Goal: Task Accomplishment & Management: Manage account settings

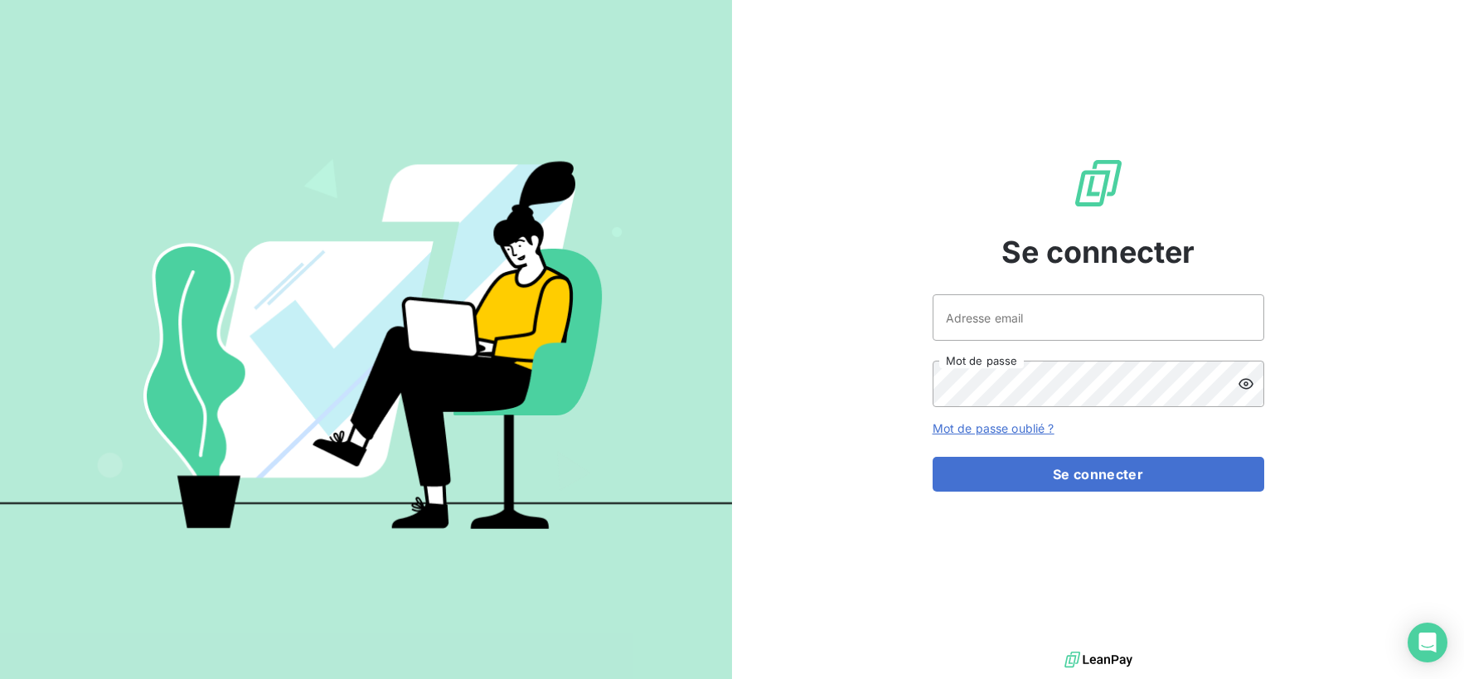
click at [1007, 262] on span "Se connecter" at bounding box center [1098, 252] width 194 height 45
click at [1050, 332] on input "Adresse email" at bounding box center [1099, 317] width 332 height 46
type input "[EMAIL_ADDRESS][DOMAIN_NAME]"
click at [933, 457] on button "Se connecter" at bounding box center [1099, 474] width 332 height 35
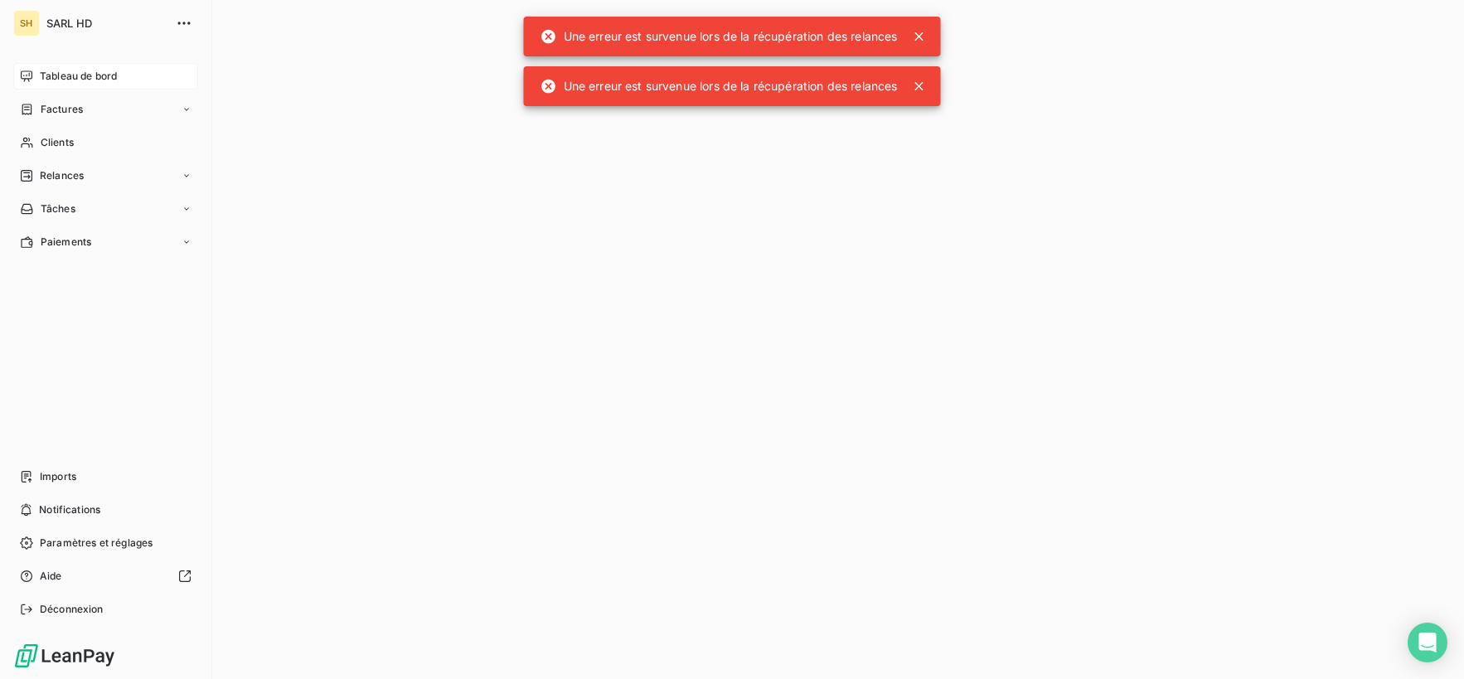
click at [56, 76] on span "Tableau de bord" at bounding box center [78, 76] width 77 height 15
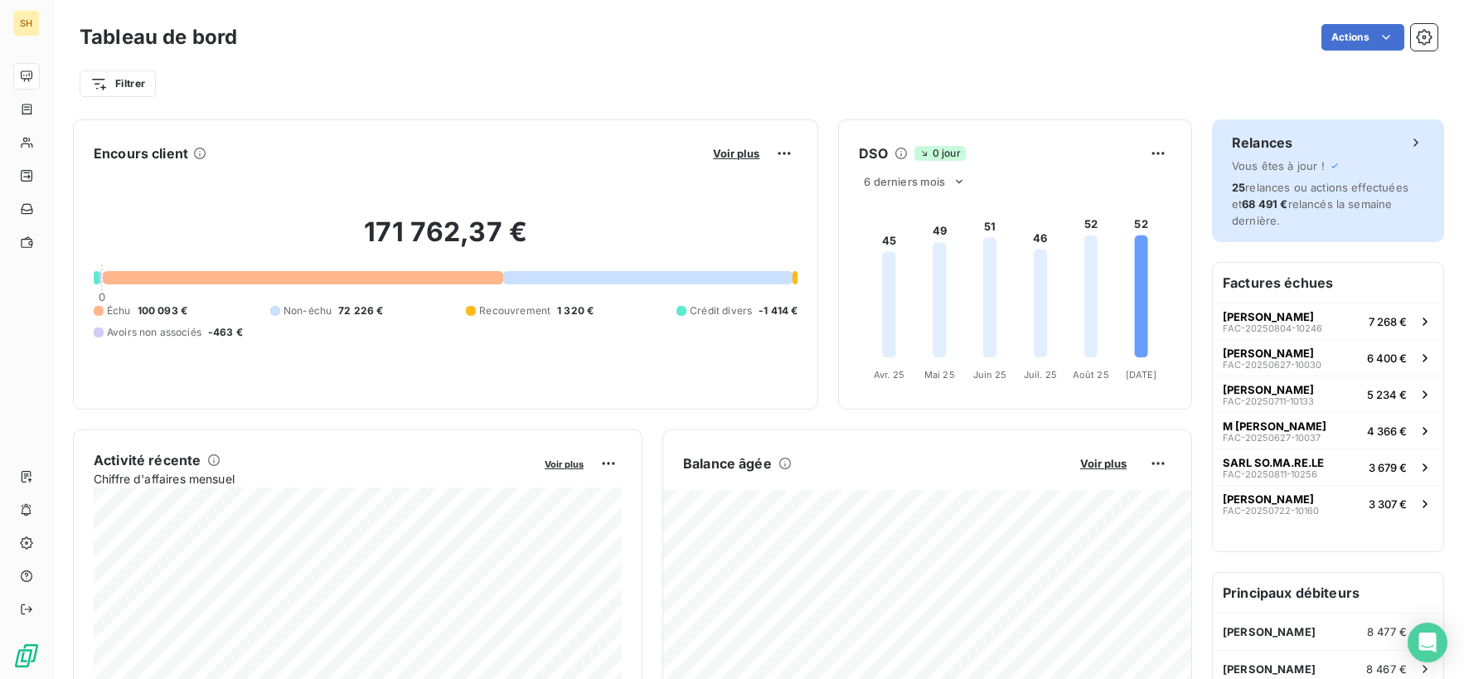
click at [1307, 195] on div "25 relances ou actions effectuées et 68 491 € relancés la semaine dernière." at bounding box center [1328, 204] width 192 height 50
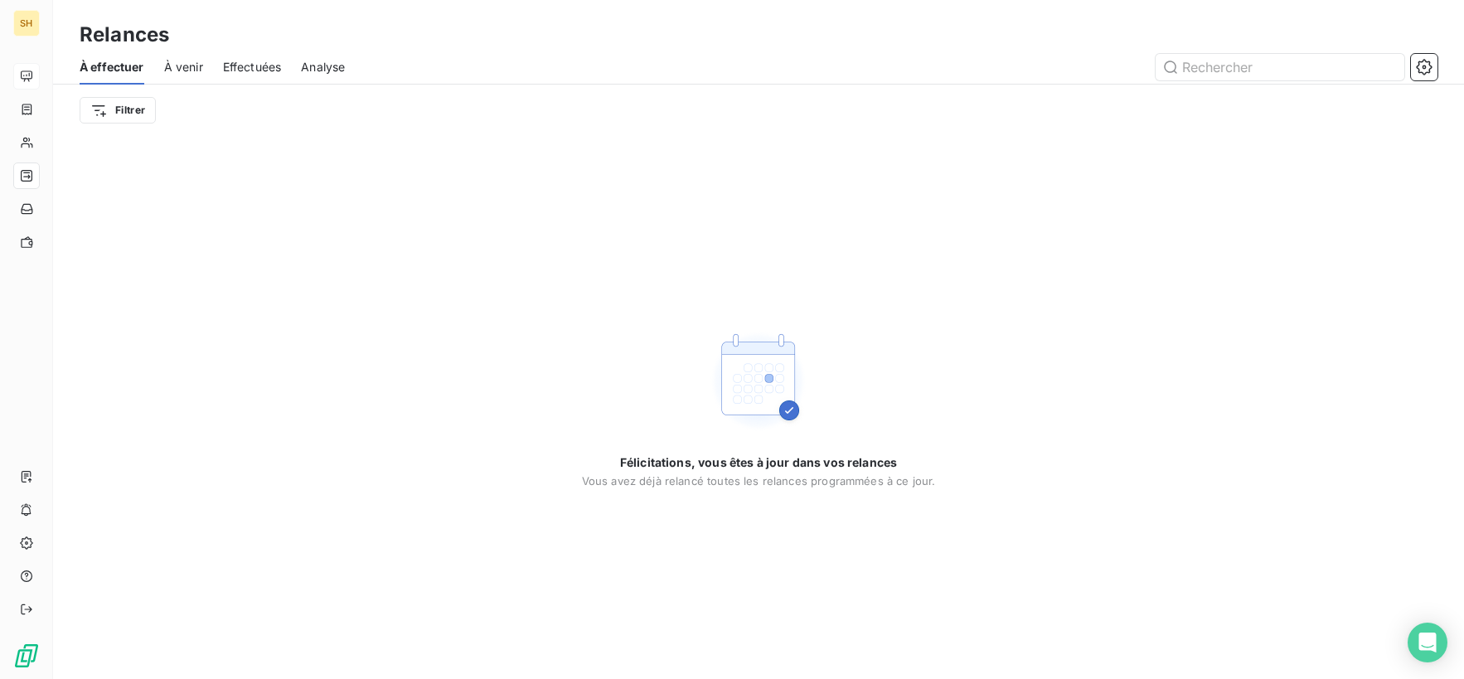
click at [198, 59] on span "À venir" at bounding box center [183, 67] width 39 height 17
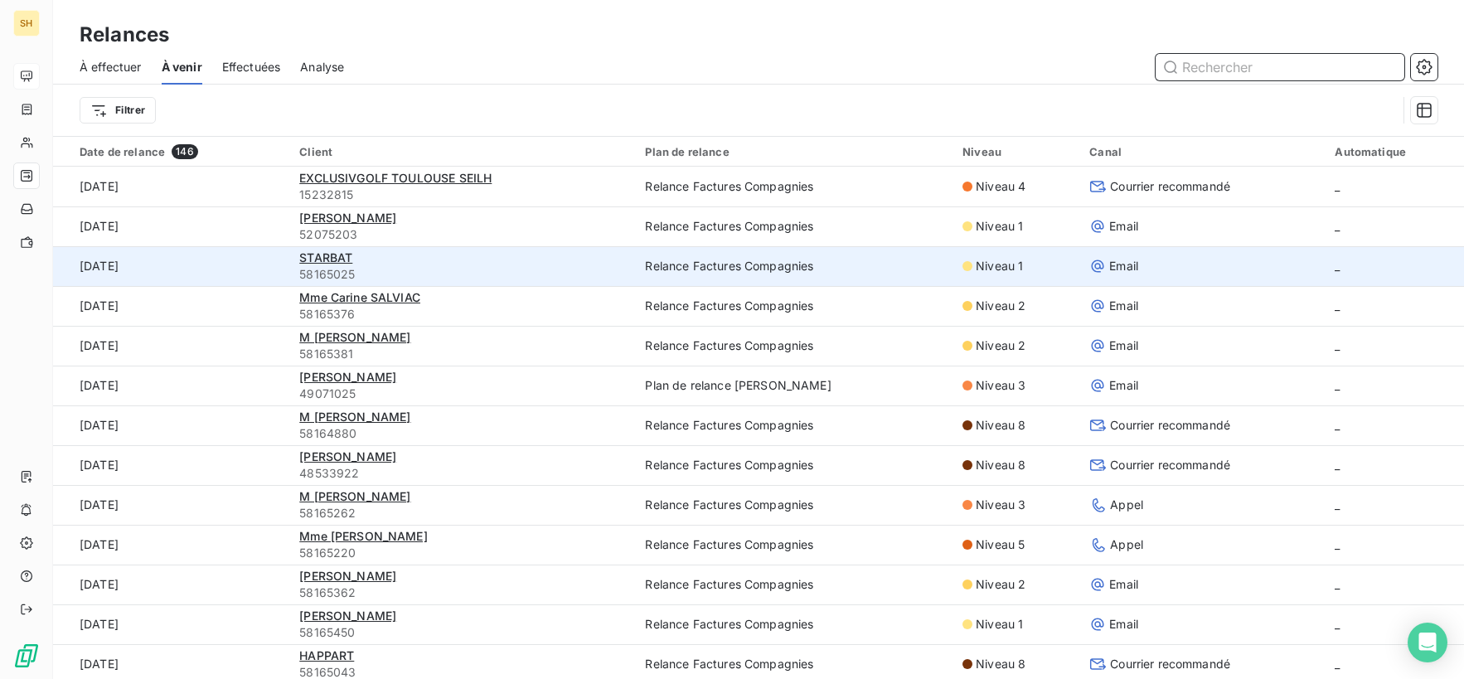
scroll to position [8, 0]
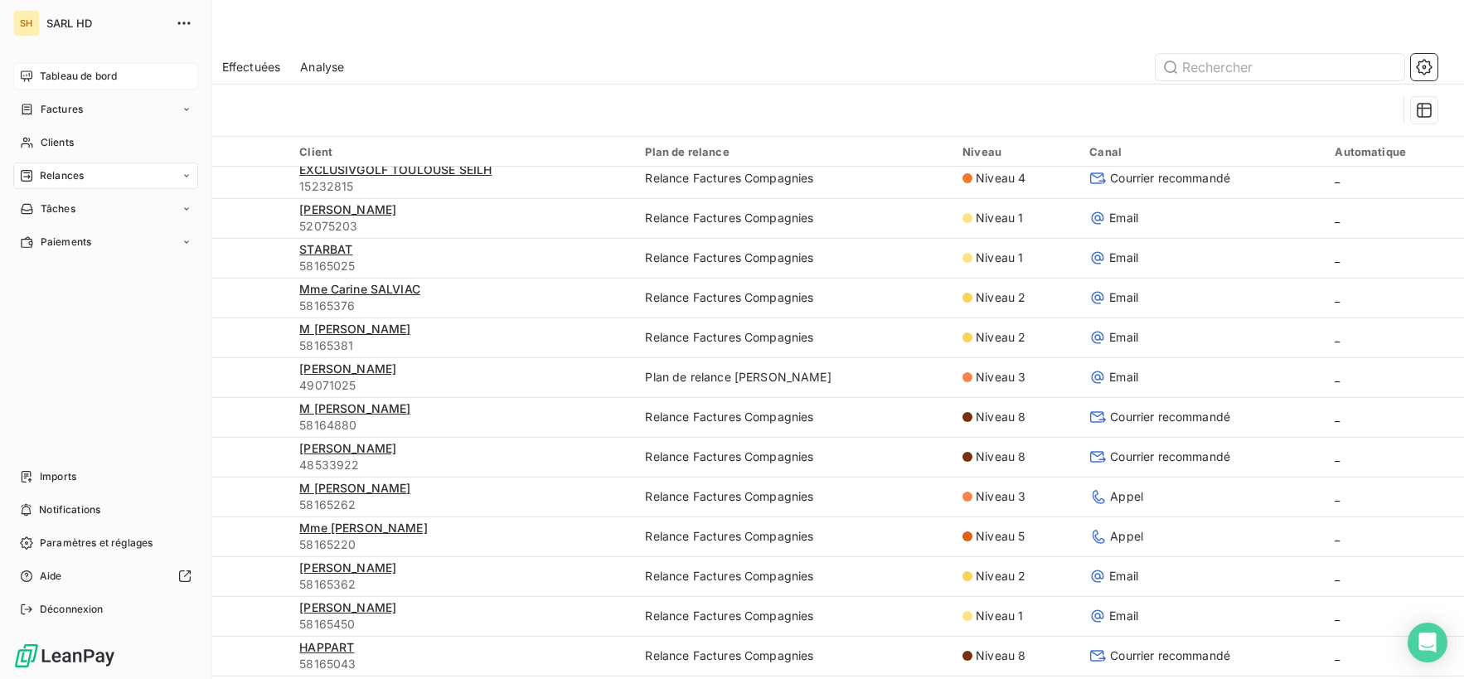
click at [38, 74] on div "Tableau de bord" at bounding box center [105, 76] width 185 height 27
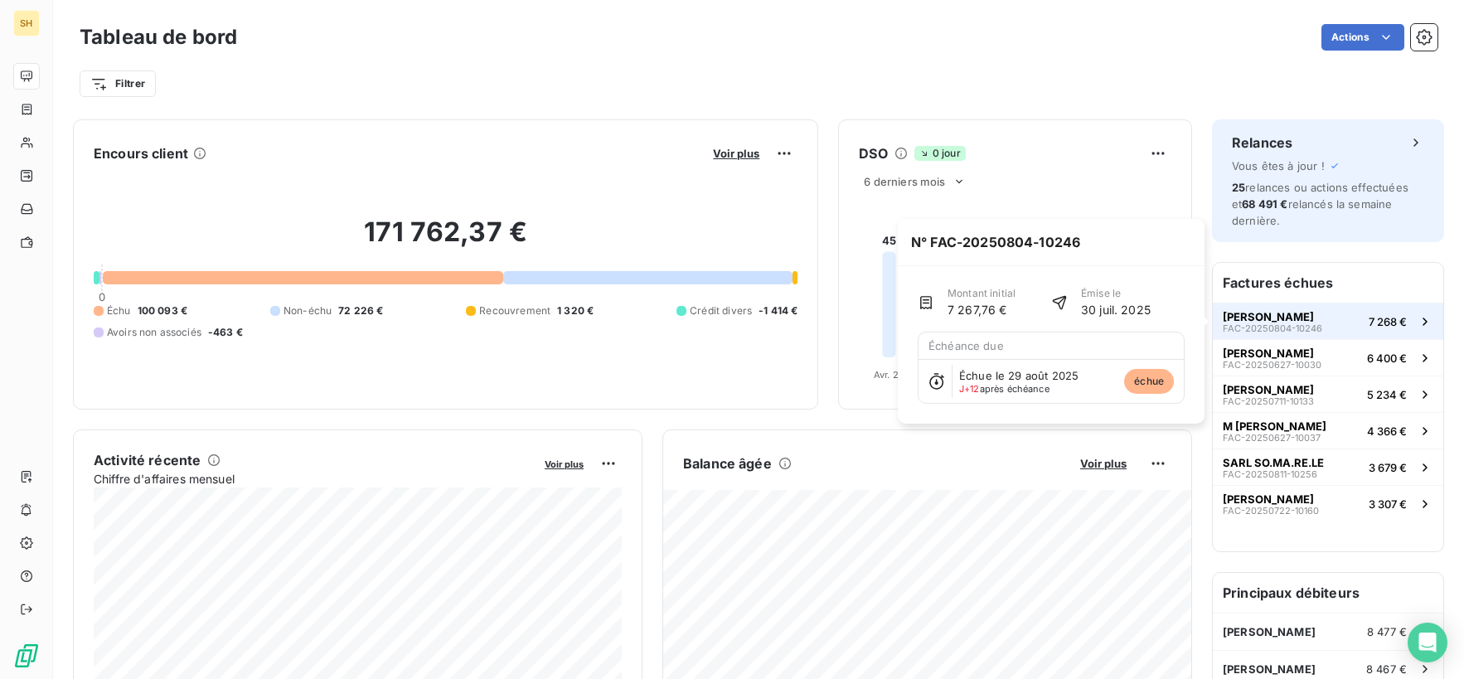
click at [1374, 322] on span "7 268 €" at bounding box center [1388, 321] width 38 height 13
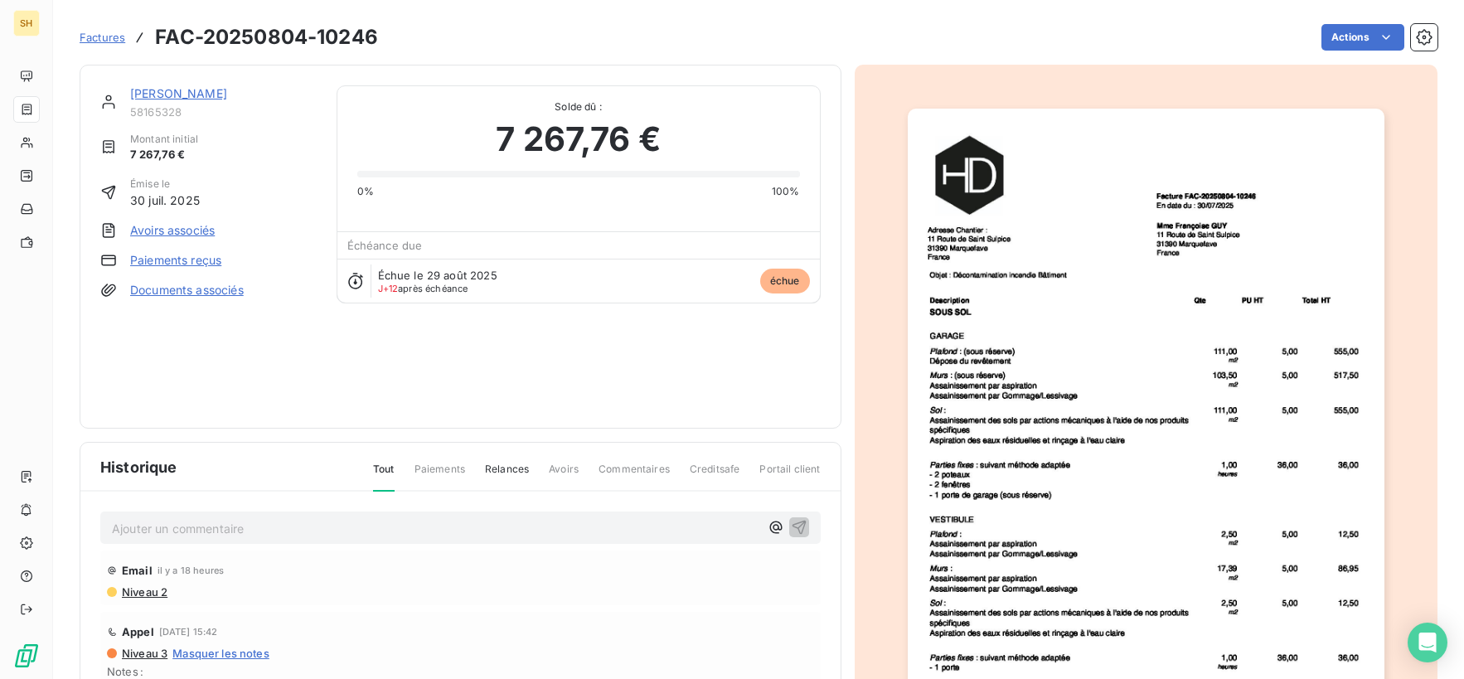
click at [190, 92] on link "[PERSON_NAME]" at bounding box center [178, 93] width 97 height 14
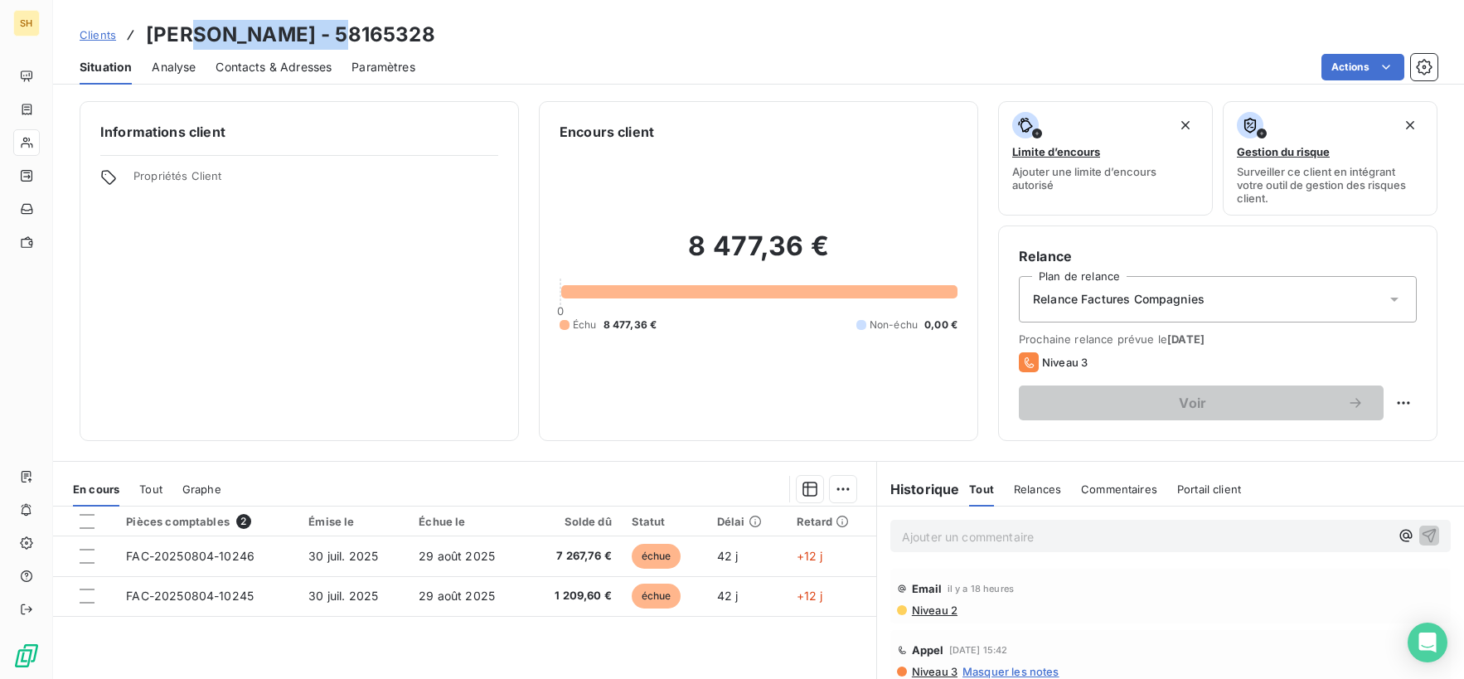
drag, startPoint x: 341, startPoint y: 34, endPoint x: 212, endPoint y: 33, distance: 128.5
click at [202, 34] on h3 "[PERSON_NAME] - 58165328" at bounding box center [290, 35] width 289 height 30
copy h3 "[PERSON_NAME]"
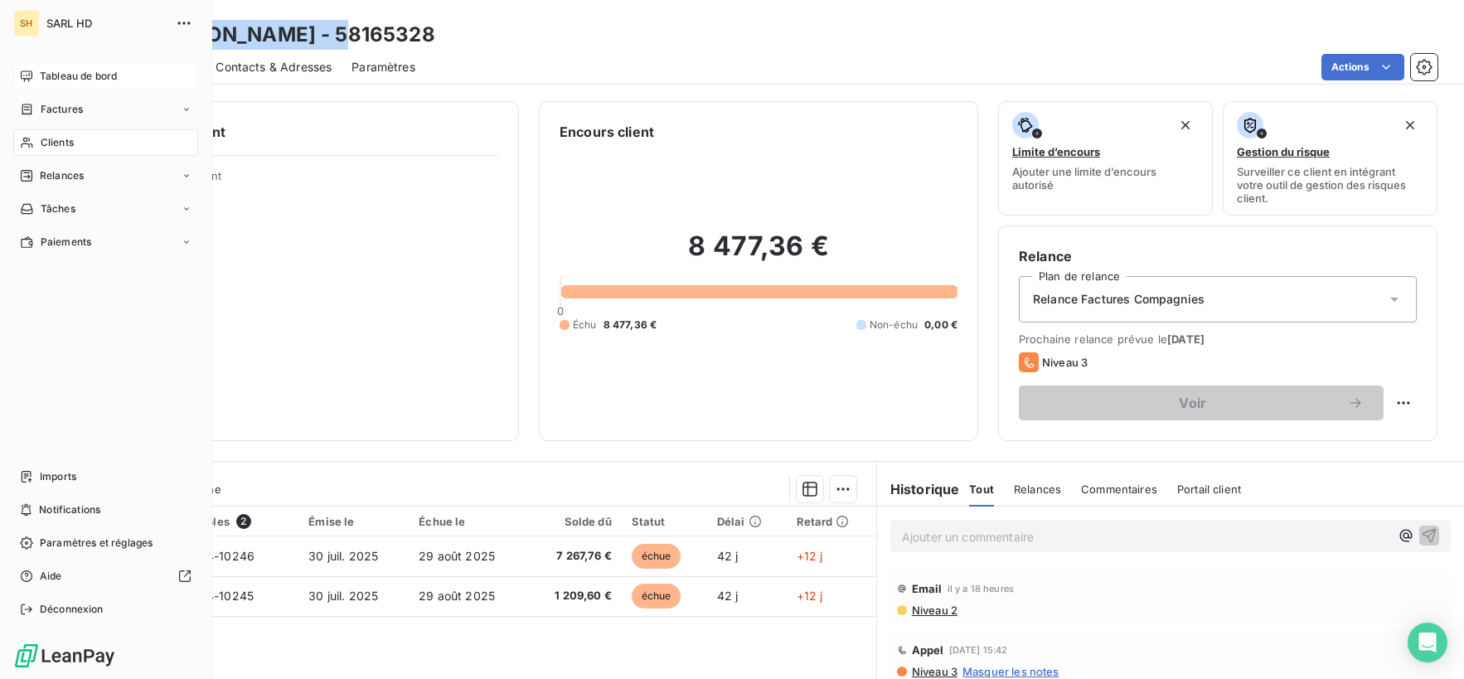
click at [46, 79] on span "Tableau de bord" at bounding box center [78, 76] width 77 height 15
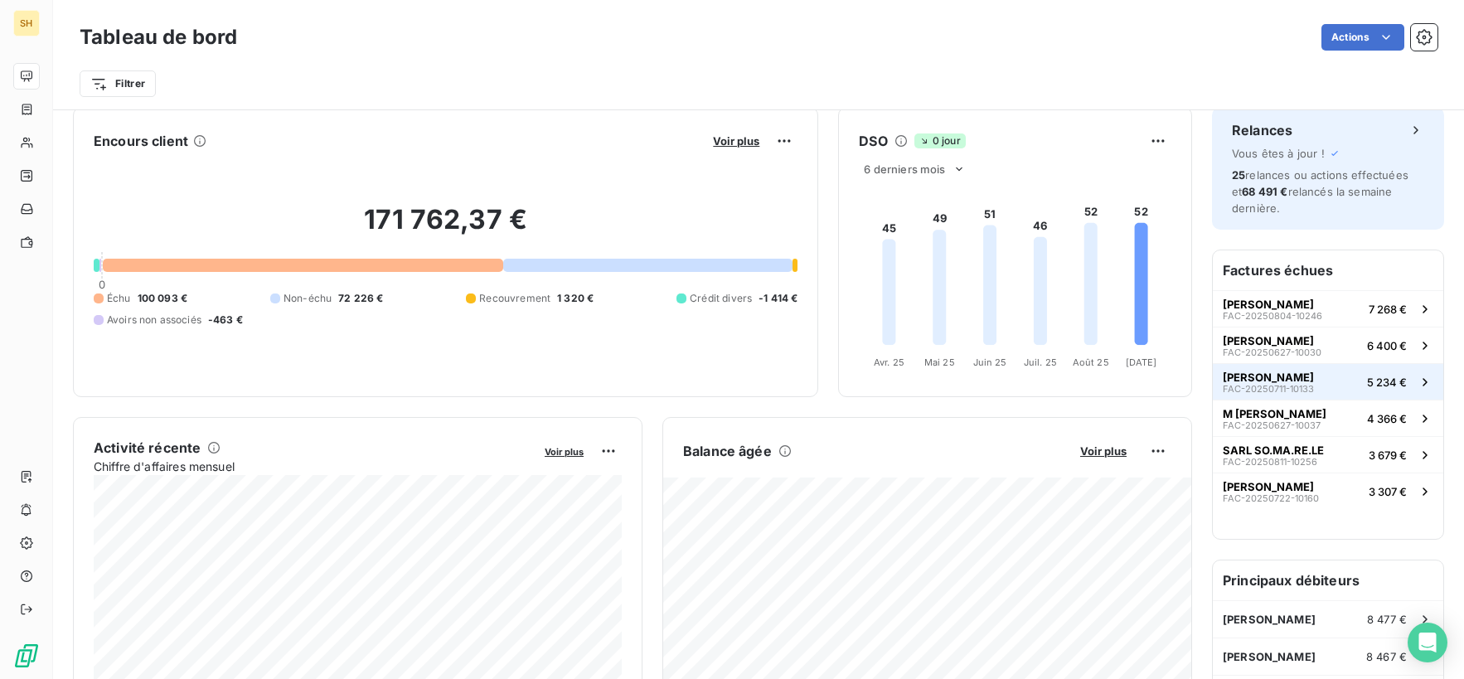
scroll to position [14, 0]
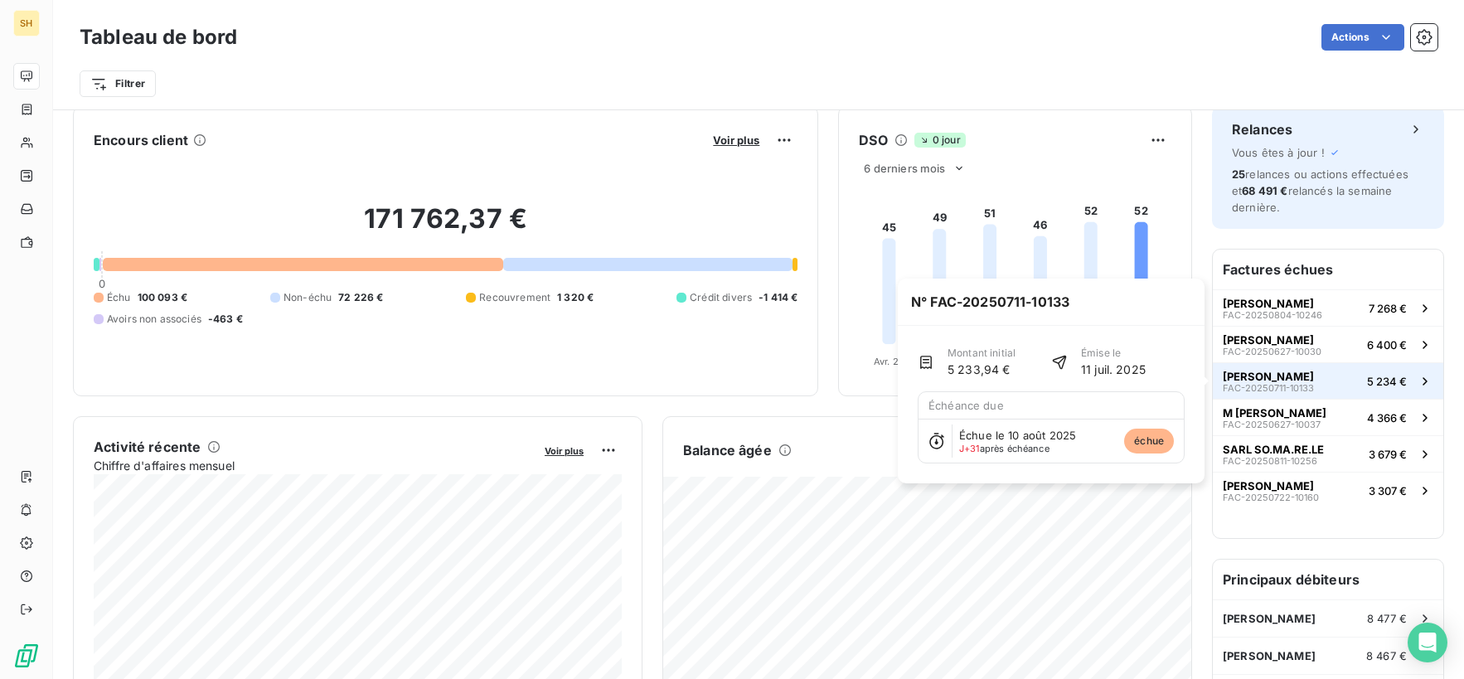
click at [1290, 371] on span "[PERSON_NAME]" at bounding box center [1268, 376] width 91 height 13
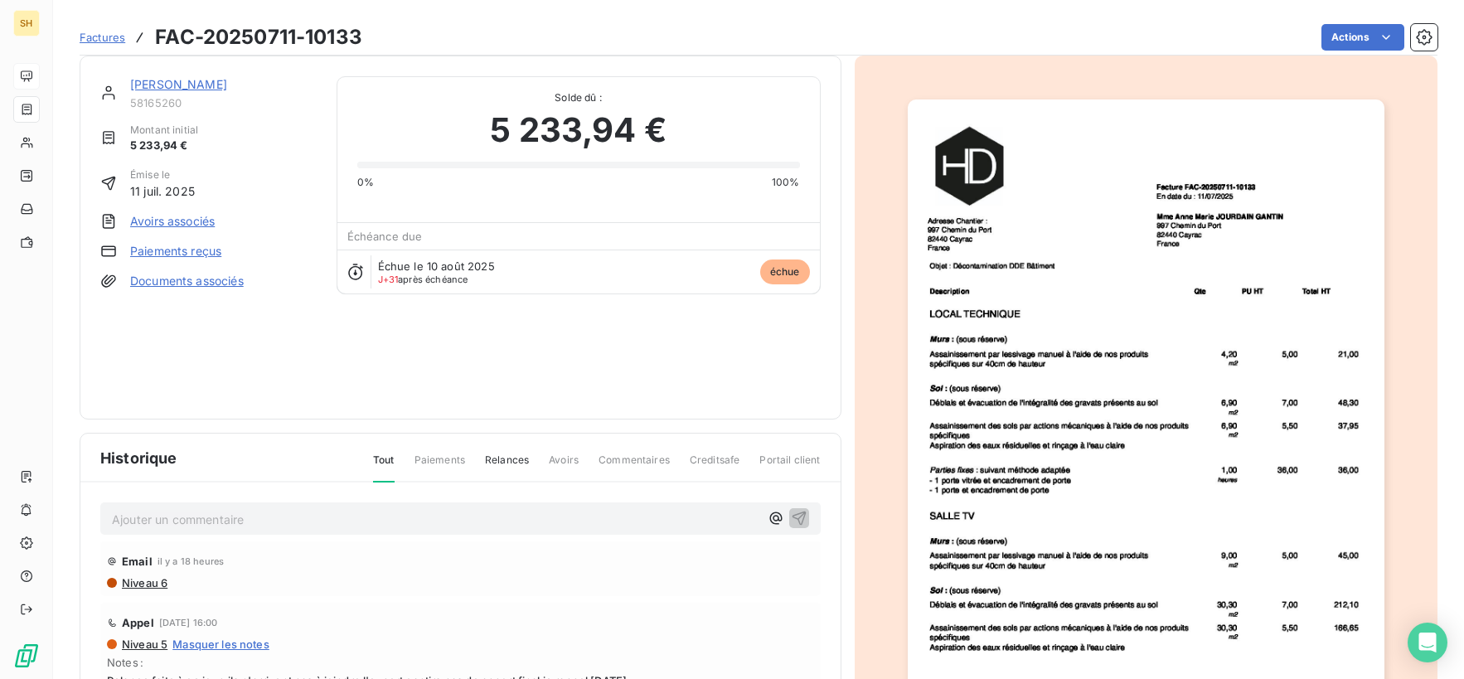
scroll to position [6, 0]
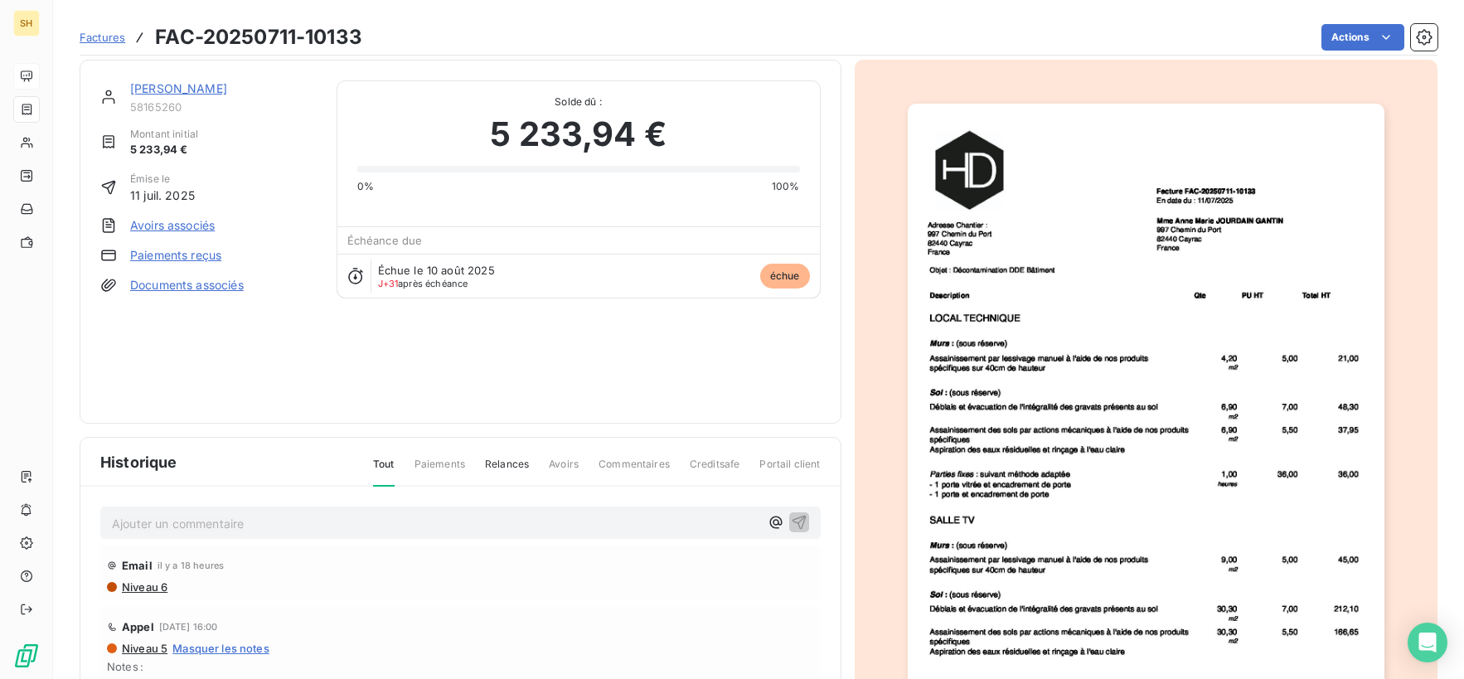
click at [227, 82] on link "[PERSON_NAME]" at bounding box center [178, 88] width 97 height 14
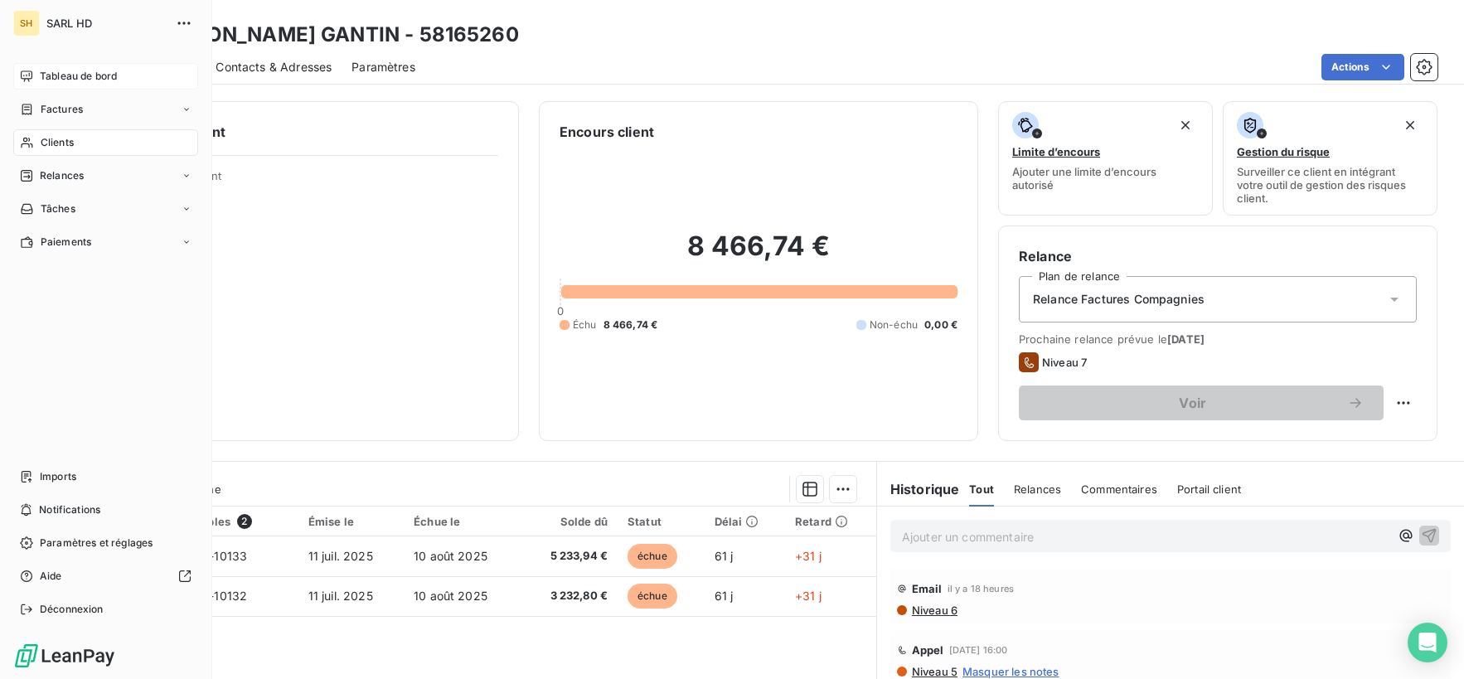
click at [41, 78] on span "Tableau de bord" at bounding box center [78, 76] width 77 height 15
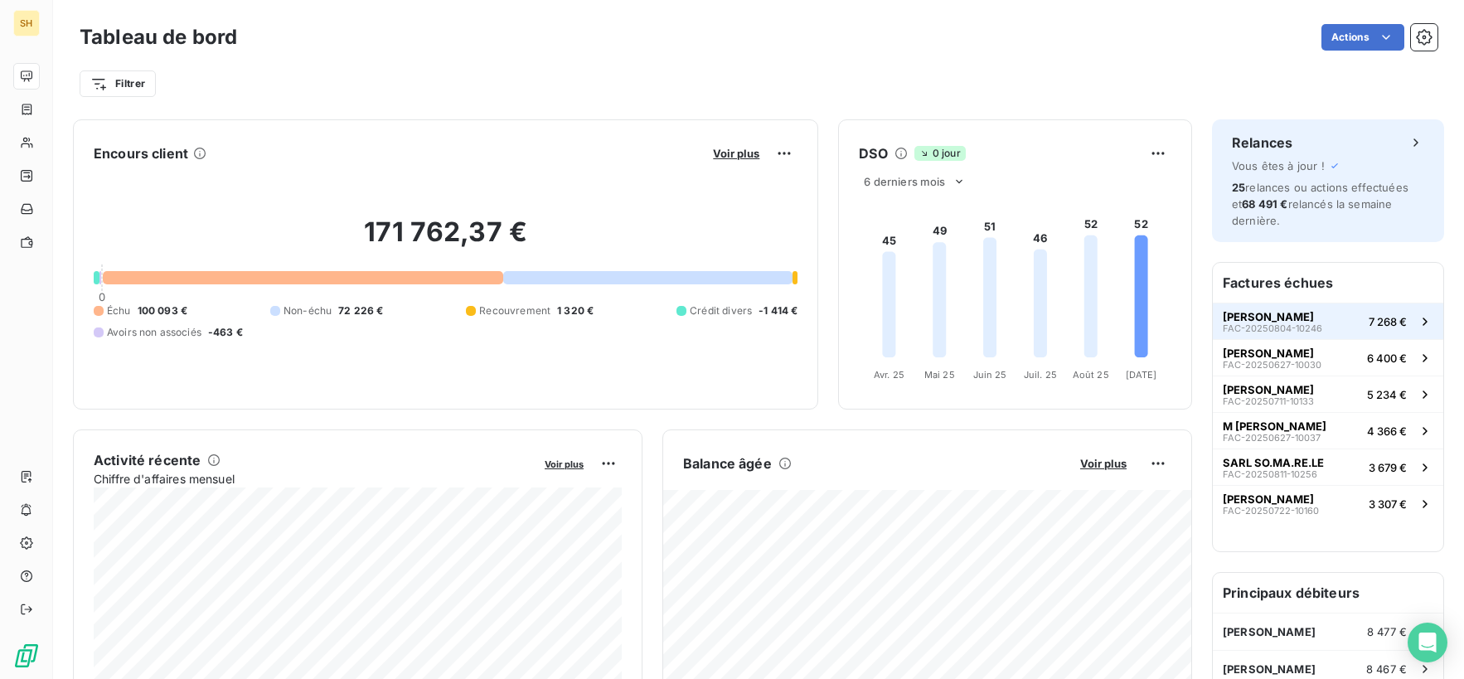
click at [1331, 311] on button "[PERSON_NAME] FAC-20250804-10246 7 268 €" at bounding box center [1328, 321] width 230 height 36
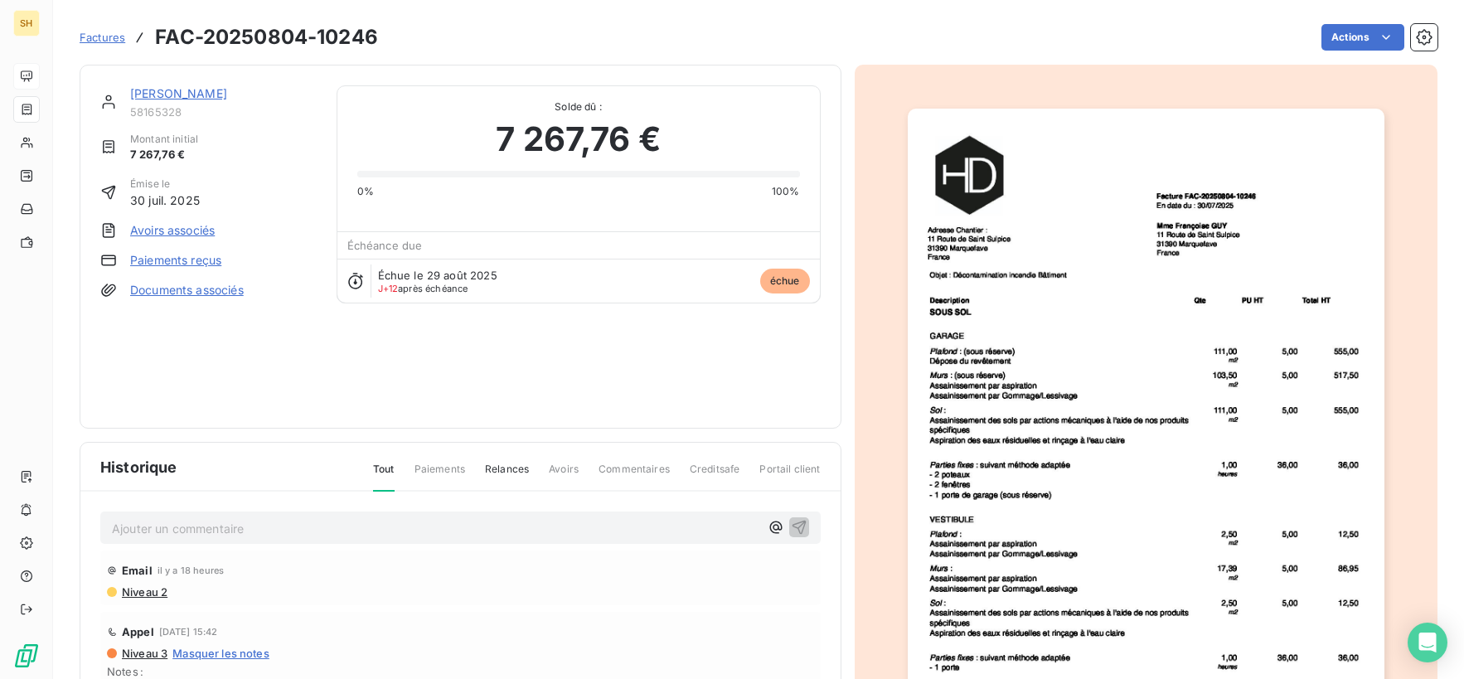
click at [222, 98] on link "[PERSON_NAME]" at bounding box center [178, 93] width 97 height 14
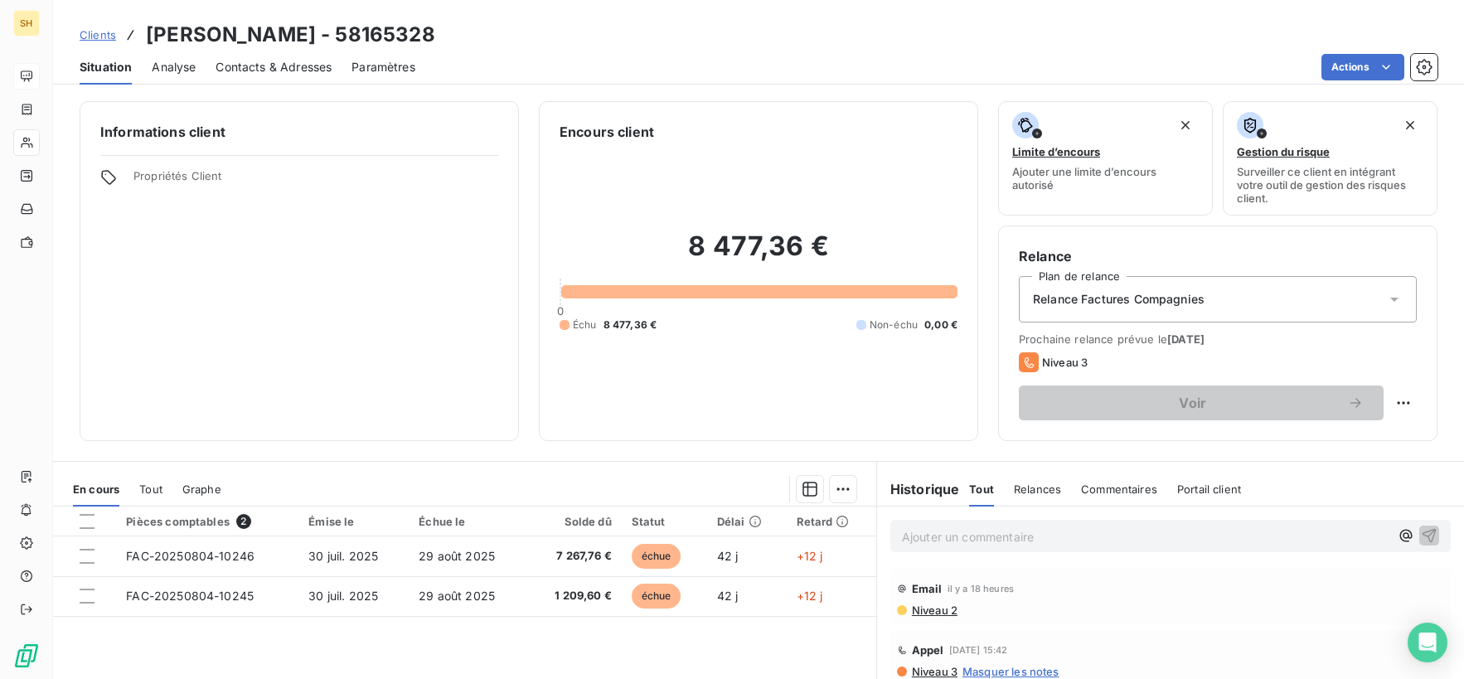
click at [280, 70] on span "Contacts & Adresses" at bounding box center [274, 67] width 116 height 17
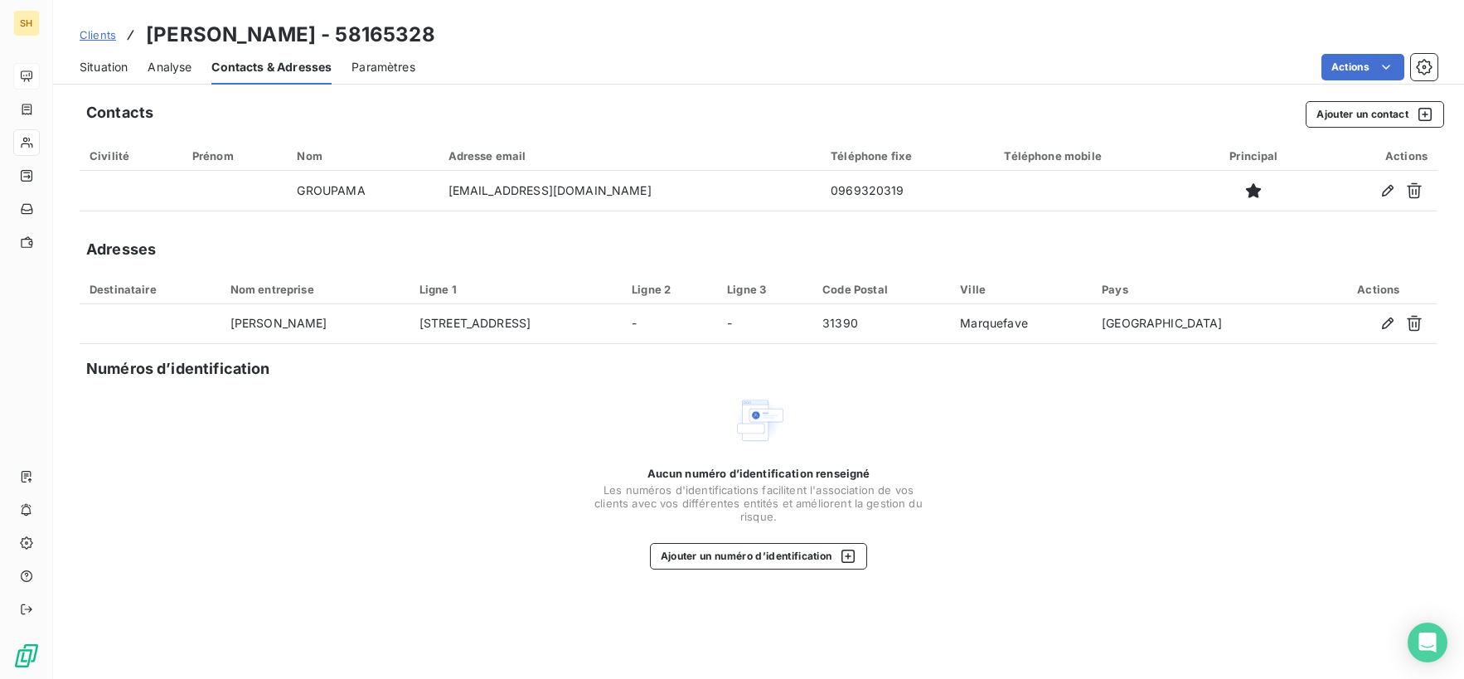
click at [86, 64] on span "Situation" at bounding box center [104, 67] width 48 height 17
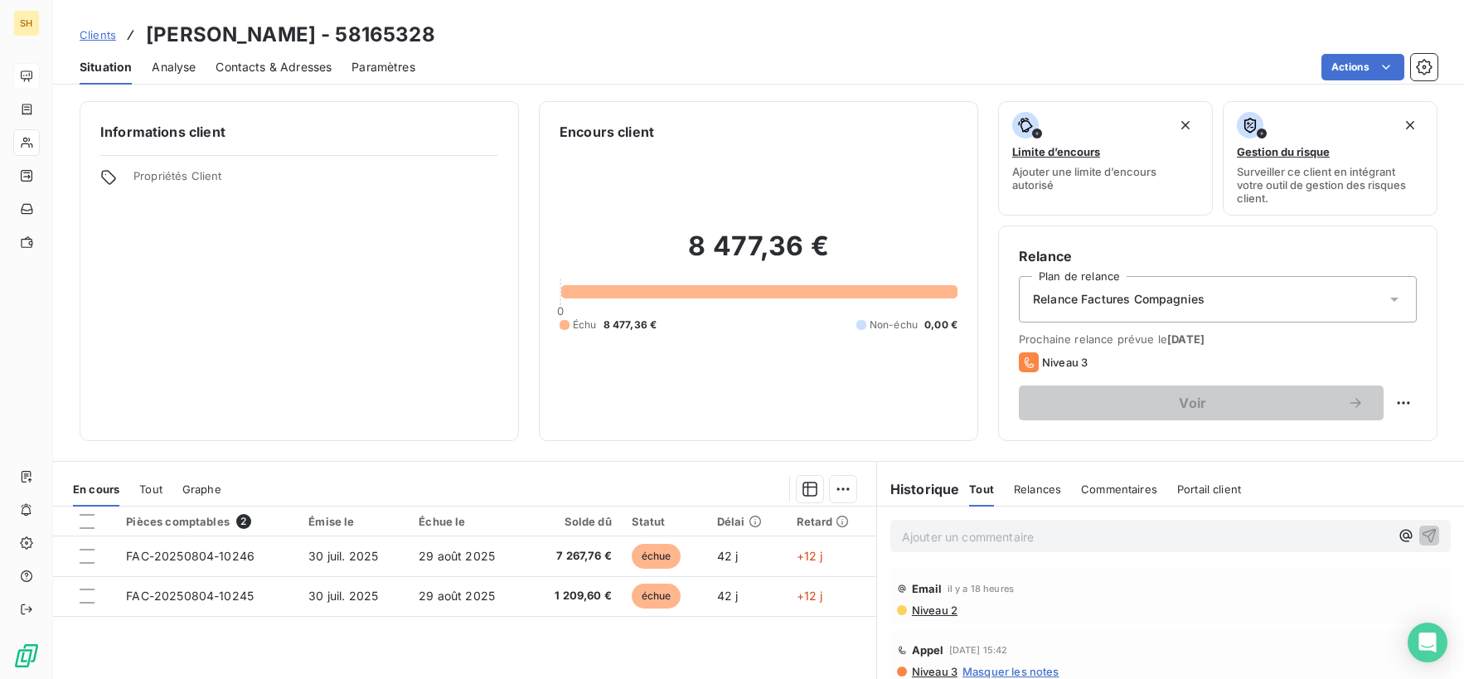
click at [289, 53] on div "Contacts & Adresses" at bounding box center [274, 67] width 116 height 35
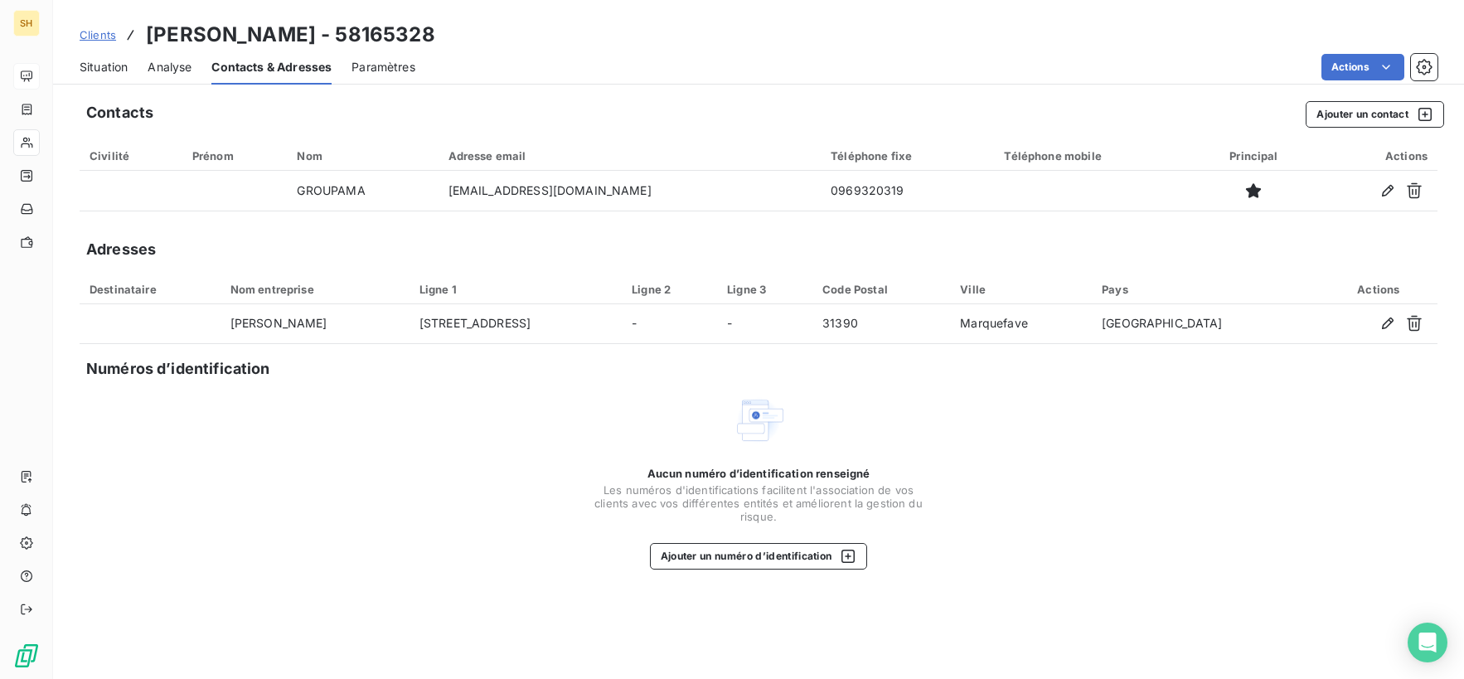
click at [121, 67] on span "Situation" at bounding box center [104, 67] width 48 height 17
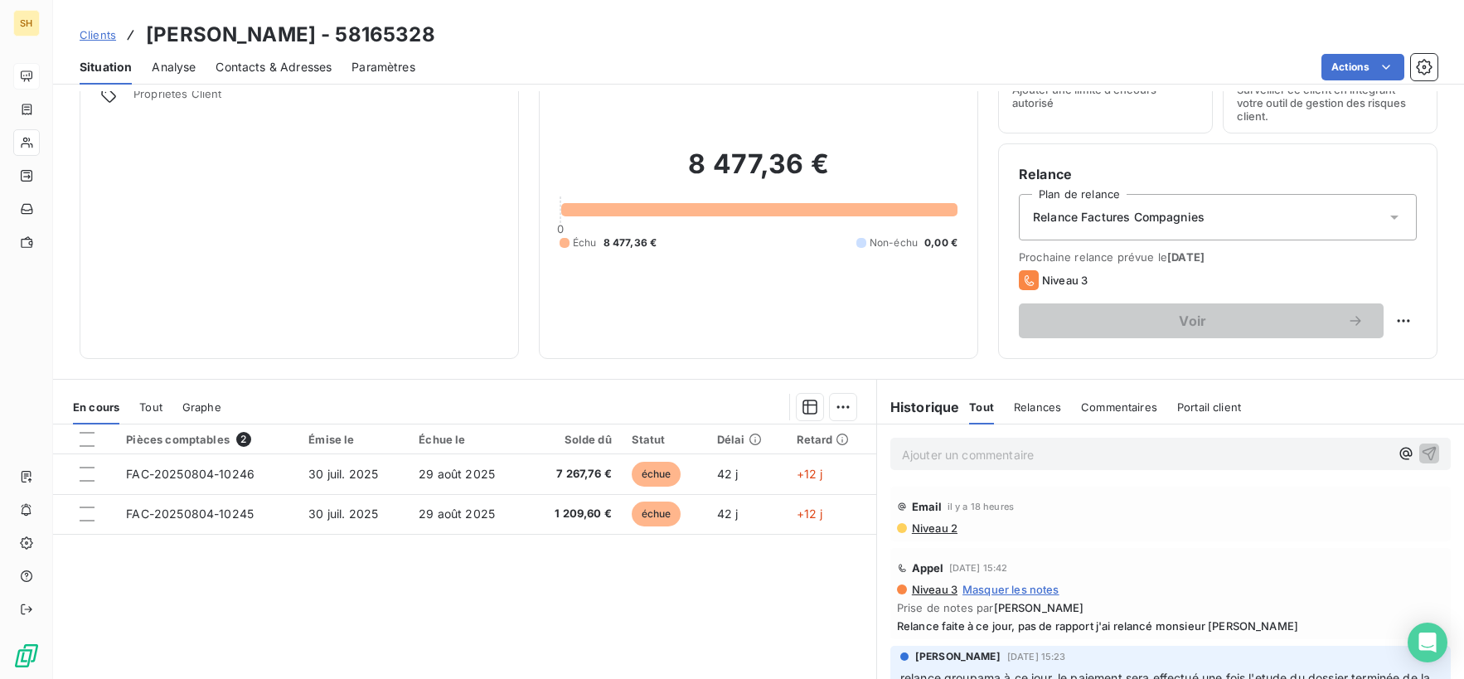
scroll to position [103, 0]
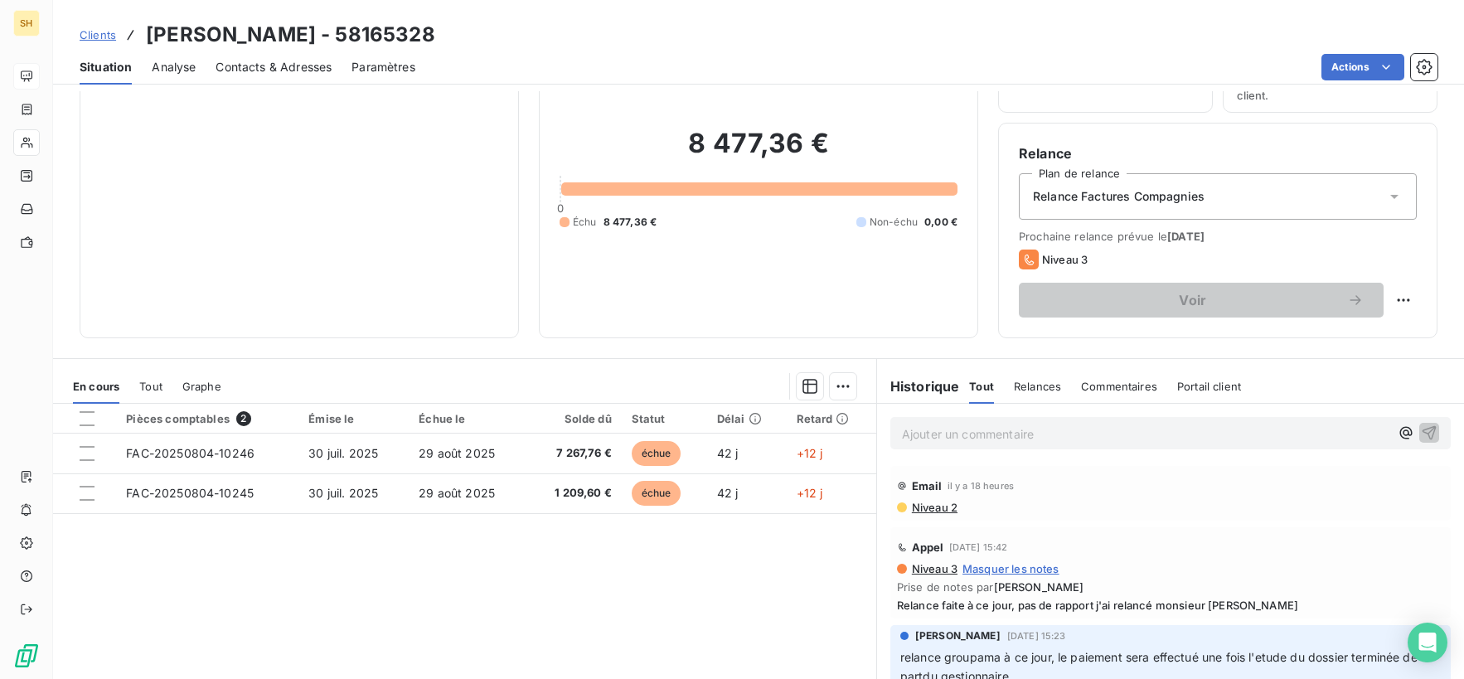
click at [938, 507] on span "Niveau 2" at bounding box center [933, 507] width 47 height 13
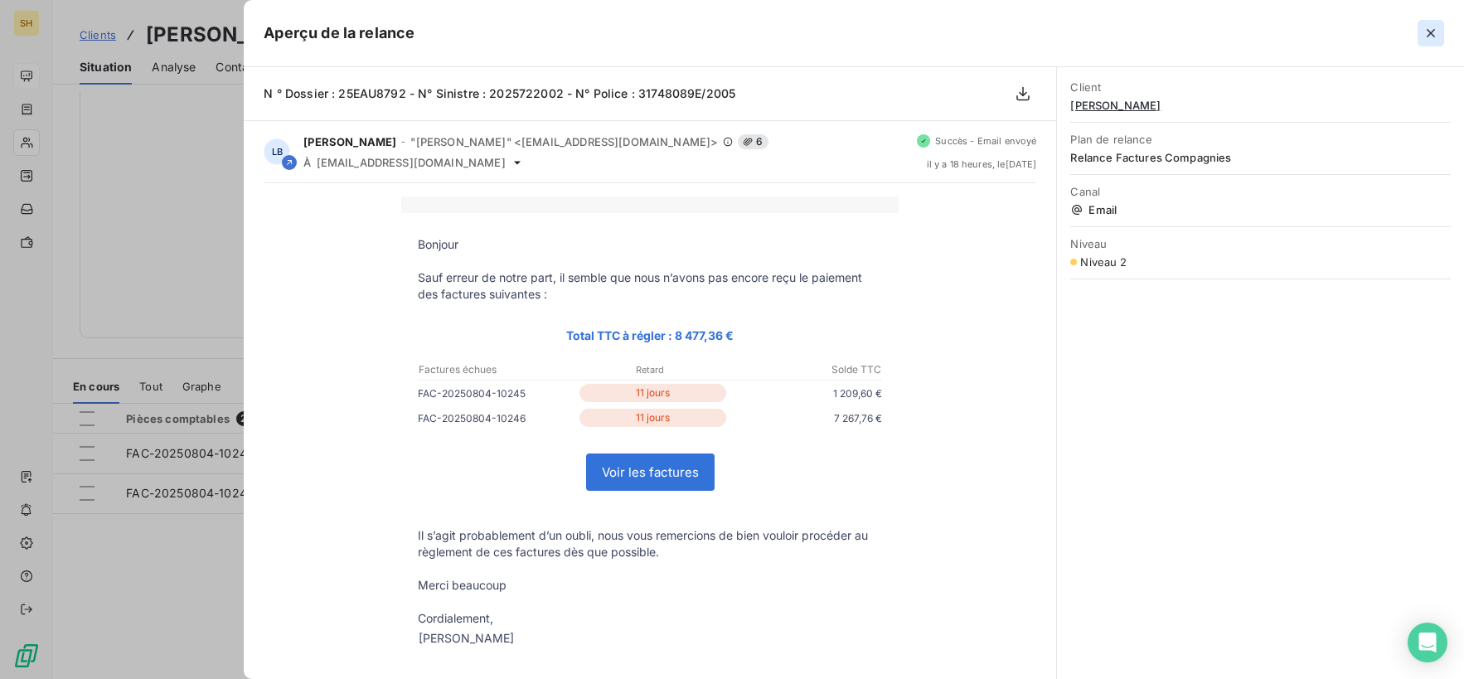
click at [1443, 31] on button "button" at bounding box center [1431, 33] width 27 height 27
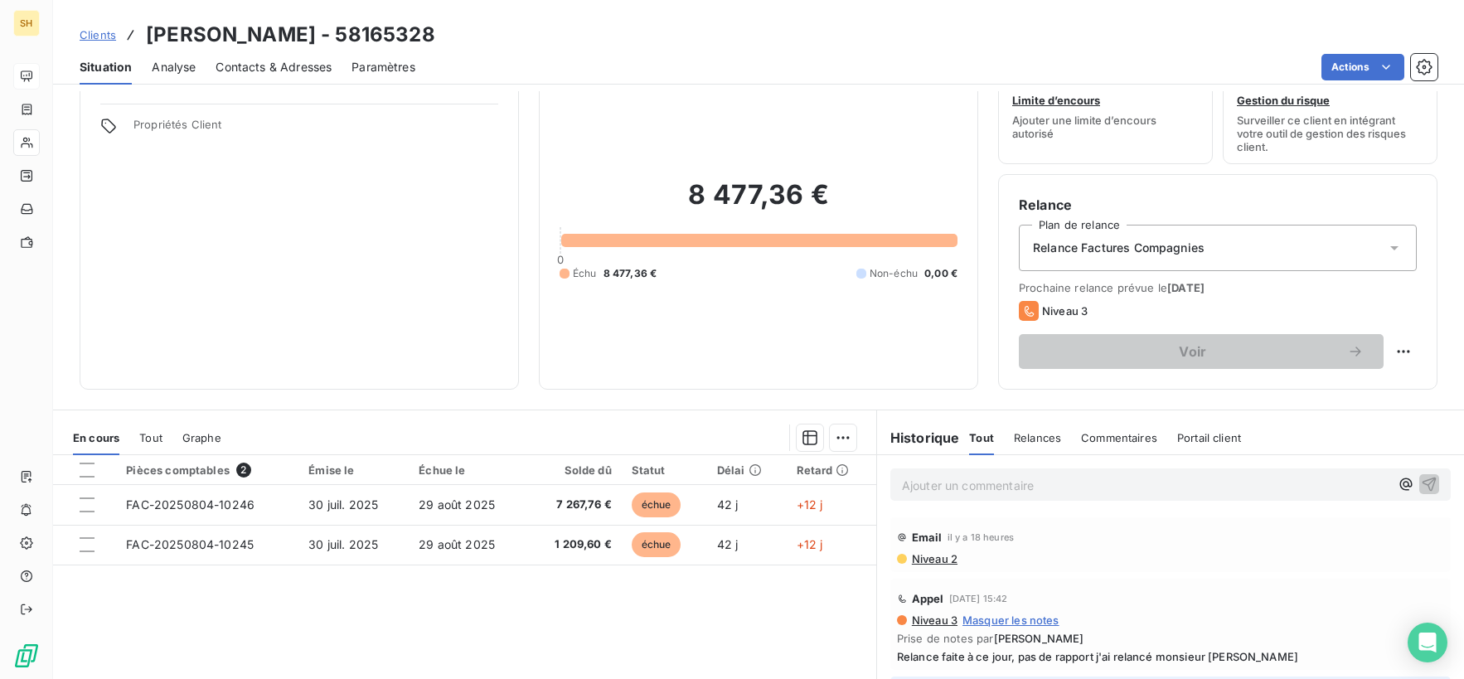
scroll to position [0, 0]
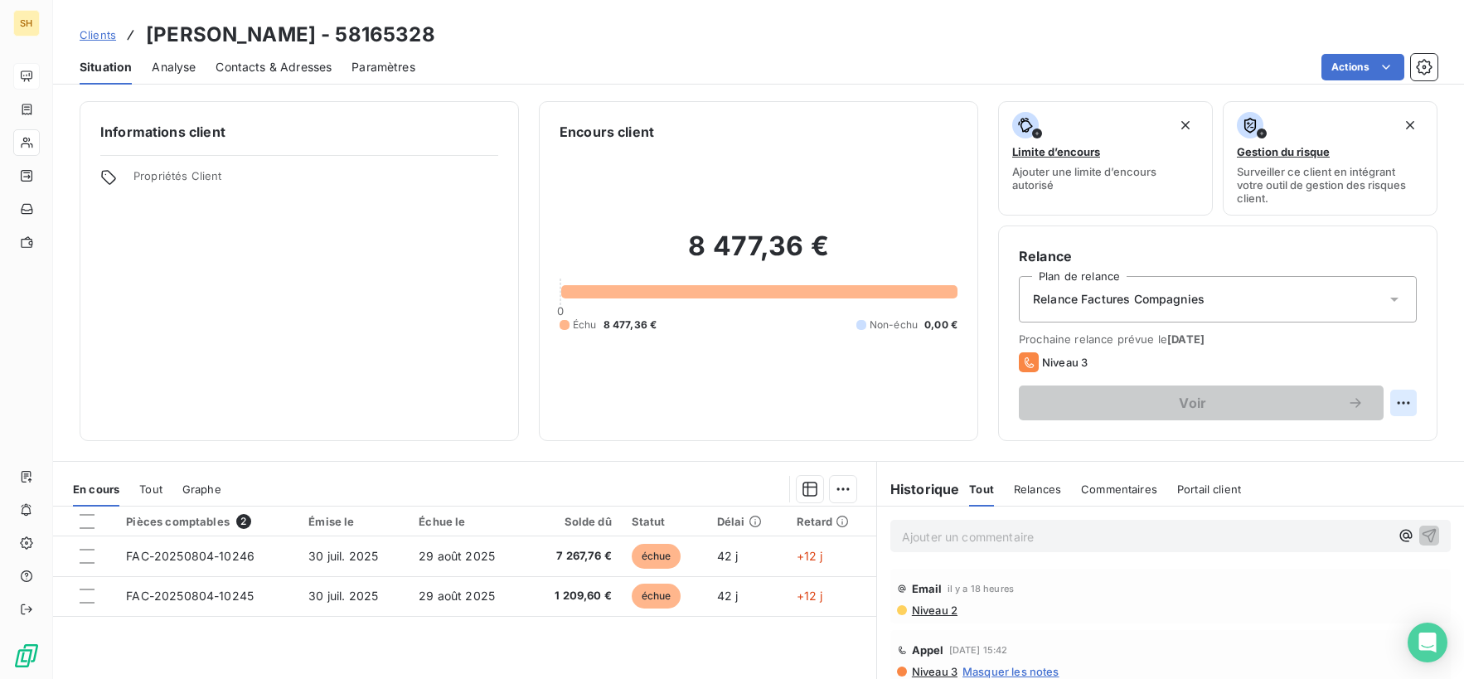
click at [1392, 399] on html "SH Clients [PERSON_NAME] - 58165328 Situation Analyse Contacts & Adresses Param…" at bounding box center [732, 339] width 1464 height 679
click at [1292, 457] on div "Replanifier cette action" at bounding box center [1335, 439] width 162 height 40
click at [1297, 439] on div "Replanifier cette action" at bounding box center [1335, 439] width 148 height 27
select select "8"
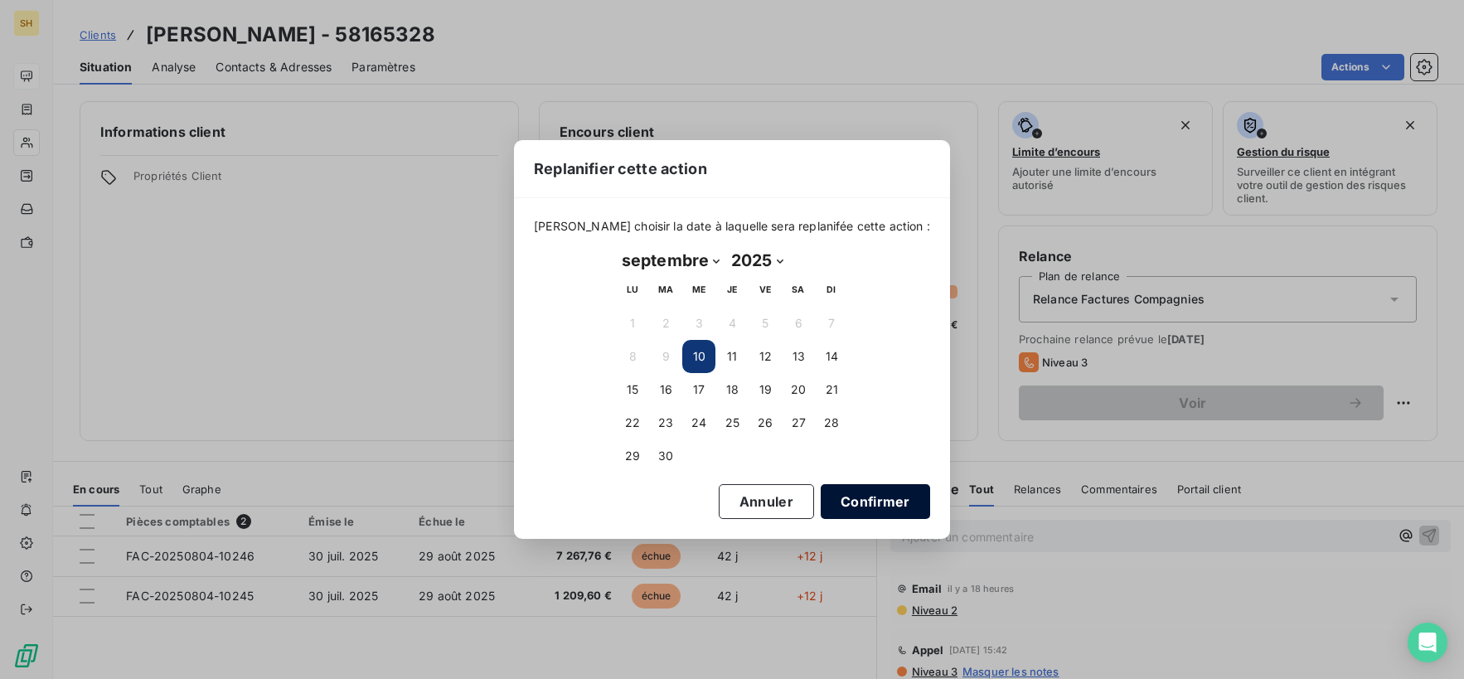
click at [878, 516] on button "Confirmer" at bounding box center [875, 501] width 109 height 35
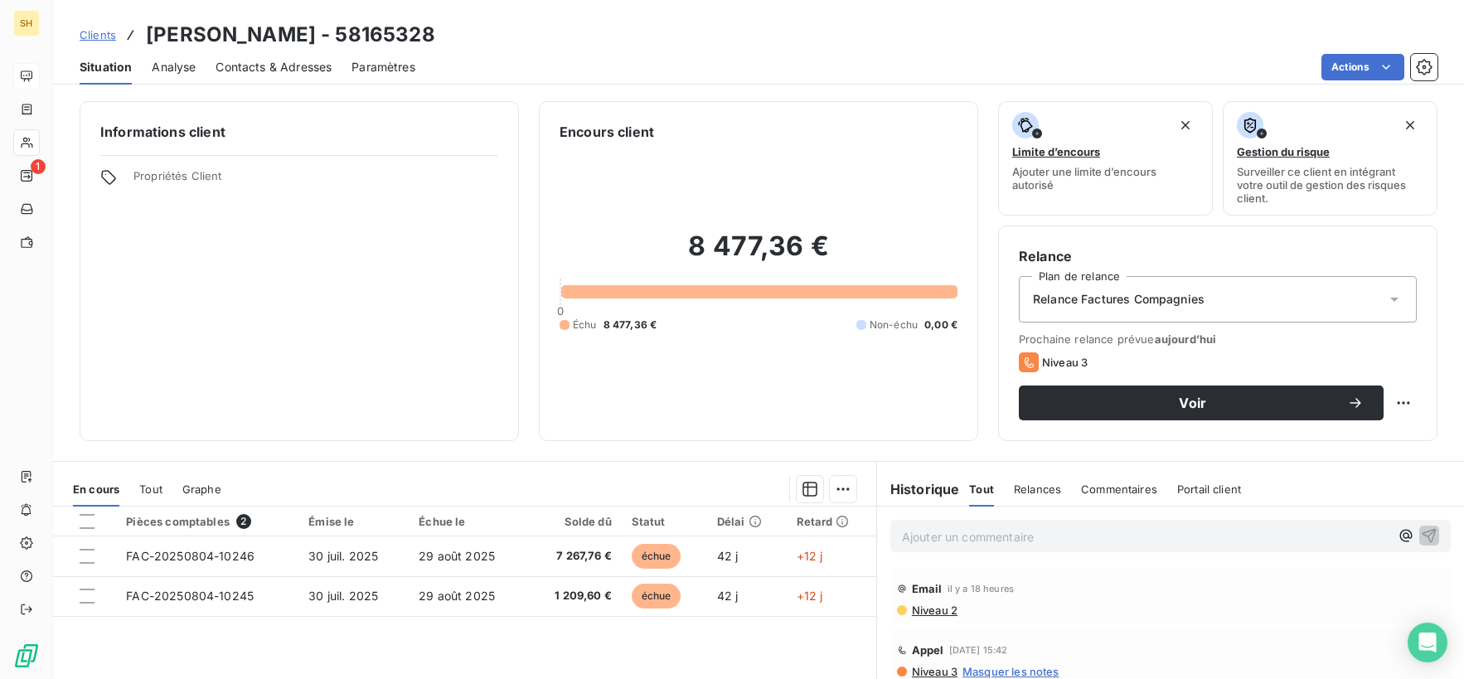
click at [1103, 427] on div "Relance Plan de relance Relance Factures Compagnies Prochaine relance prévue [D…" at bounding box center [1217, 333] width 439 height 216
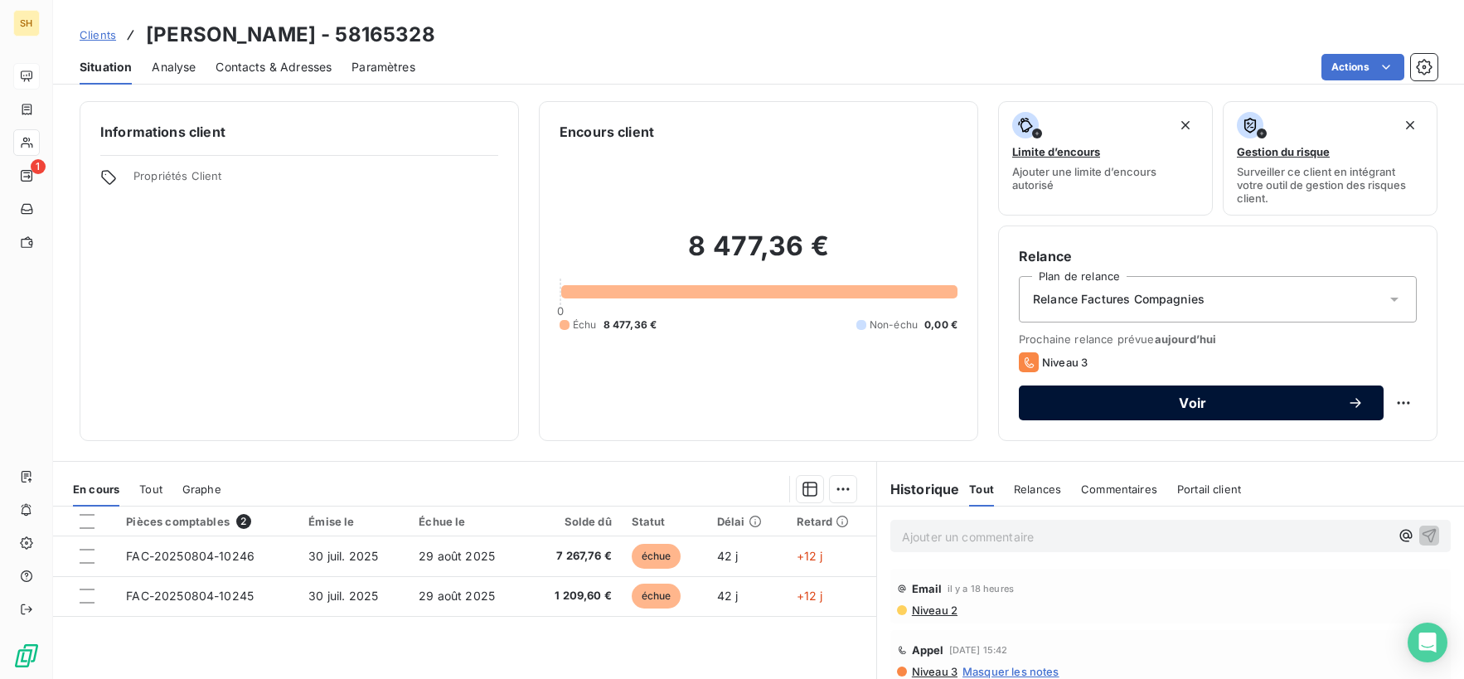
click at [1104, 411] on button "Voir" at bounding box center [1201, 403] width 365 height 35
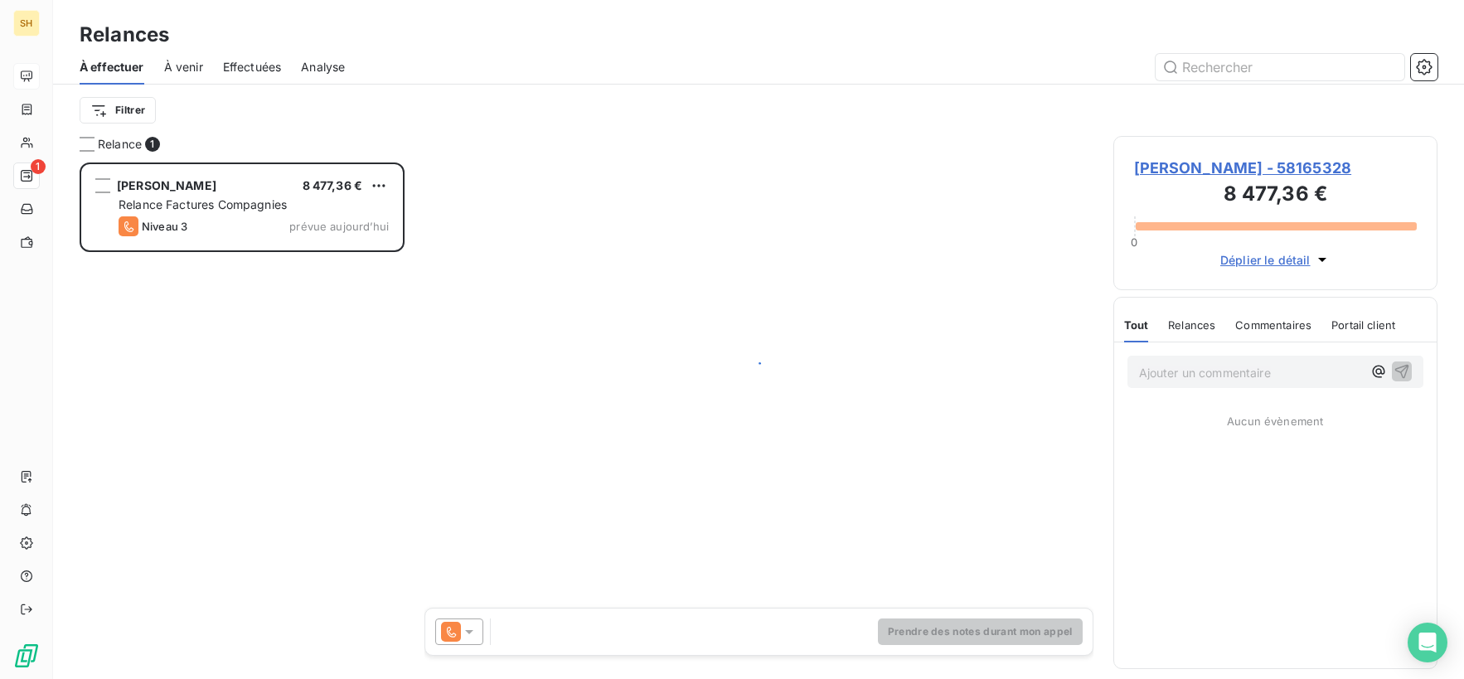
scroll to position [516, 324]
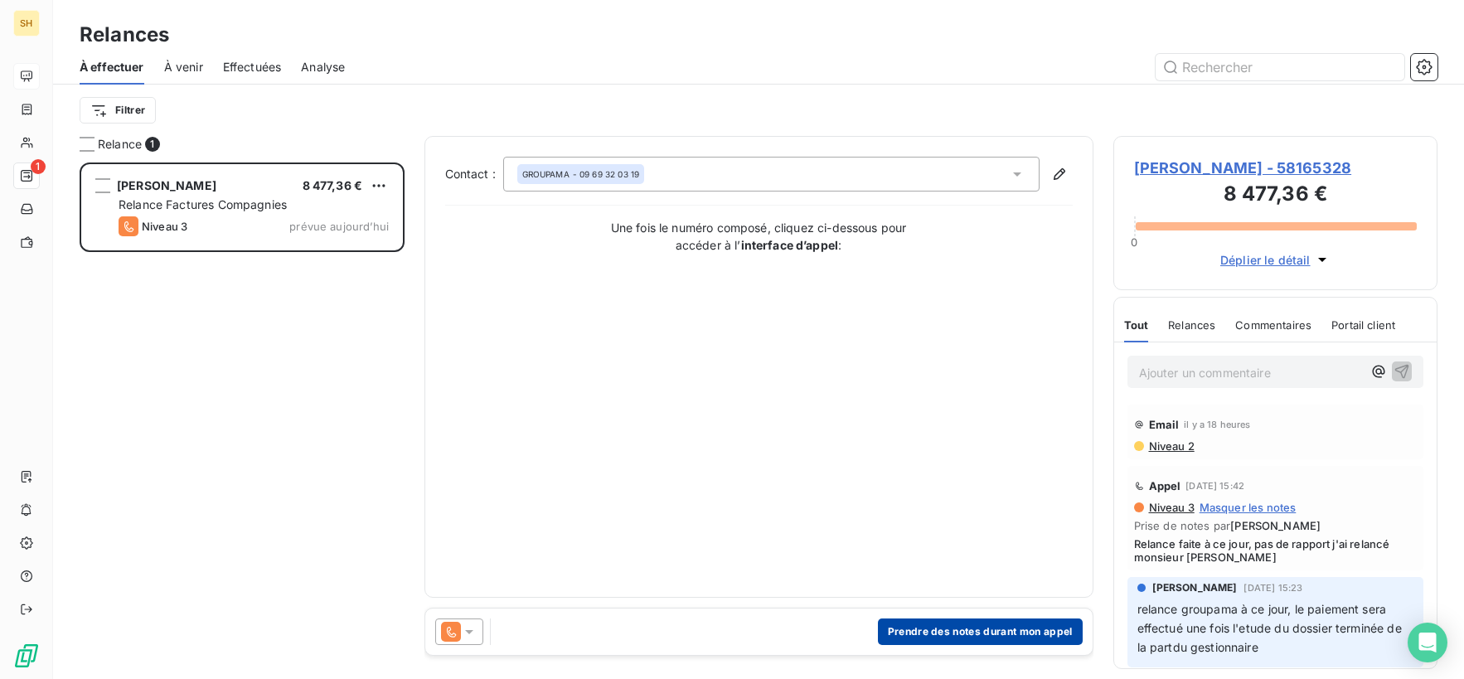
click at [942, 634] on button "Prendre des notes durant mon appel" at bounding box center [980, 631] width 205 height 27
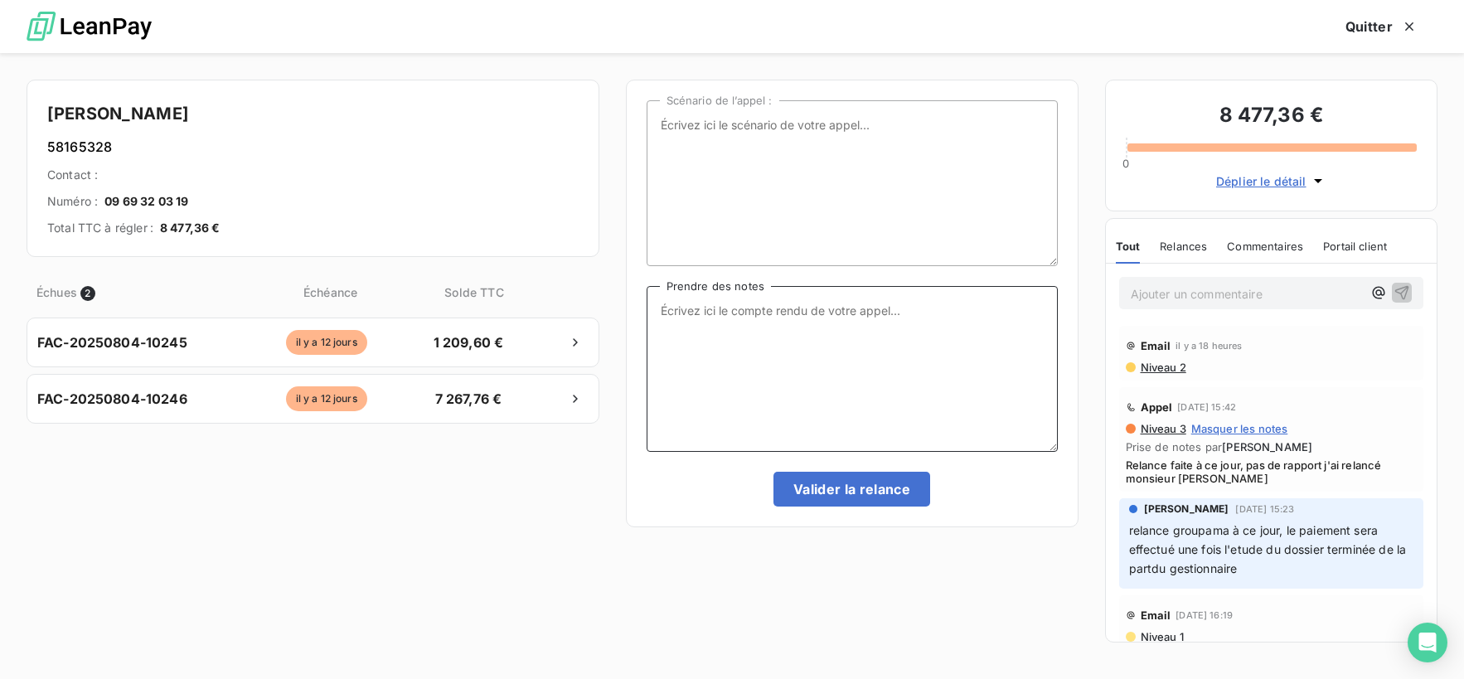
click at [814, 335] on textarea "Prendre des notes" at bounding box center [852, 369] width 411 height 166
type textarea "Relance faite à ce jour, elle me fait un mail pour me confirmer du virement"
click at [825, 492] on button "Valider la relance" at bounding box center [851, 489] width 157 height 35
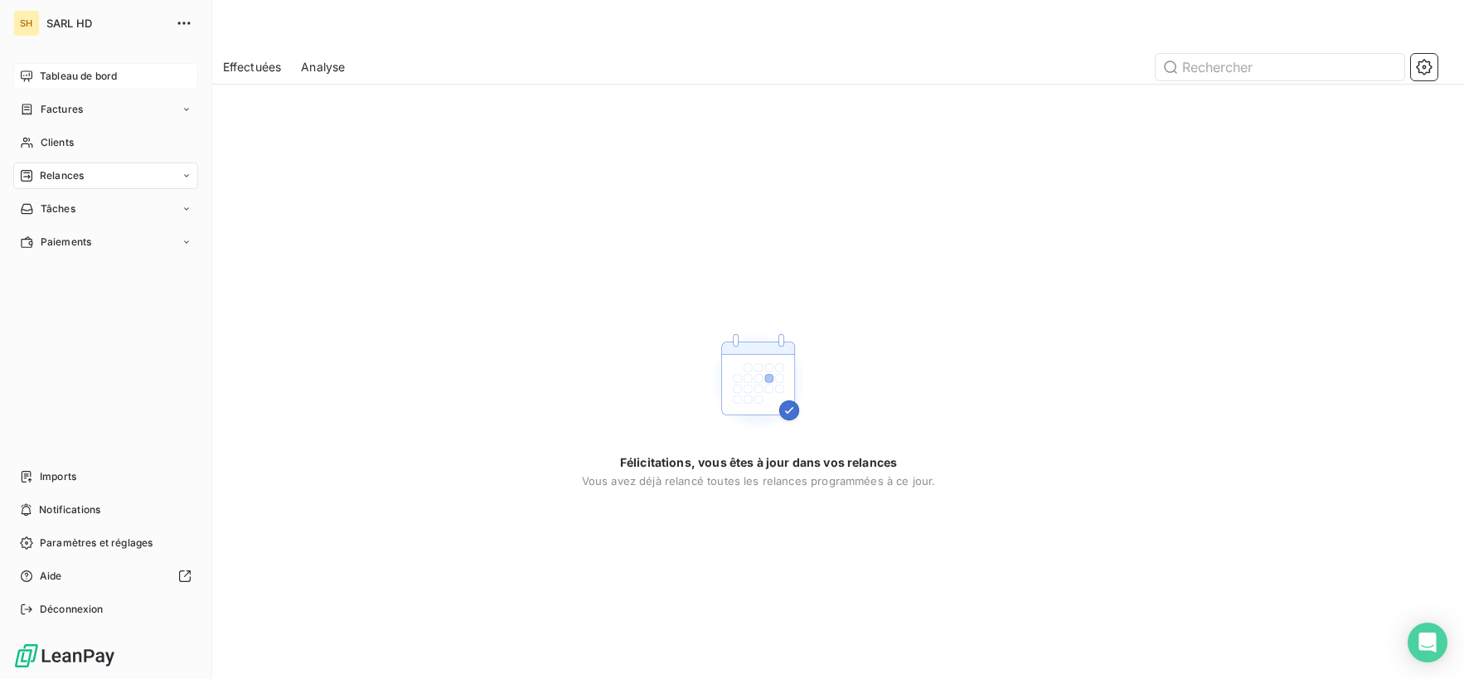
click at [50, 73] on span "Tableau de bord" at bounding box center [78, 76] width 77 height 15
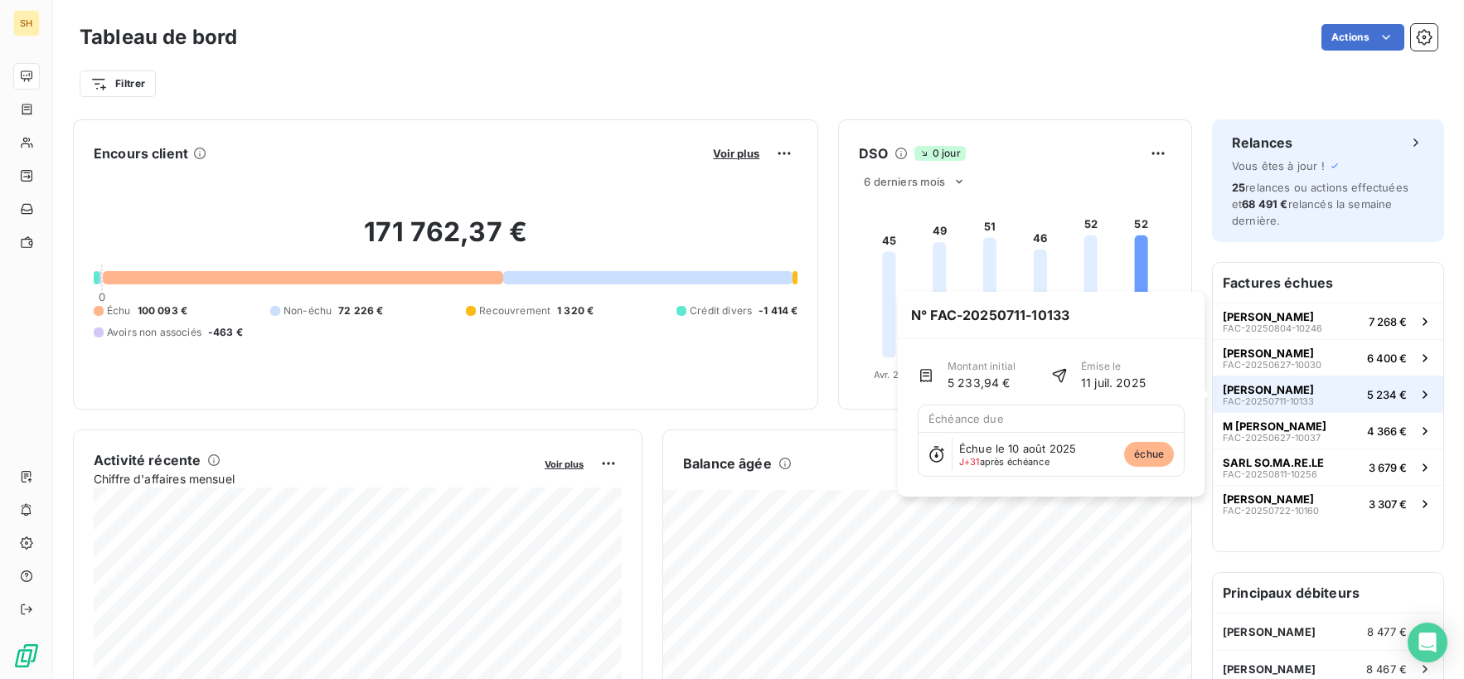
click at [1312, 392] on span "[PERSON_NAME]" at bounding box center [1268, 389] width 91 height 13
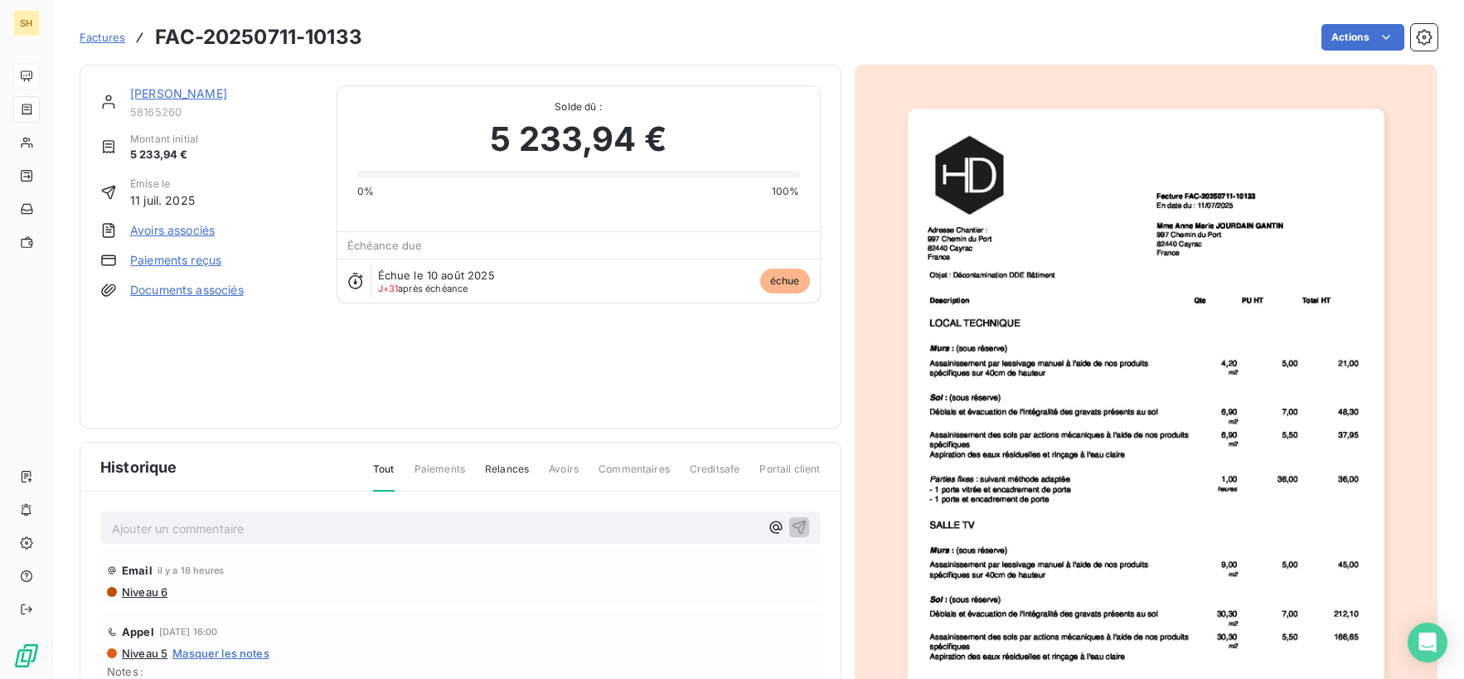
click at [190, 98] on link "[PERSON_NAME]" at bounding box center [178, 93] width 97 height 14
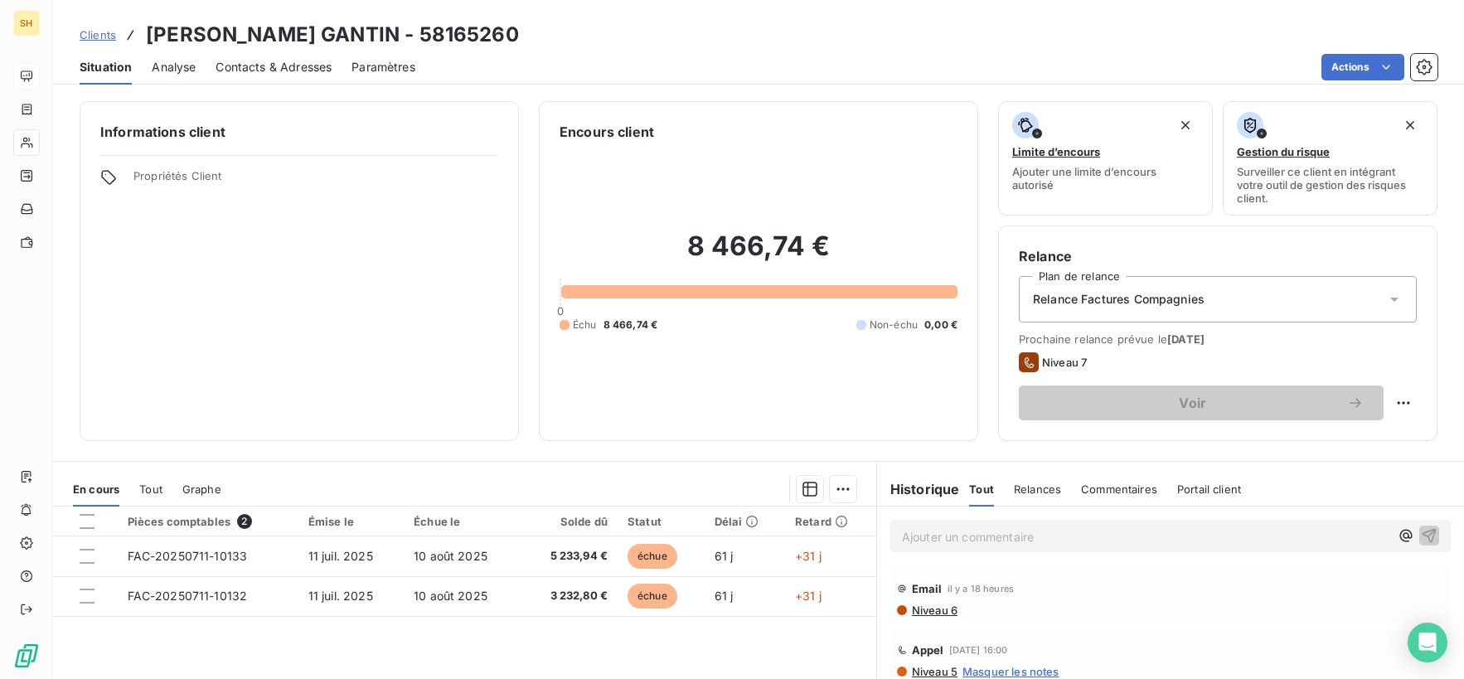
click at [295, 68] on span "Contacts & Adresses" at bounding box center [274, 67] width 116 height 17
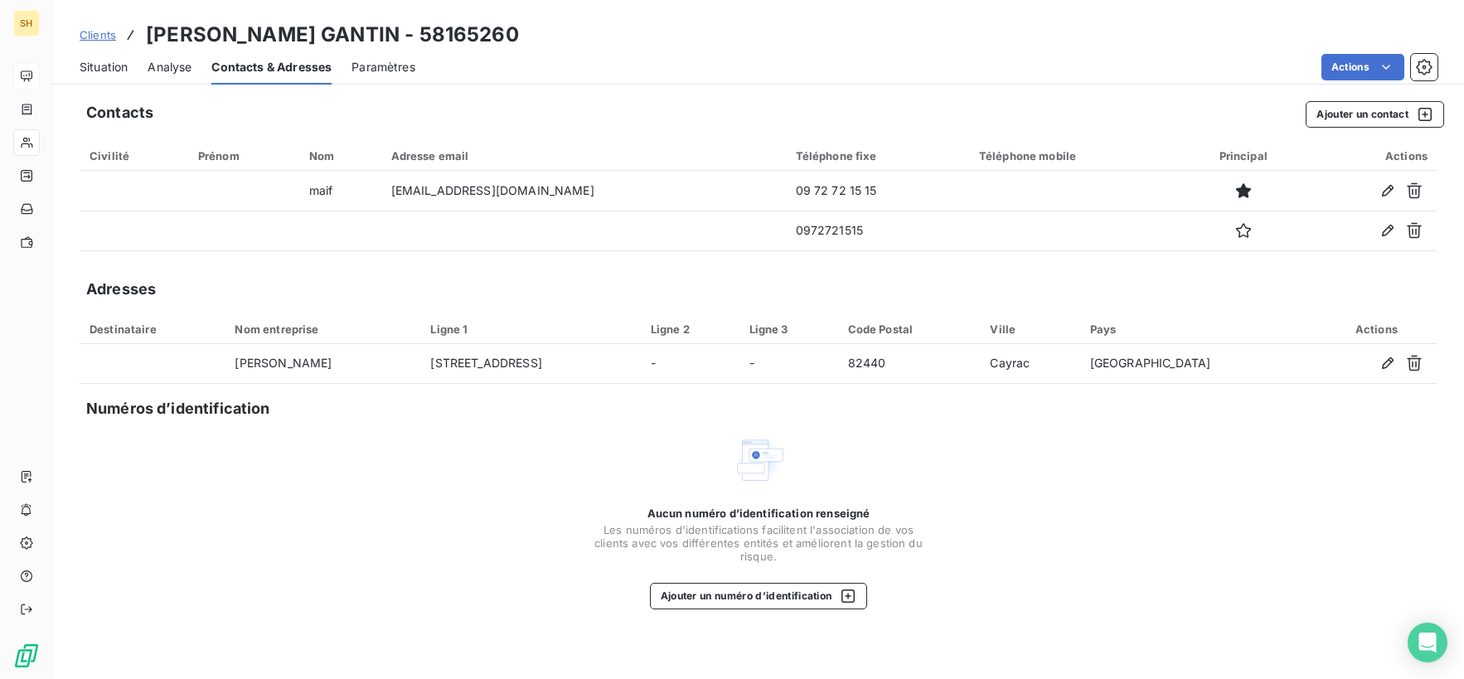
click at [119, 63] on span "Situation" at bounding box center [104, 67] width 48 height 17
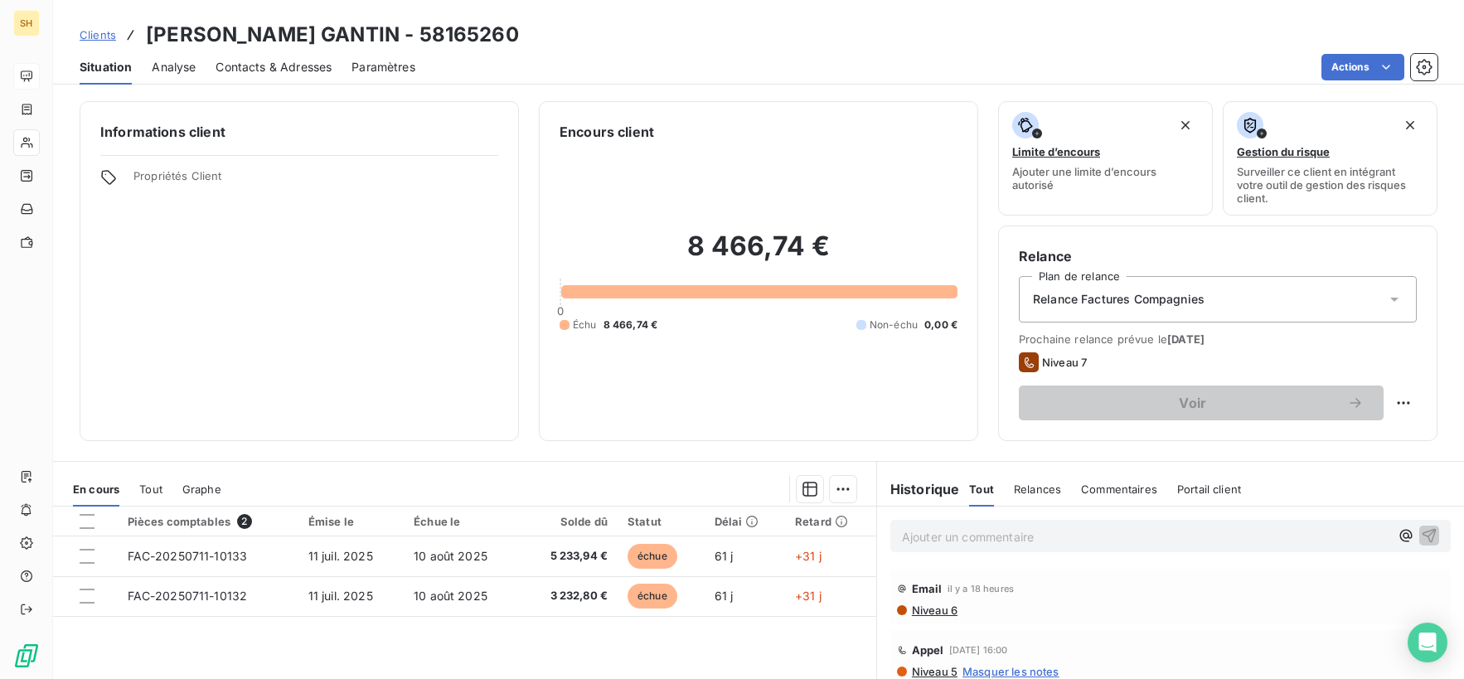
click at [936, 610] on span "Niveau 6" at bounding box center [933, 610] width 47 height 13
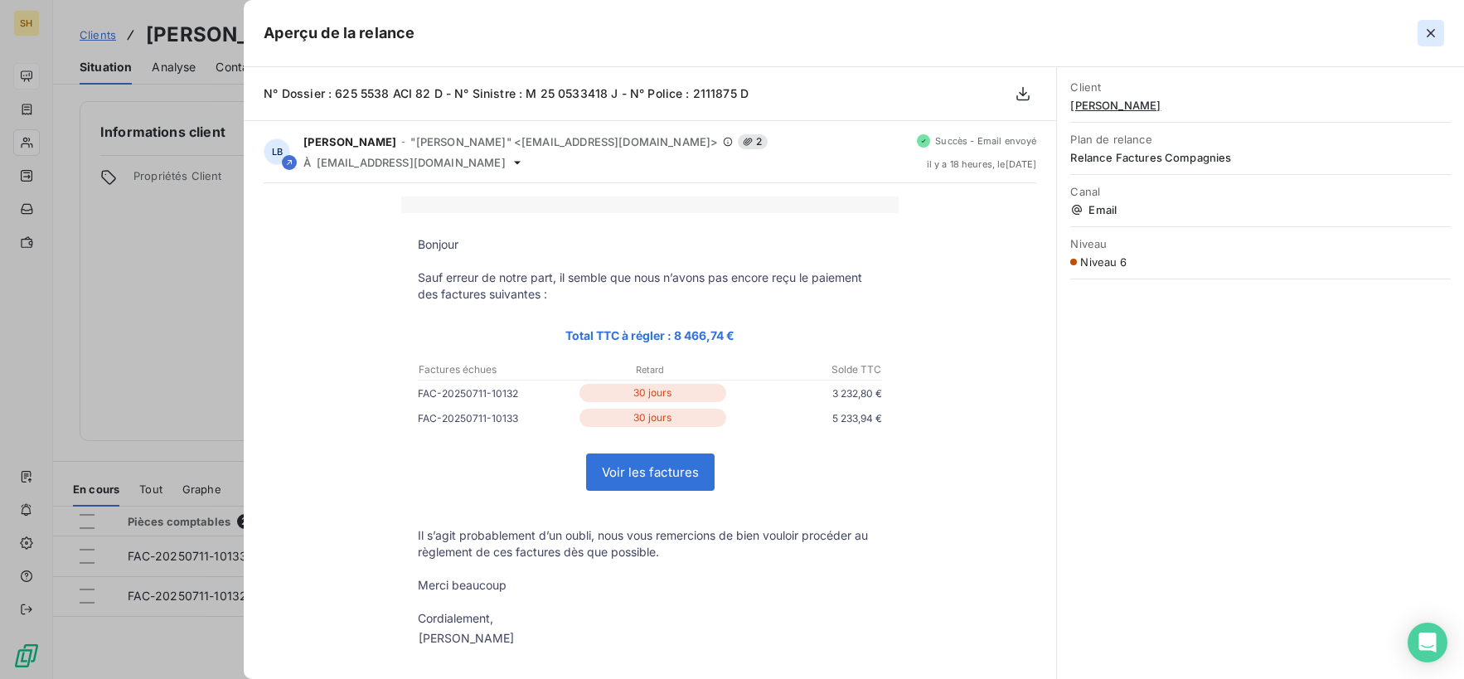
click at [1441, 35] on button "button" at bounding box center [1431, 33] width 27 height 27
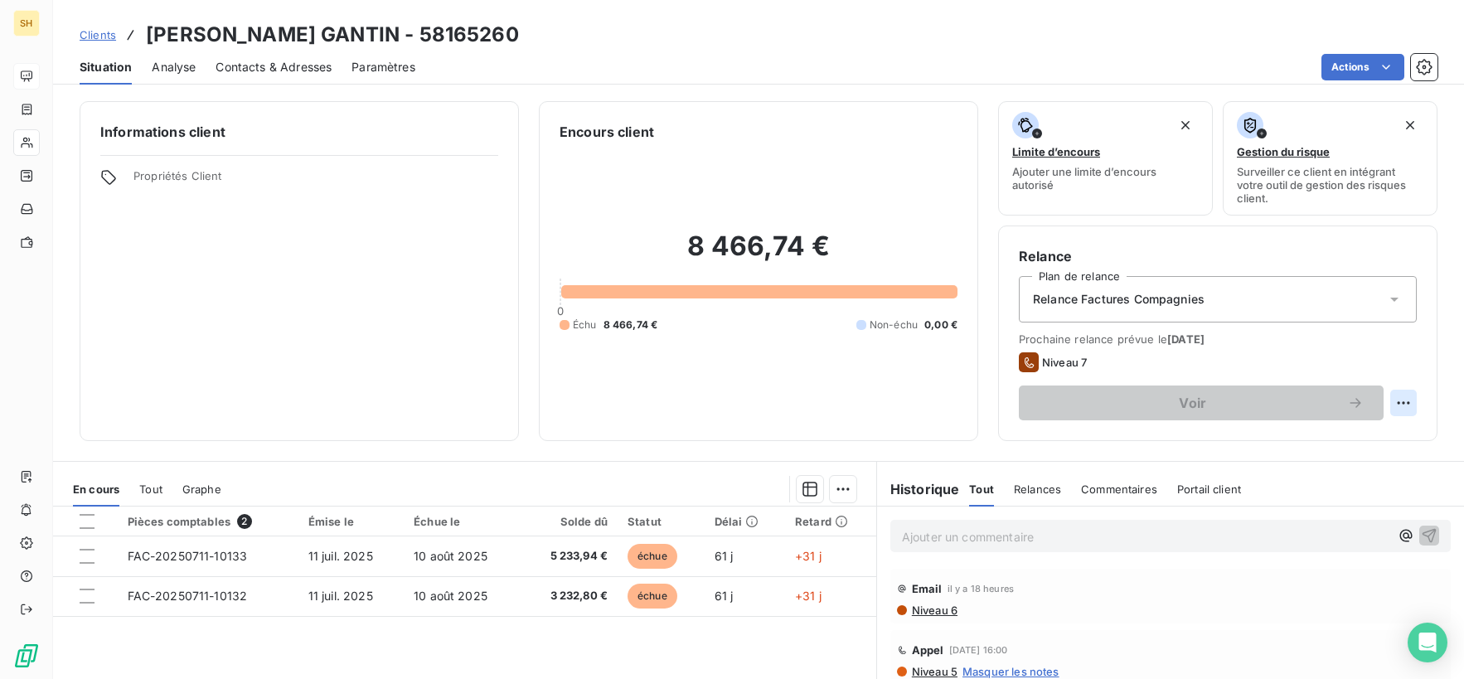
click at [1408, 402] on html "SH Clients [PERSON_NAME] GANTIN - 58165260 Situation Analyse Contacts & Adresse…" at bounding box center [732, 339] width 1464 height 679
click at [1360, 434] on div "Replanifier cette action" at bounding box center [1335, 439] width 148 height 27
select select "8"
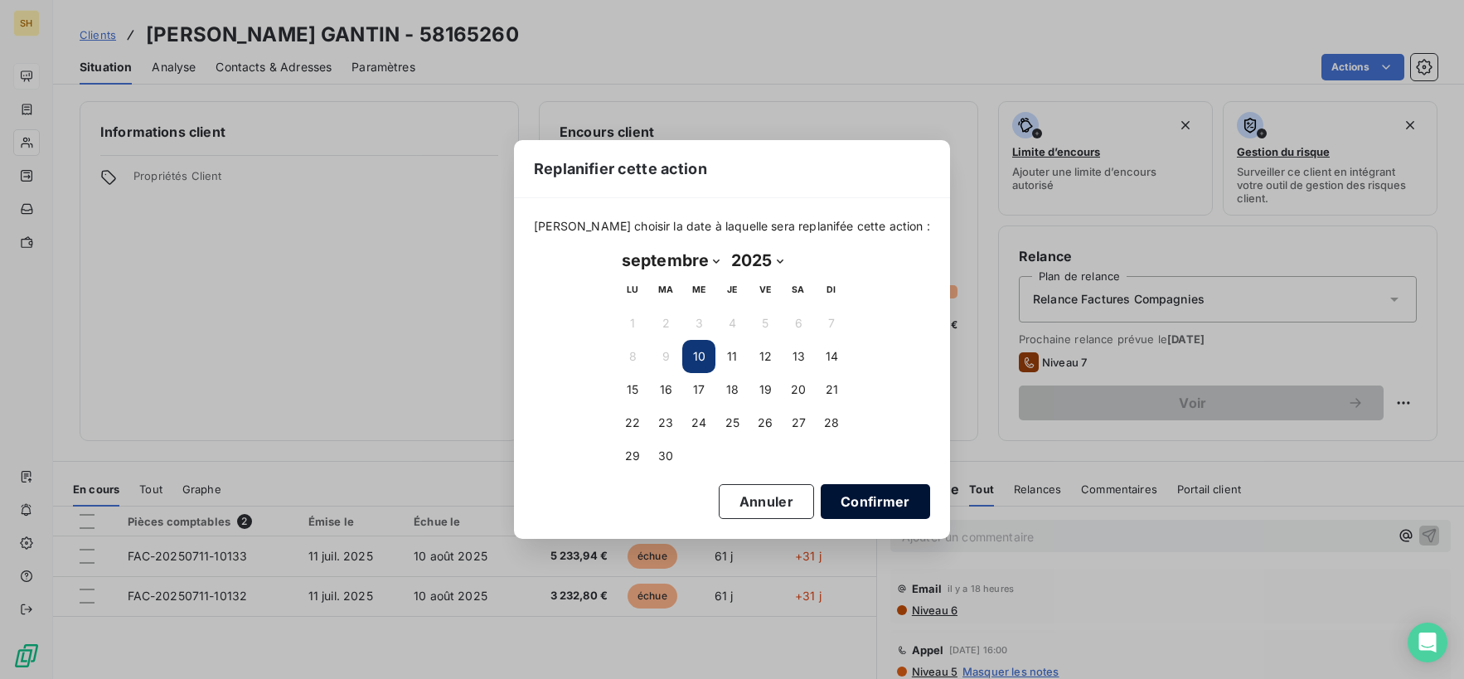
click at [868, 505] on button "Confirmer" at bounding box center [875, 501] width 109 height 35
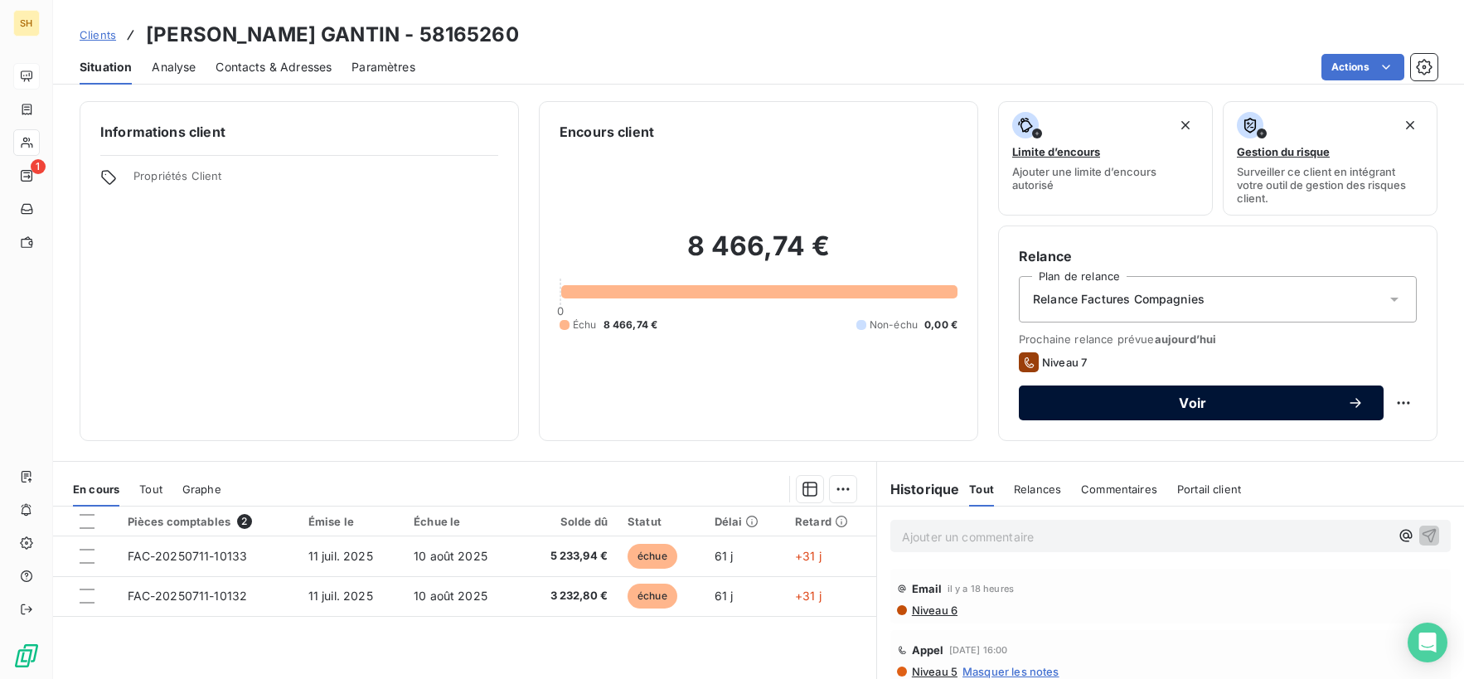
click at [1331, 412] on button "Voir" at bounding box center [1201, 403] width 365 height 35
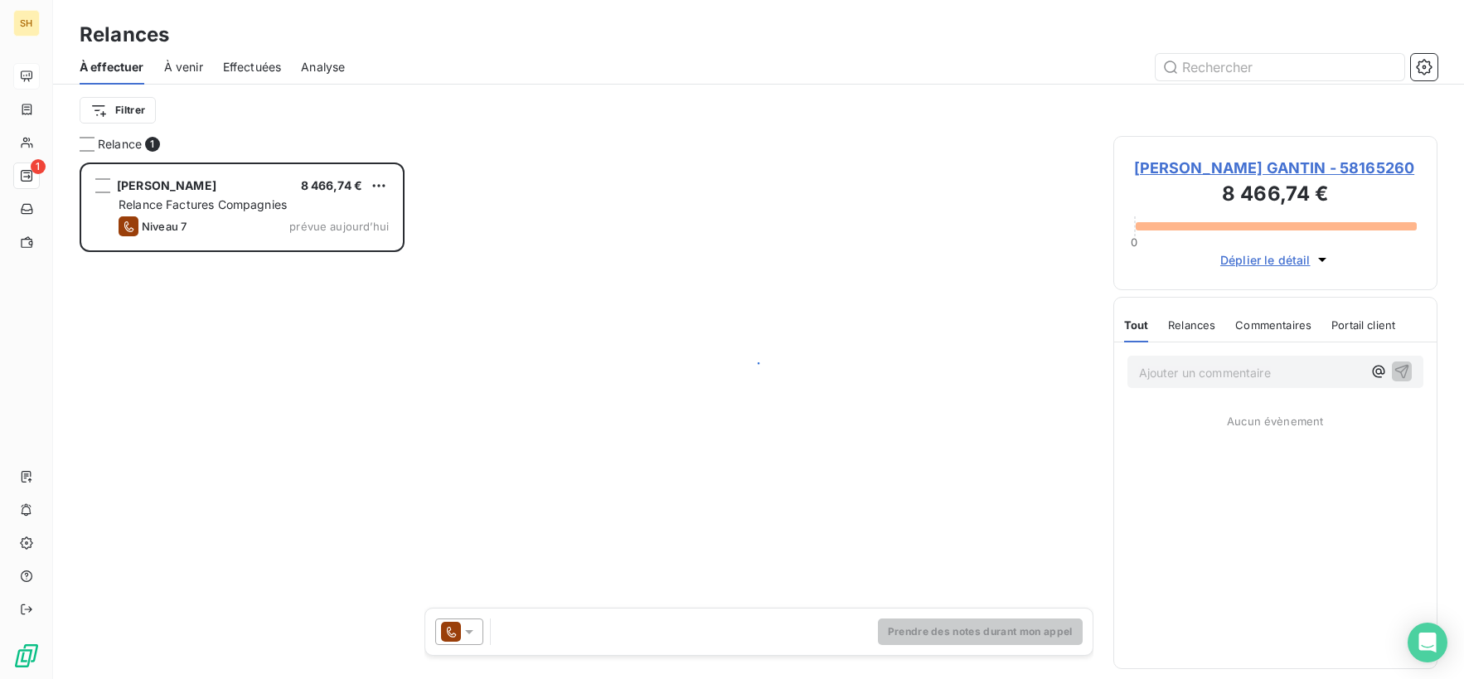
scroll to position [516, 324]
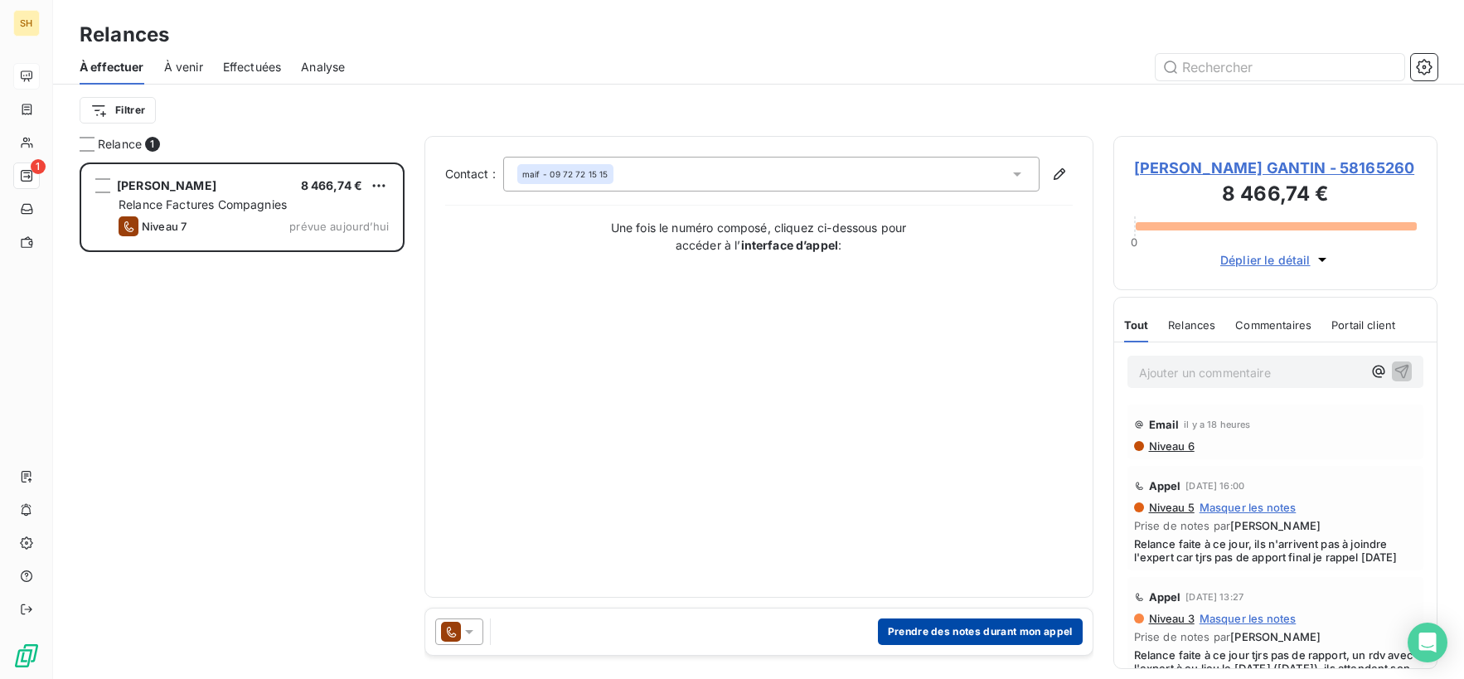
click at [977, 637] on button "Prendre des notes durant mon appel" at bounding box center [980, 631] width 205 height 27
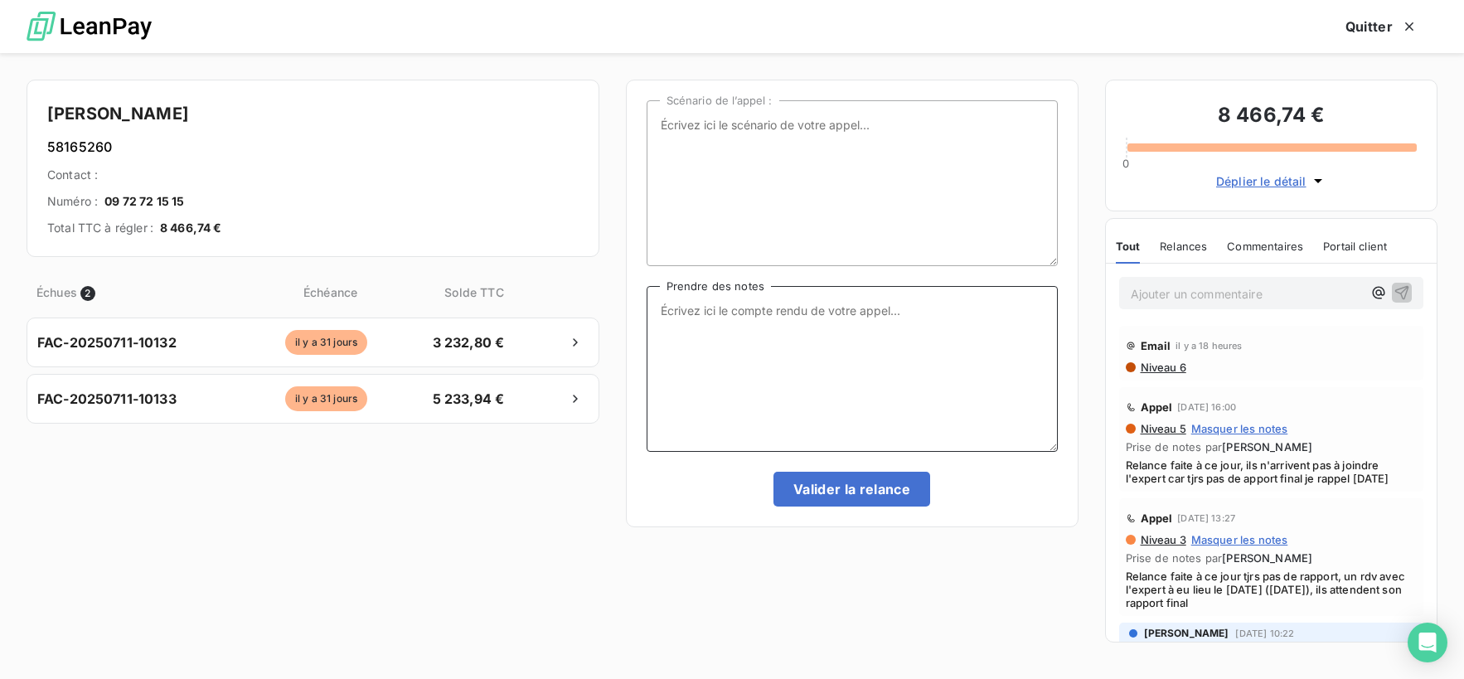
click at [816, 364] on textarea "Prendre des notes" at bounding box center [852, 369] width 411 height 166
click at [1159, 367] on span "Niveau 6" at bounding box center [1162, 367] width 47 height 13
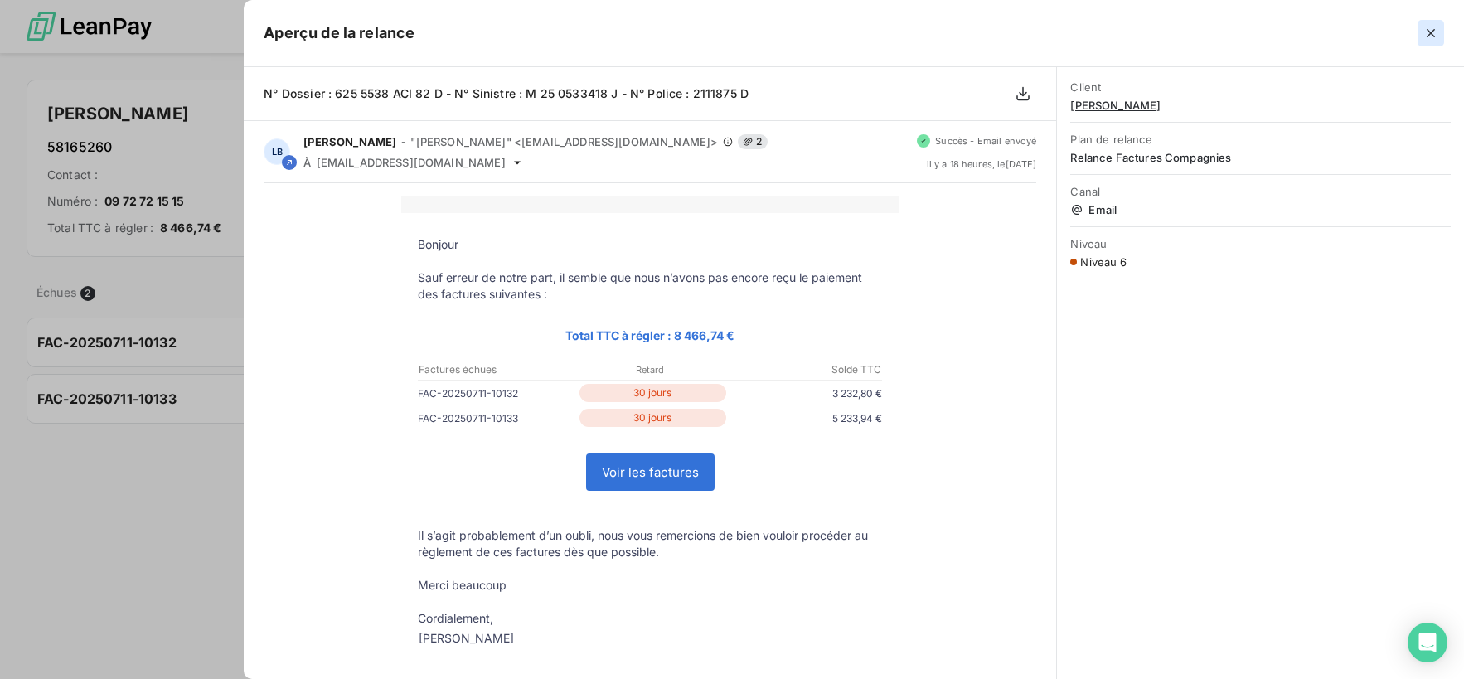
click at [1434, 32] on icon "button" at bounding box center [1431, 33] width 17 height 17
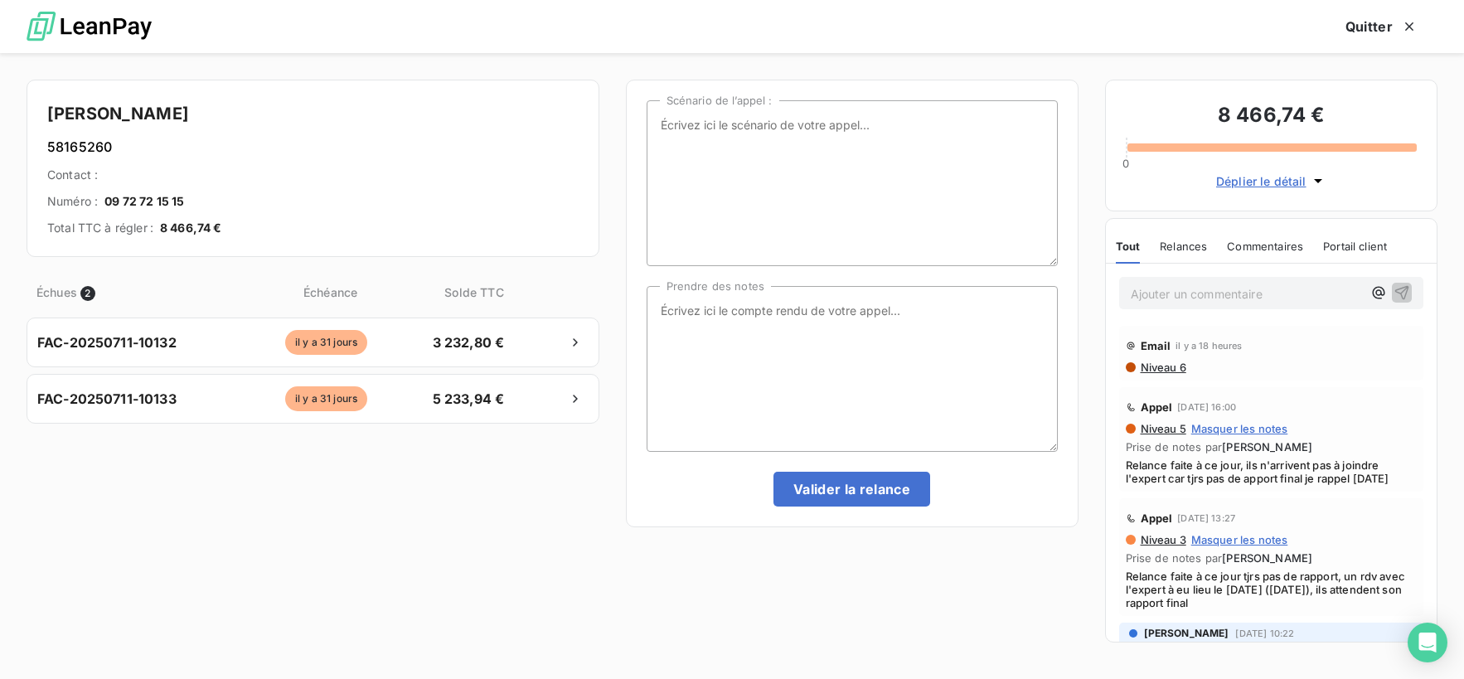
click at [1166, 375] on div "Email il y a 18 heures Niveau 6" at bounding box center [1271, 353] width 305 height 55
click at [1167, 371] on span "Niveau 6" at bounding box center [1162, 367] width 47 height 13
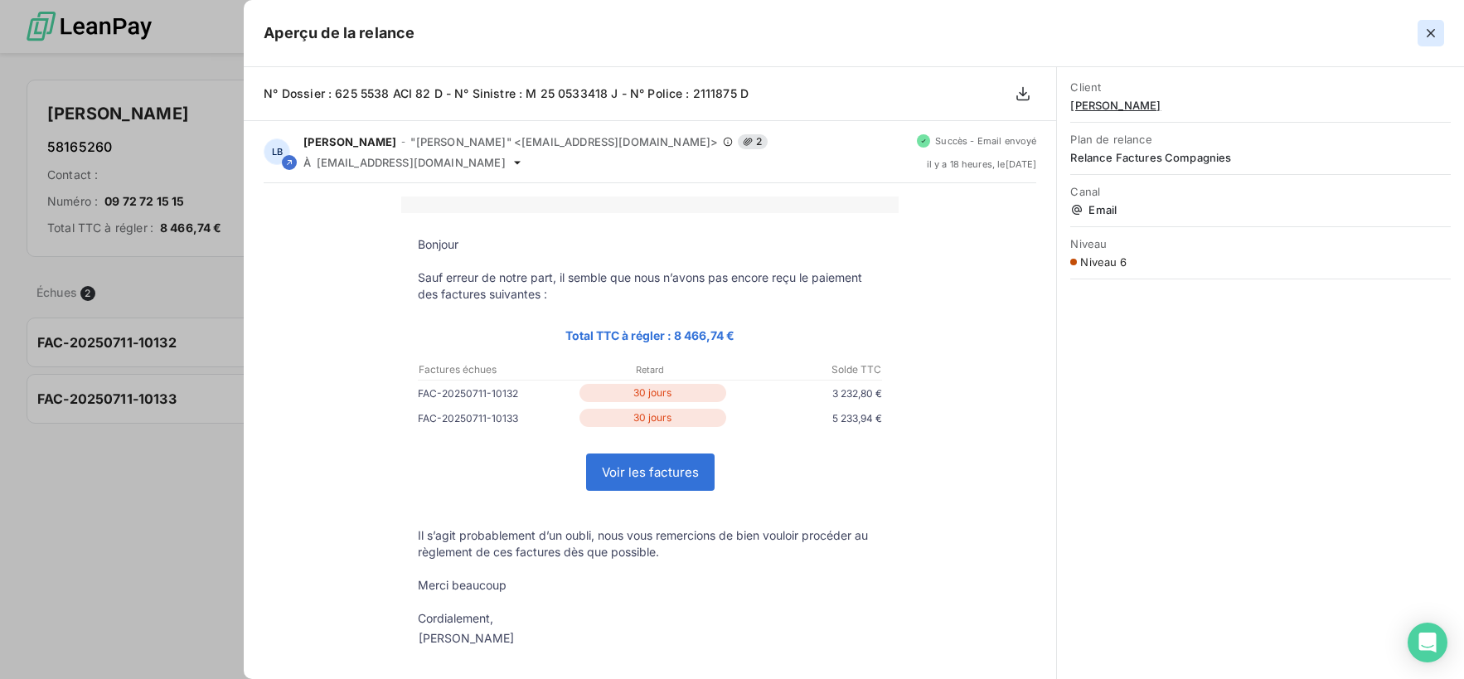
click at [1436, 33] on icon "button" at bounding box center [1431, 33] width 17 height 17
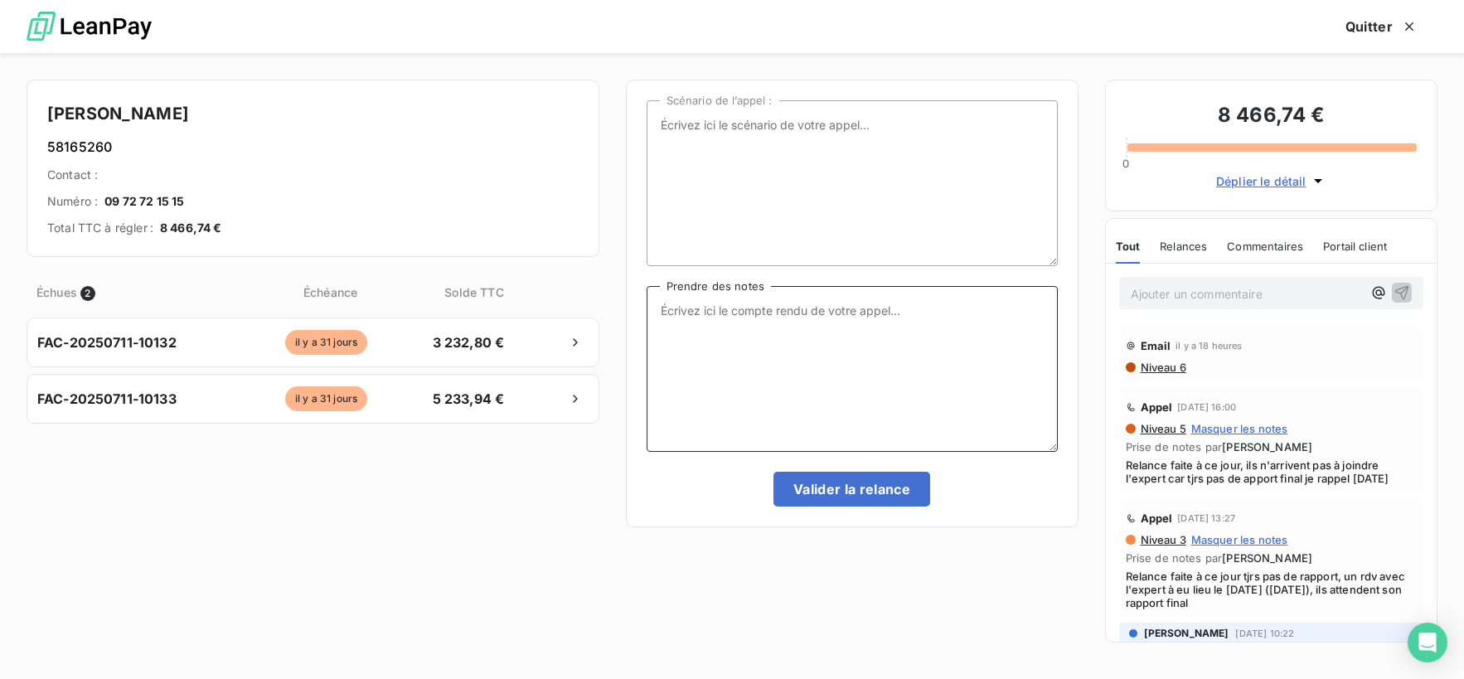
click at [756, 352] on textarea "Prendre des notes" at bounding box center [852, 369] width 411 height 166
click at [1415, 18] on icon "button" at bounding box center [1409, 26] width 17 height 17
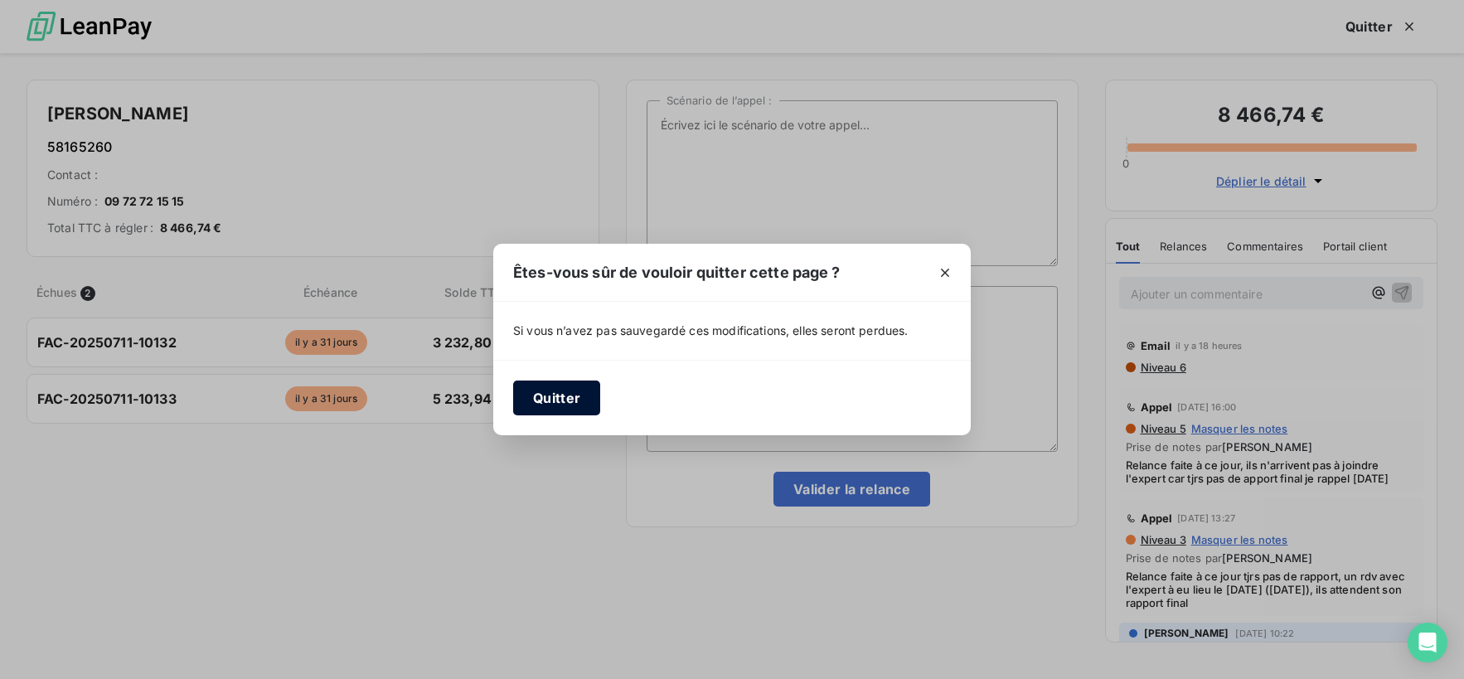
click at [551, 389] on button "Quitter" at bounding box center [556, 398] width 87 height 35
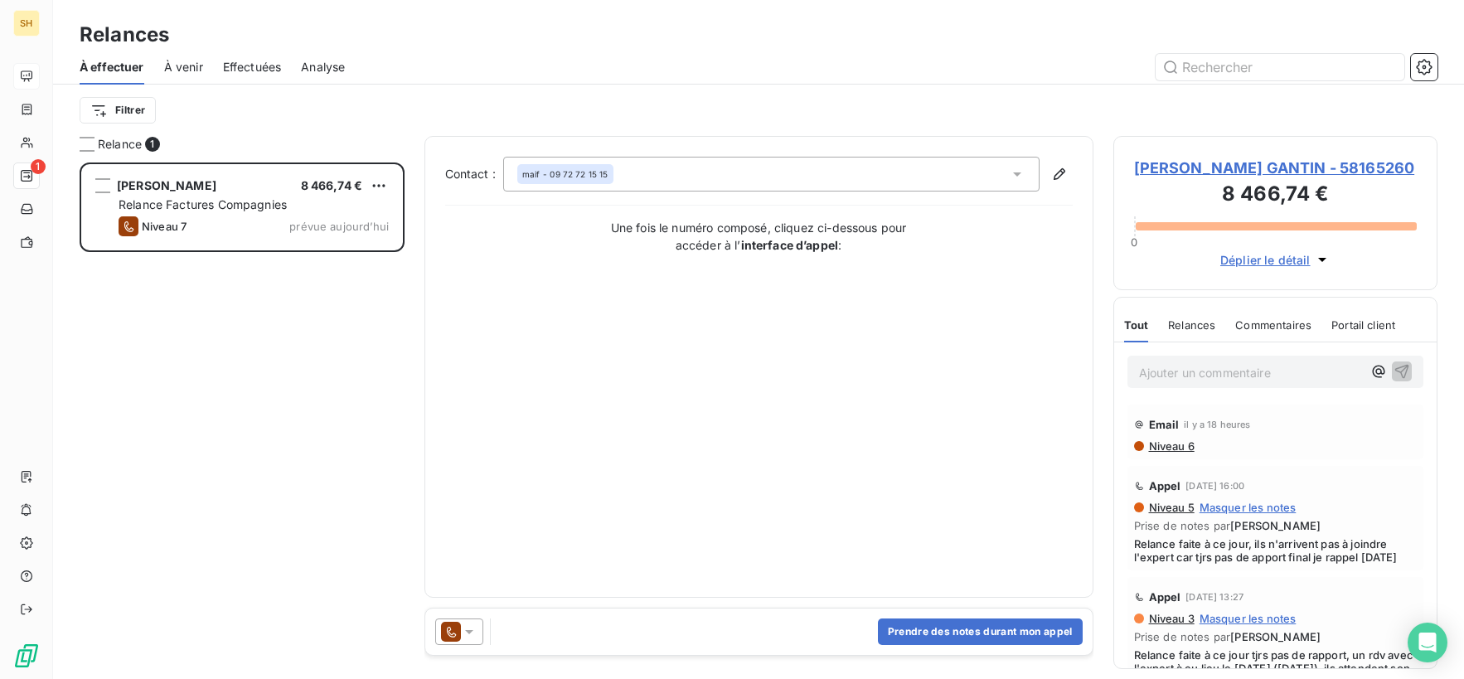
click at [1255, 172] on span "[PERSON_NAME] GANTIN - 58165260" at bounding box center [1276, 168] width 284 height 22
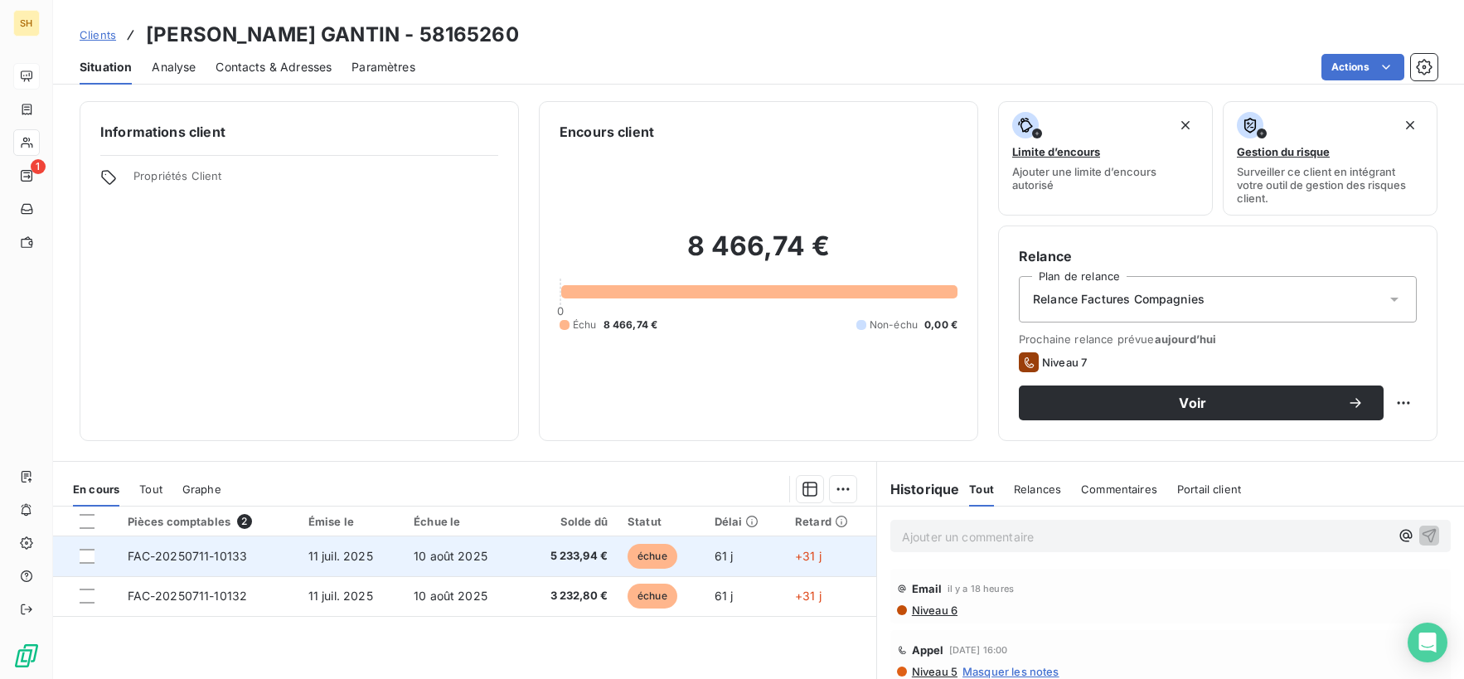
click at [226, 562] on span "FAC-20250711-10133" at bounding box center [188, 556] width 120 height 14
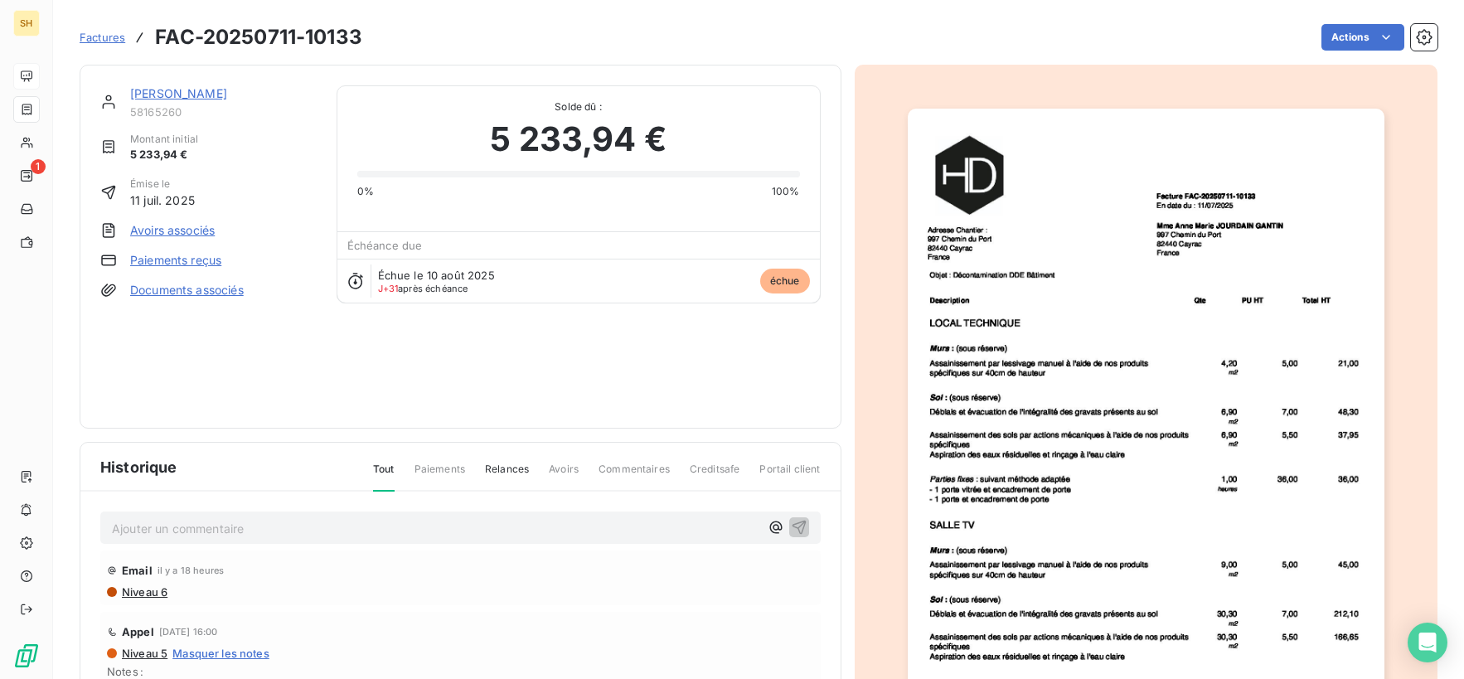
click at [220, 95] on link "[PERSON_NAME]" at bounding box center [178, 93] width 97 height 14
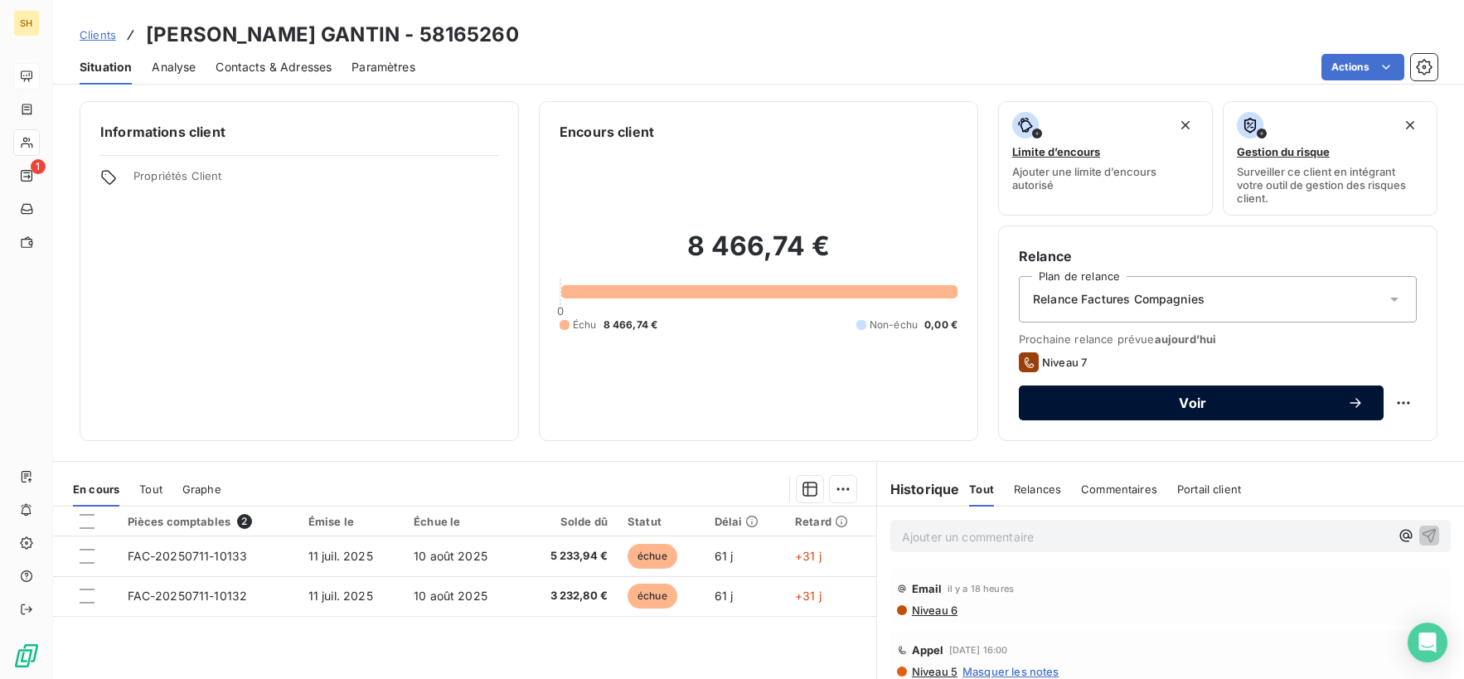
click at [1195, 400] on span "Voir" at bounding box center [1193, 402] width 308 height 13
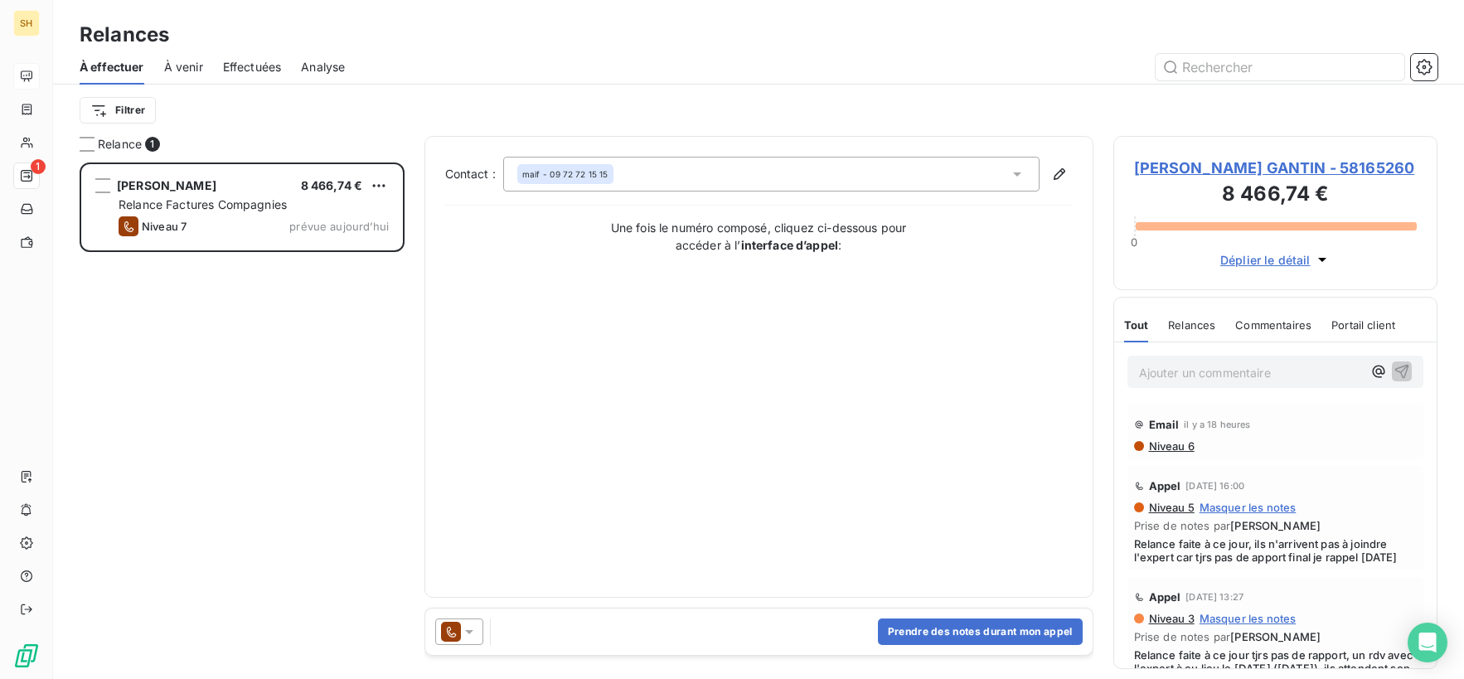
scroll to position [516, 324]
click at [987, 628] on button "Prendre des notes durant mon appel" at bounding box center [980, 631] width 205 height 27
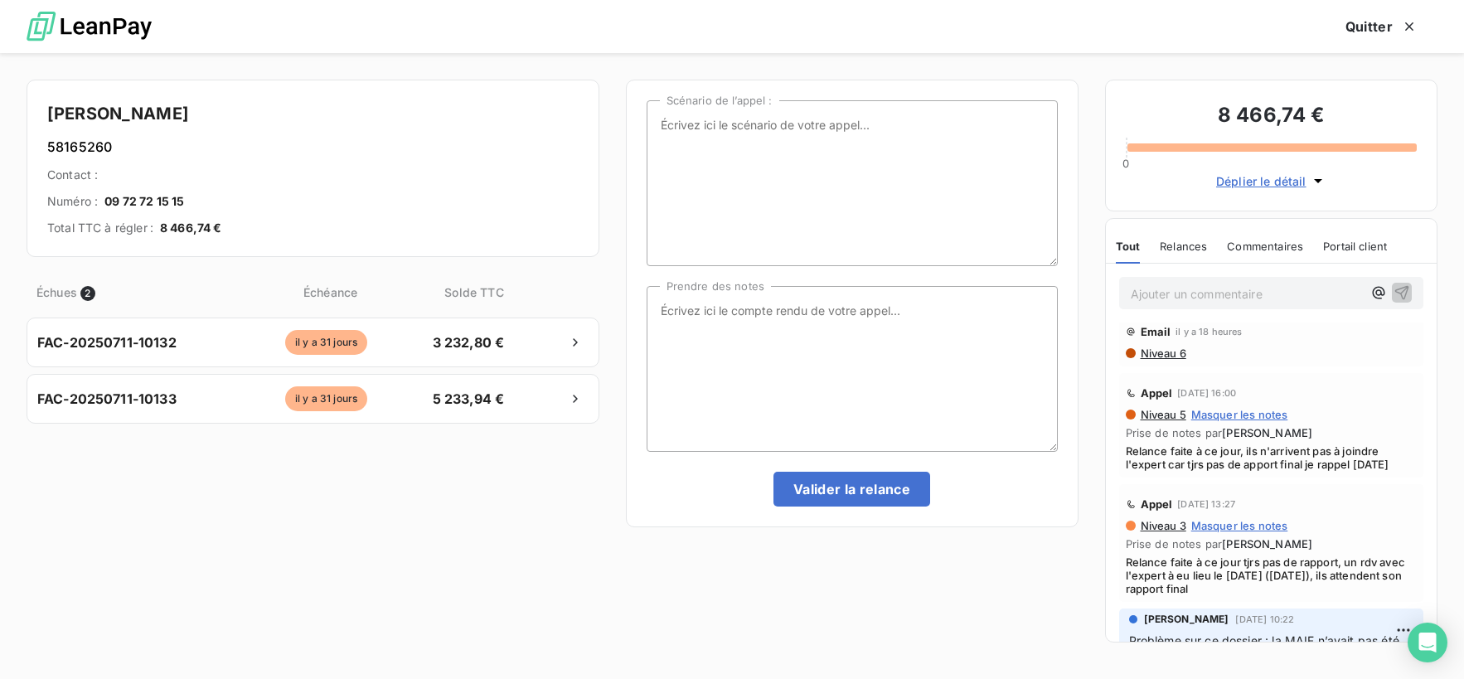
scroll to position [0, 0]
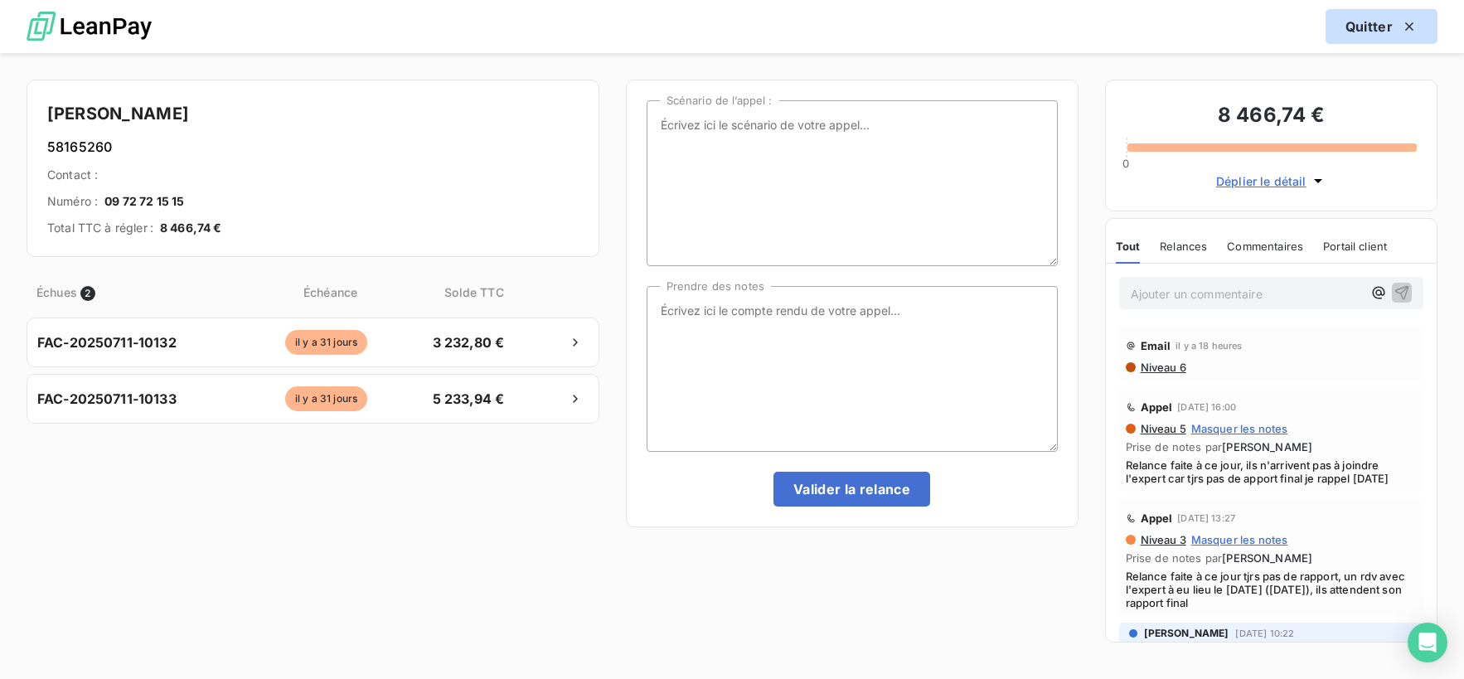
click at [1409, 22] on icon "button" at bounding box center [1409, 26] width 17 height 17
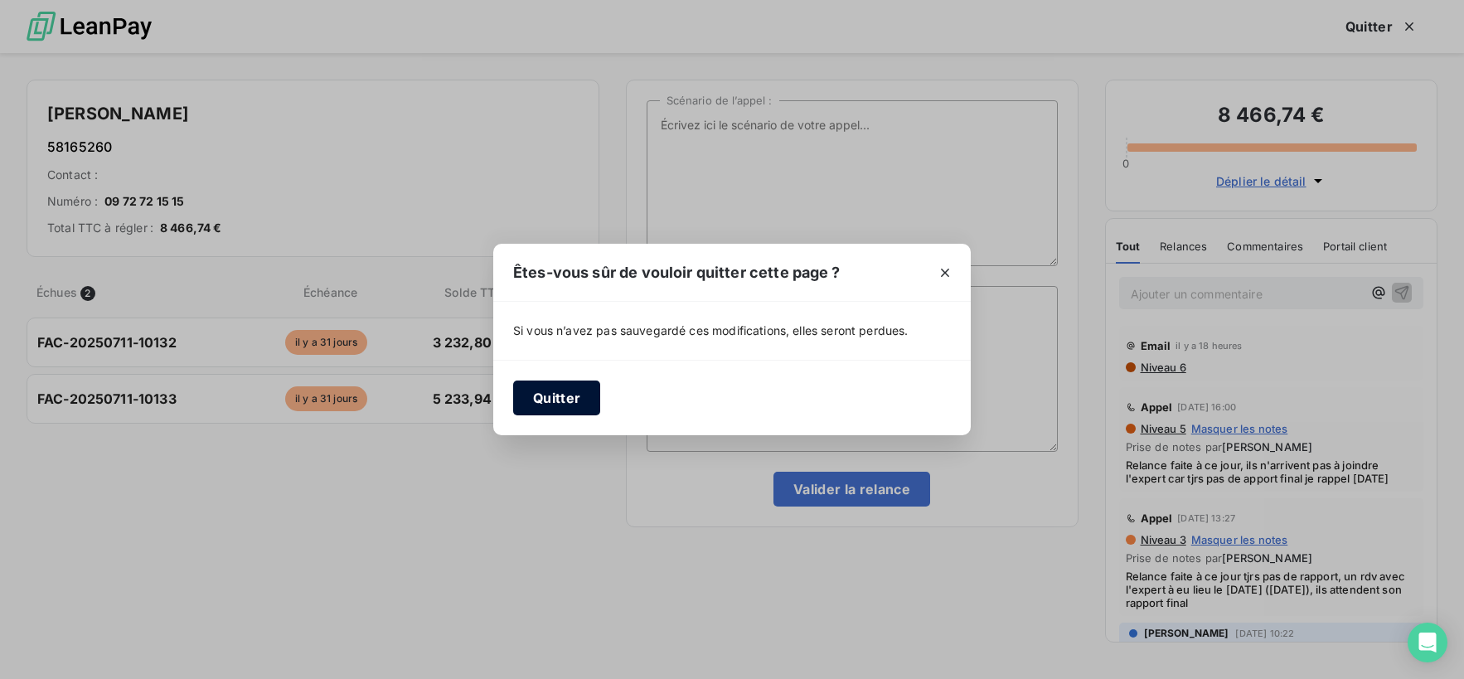
click at [566, 400] on button "Quitter" at bounding box center [556, 398] width 87 height 35
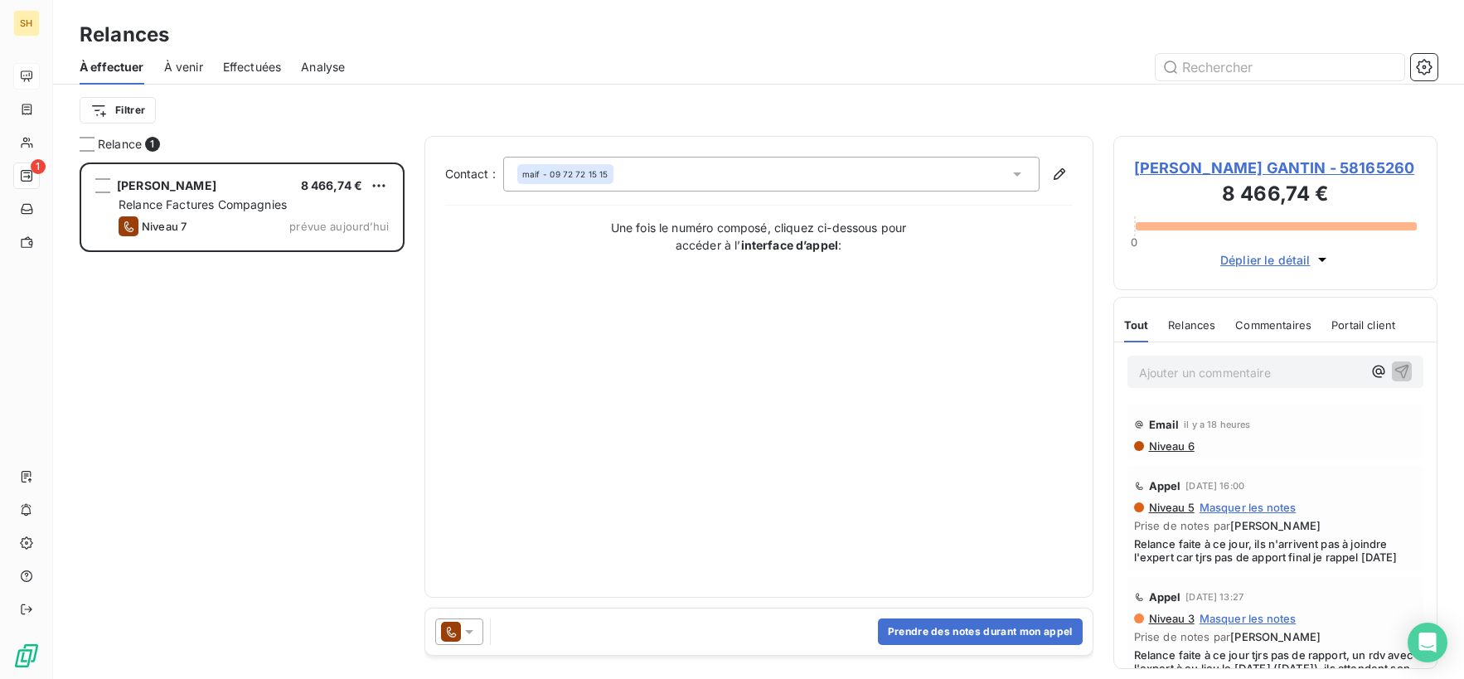
click at [1284, 160] on span "[PERSON_NAME] GANTIN - 58165260" at bounding box center [1276, 168] width 284 height 22
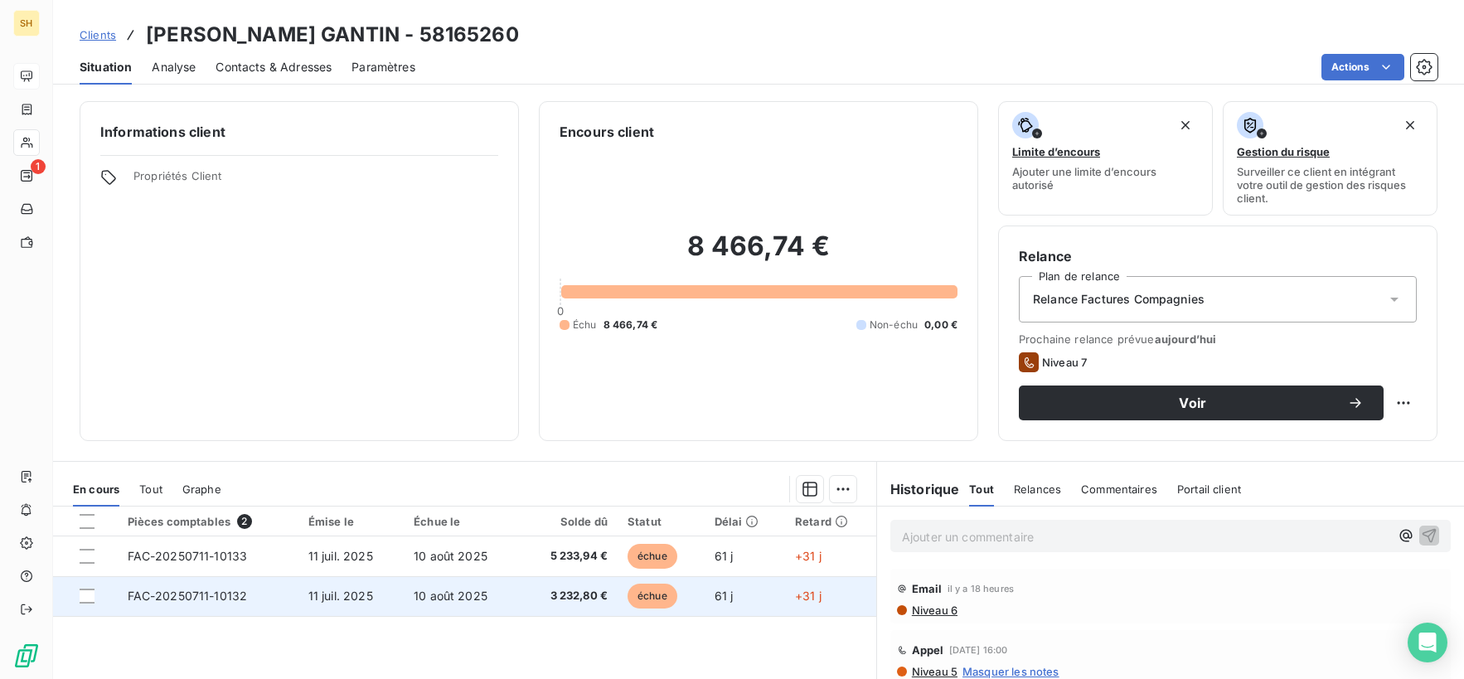
click at [239, 577] on td "FAC-20250711-10132" at bounding box center [208, 596] width 181 height 40
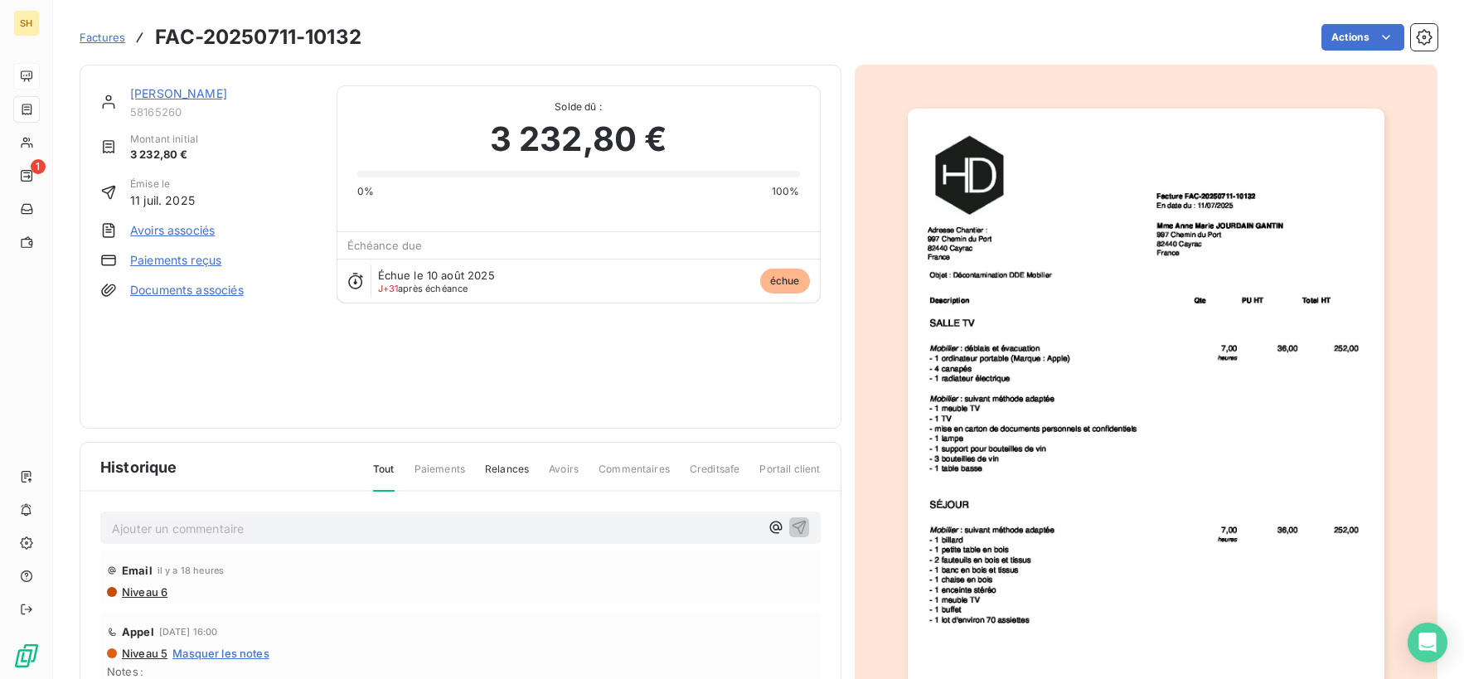
click at [211, 90] on link "[PERSON_NAME]" at bounding box center [178, 93] width 97 height 14
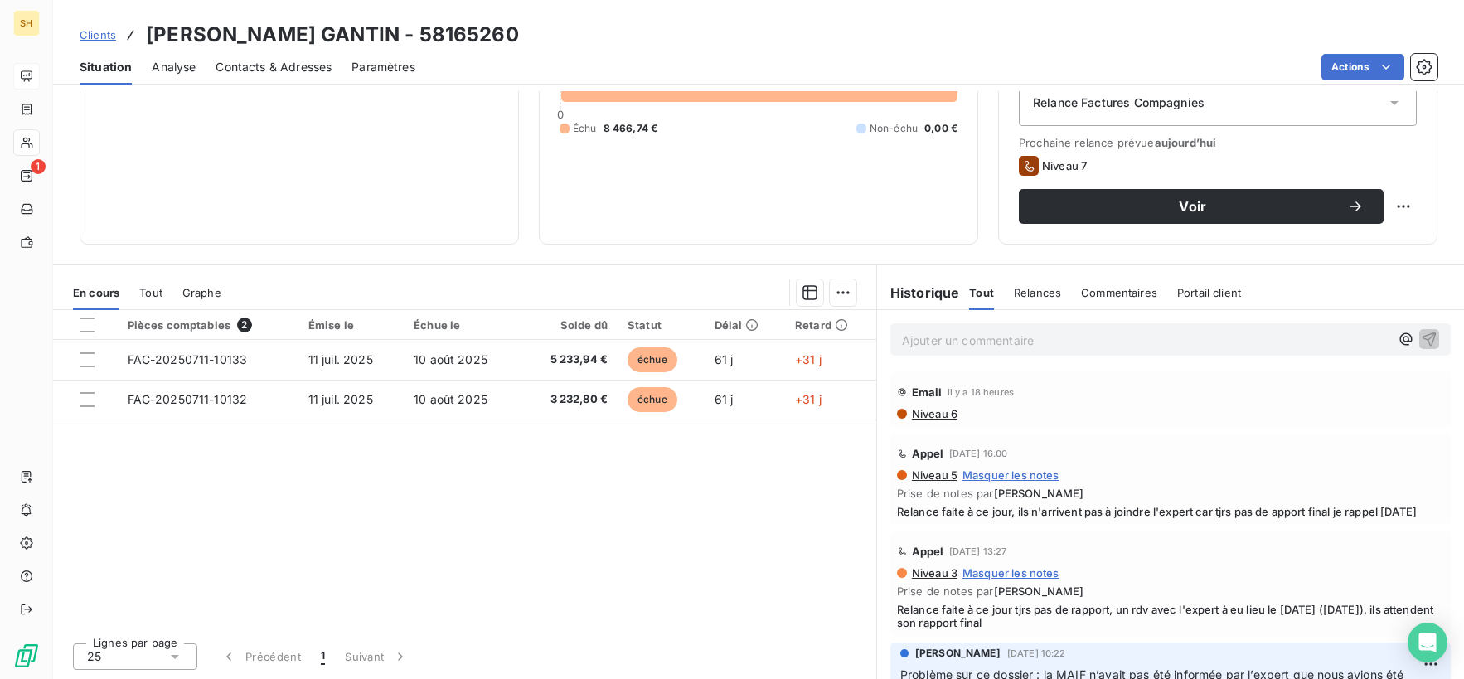
scroll to position [119, 0]
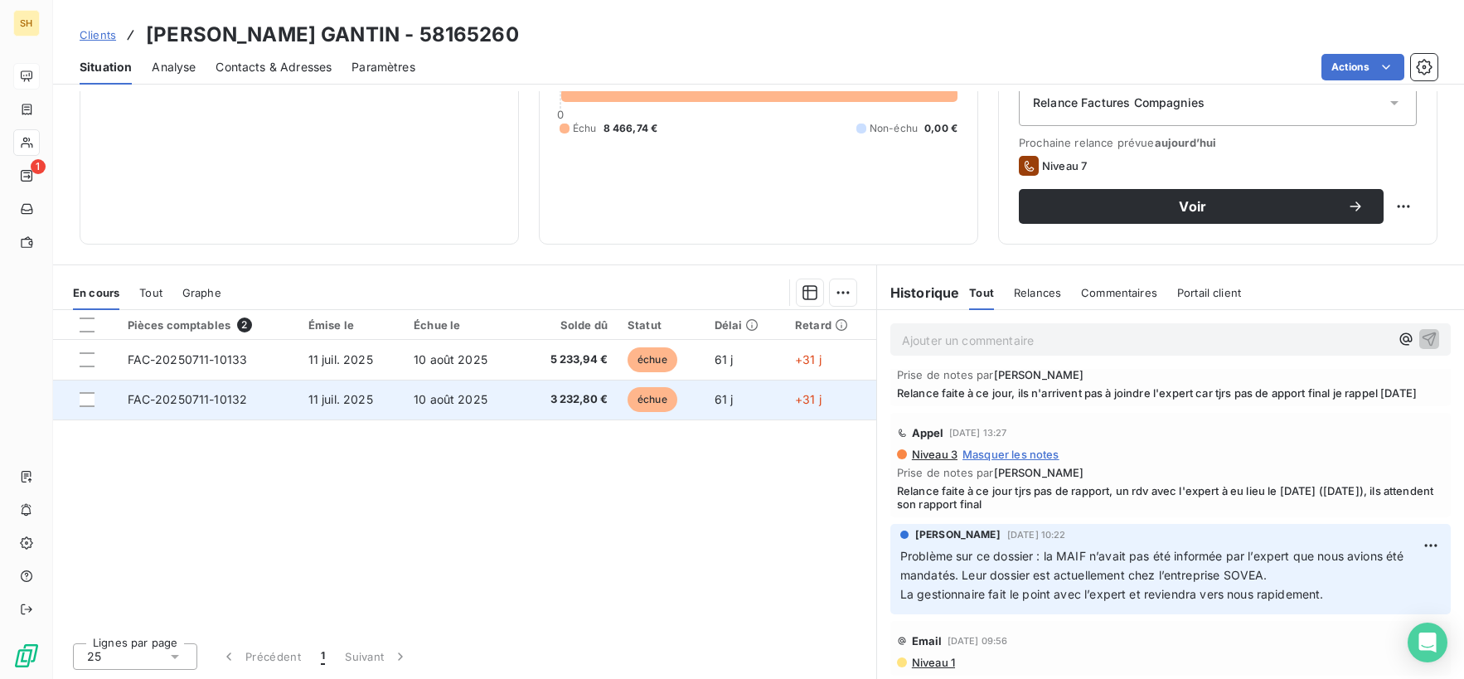
click at [203, 408] on td "FAC-20250711-10132" at bounding box center [208, 400] width 181 height 40
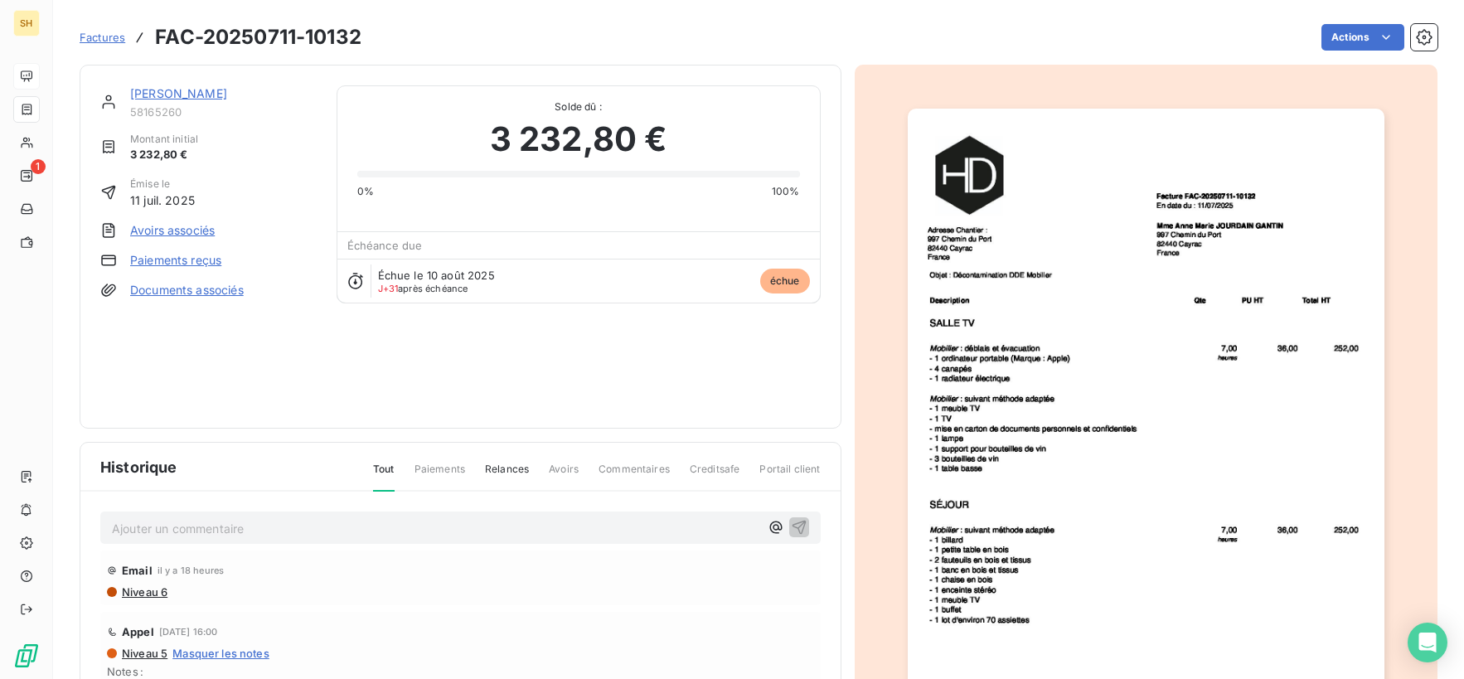
click at [227, 90] on link "[PERSON_NAME]" at bounding box center [178, 93] width 97 height 14
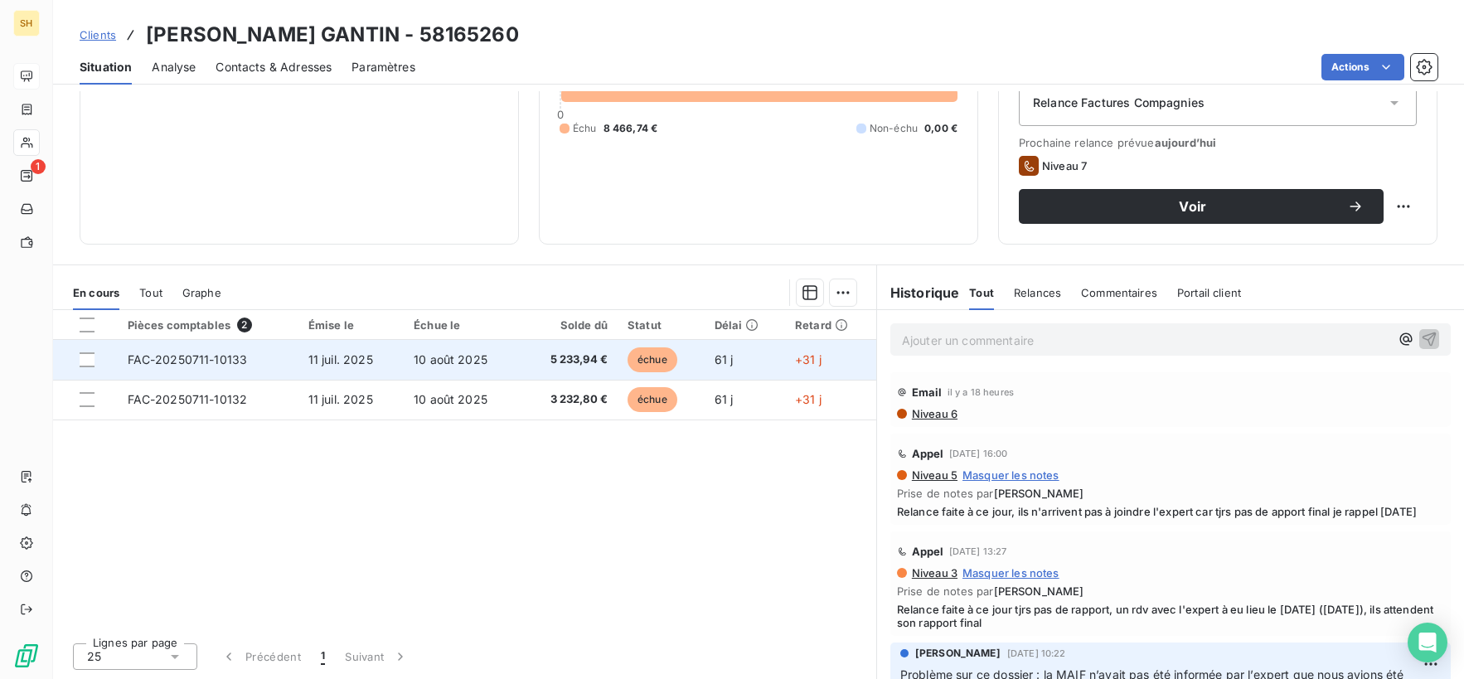
click at [263, 363] on td "FAC-20250711-10133" at bounding box center [208, 360] width 181 height 40
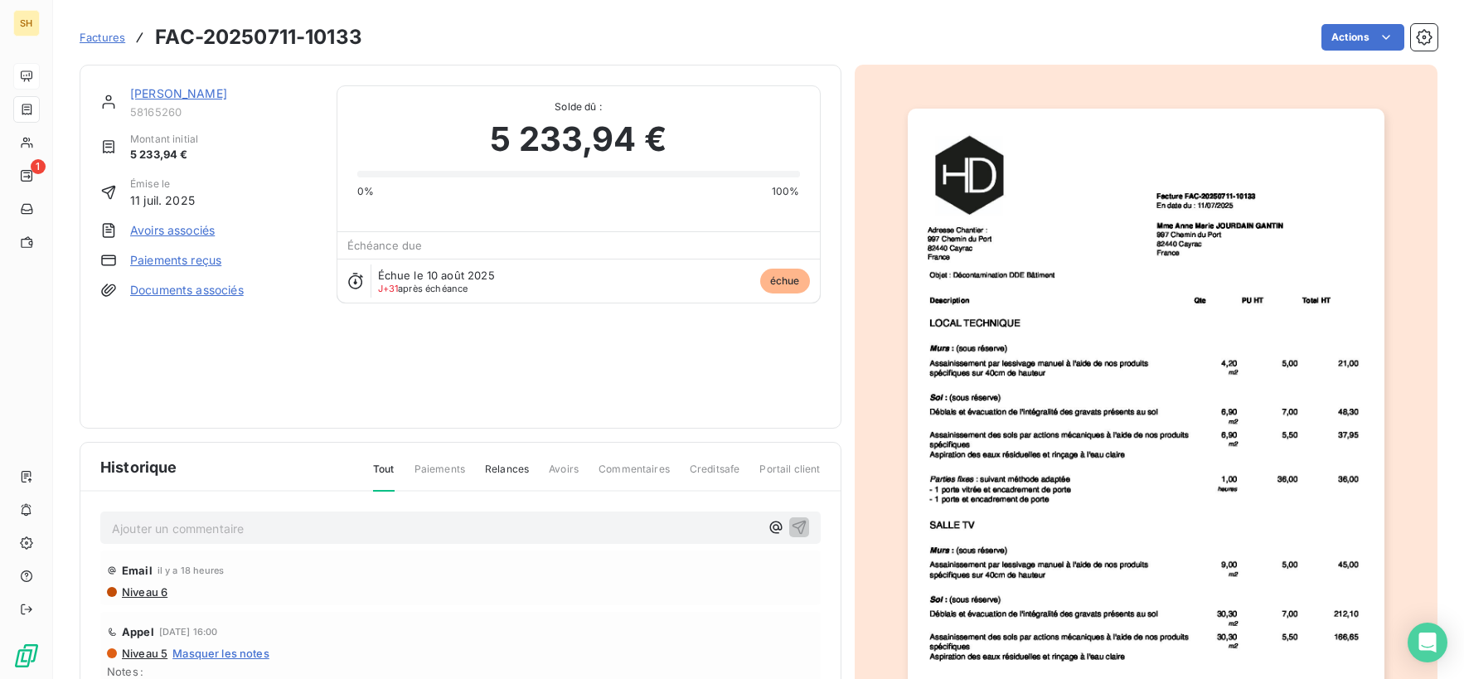
click at [227, 97] on link "[PERSON_NAME]" at bounding box center [178, 93] width 97 height 14
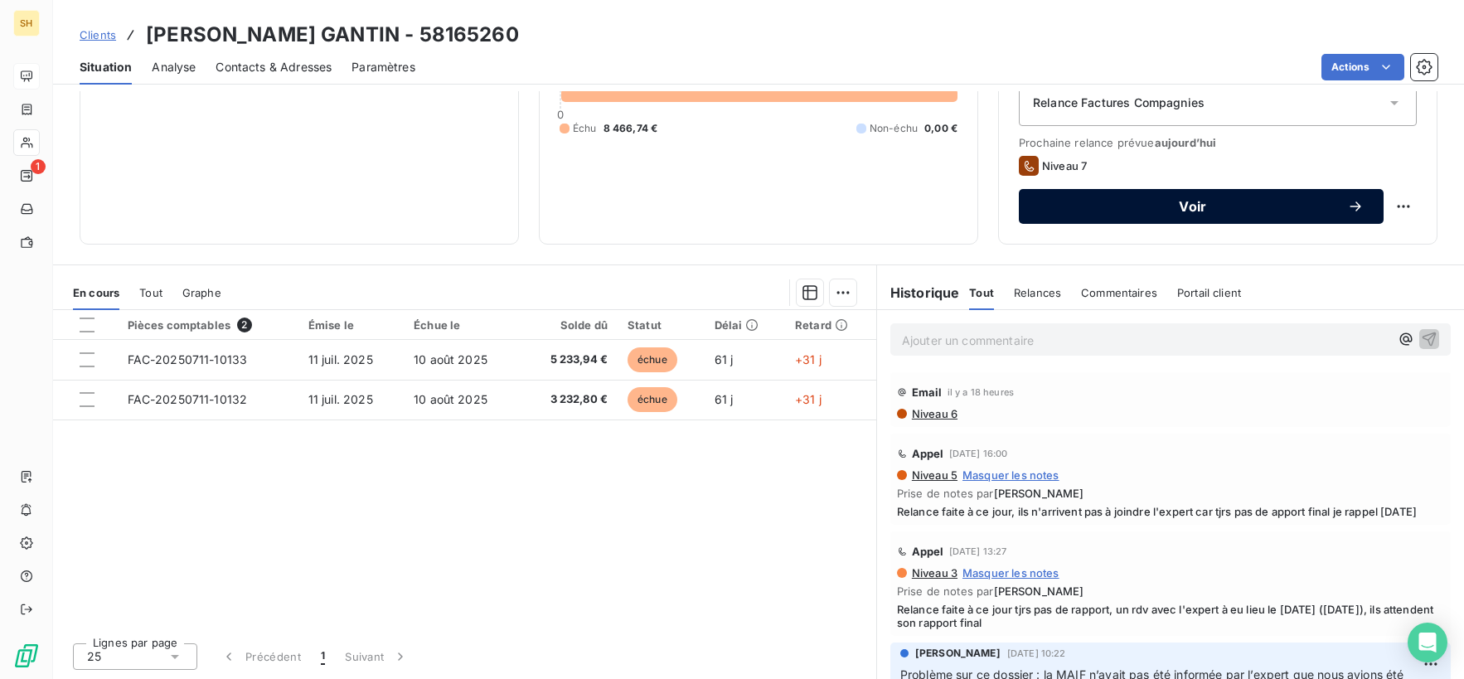
click at [1341, 210] on span "Voir" at bounding box center [1193, 206] width 308 height 13
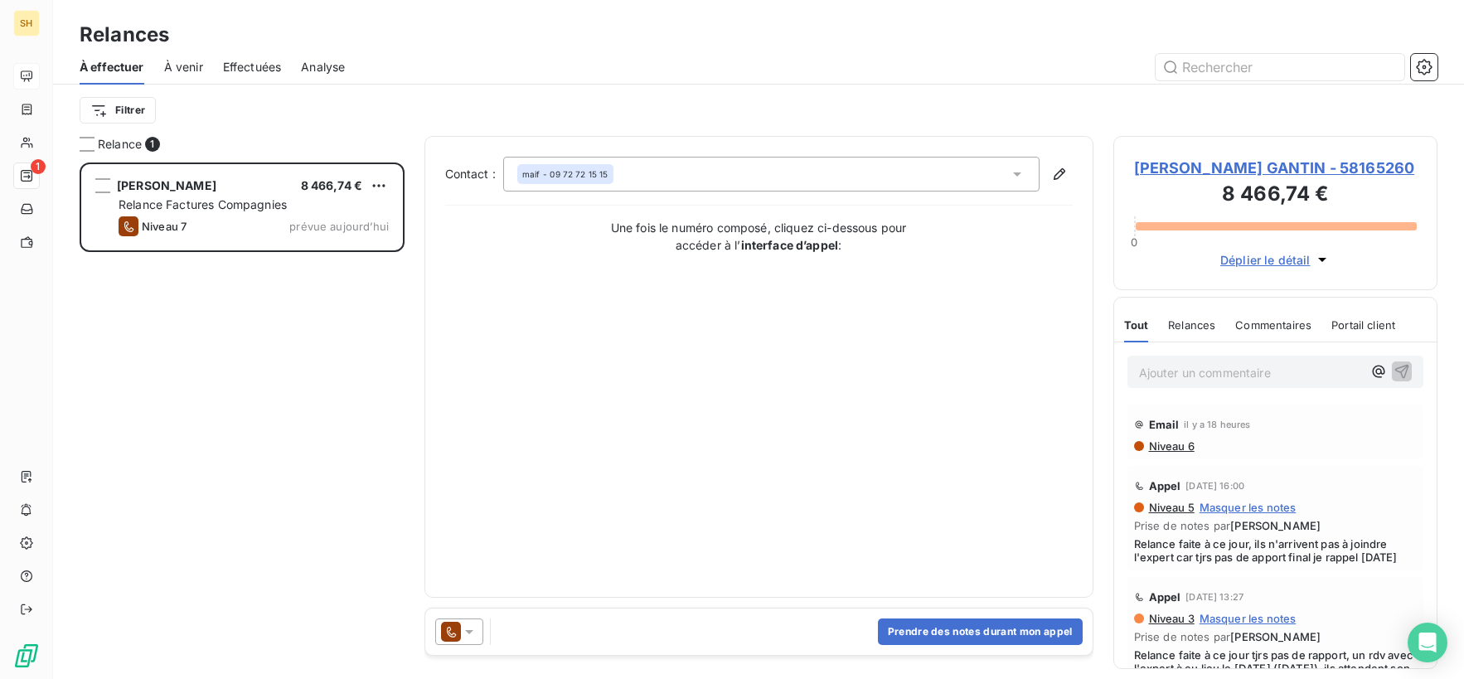
scroll to position [516, 324]
click at [949, 627] on button "Prendre des notes durant mon appel" at bounding box center [980, 631] width 205 height 27
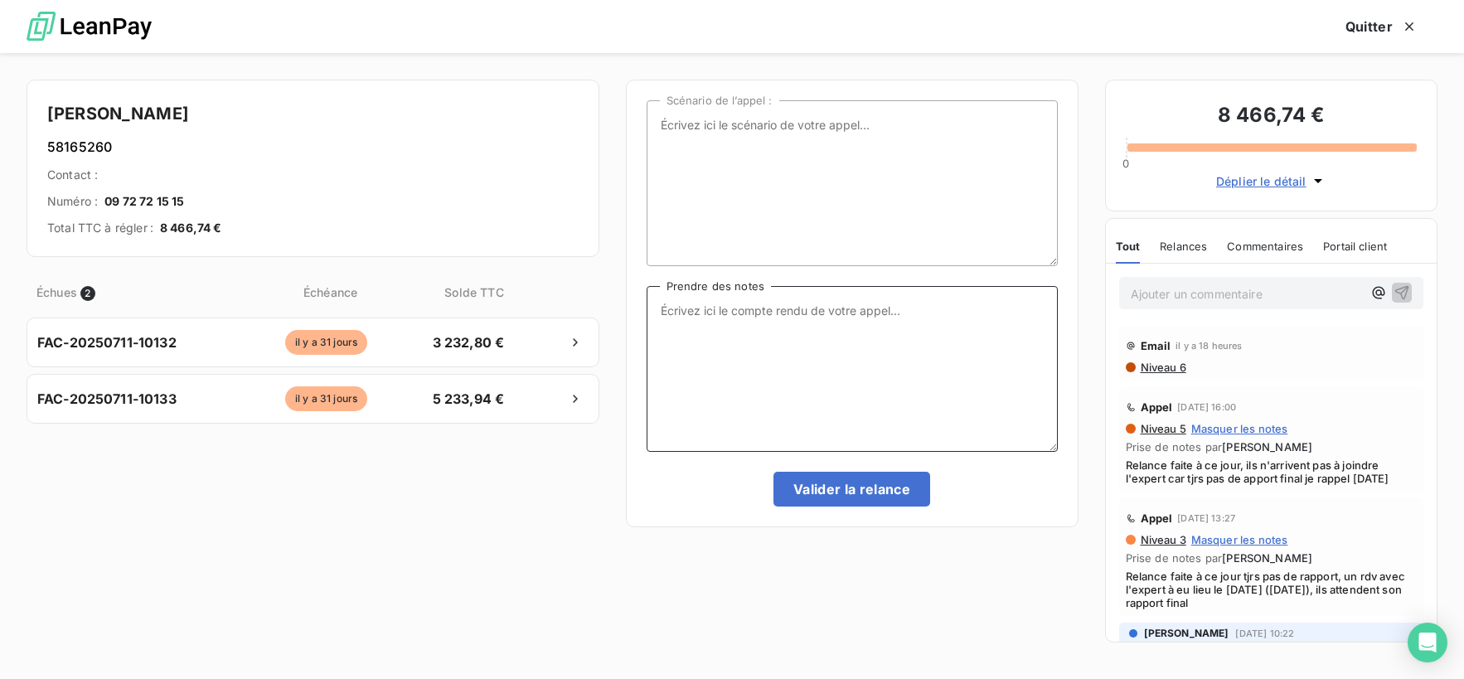
click at [749, 324] on textarea "Prendre des notes" at bounding box center [852, 369] width 411 height 166
drag, startPoint x: 351, startPoint y: 110, endPoint x: 92, endPoint y: 110, distance: 258.7
click at [92, 110] on h4 "[PERSON_NAME]" at bounding box center [312, 113] width 531 height 27
copy h4 "[PERSON_NAME]"
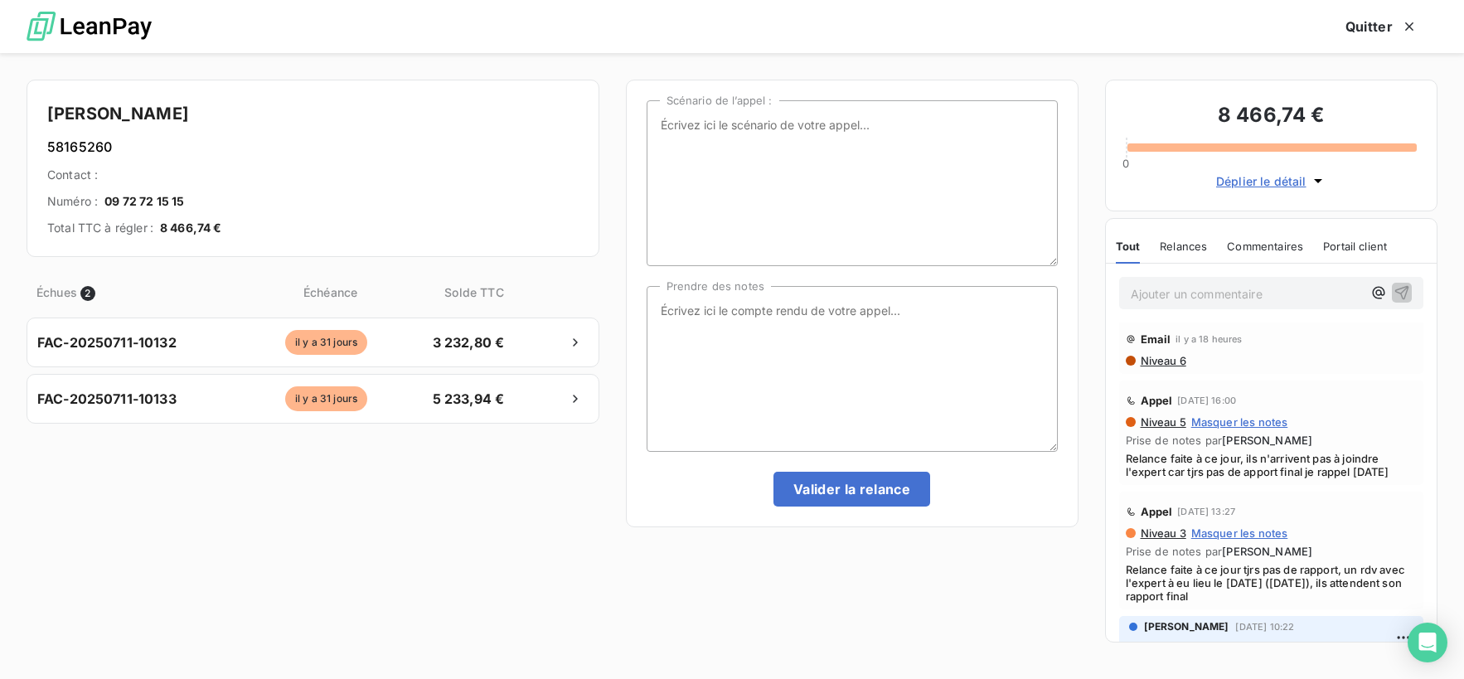
scroll to position [0, 0]
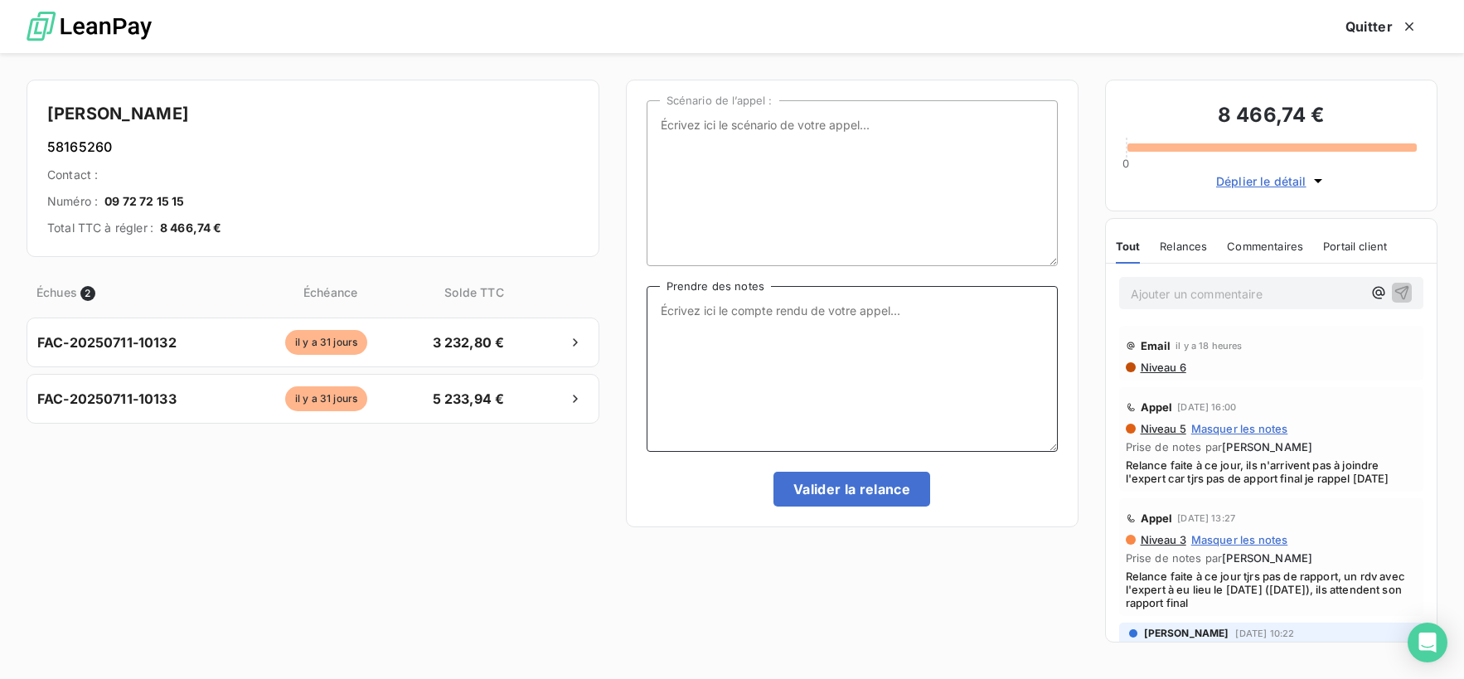
click at [842, 337] on textarea "Prendre des notes" at bounding box center [852, 369] width 411 height 166
drag, startPoint x: 830, startPoint y: 344, endPoint x: 593, endPoint y: 298, distance: 241.6
click at [593, 298] on div "[PERSON_NAME] GANTIN 58165260 Contact : Numéro : [PHONE_NUMBER] Total TTC à rég…" at bounding box center [732, 366] width 1464 height 626
paste textarea
drag, startPoint x: 825, startPoint y: 337, endPoint x: 610, endPoint y: 292, distance: 219.5
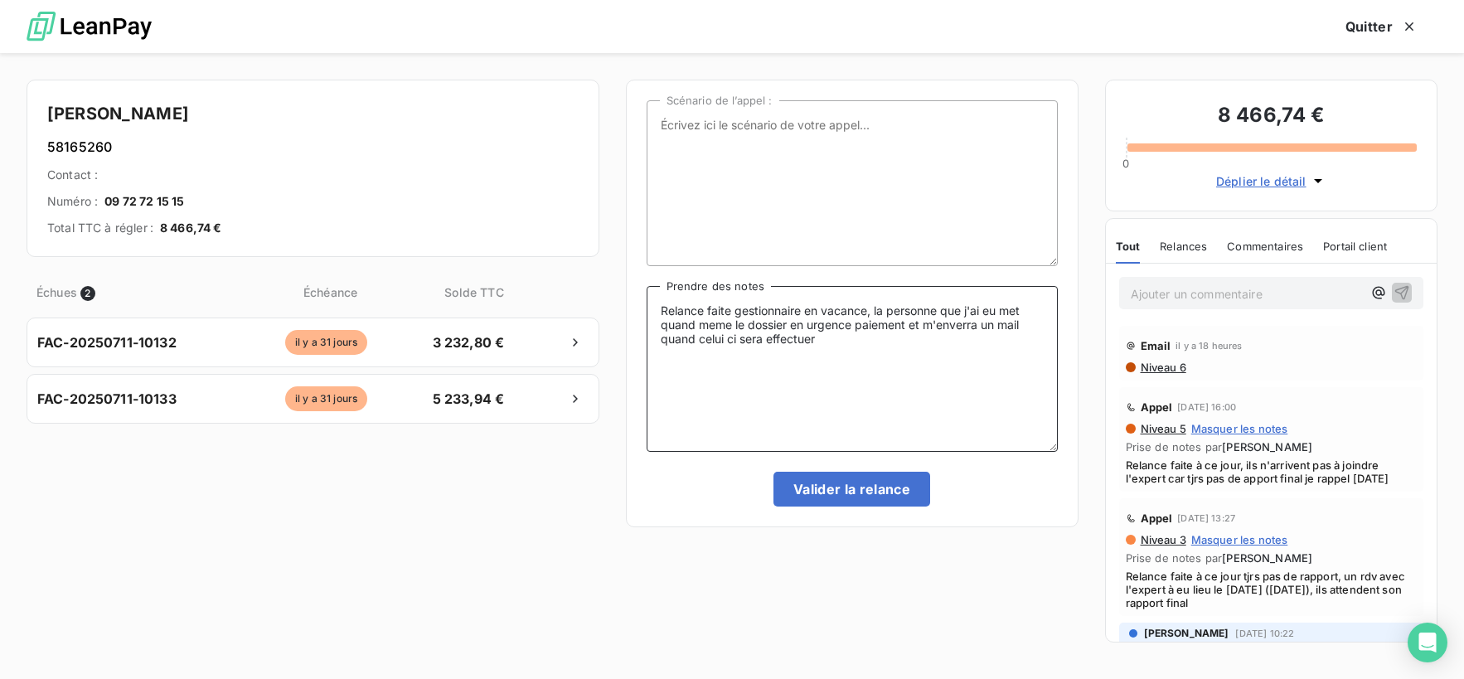
click at [610, 292] on div "[PERSON_NAME] GANTIN 58165260 Contact : Numéro : [PHONE_NUMBER] Total TTC à rég…" at bounding box center [732, 366] width 1464 height 626
paste textarea "effectuée : le gestionnaire est en vacances, mais la personne que j’ai eue plac…"
type textarea "Relance effectuée : le gestionnaire est en vacances, mais la personne que j’ai …"
click at [870, 483] on button "Valider la relance" at bounding box center [851, 489] width 157 height 35
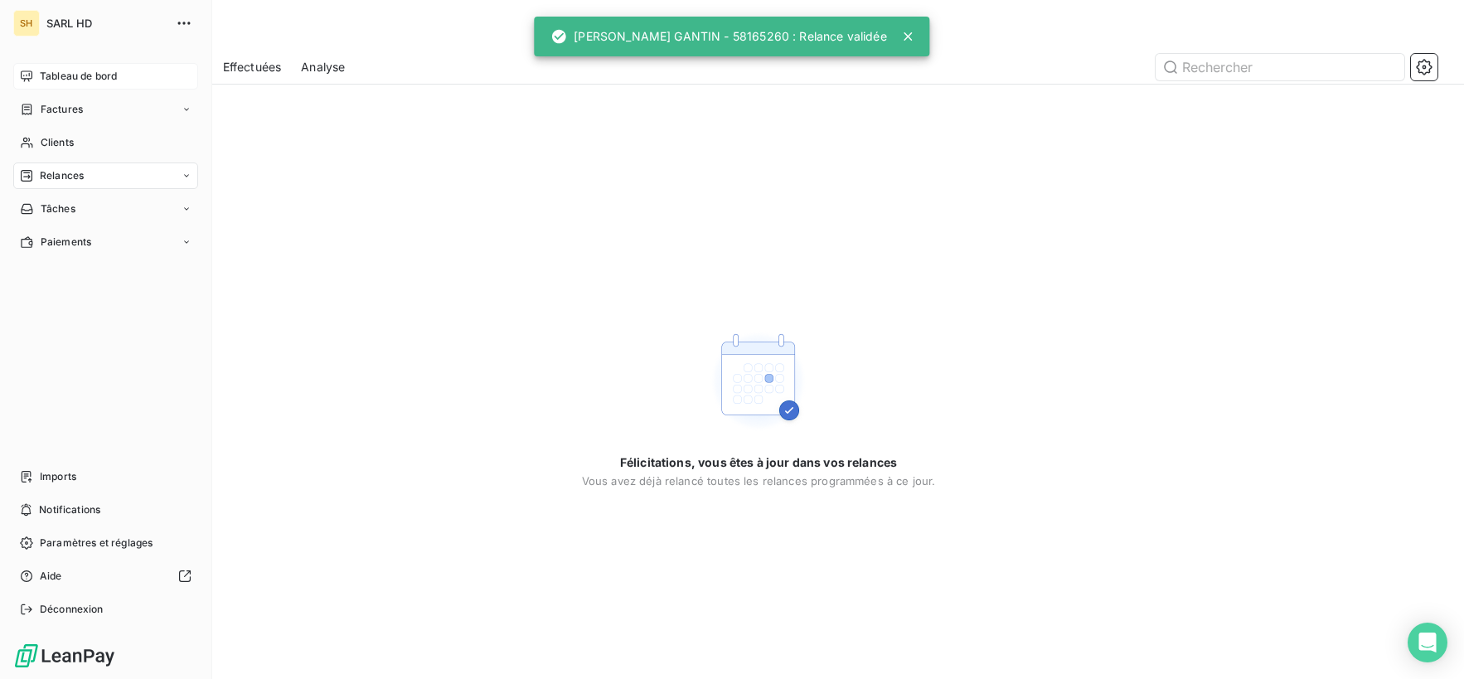
click at [34, 77] on div "Tableau de bord" at bounding box center [105, 76] width 185 height 27
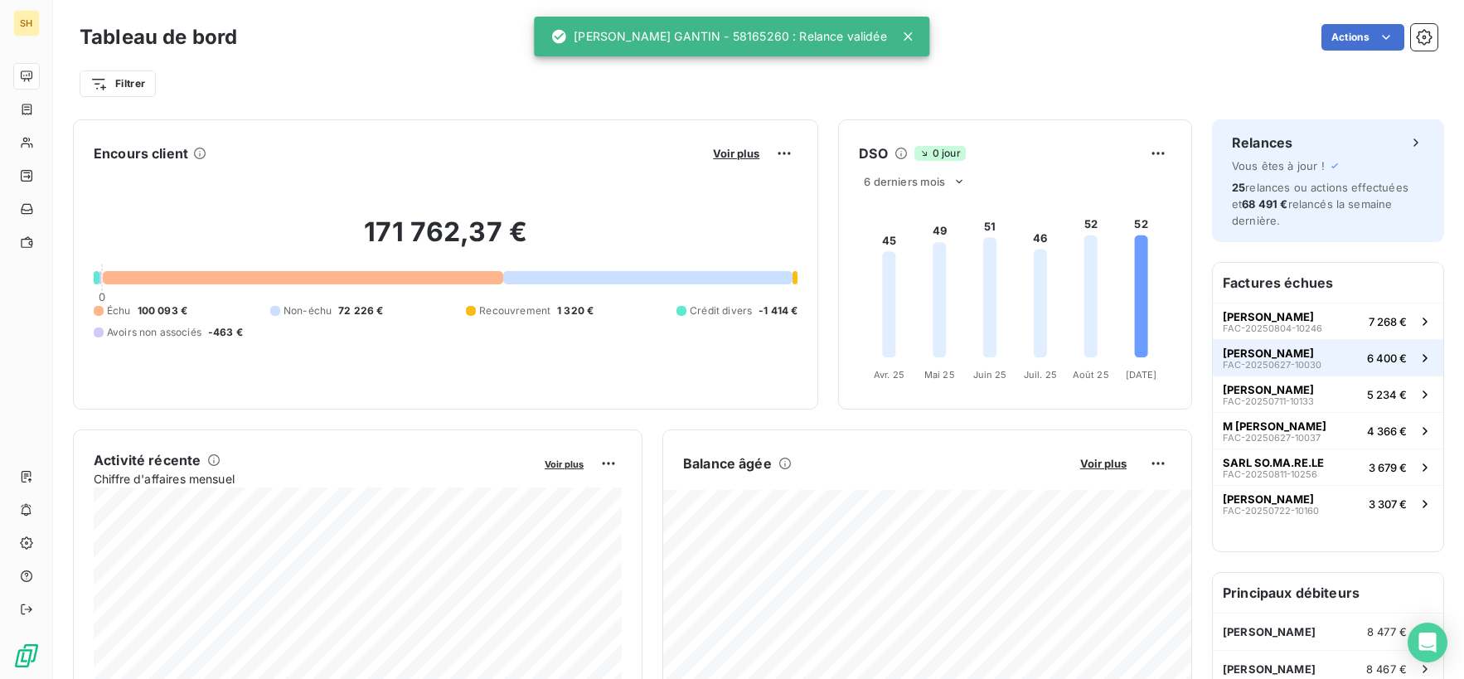
click at [1344, 359] on button "[PERSON_NAME] FAC-20250627-10030 6 400 €" at bounding box center [1328, 357] width 230 height 36
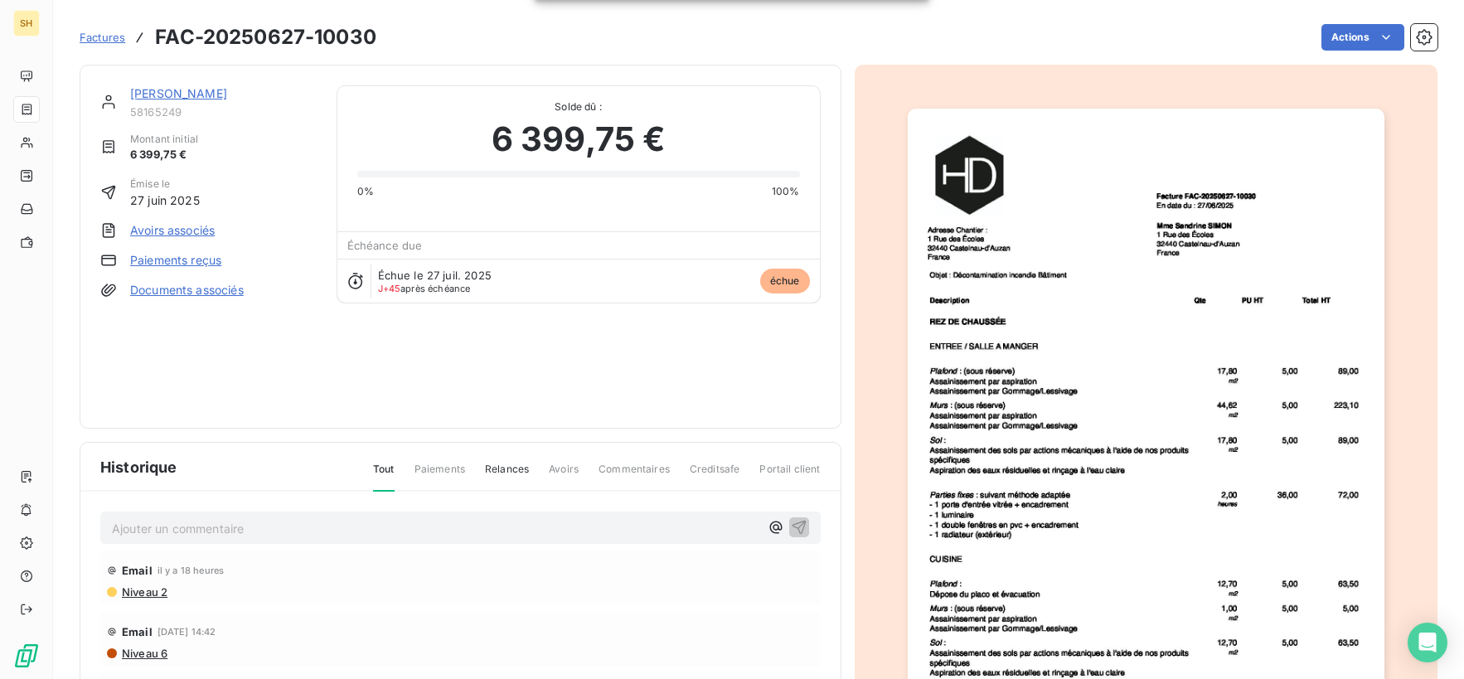
click at [227, 95] on link "[PERSON_NAME]" at bounding box center [178, 93] width 97 height 14
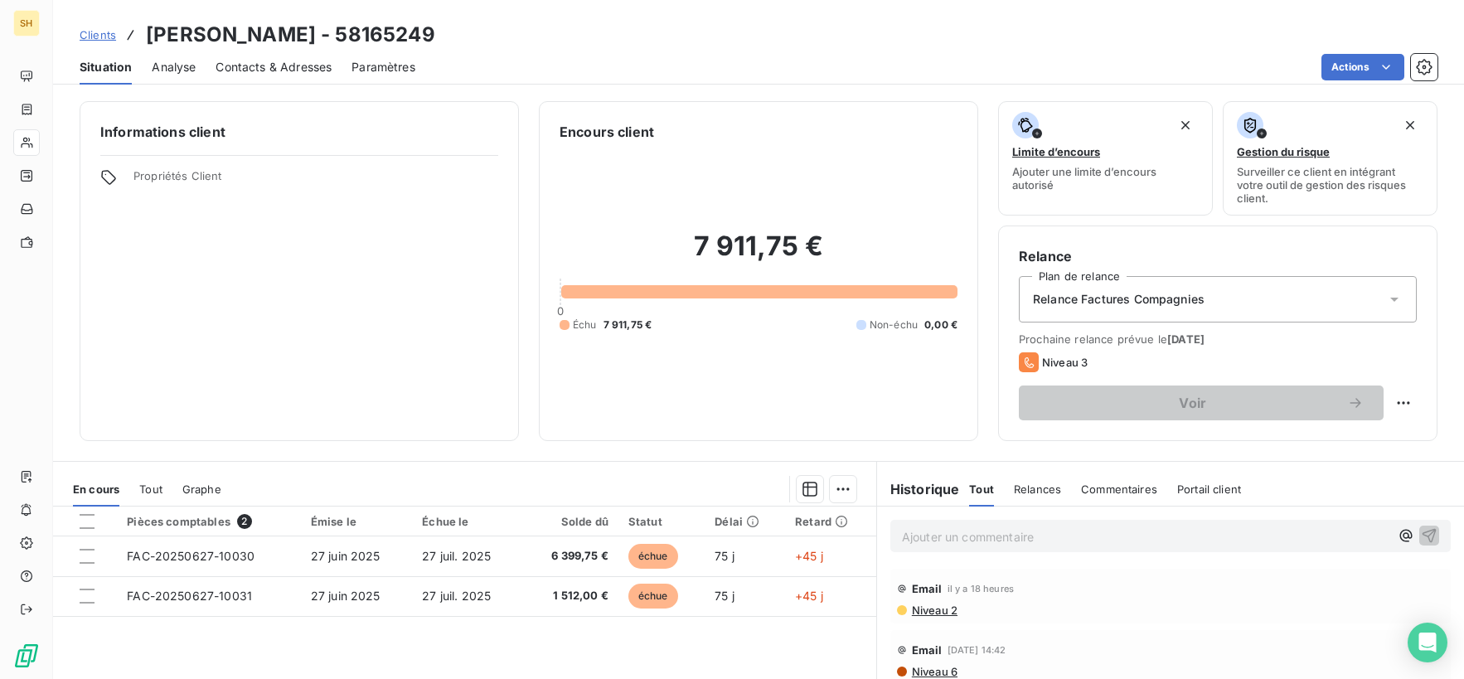
click at [295, 64] on span "Contacts & Adresses" at bounding box center [274, 67] width 116 height 17
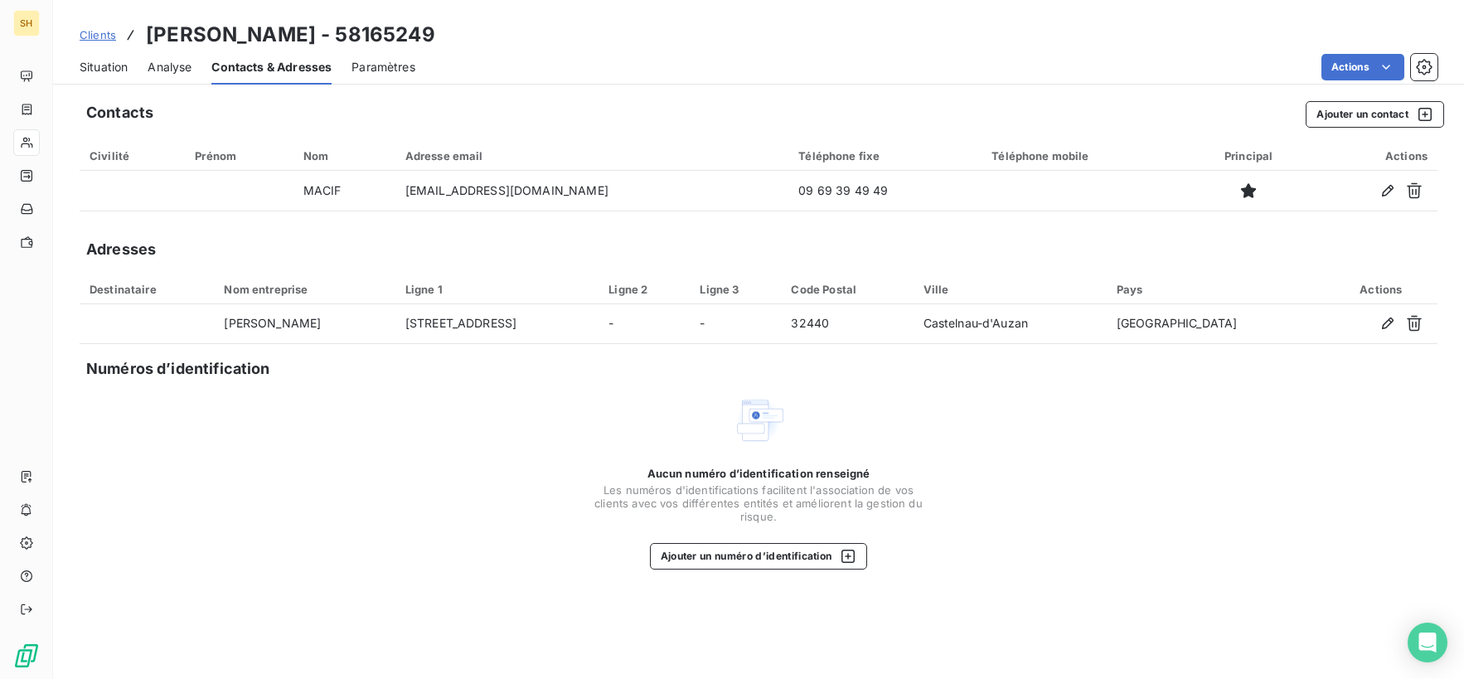
click at [110, 61] on span "Situation" at bounding box center [104, 67] width 48 height 17
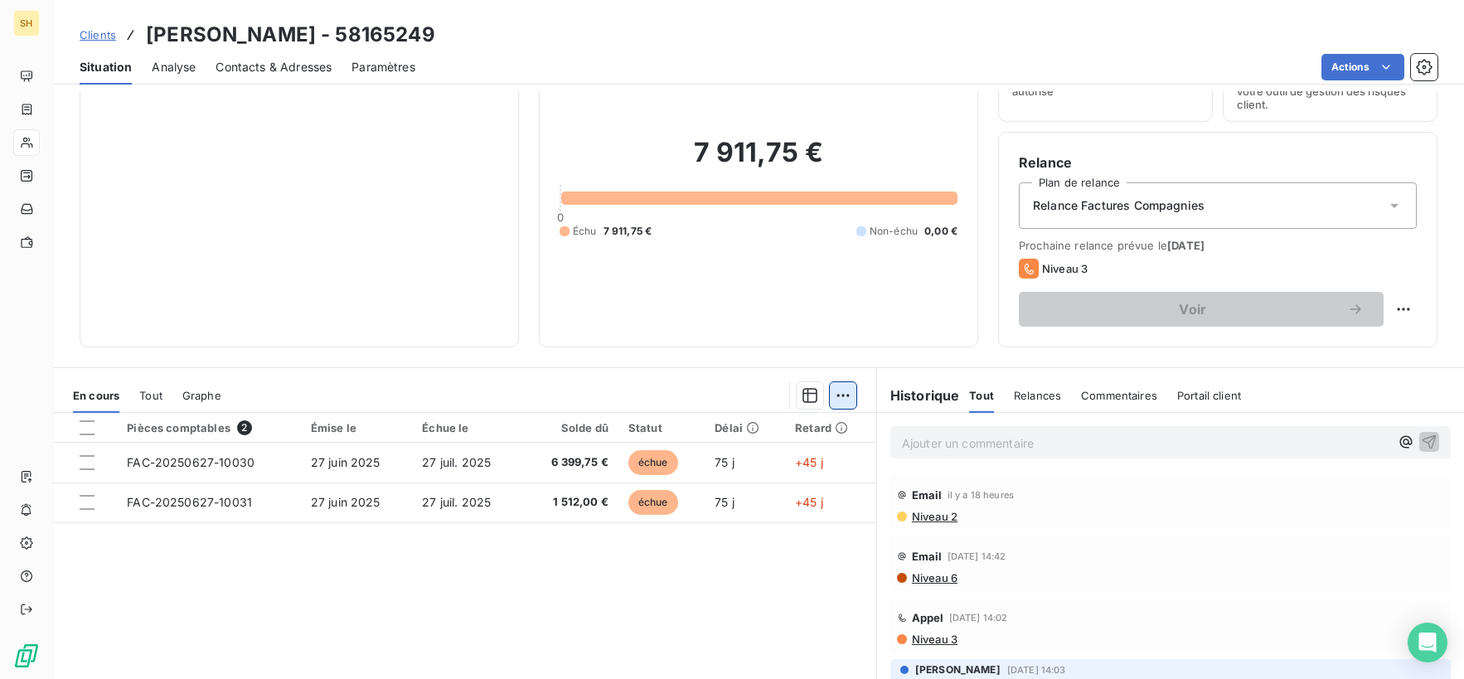
scroll to position [98, 0]
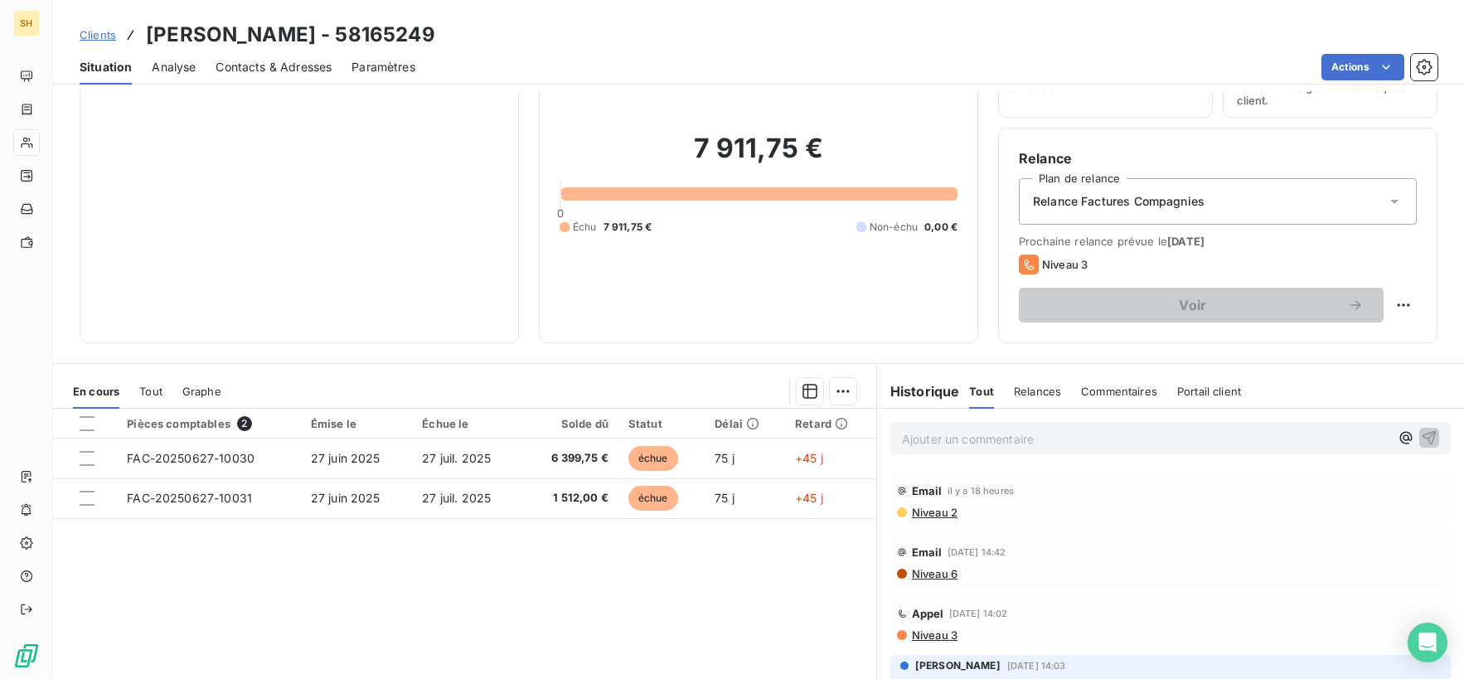
click at [955, 512] on span "Niveau 2" at bounding box center [933, 512] width 47 height 13
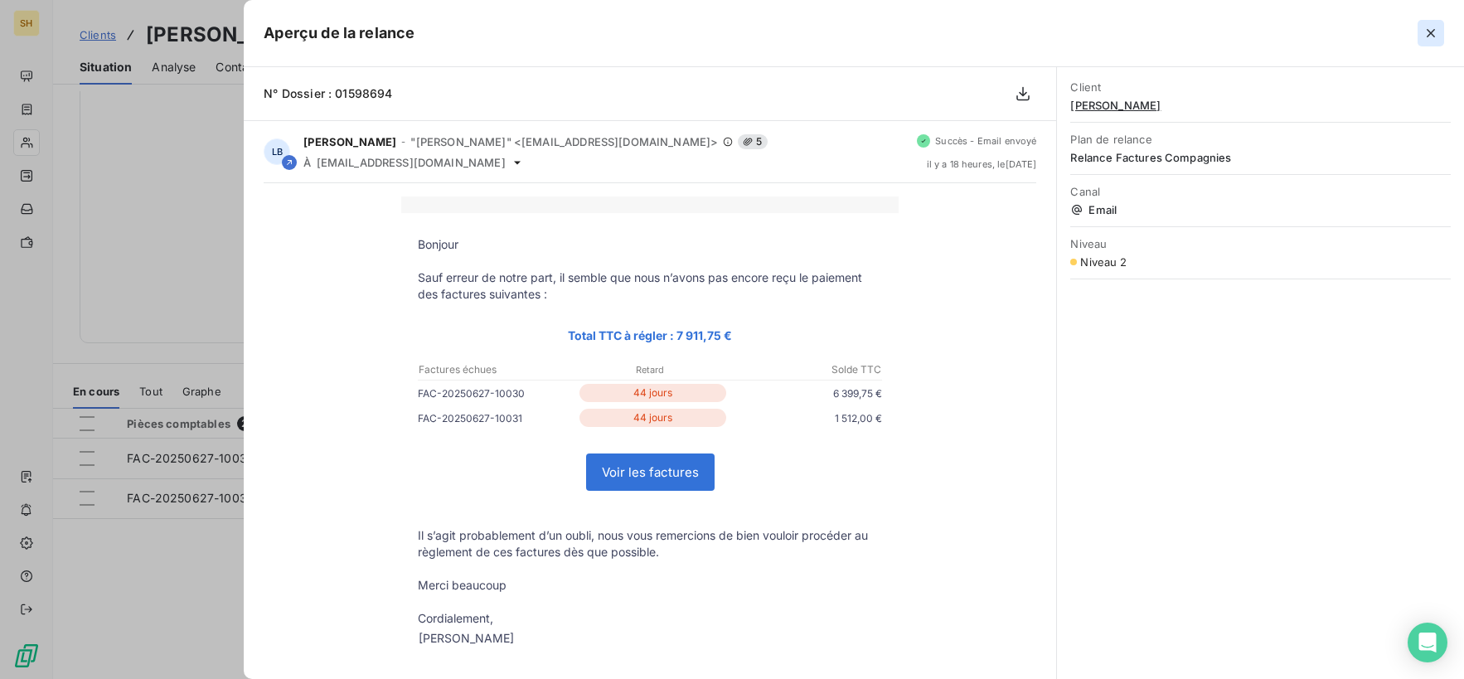
click at [1429, 45] on button "button" at bounding box center [1431, 33] width 27 height 27
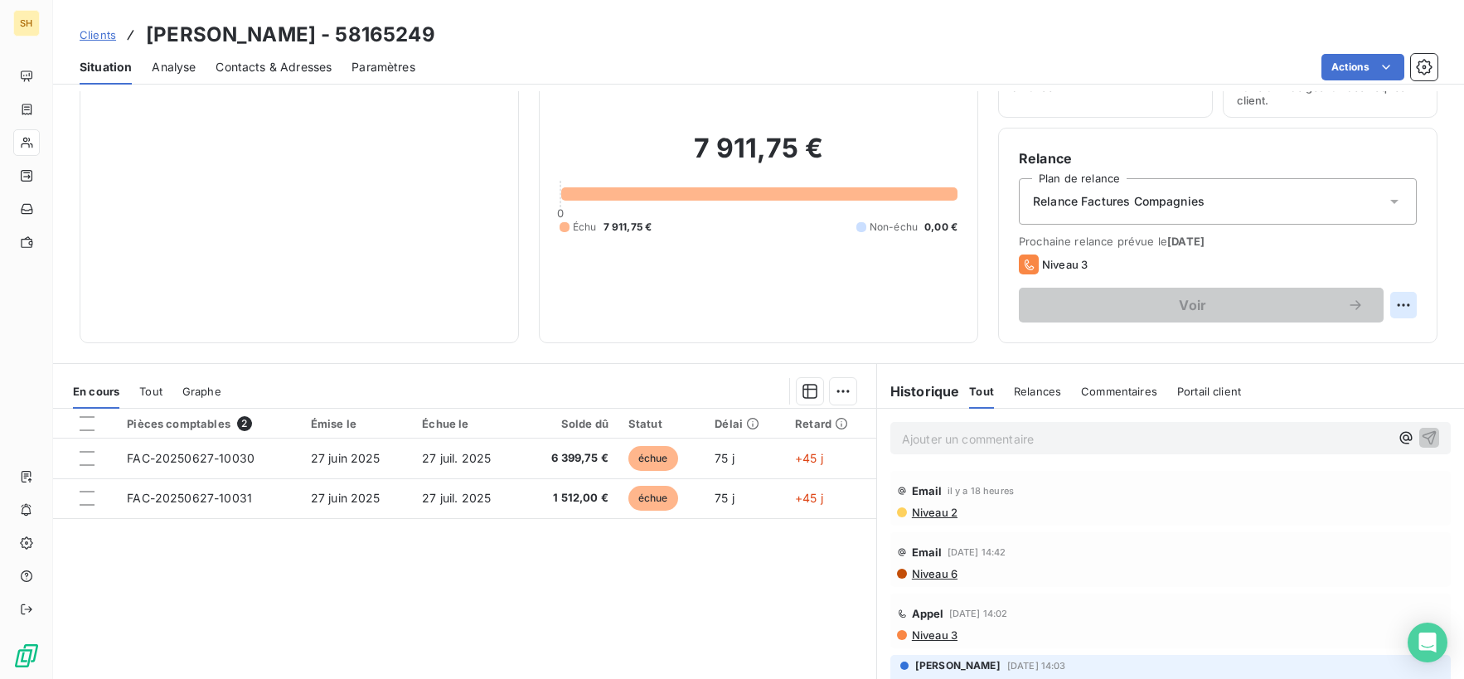
click at [1401, 305] on html "SH Clients [PERSON_NAME] - 58165249 Situation Analyse Contacts & Adresses Param…" at bounding box center [732, 339] width 1464 height 679
click at [1356, 352] on div "Replanifier cette action" at bounding box center [1335, 341] width 148 height 27
select select "8"
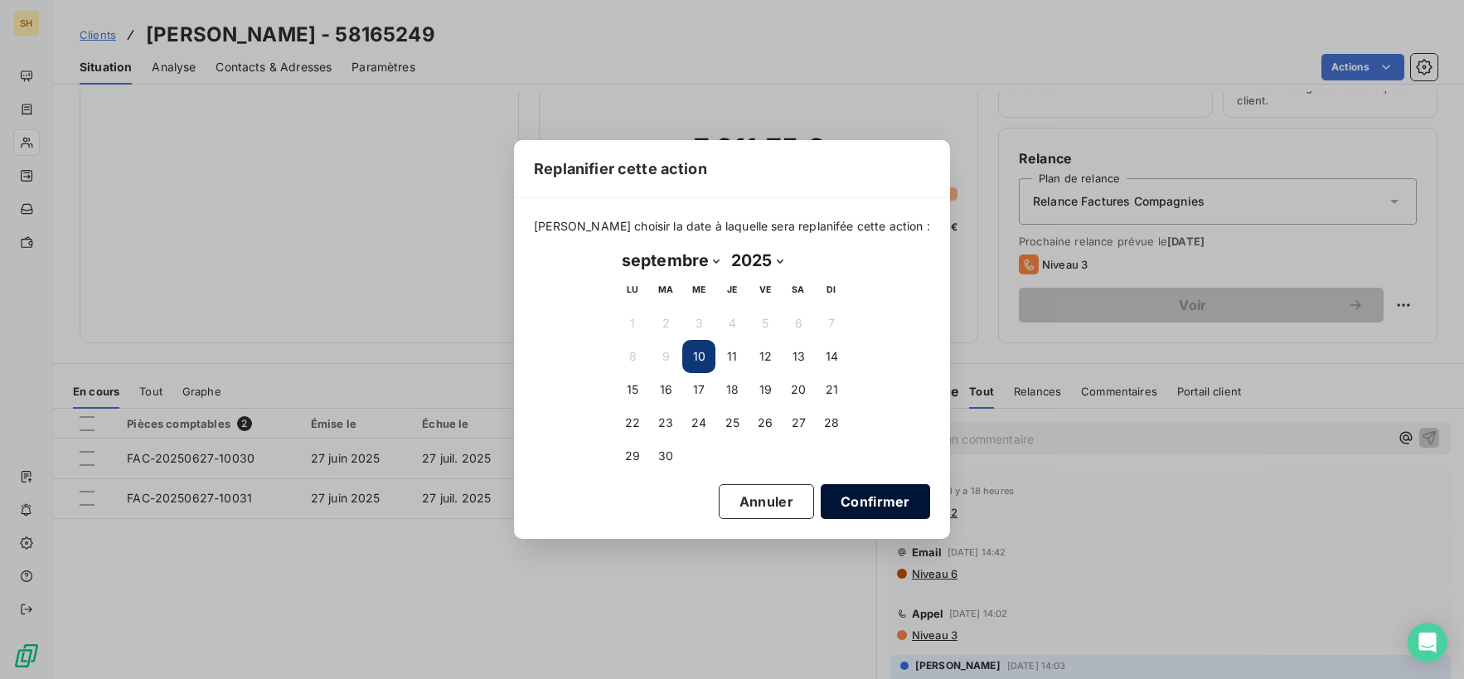
click at [863, 511] on button "Confirmer" at bounding box center [875, 501] width 109 height 35
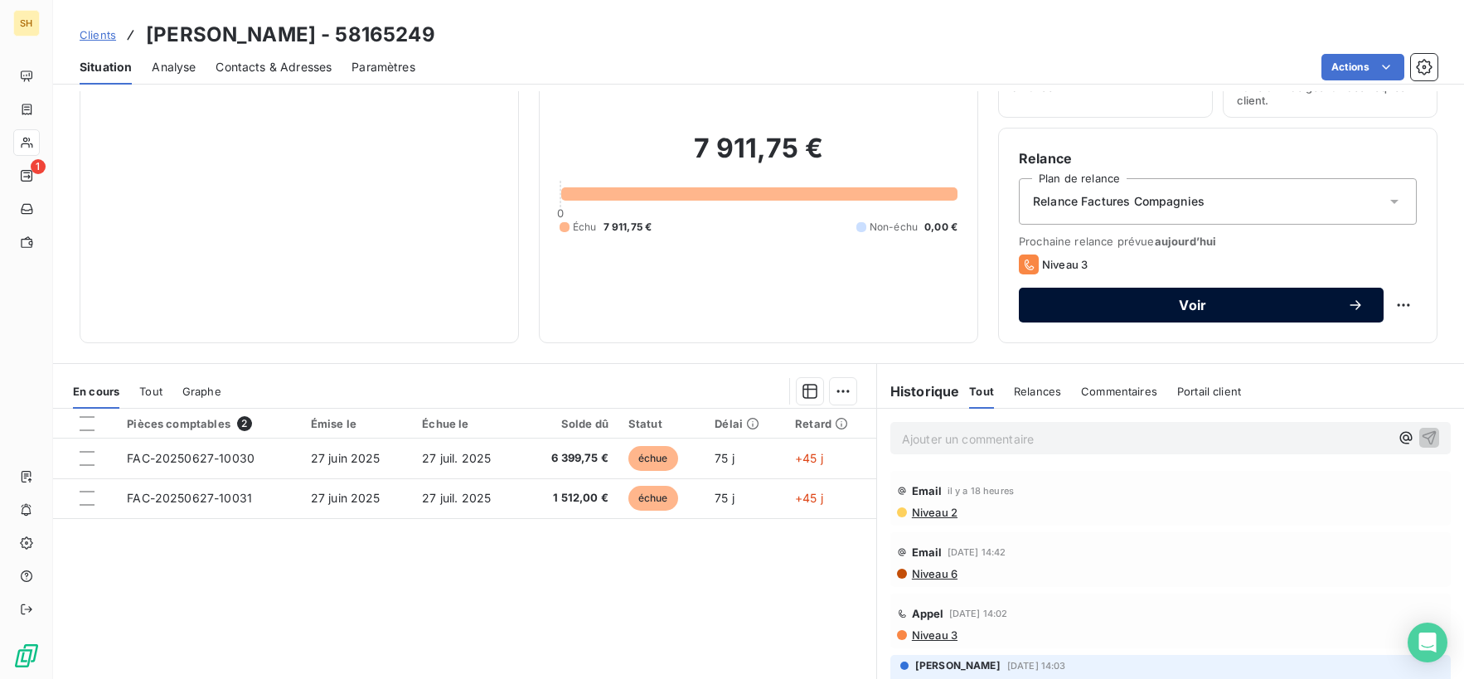
click at [1187, 313] on button "Voir" at bounding box center [1201, 305] width 365 height 35
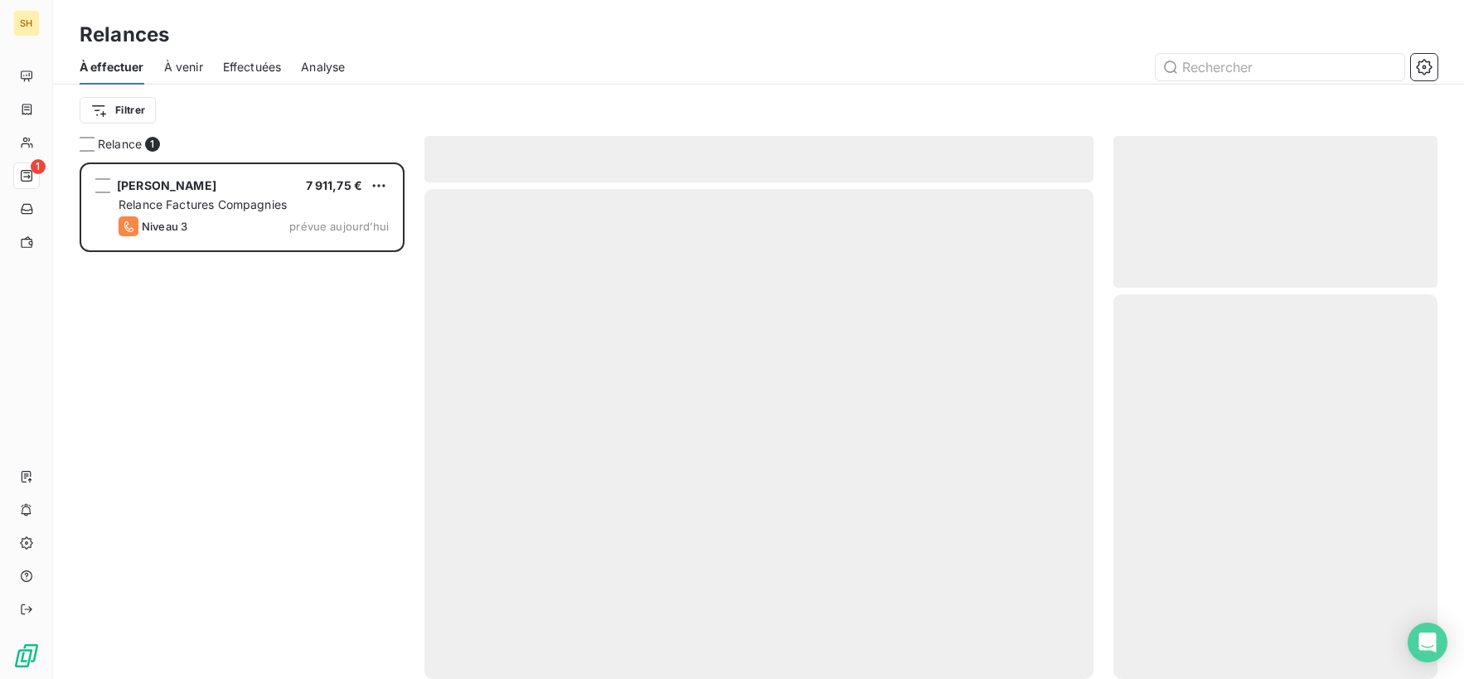
scroll to position [516, 324]
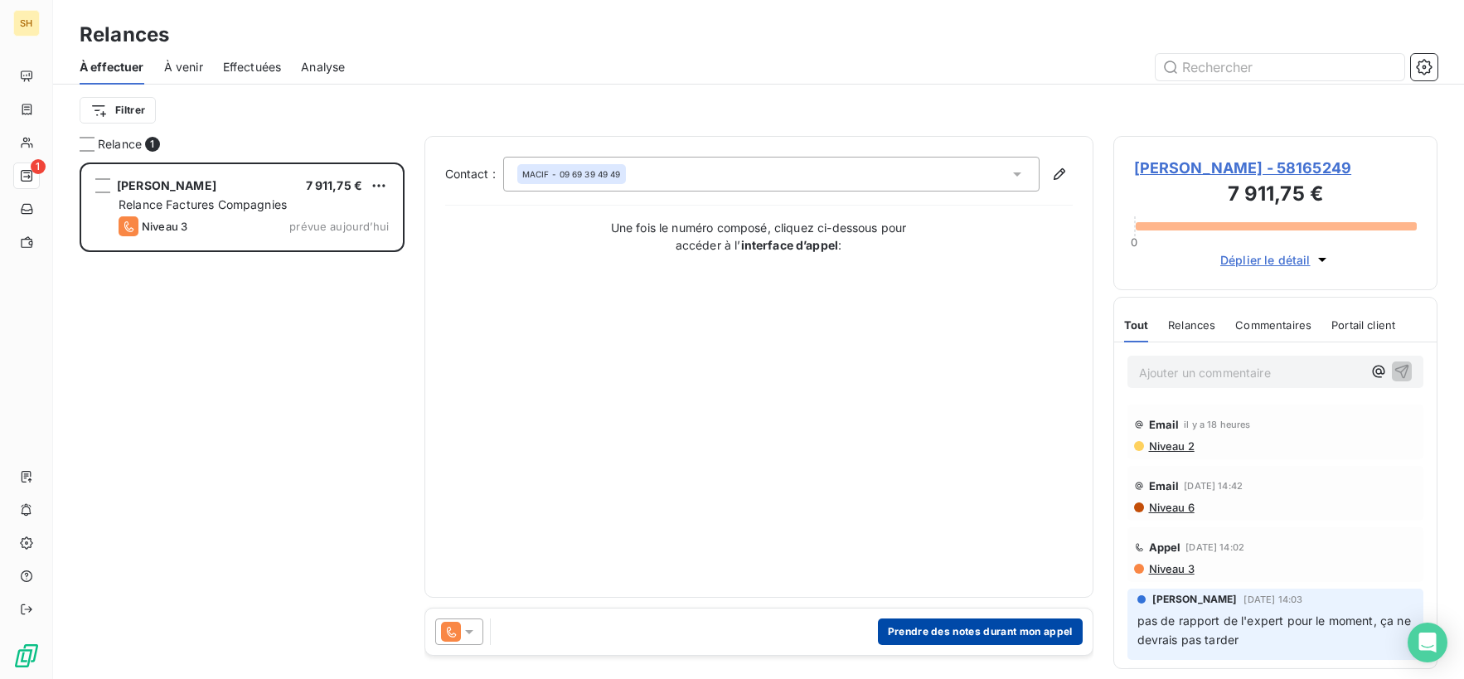
click at [966, 638] on button "Prendre des notes durant mon appel" at bounding box center [980, 631] width 205 height 27
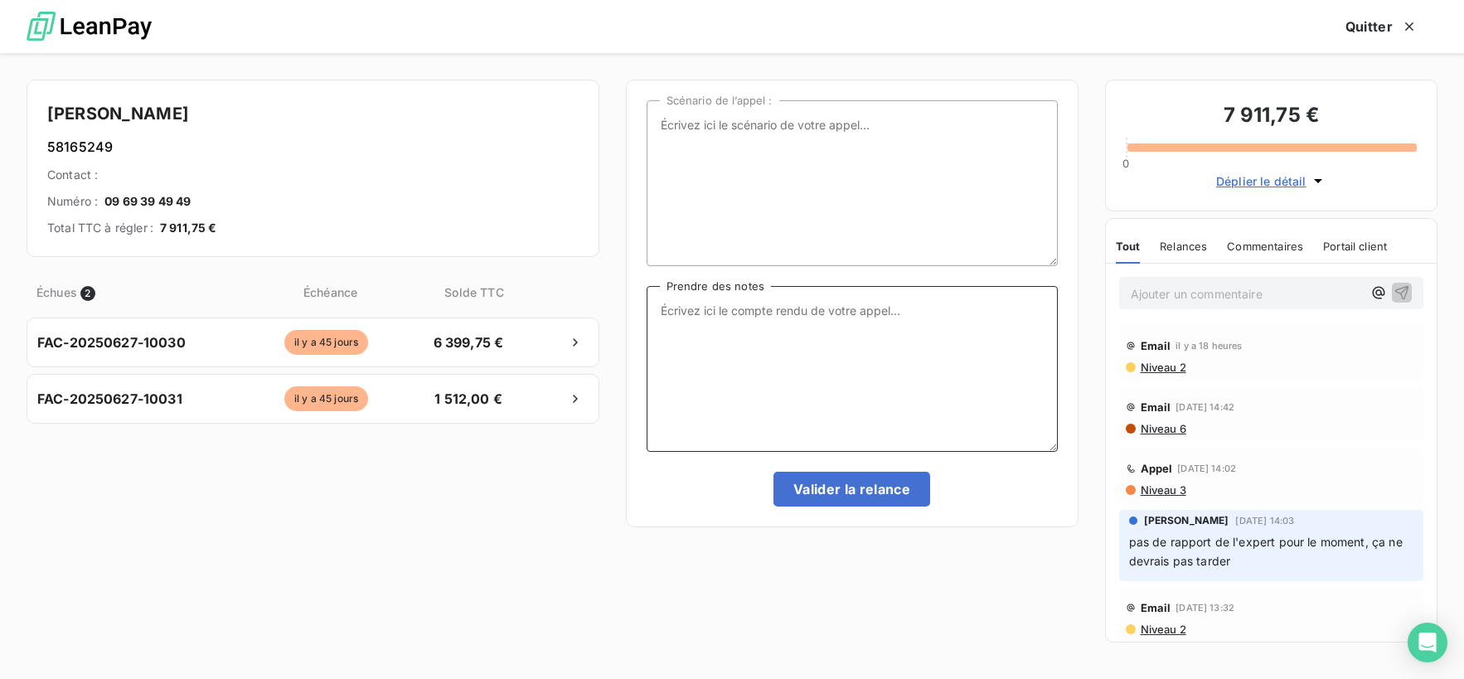
click at [861, 318] on textarea "Prendre des notes" at bounding box center [852, 369] width 411 height 166
click at [1166, 363] on span "Niveau 2" at bounding box center [1162, 367] width 47 height 13
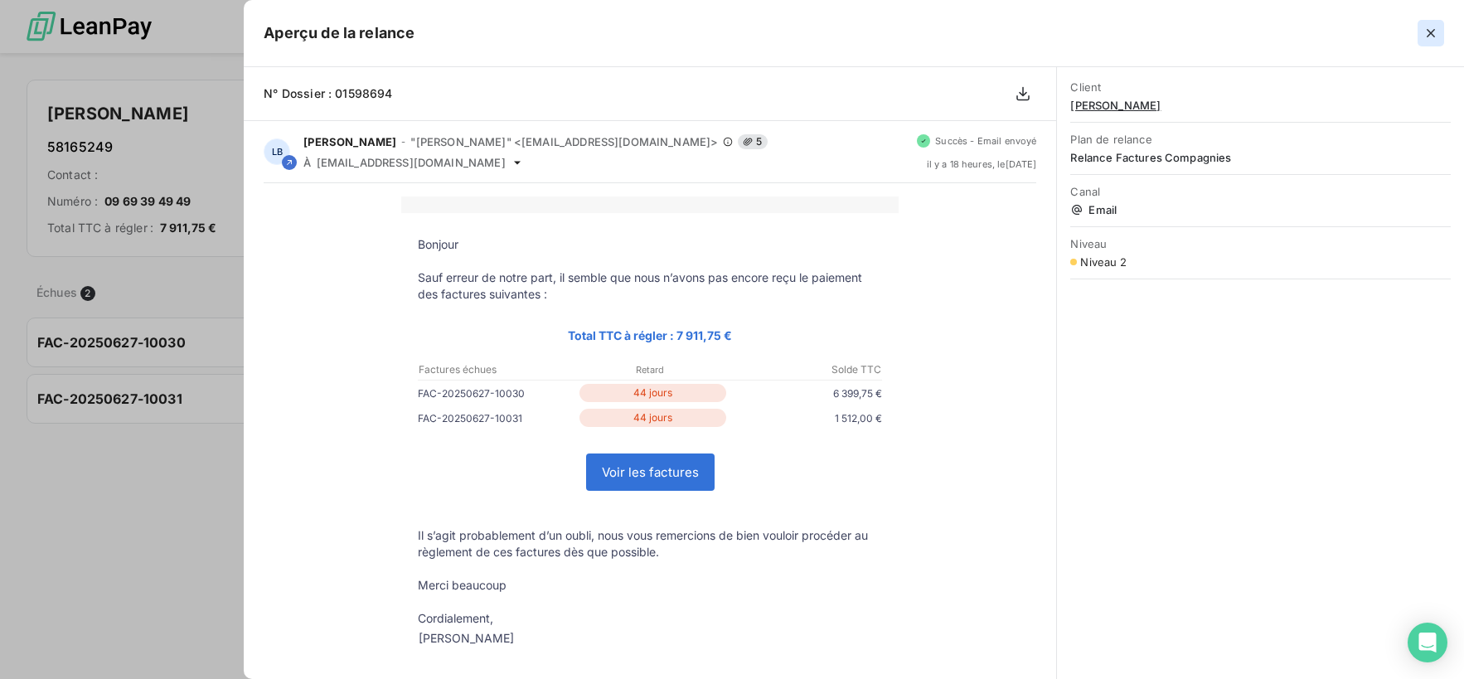
click at [1436, 33] on icon "button" at bounding box center [1431, 33] width 17 height 17
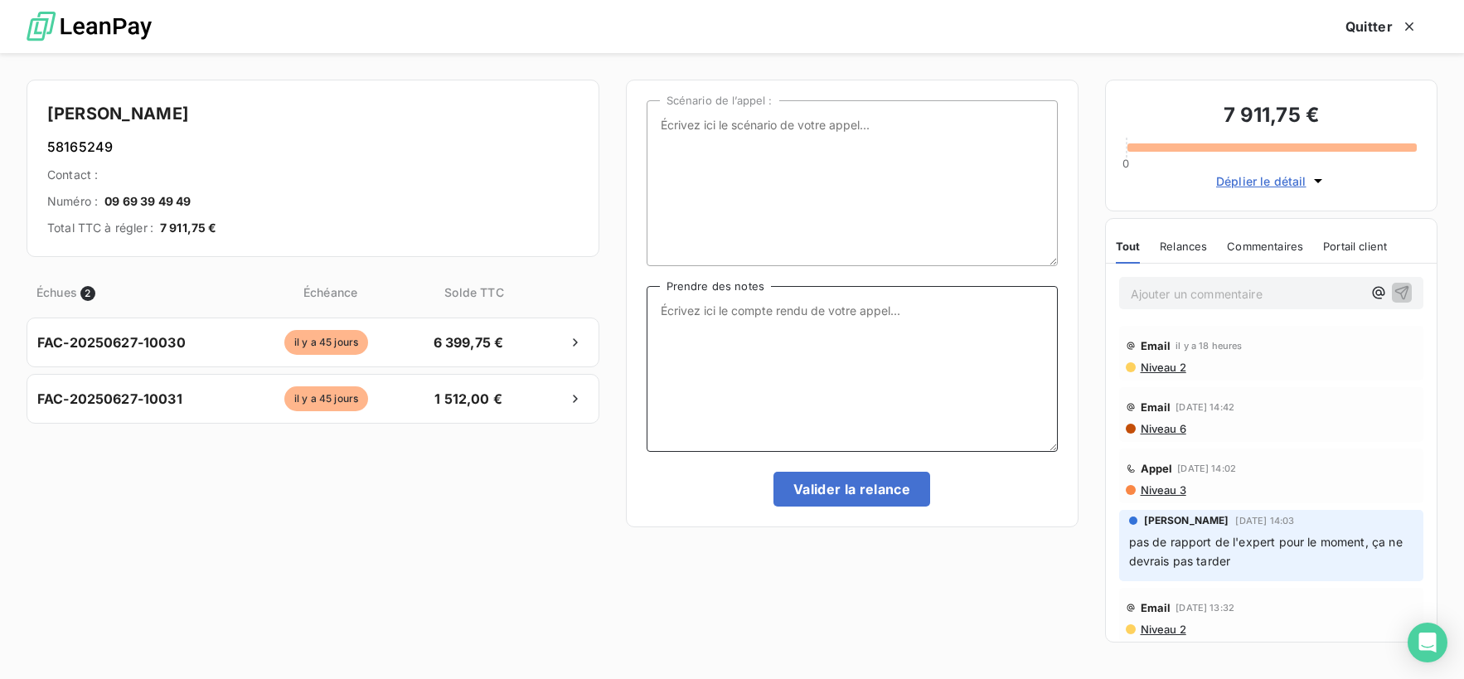
click at [753, 345] on textarea "Prendre des notes" at bounding box center [852, 369] width 411 height 166
click at [760, 328] on textarea "Prendre des notes" at bounding box center [852, 369] width 411 height 166
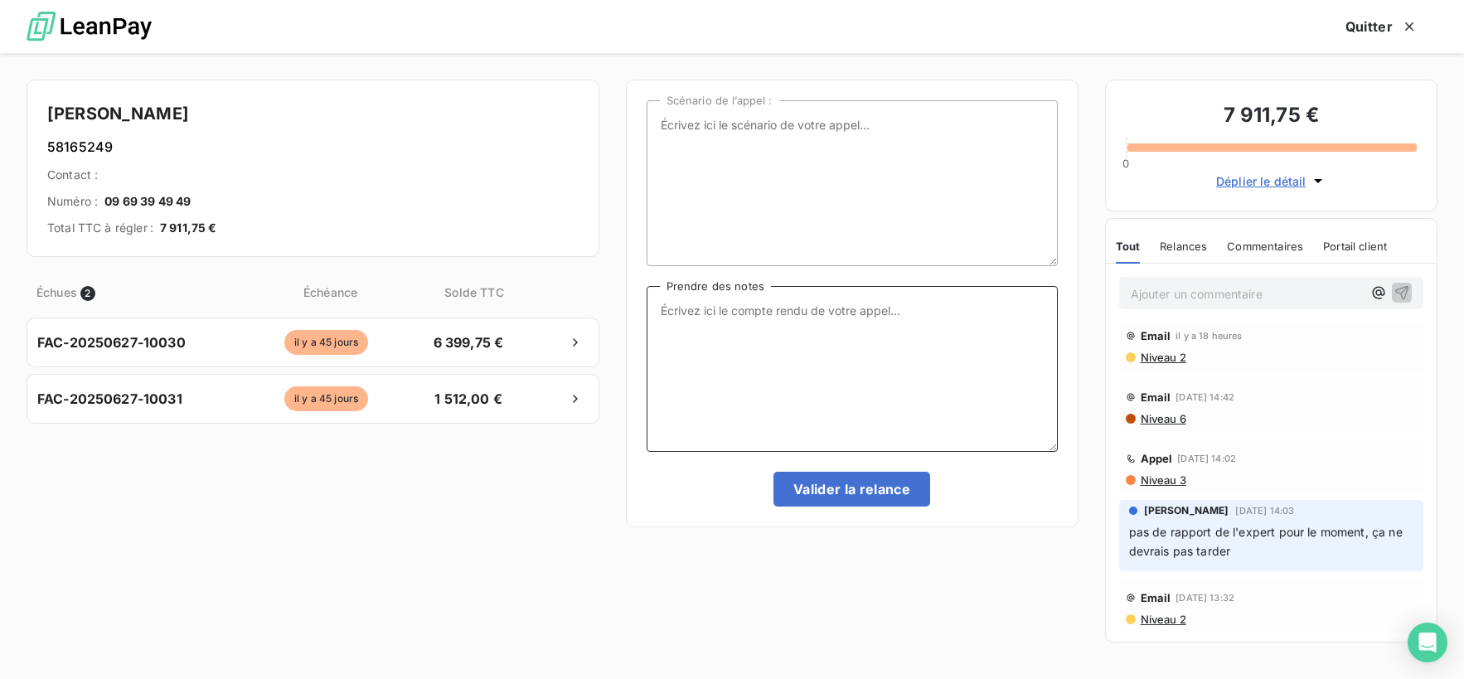
scroll to position [0, 0]
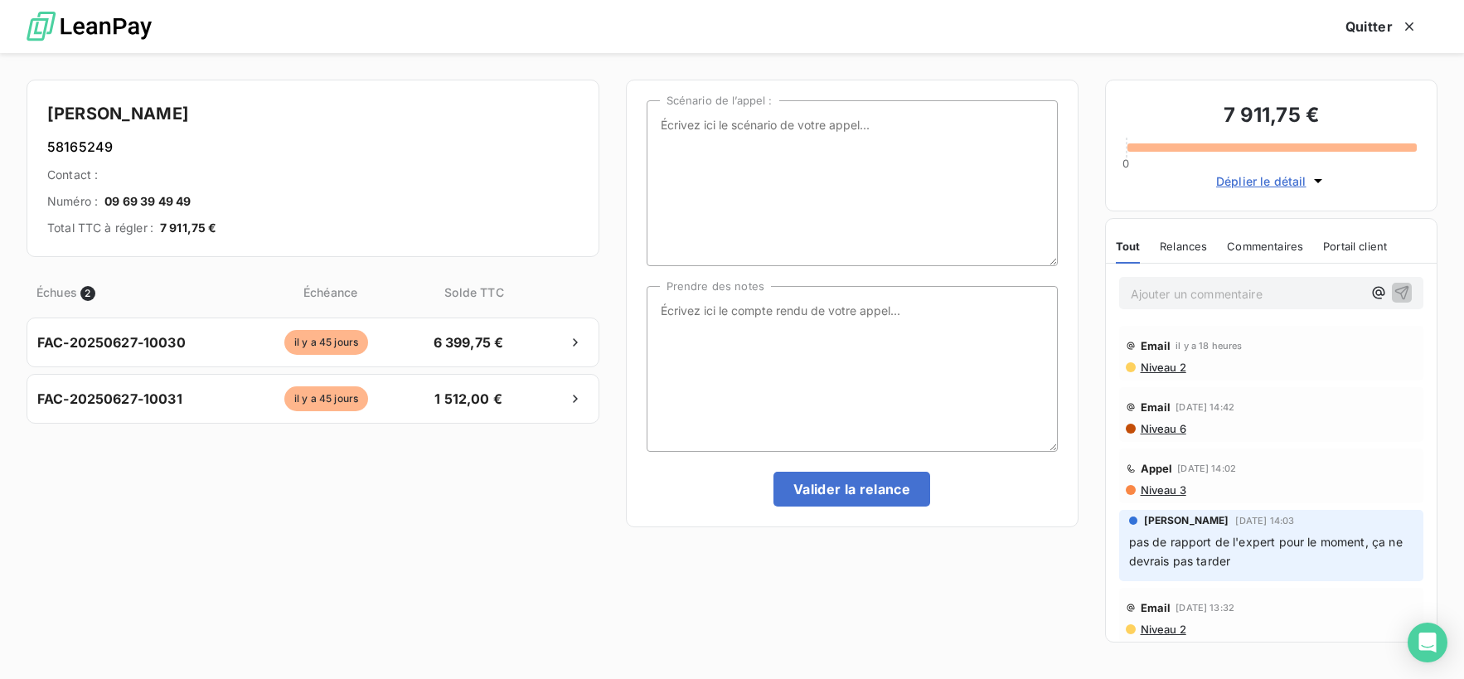
click at [1174, 490] on span "Niveau 3" at bounding box center [1162, 489] width 47 height 13
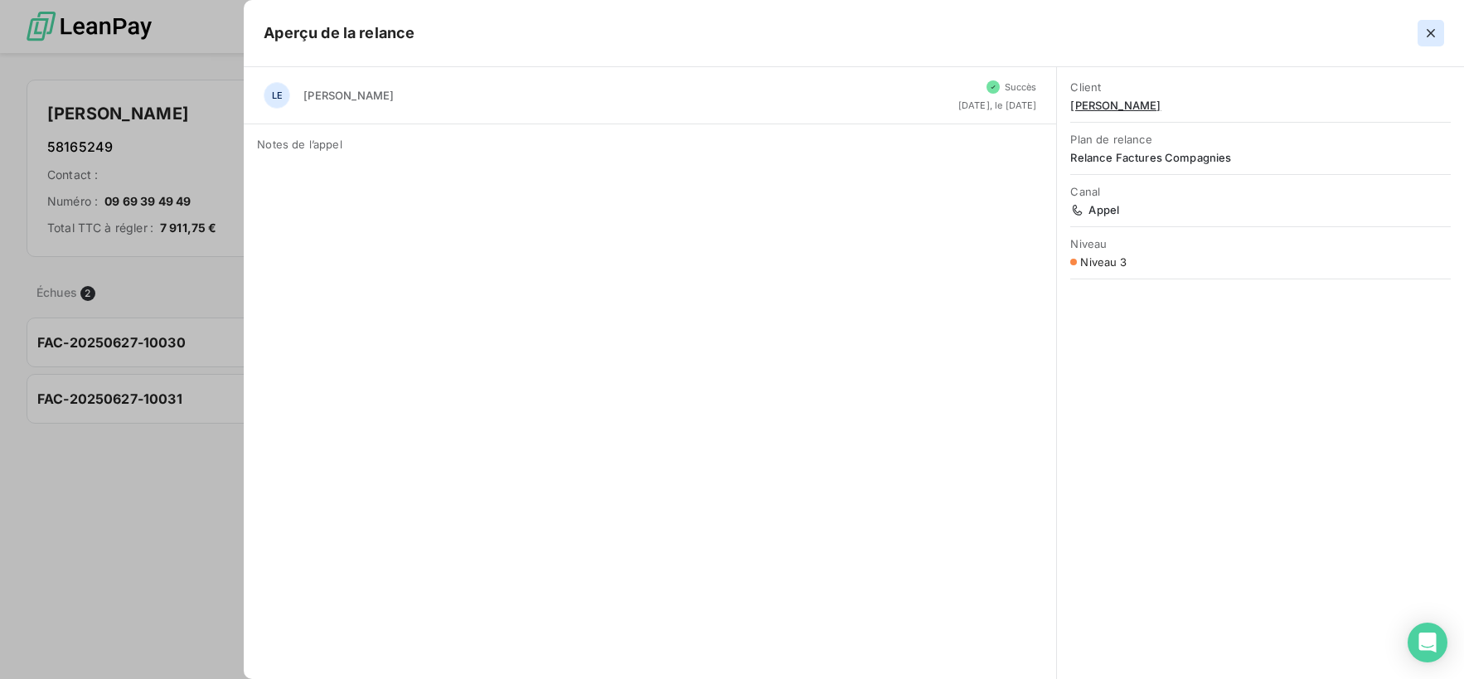
click at [1436, 32] on icon "button" at bounding box center [1431, 33] width 17 height 17
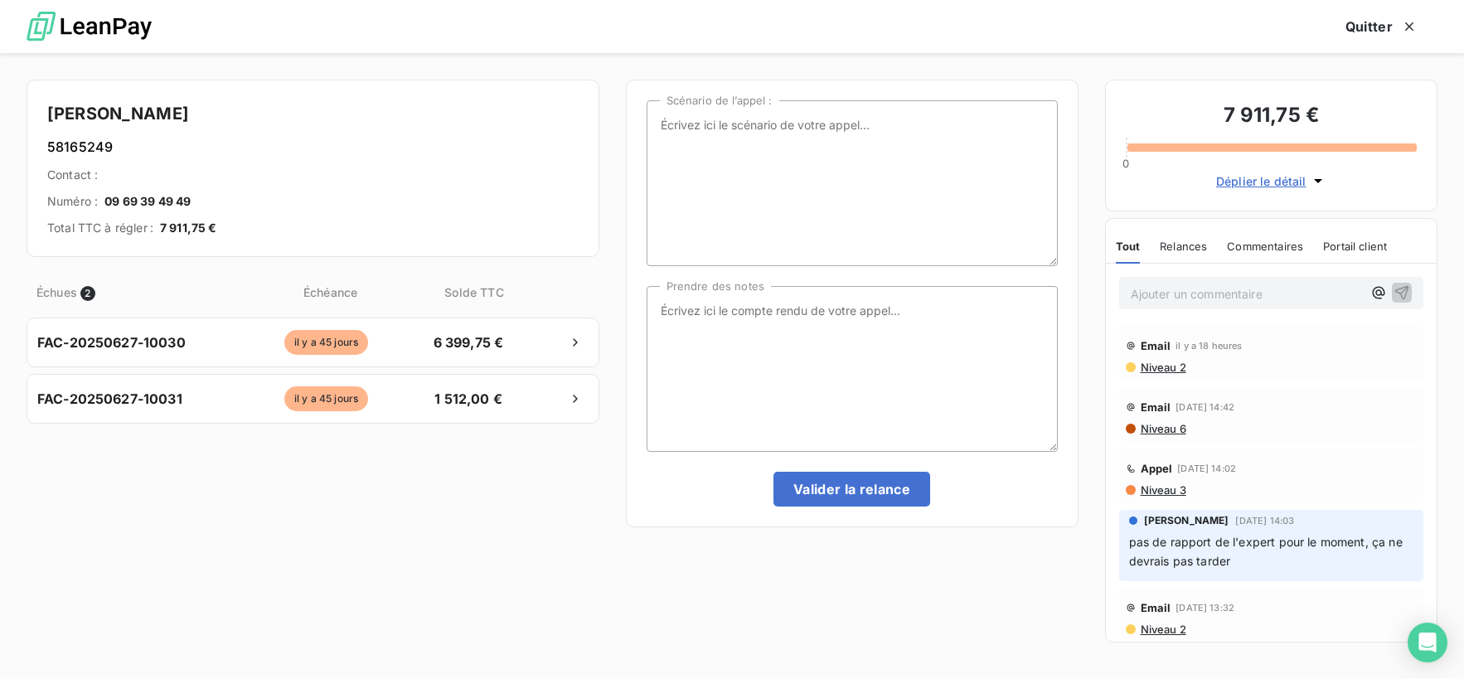
click at [1166, 426] on span "Niveau 6" at bounding box center [1162, 428] width 47 height 13
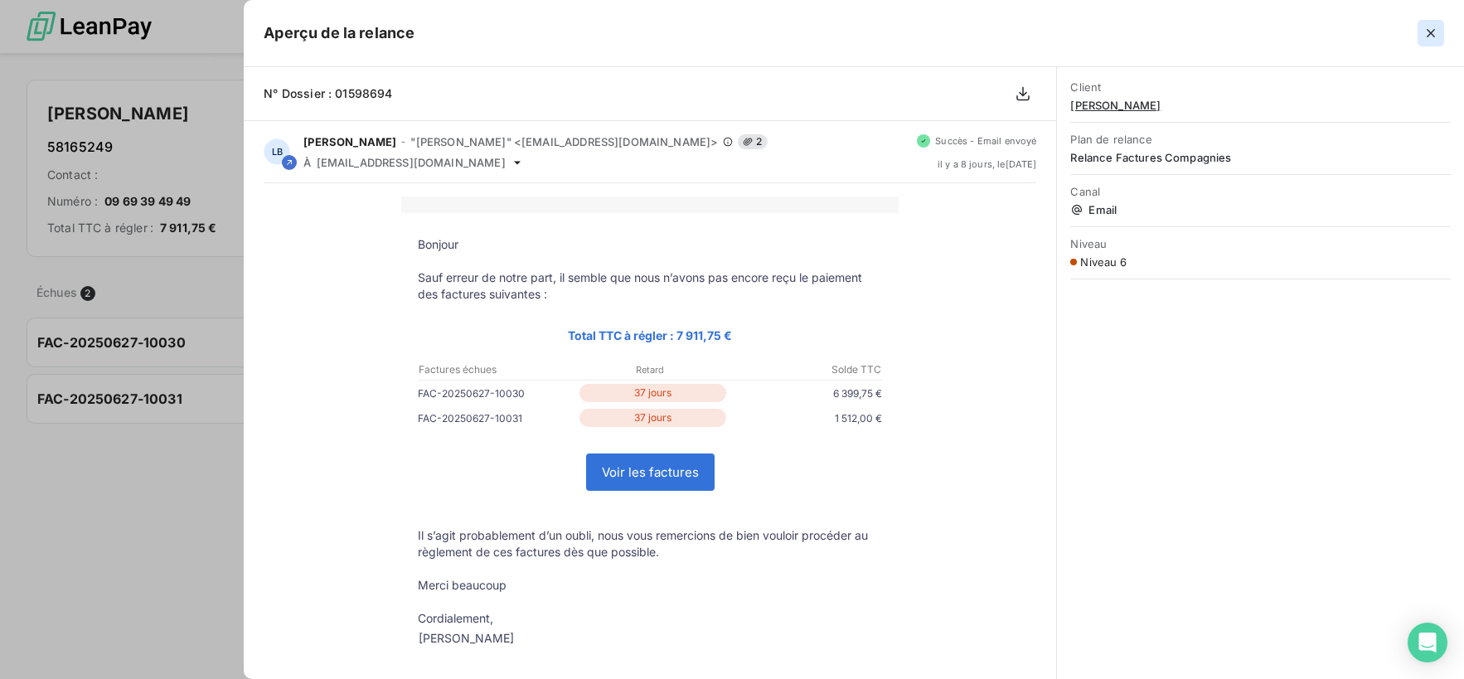
click at [1433, 27] on icon "button" at bounding box center [1431, 33] width 17 height 17
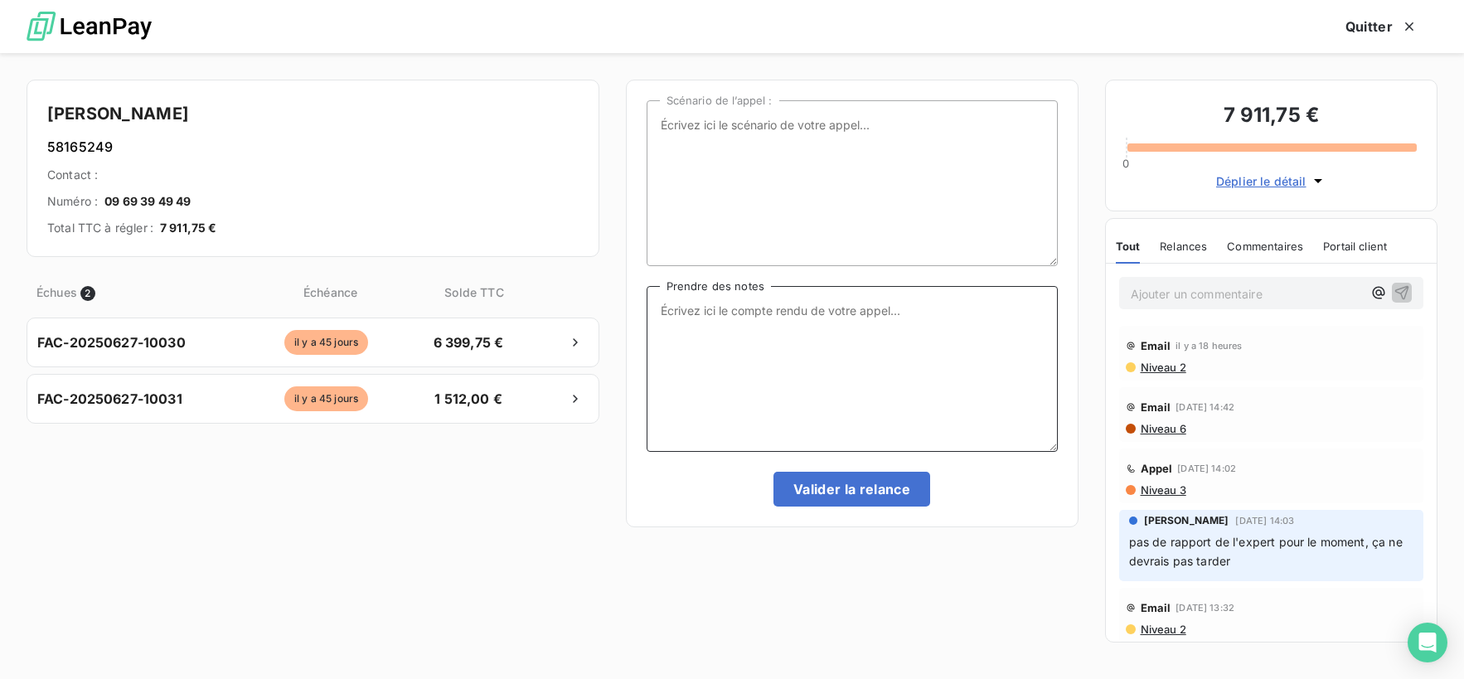
click at [871, 321] on textarea "Prendre des notes" at bounding box center [852, 369] width 411 height 166
click at [1152, 372] on span "Niveau 2" at bounding box center [1162, 367] width 47 height 13
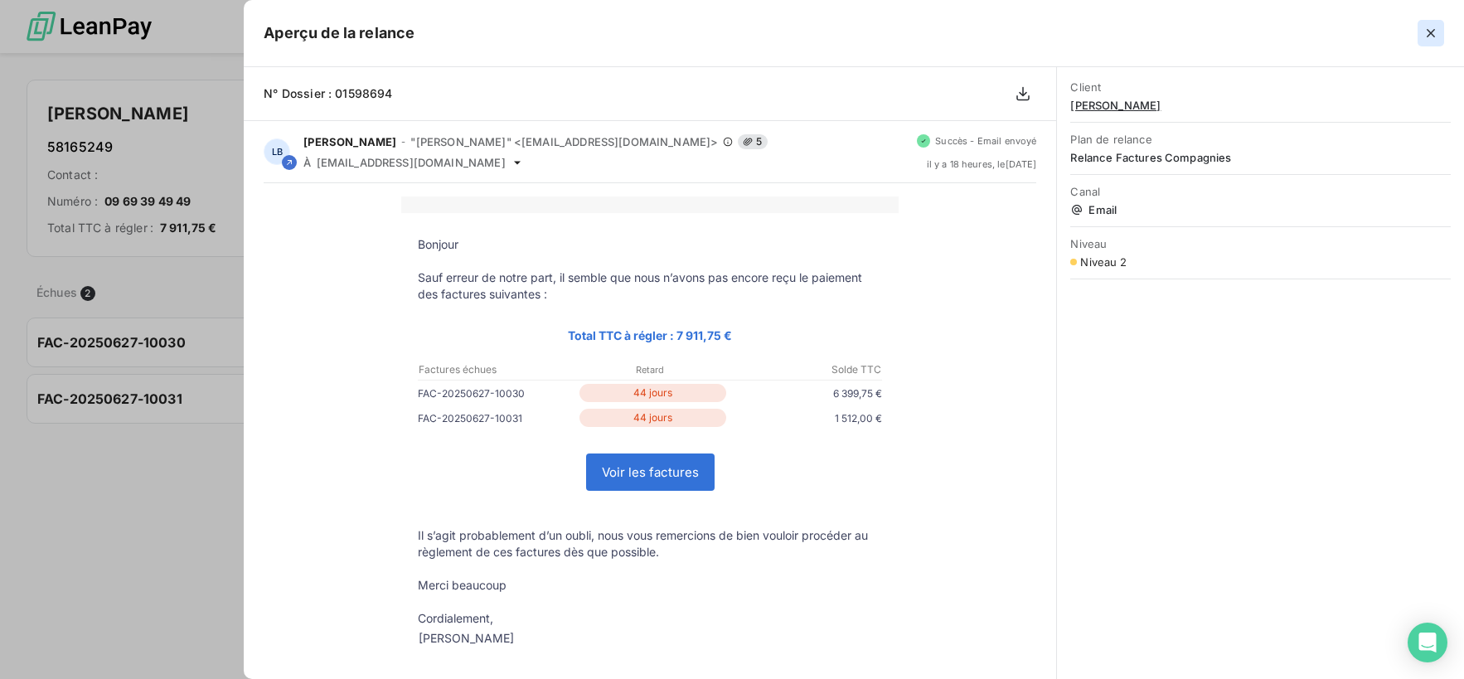
click at [1425, 39] on icon "button" at bounding box center [1431, 33] width 17 height 17
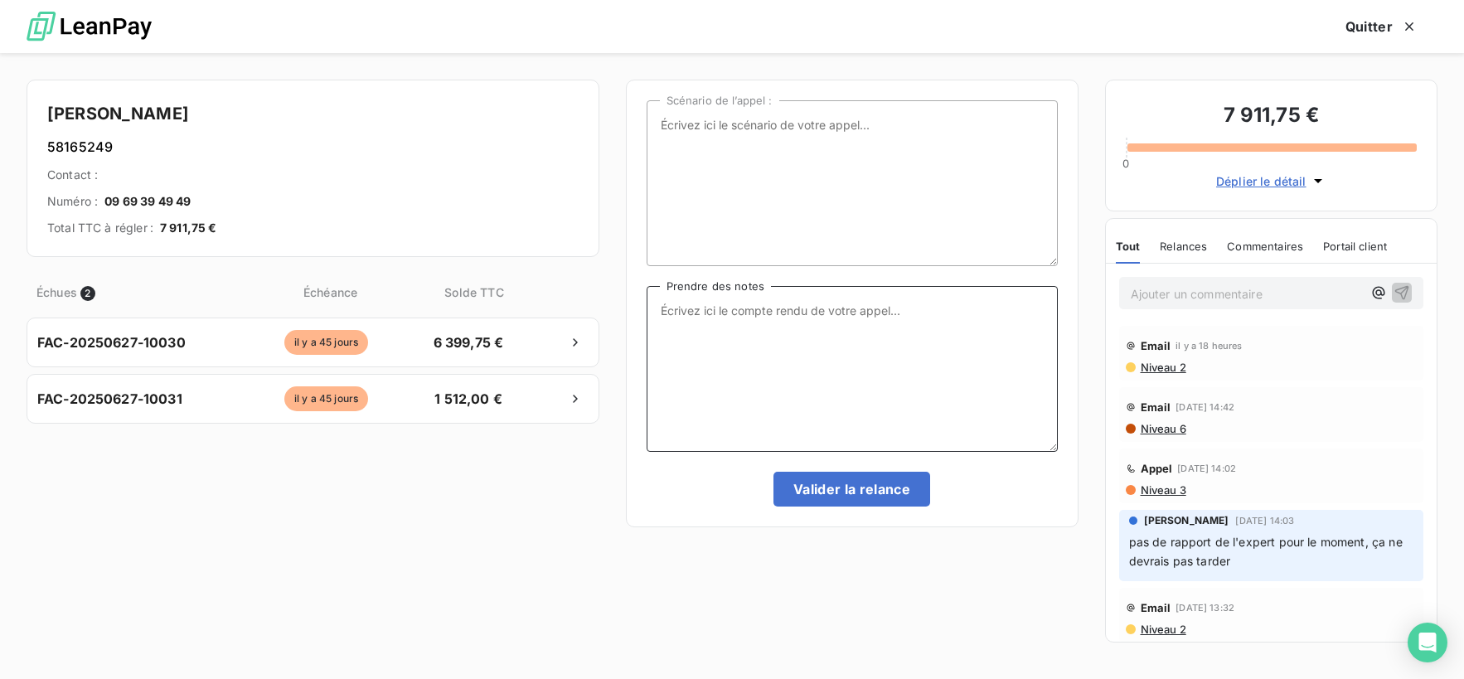
click at [849, 334] on textarea "Prendre des notes" at bounding box center [852, 369] width 411 height 166
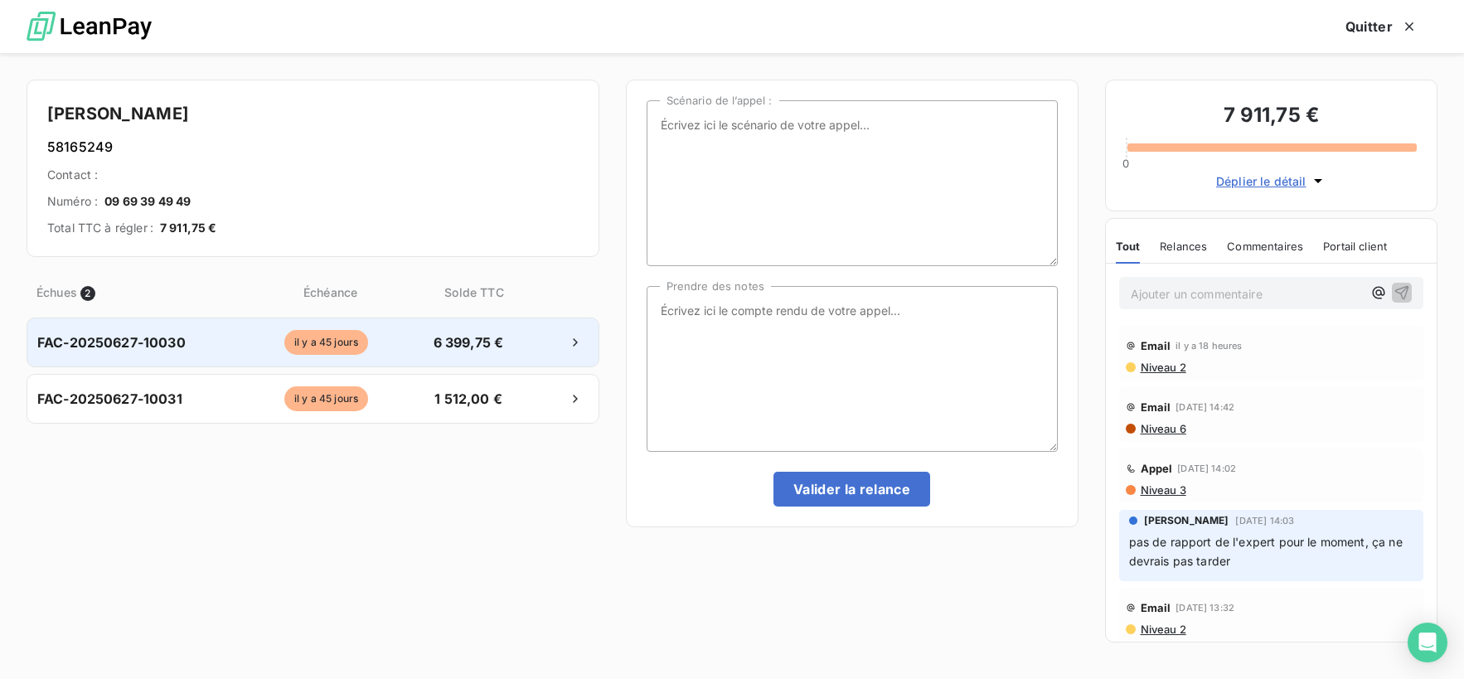
click at [196, 341] on div "FAC-20250627-10030" at bounding box center [132, 342] width 191 height 20
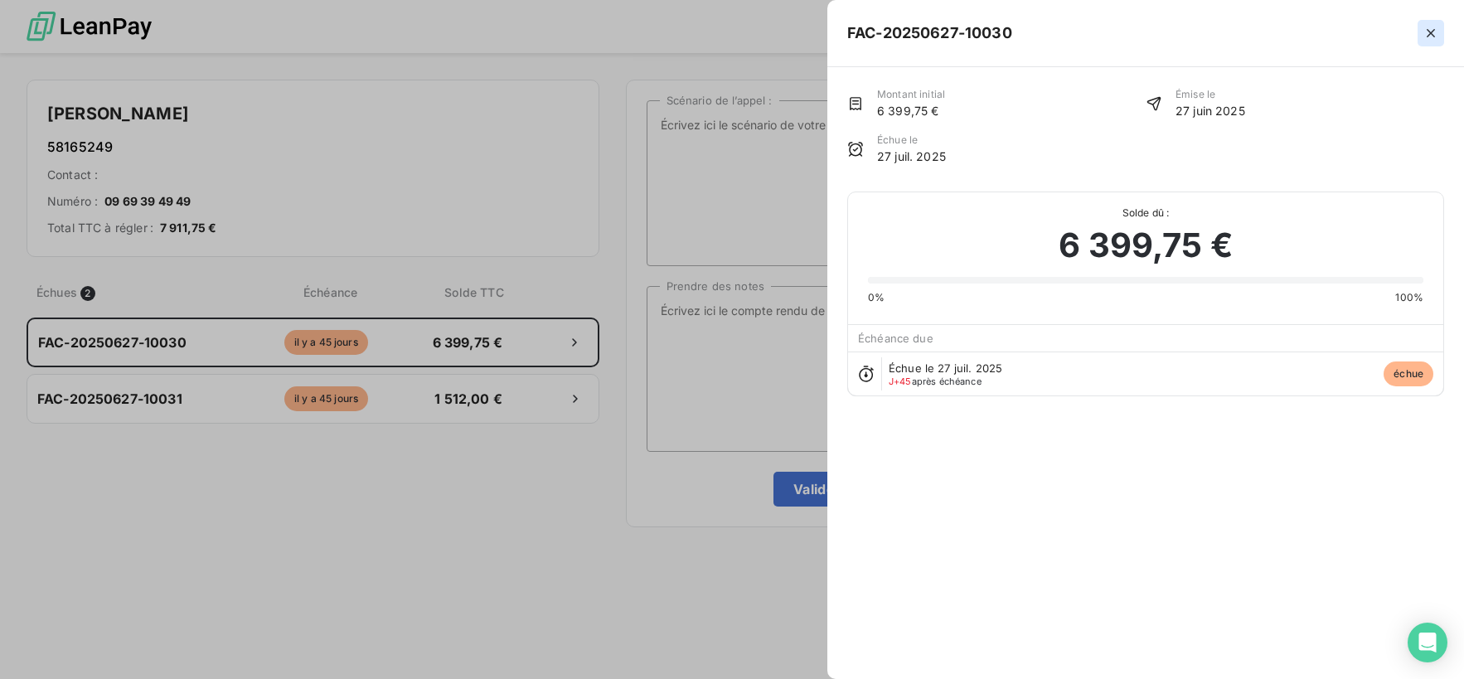
click at [1432, 26] on icon "button" at bounding box center [1431, 33] width 17 height 17
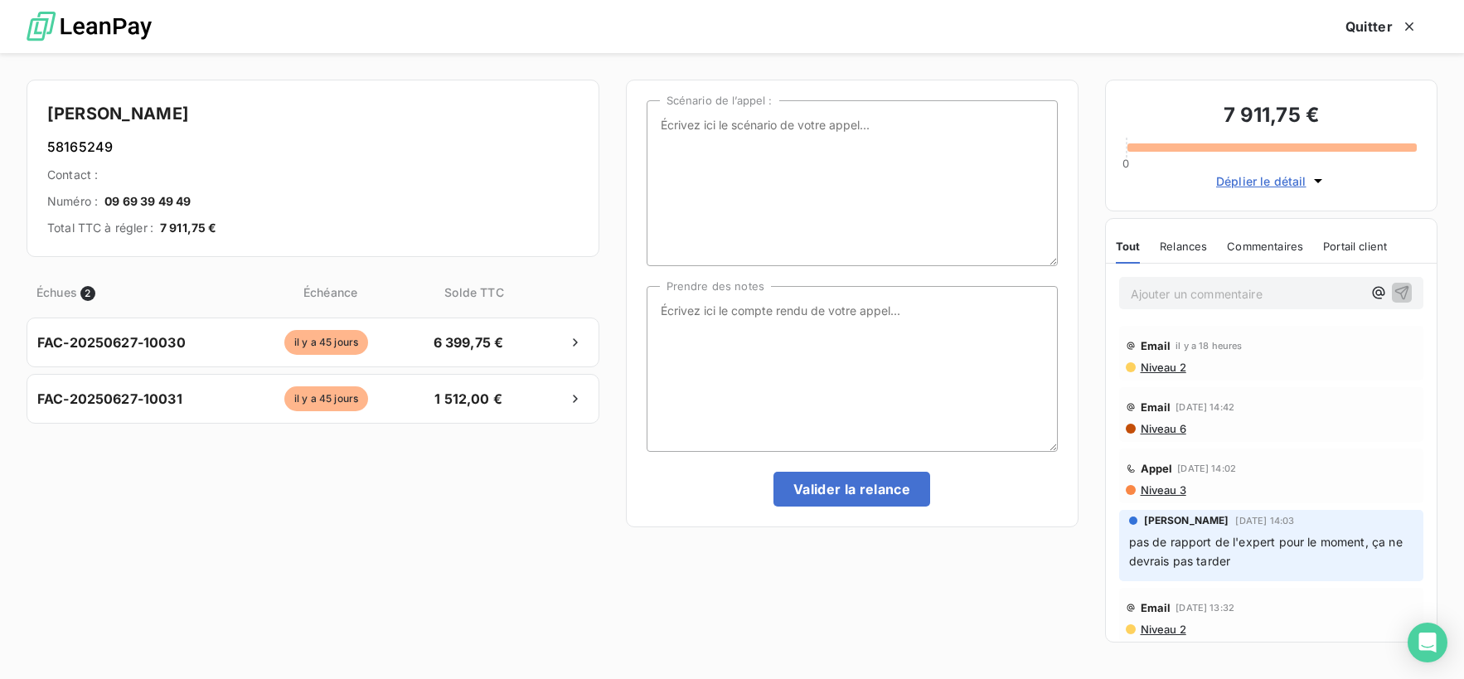
click at [1152, 363] on span "Niveau 2" at bounding box center [1162, 367] width 47 height 13
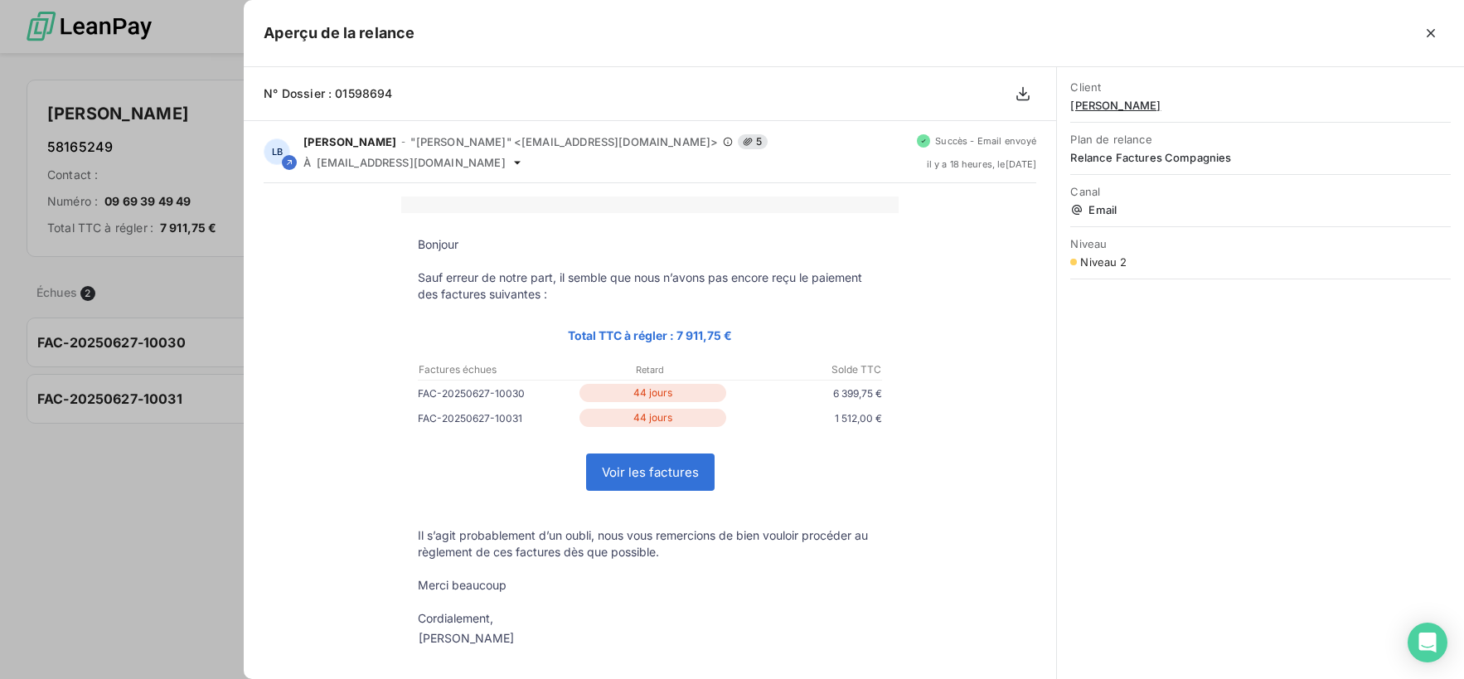
click at [1423, 36] on icon "button" at bounding box center [1431, 33] width 17 height 17
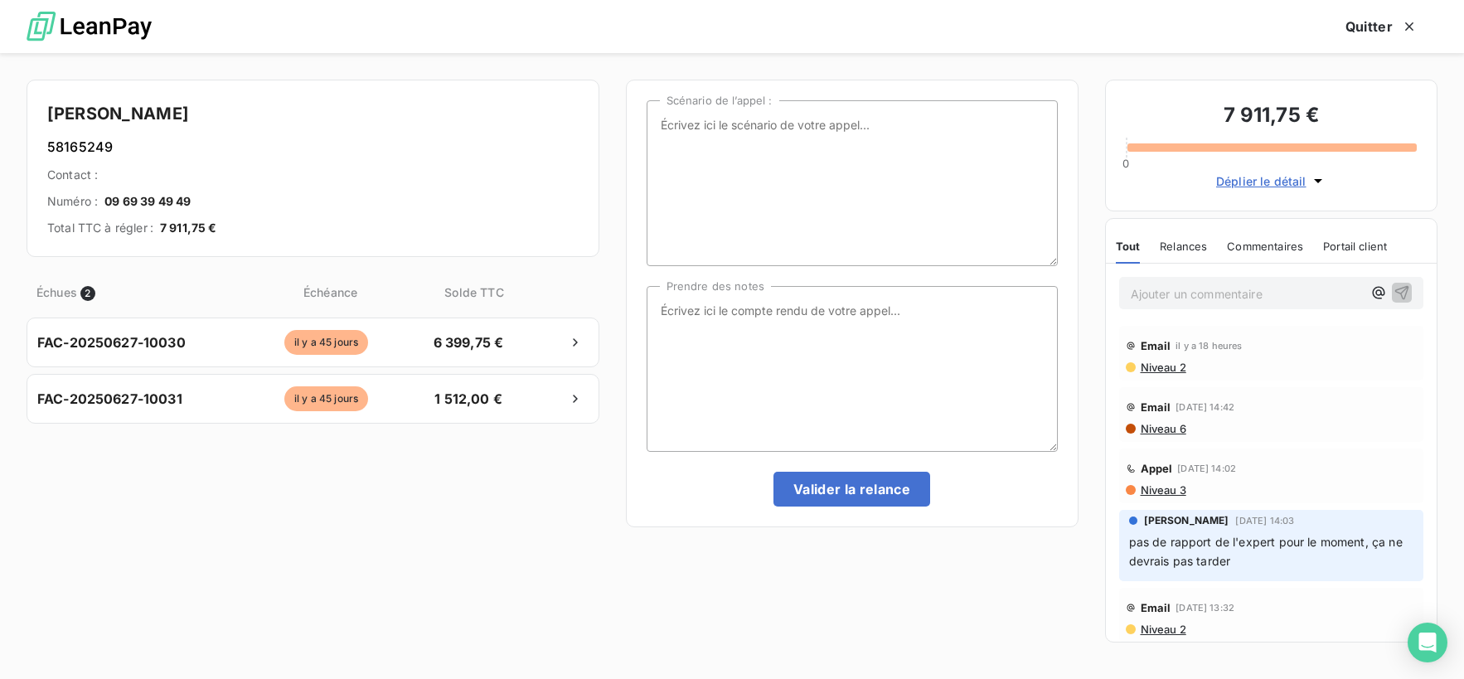
click at [1180, 493] on span "Niveau 3" at bounding box center [1162, 489] width 47 height 13
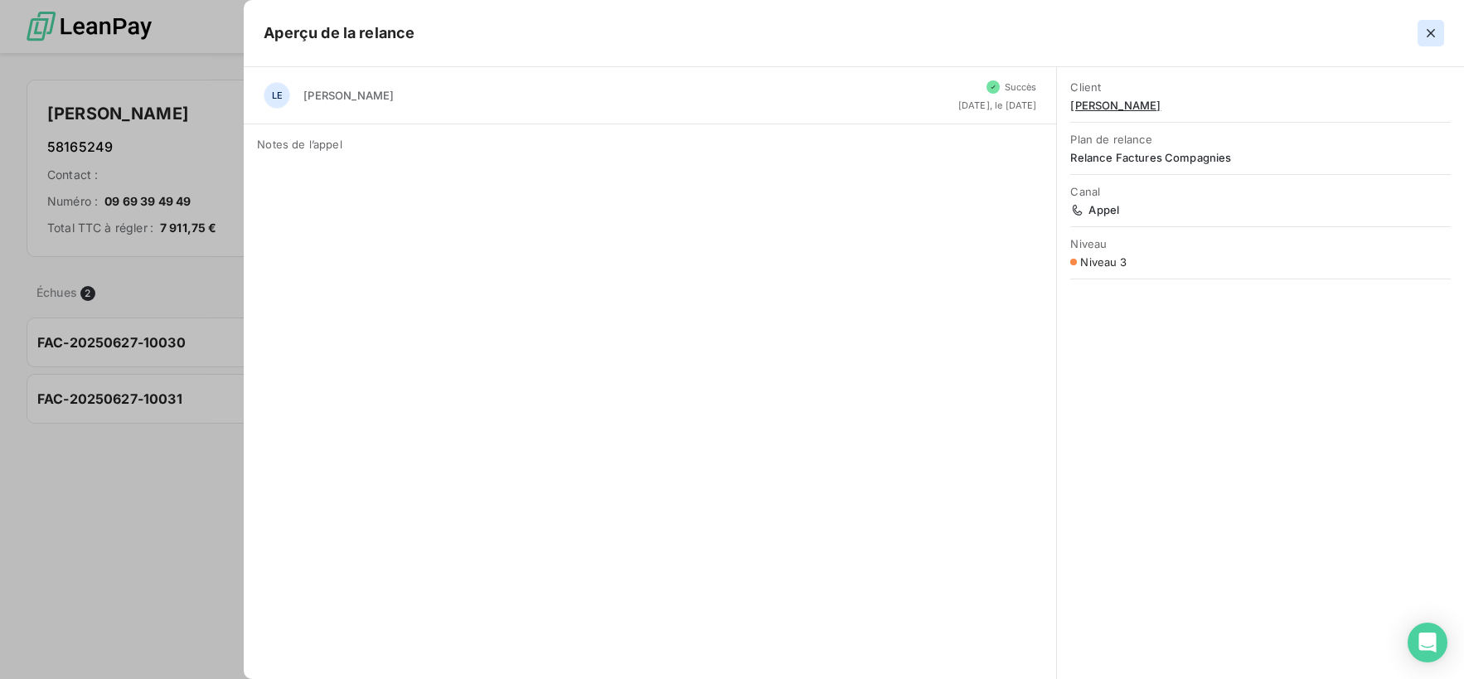
click at [1437, 32] on icon "button" at bounding box center [1431, 33] width 17 height 17
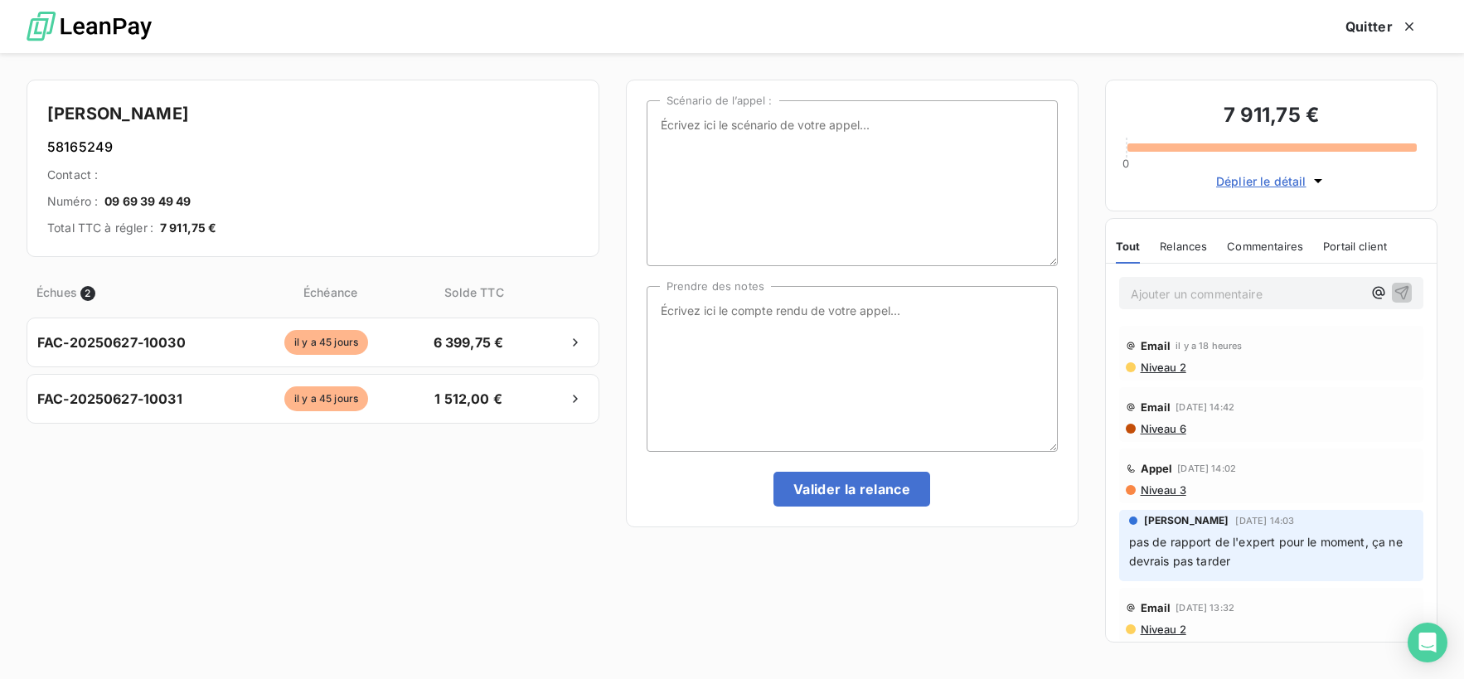
drag, startPoint x: 229, startPoint y: 110, endPoint x: 90, endPoint y: 110, distance: 138.5
click at [90, 110] on h4 "[PERSON_NAME]" at bounding box center [312, 113] width 531 height 27
copy h4 "[PERSON_NAME]"
click at [919, 371] on textarea "Prendre des notes" at bounding box center [852, 369] width 411 height 166
click at [867, 315] on textarea "Prendre des notes" at bounding box center [852, 369] width 411 height 166
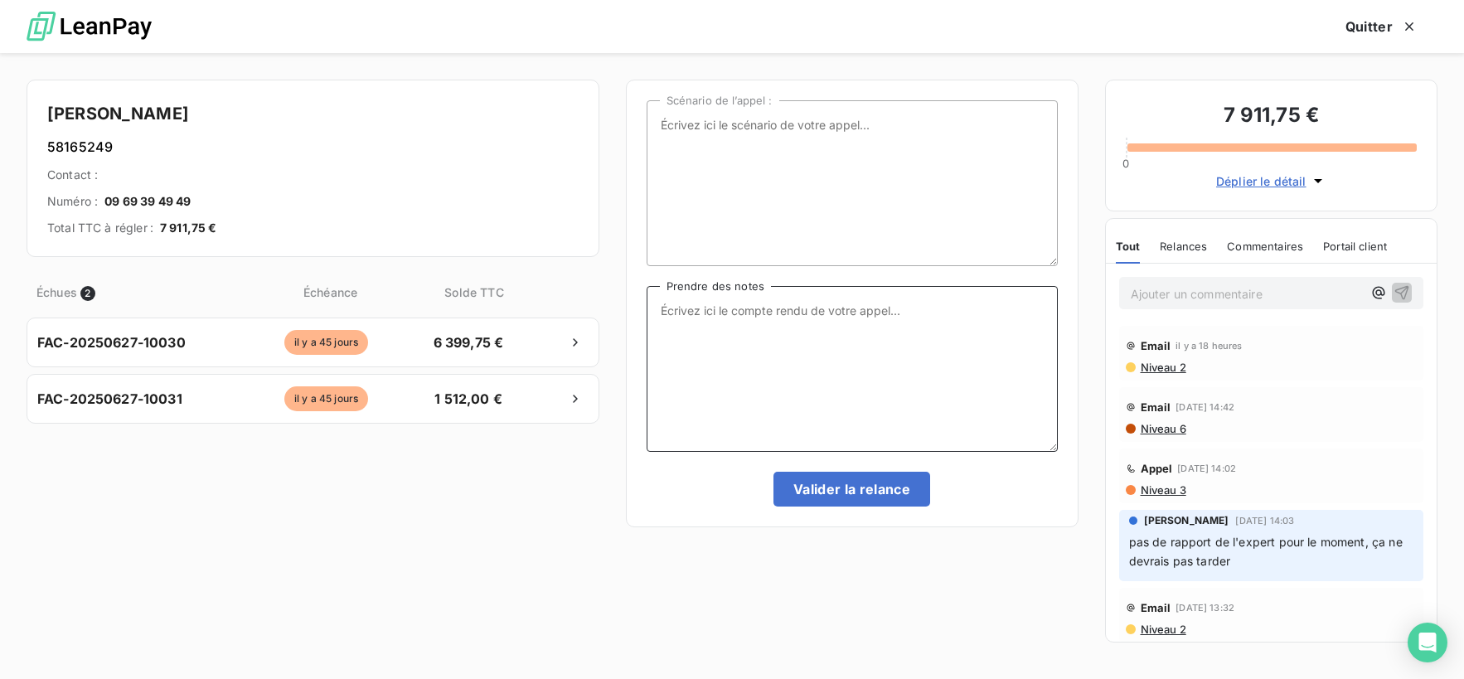
click at [790, 323] on textarea "Prendre des notes" at bounding box center [852, 369] width 411 height 166
click at [790, 332] on textarea "Prendre des notes" at bounding box center [852, 369] width 411 height 166
drag, startPoint x: 734, startPoint y: 326, endPoint x: 631, endPoint y: 294, distance: 107.5
click at [631, 294] on div "Scénario de l’appel : Relance faite à ce jour, le chèque est parti [DATE] à not…" at bounding box center [852, 304] width 453 height 448
paste textarea "ce jour. Le chèque est parti [DATE] à notre adresse, il ne reste donc plus qu'à…"
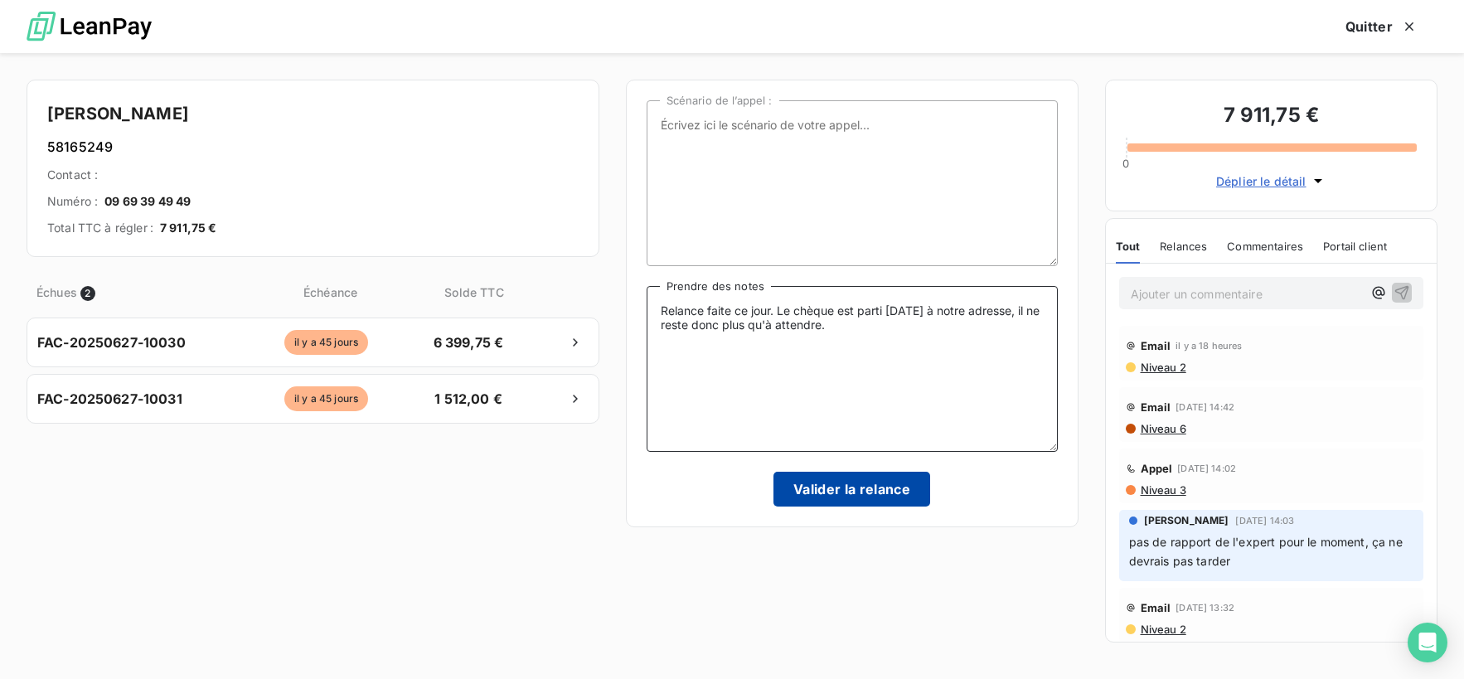
type textarea "Relance faite ce jour. Le chèque est parti [DATE] à notre adresse, il ne reste …"
click at [898, 502] on button "Valider la relance" at bounding box center [851, 489] width 157 height 35
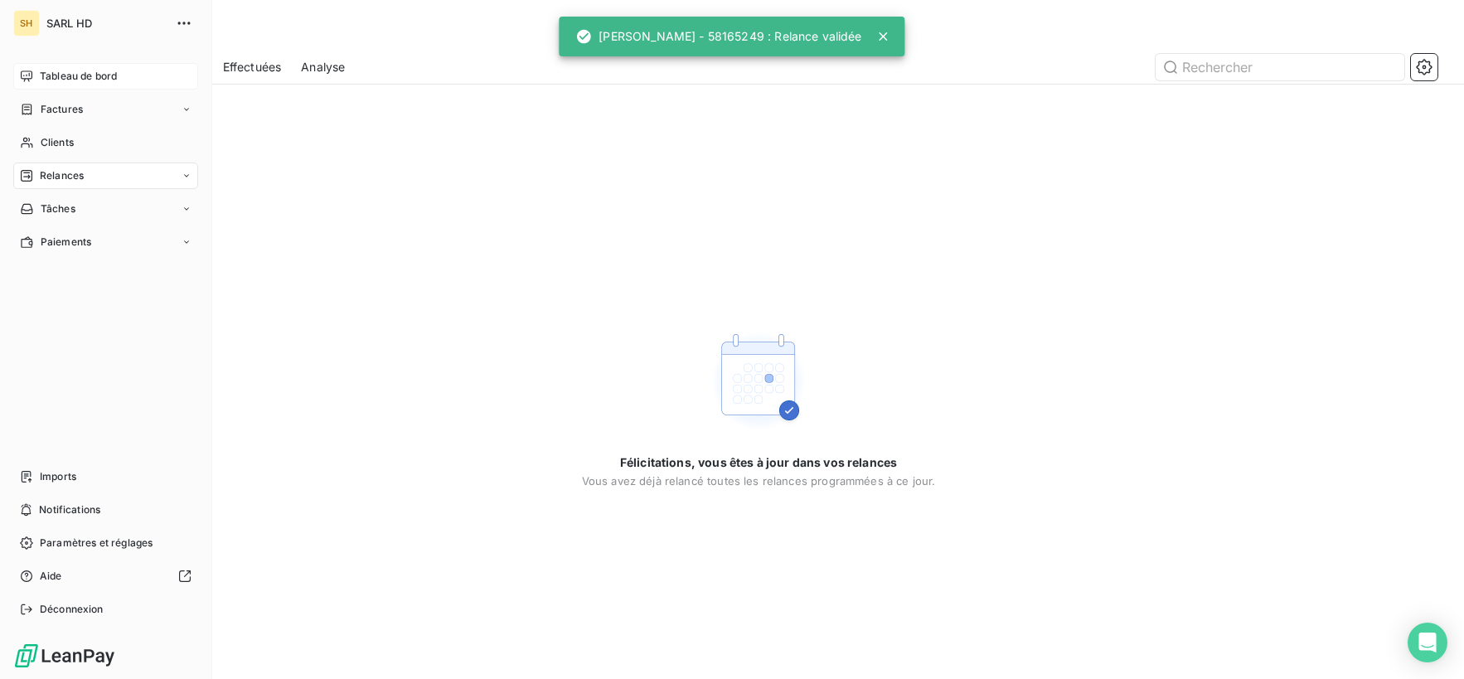
click at [34, 76] on div "Tableau de bord" at bounding box center [105, 76] width 185 height 27
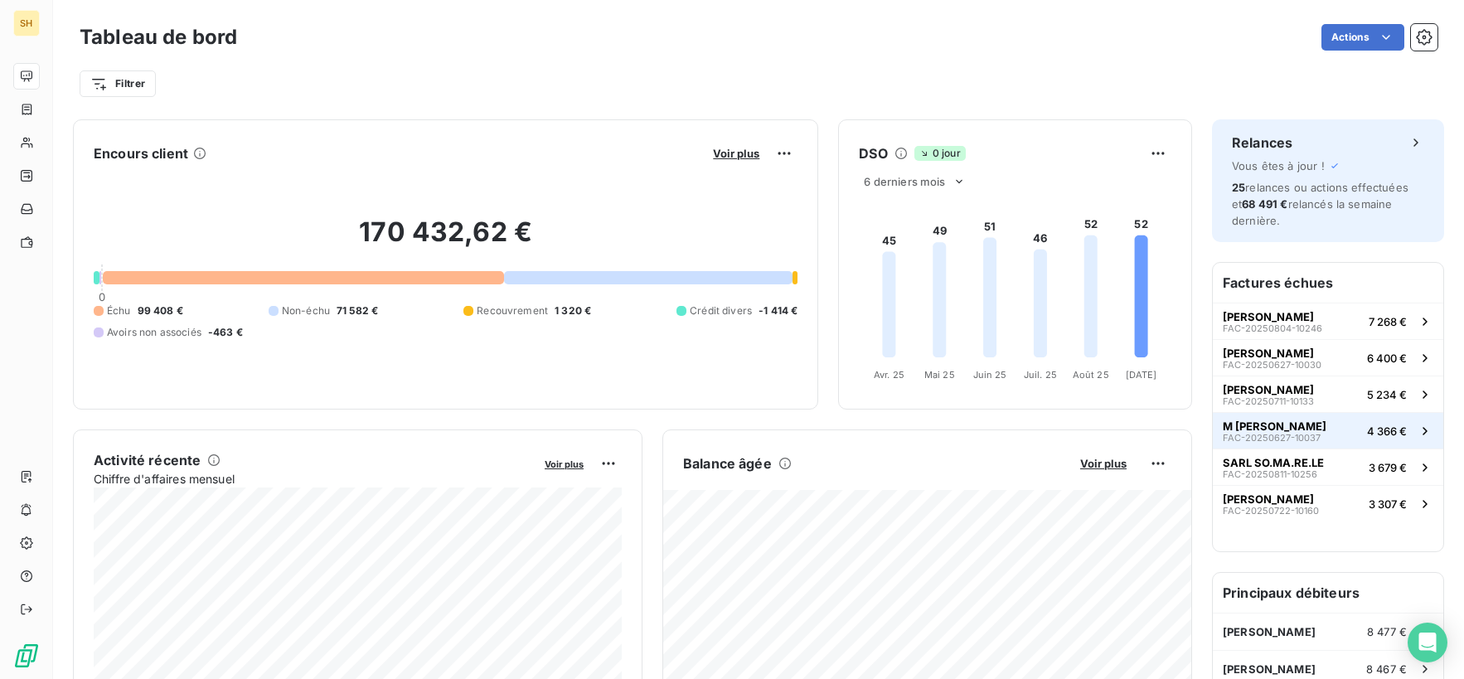
click at [1355, 432] on button "M [PERSON_NAME] FAC-20250627-10037 4 366 €" at bounding box center [1328, 430] width 230 height 36
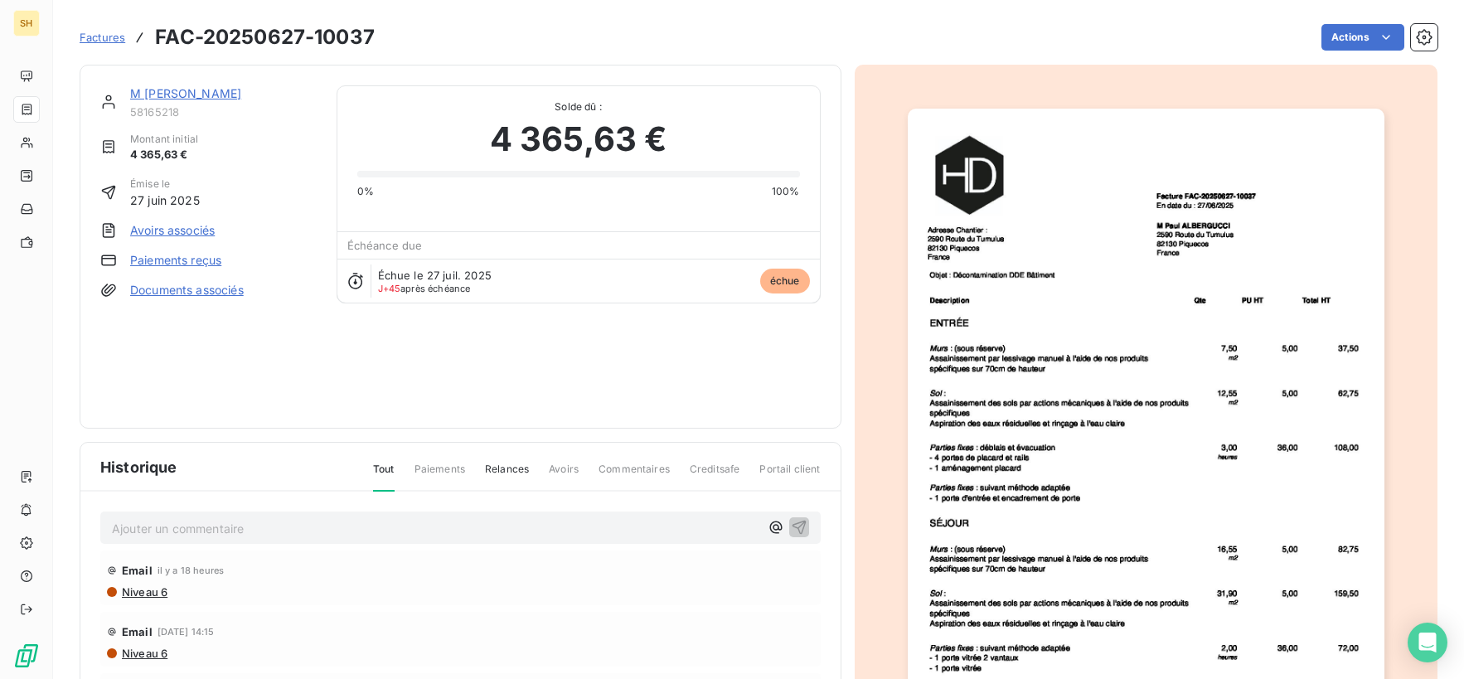
click at [206, 90] on link "M [PERSON_NAME]" at bounding box center [185, 93] width 111 height 14
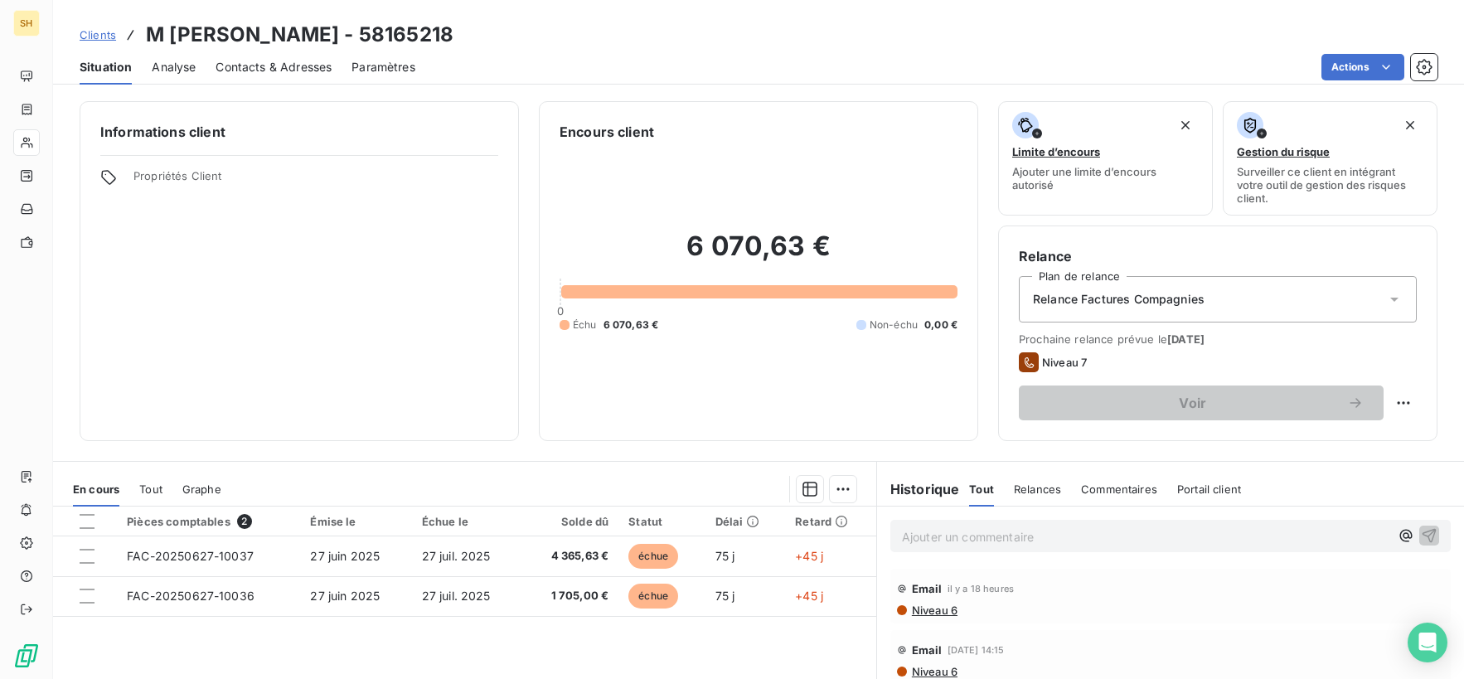
click at [301, 65] on span "Contacts & Adresses" at bounding box center [274, 67] width 116 height 17
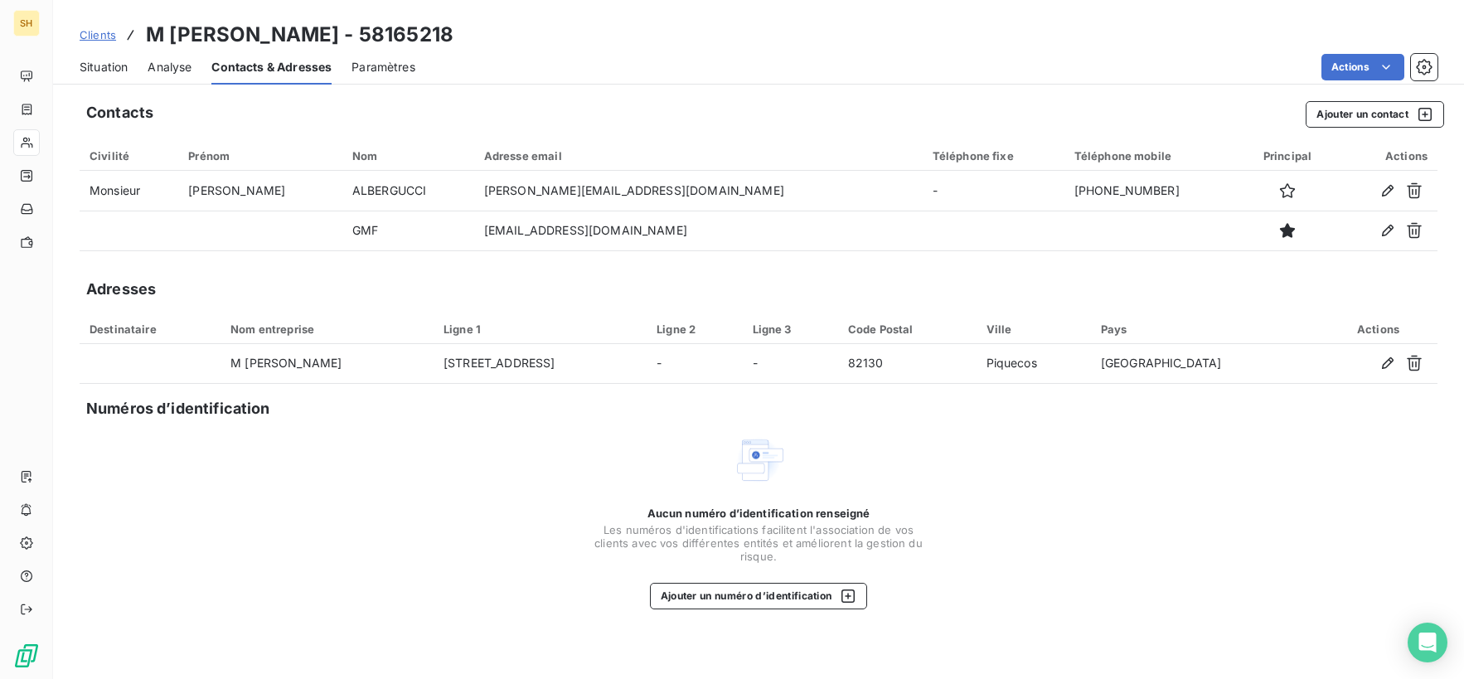
click at [124, 68] on span "Situation" at bounding box center [104, 67] width 48 height 17
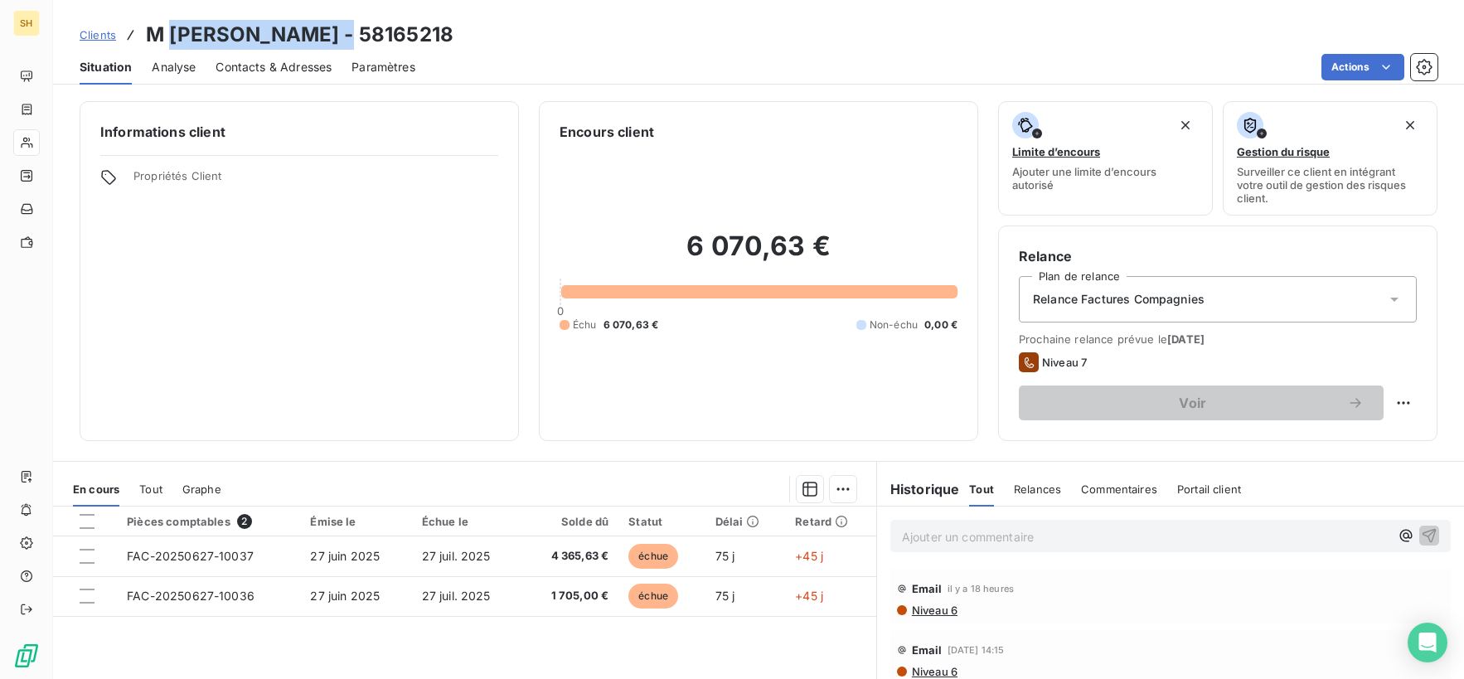
drag, startPoint x: 347, startPoint y: 35, endPoint x: 169, endPoint y: 37, distance: 177.4
click at [169, 37] on h3 "M [PERSON_NAME] - 58165218" at bounding box center [300, 35] width 308 height 30
copy h3 "[PERSON_NAME]"
click at [320, 66] on span "Contacts & Adresses" at bounding box center [274, 67] width 116 height 17
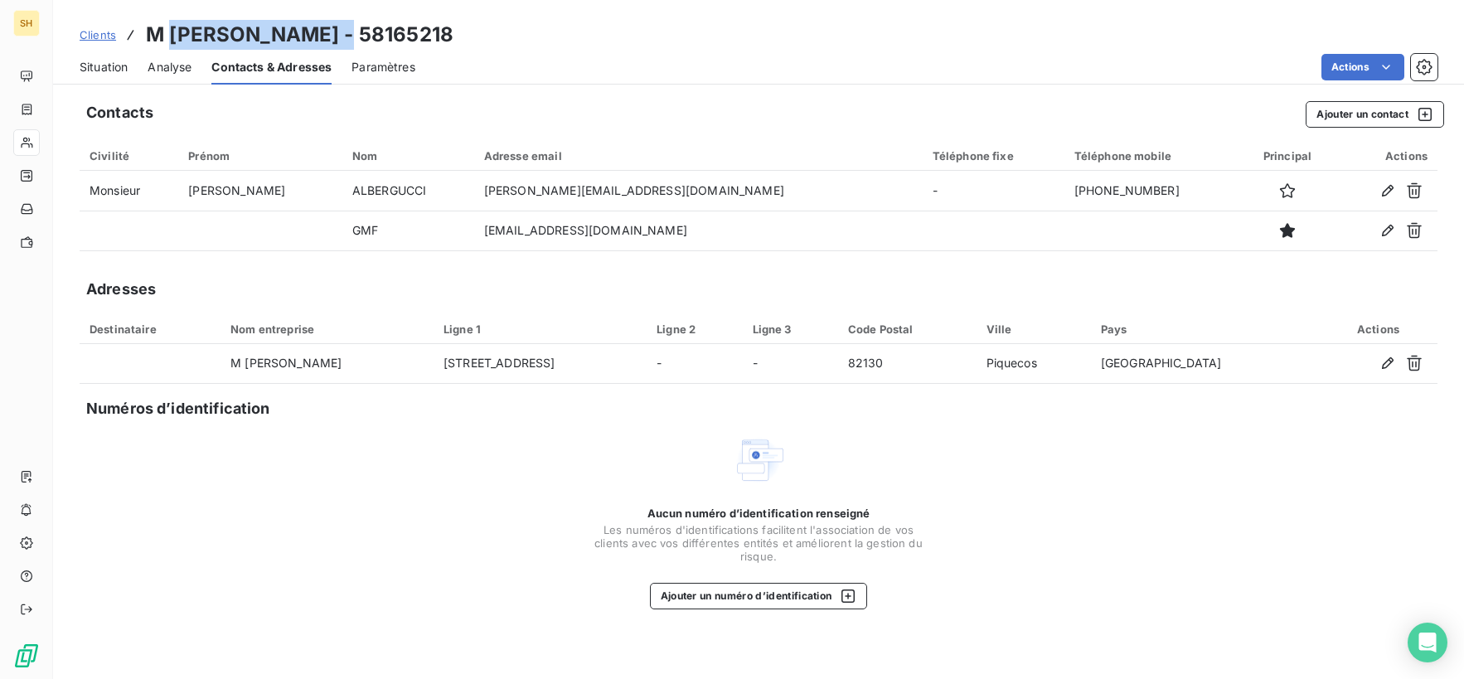
click at [99, 66] on span "Situation" at bounding box center [104, 67] width 48 height 17
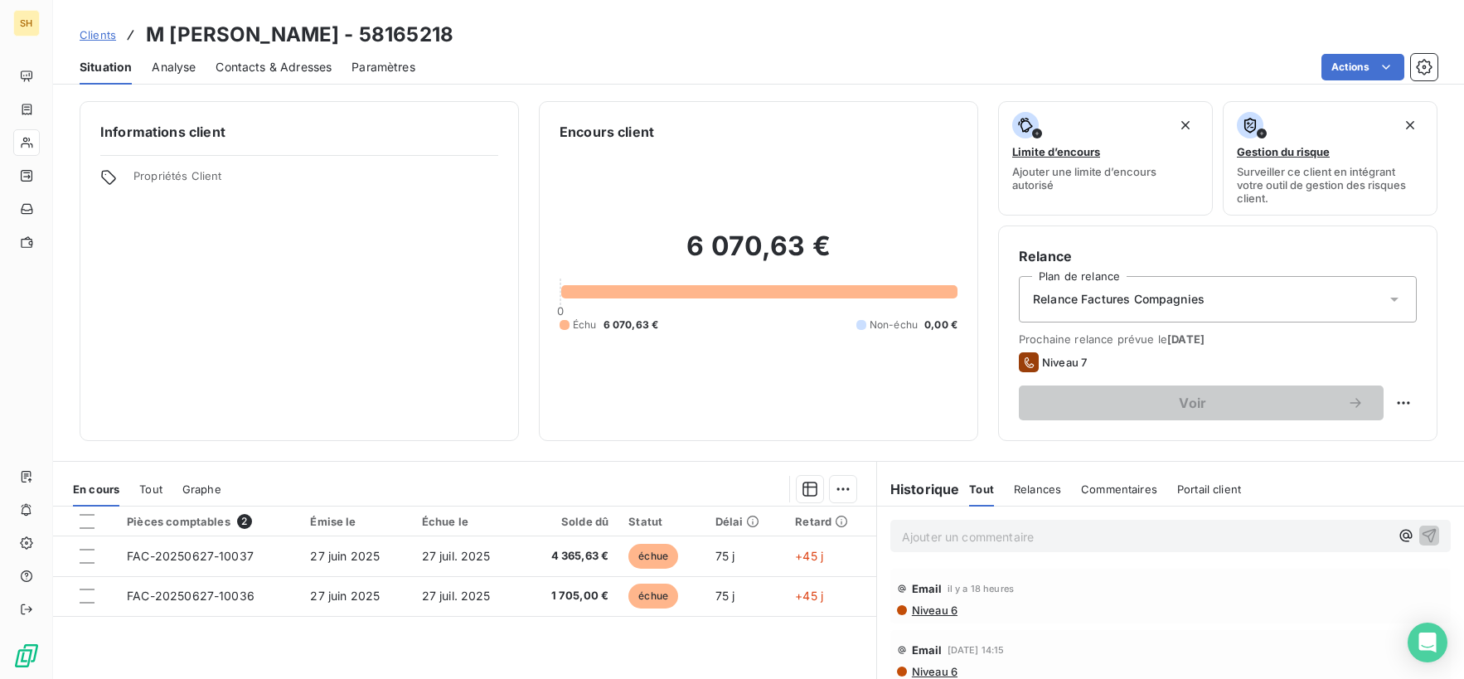
click at [950, 621] on div "Email il y a 18 heures Niveau 6" at bounding box center [1170, 596] width 560 height 55
click at [957, 608] on span "Niveau 6" at bounding box center [933, 610] width 47 height 13
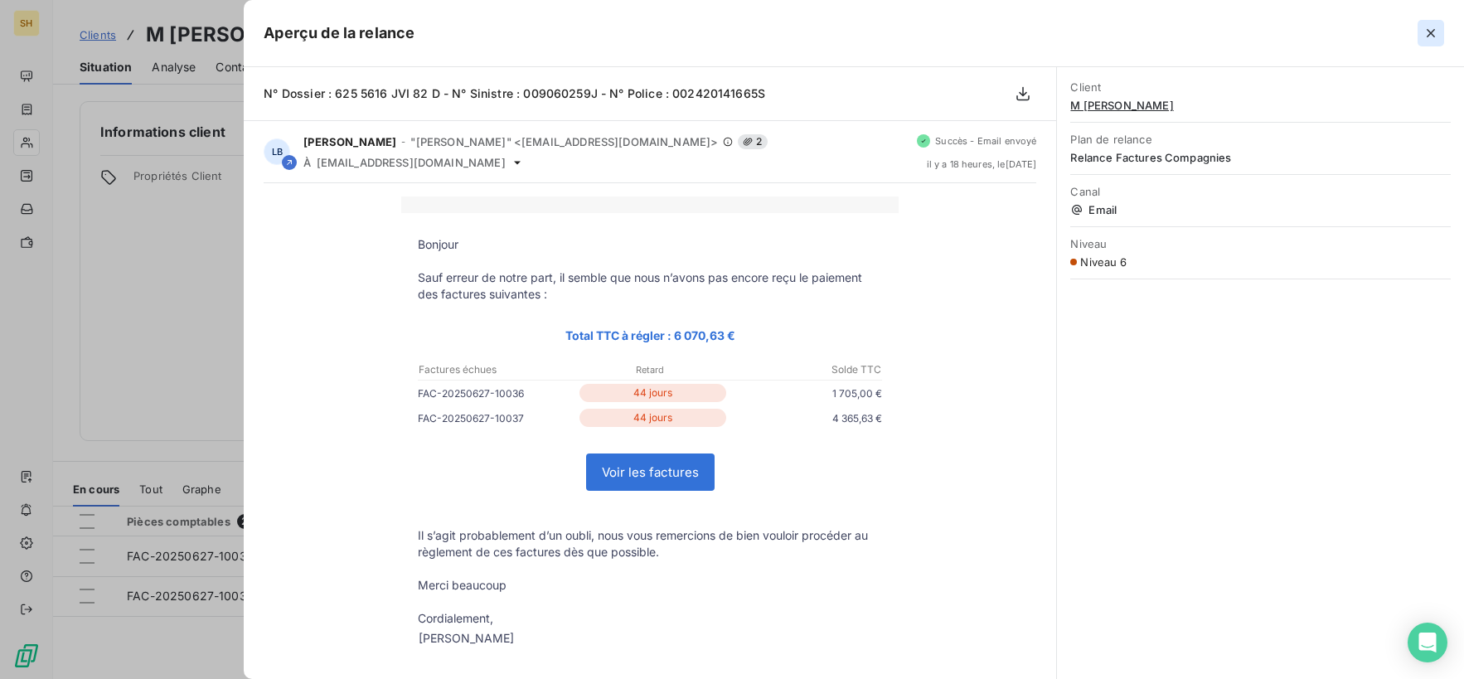
click at [1428, 34] on icon "button" at bounding box center [1431, 33] width 17 height 17
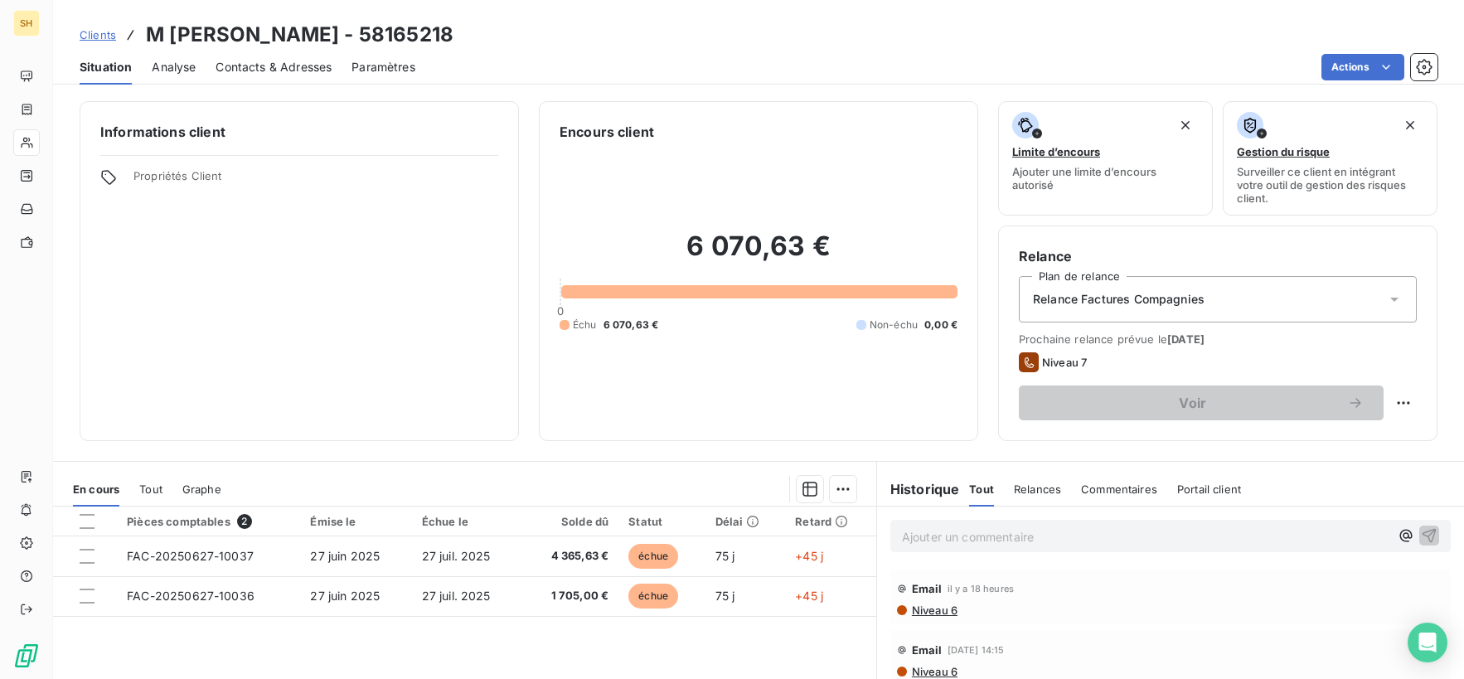
click at [278, 70] on span "Contacts & Adresses" at bounding box center [274, 67] width 116 height 17
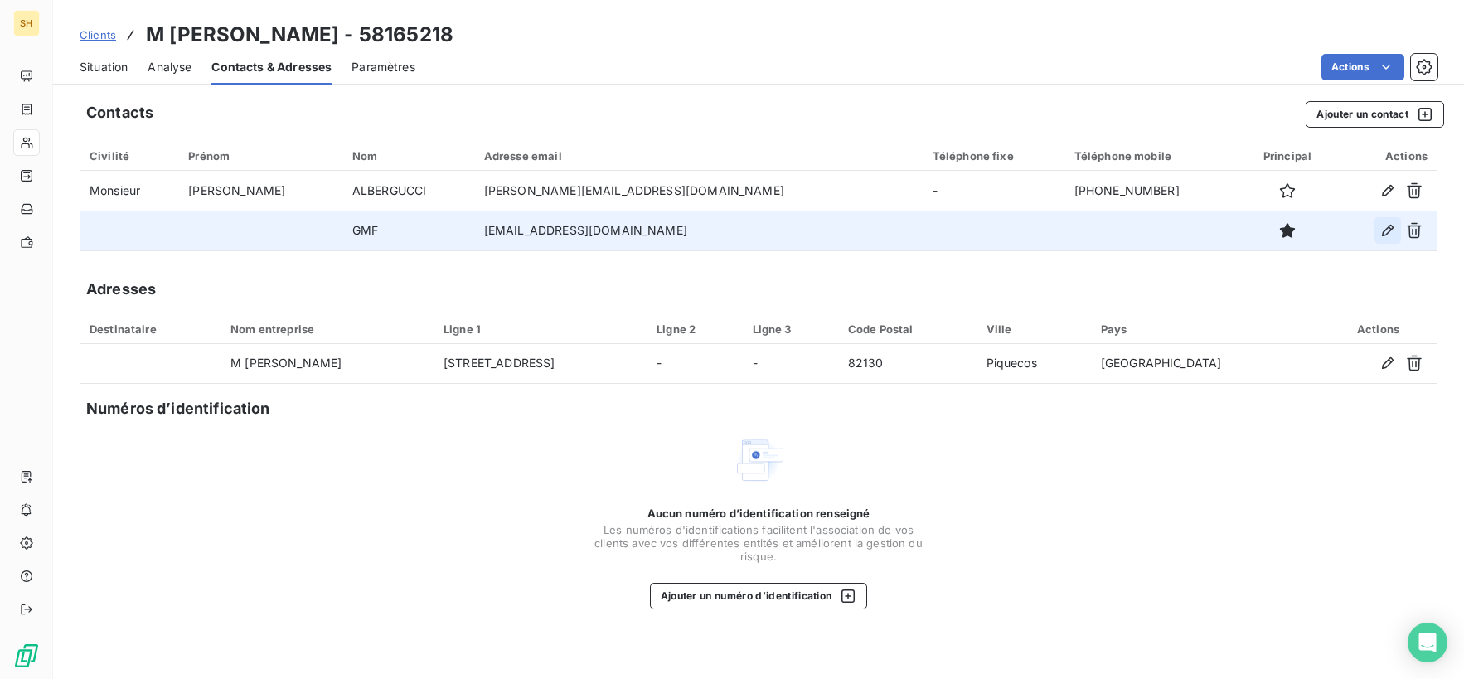
click at [1384, 234] on icon "button" at bounding box center [1388, 230] width 17 height 17
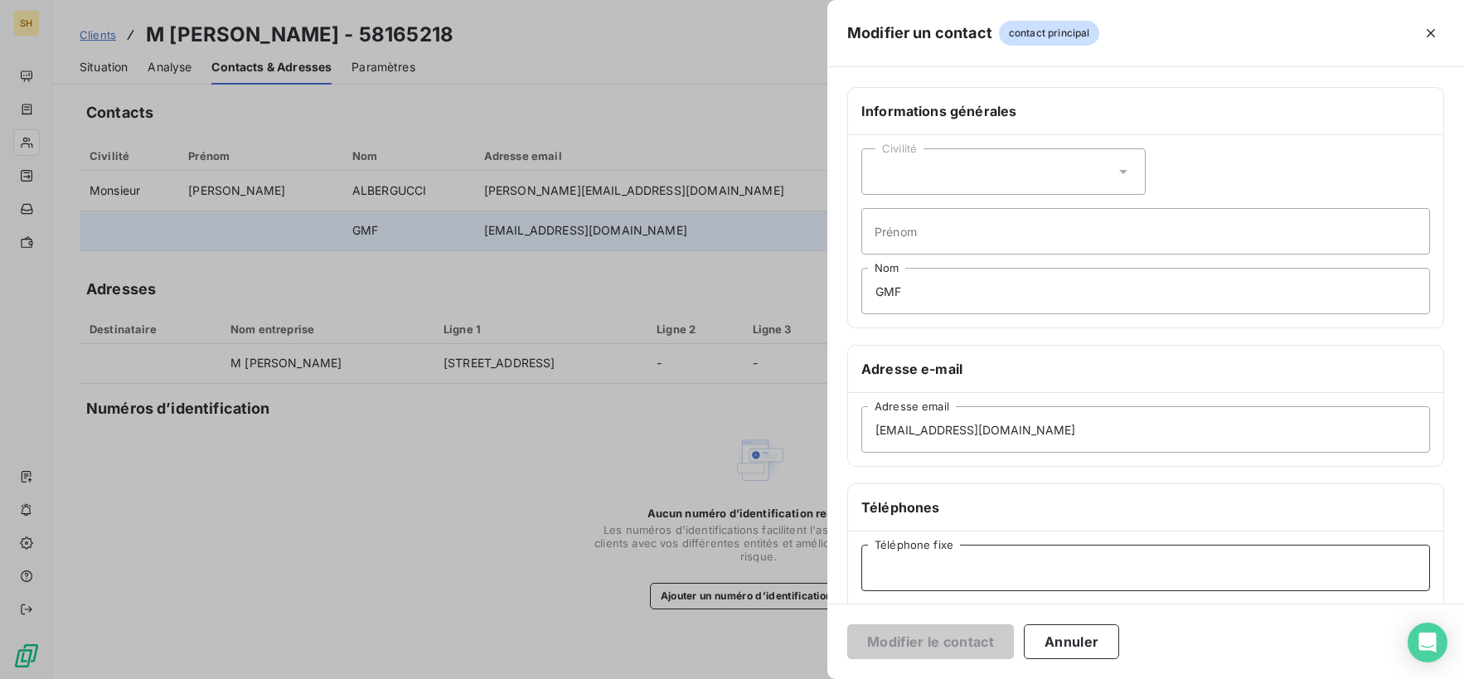
paste input "05 40 54 35 50"
type input "05 40 54 35 50"
click at [934, 641] on button "Modifier le contact" at bounding box center [930, 641] width 167 height 35
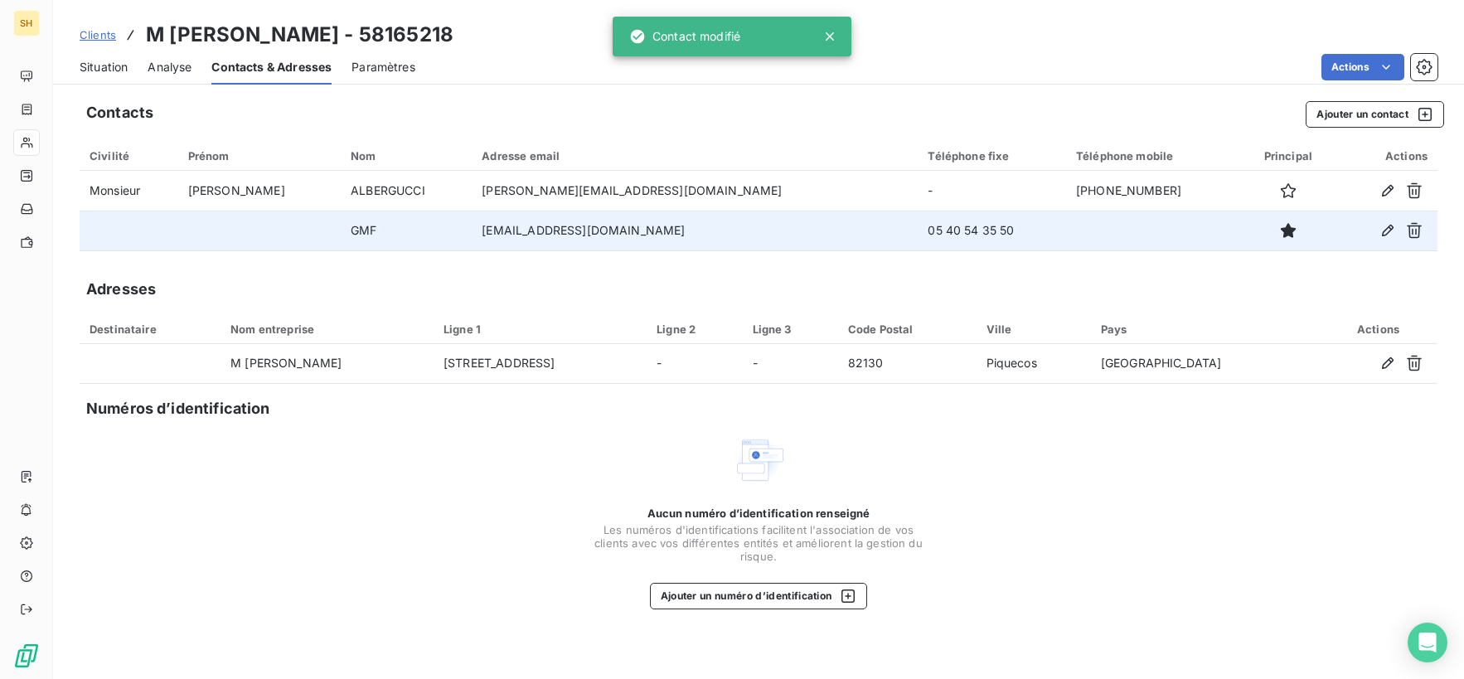
click at [125, 71] on span "Situation" at bounding box center [104, 67] width 48 height 17
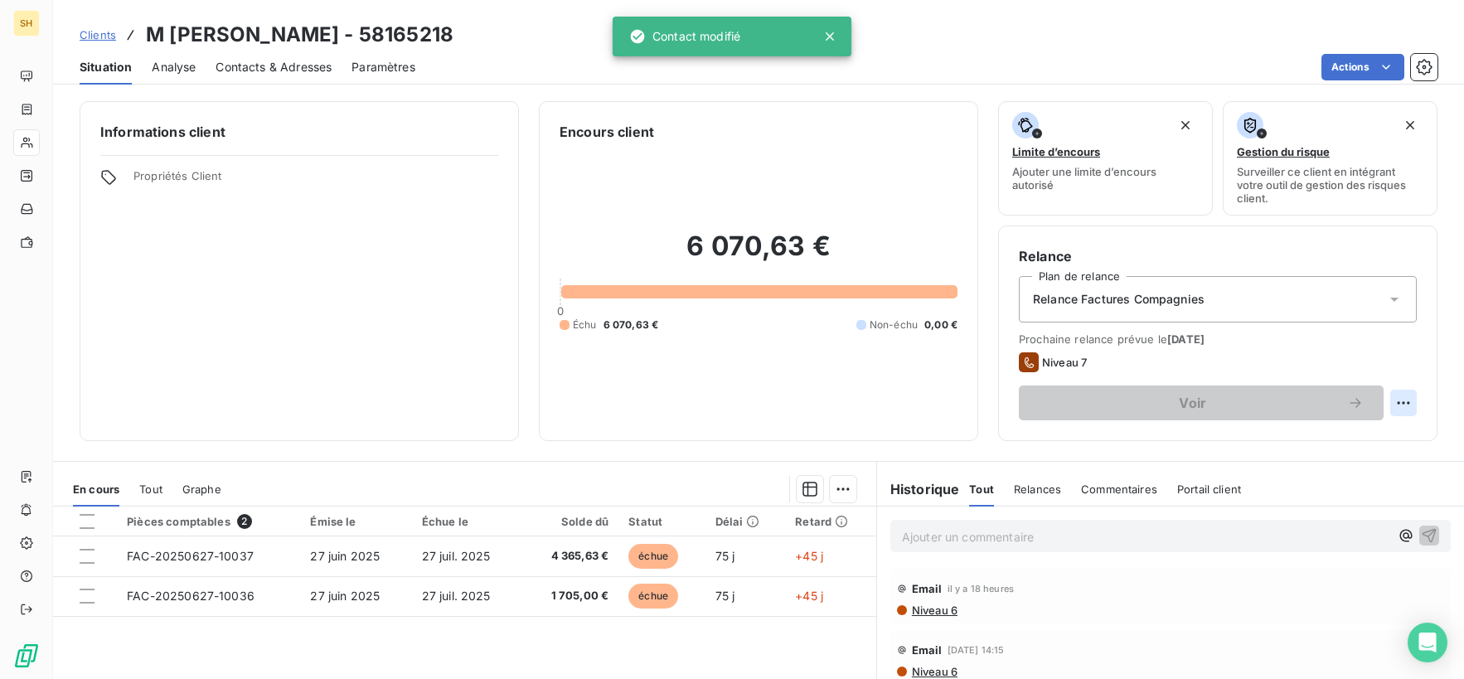
click at [1399, 400] on html "SH Clients M [PERSON_NAME] - 58165218 Situation Analyse Contacts & Adresses Par…" at bounding box center [732, 339] width 1464 height 679
click at [1349, 447] on div "Replanifier cette action" at bounding box center [1335, 439] width 148 height 27
select select "8"
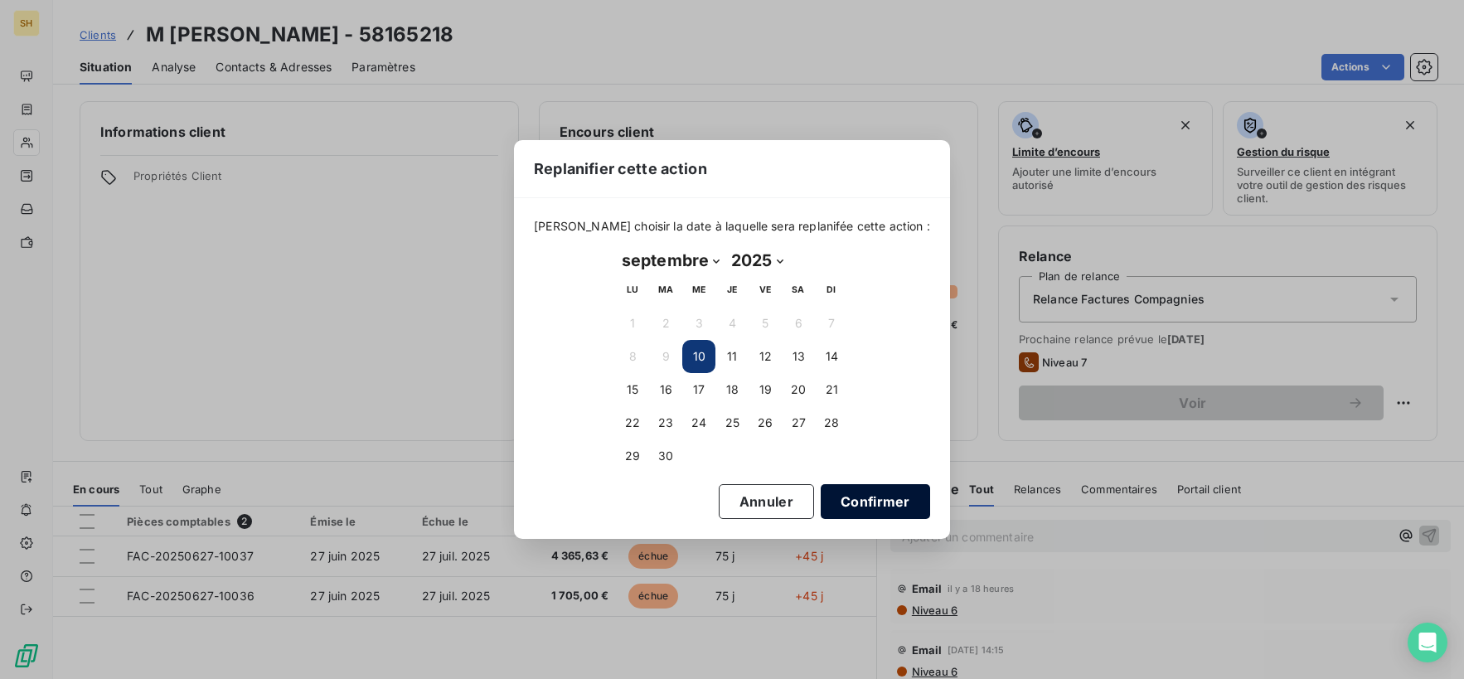
click at [838, 501] on button "Confirmer" at bounding box center [875, 501] width 109 height 35
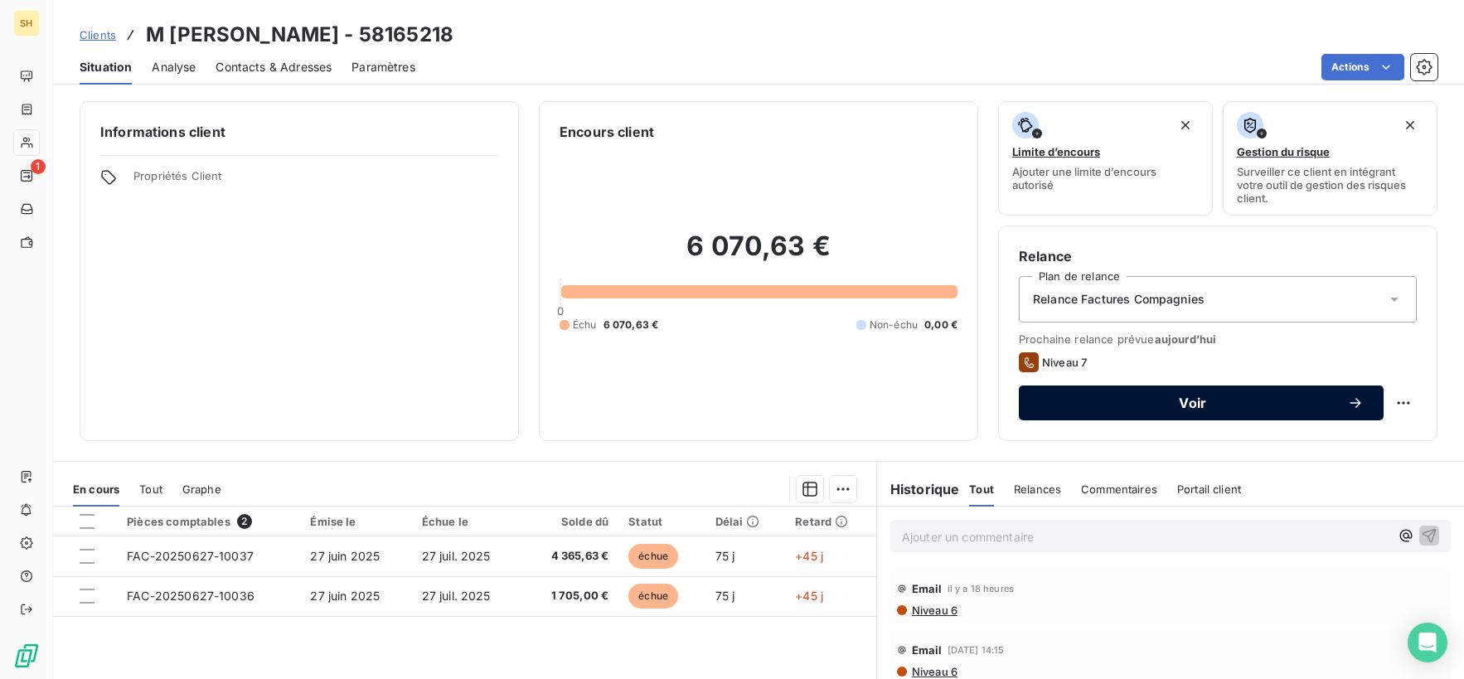
click at [1225, 401] on span "Voir" at bounding box center [1193, 402] width 308 height 13
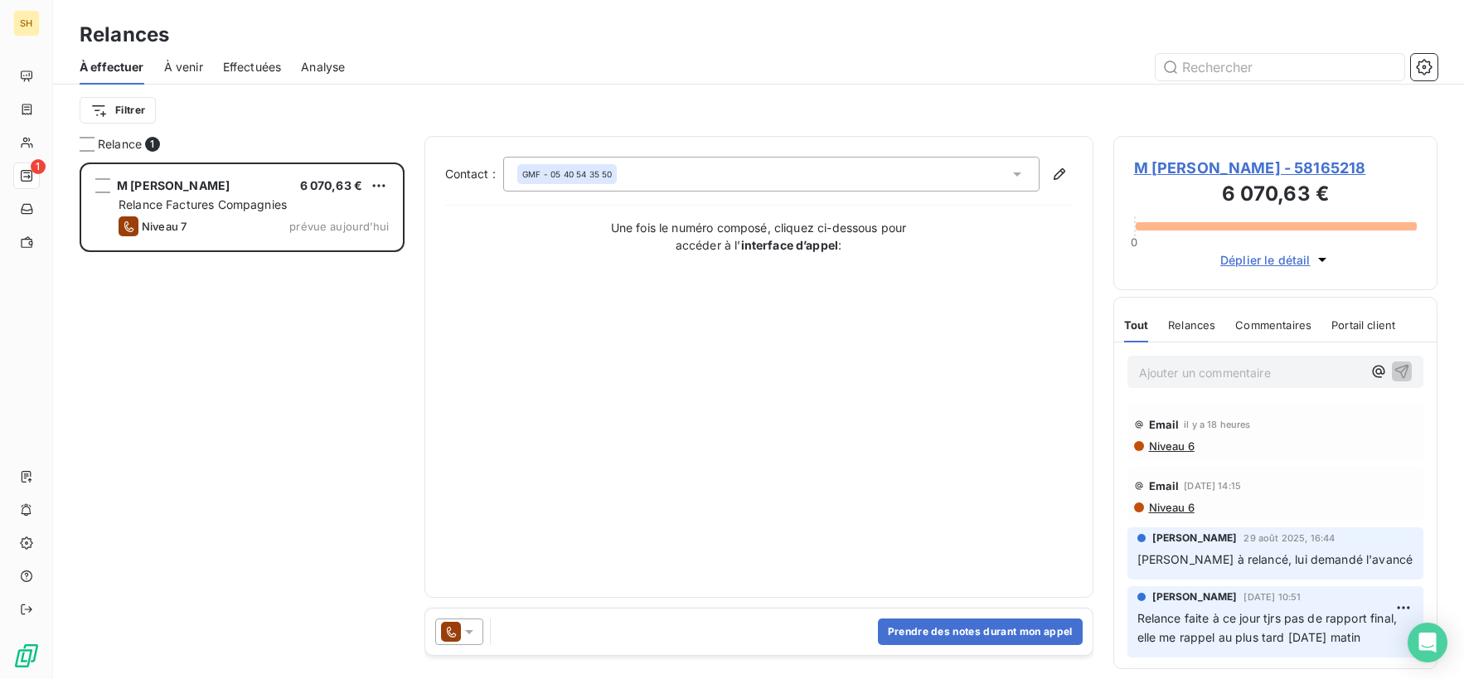
scroll to position [516, 324]
click at [924, 624] on button "Prendre des notes durant mon appel" at bounding box center [980, 631] width 205 height 27
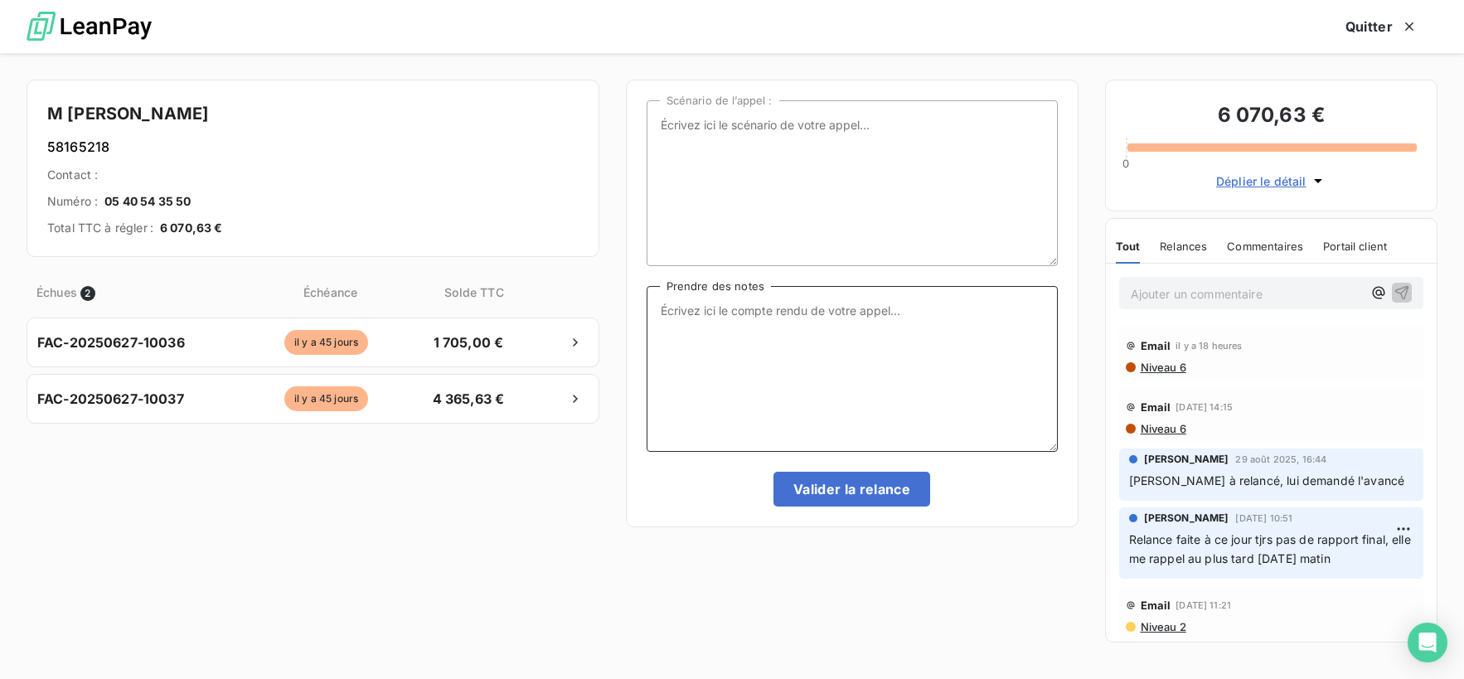
click at [754, 307] on textarea "Prendre des notes" at bounding box center [852, 369] width 411 height 166
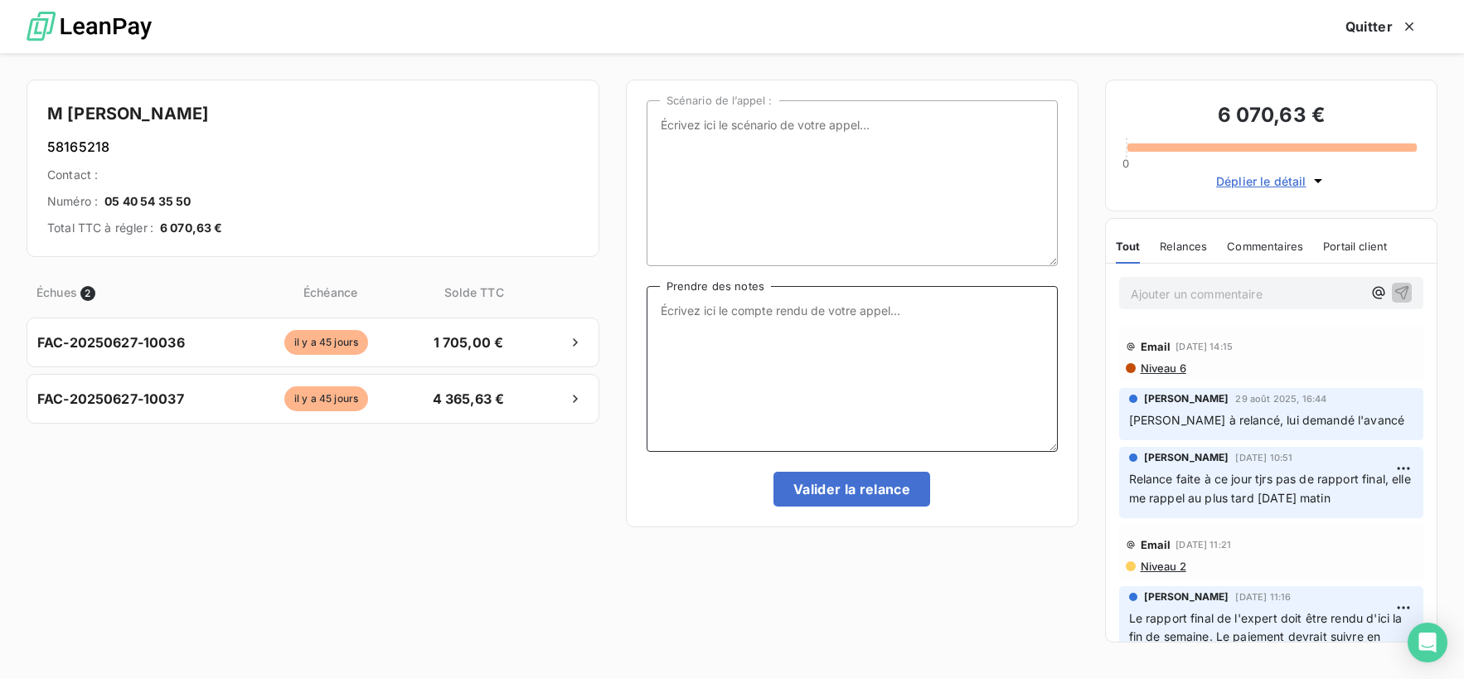
scroll to position [0, 0]
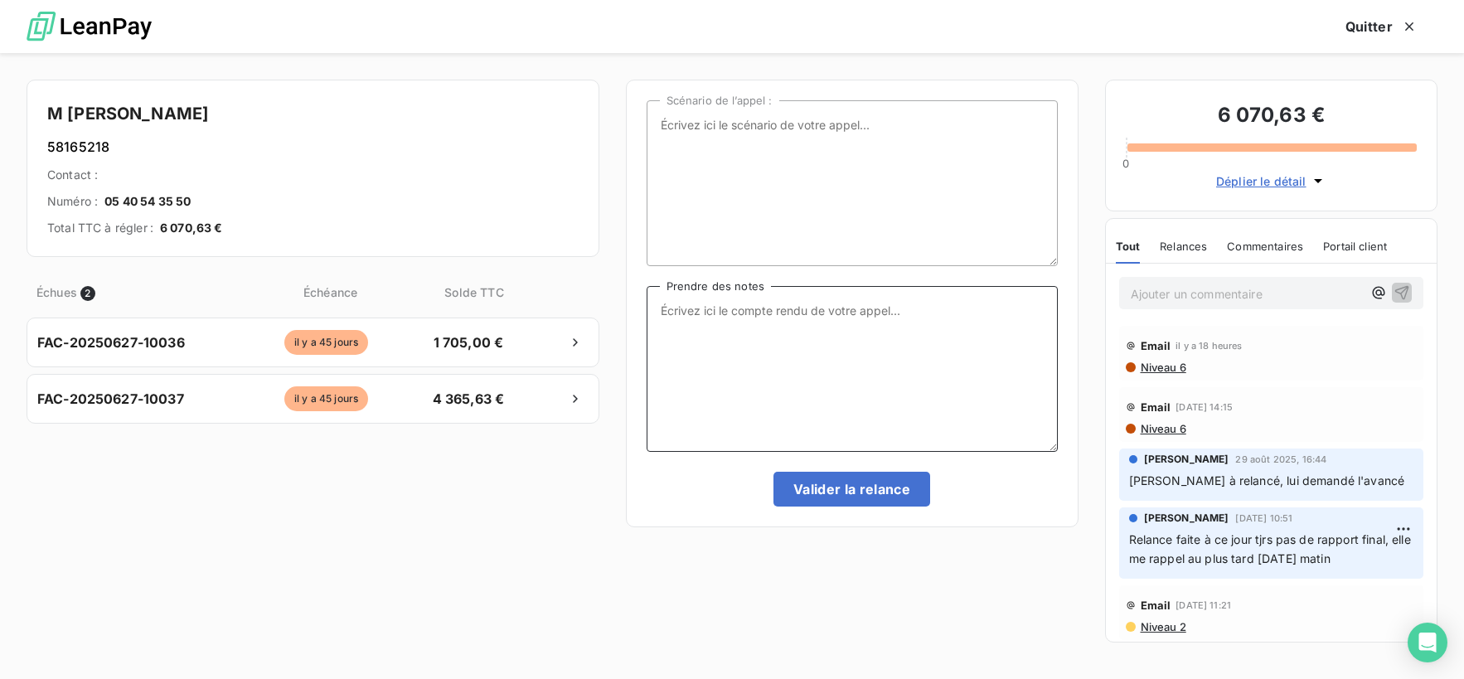
click at [870, 315] on textarea "Prendre des notes" at bounding box center [852, 369] width 411 height 166
click at [1185, 374] on div "Email il y a 18 heures Niveau 6" at bounding box center [1271, 353] width 305 height 55
click at [1178, 371] on span "Niveau 6" at bounding box center [1162, 367] width 47 height 13
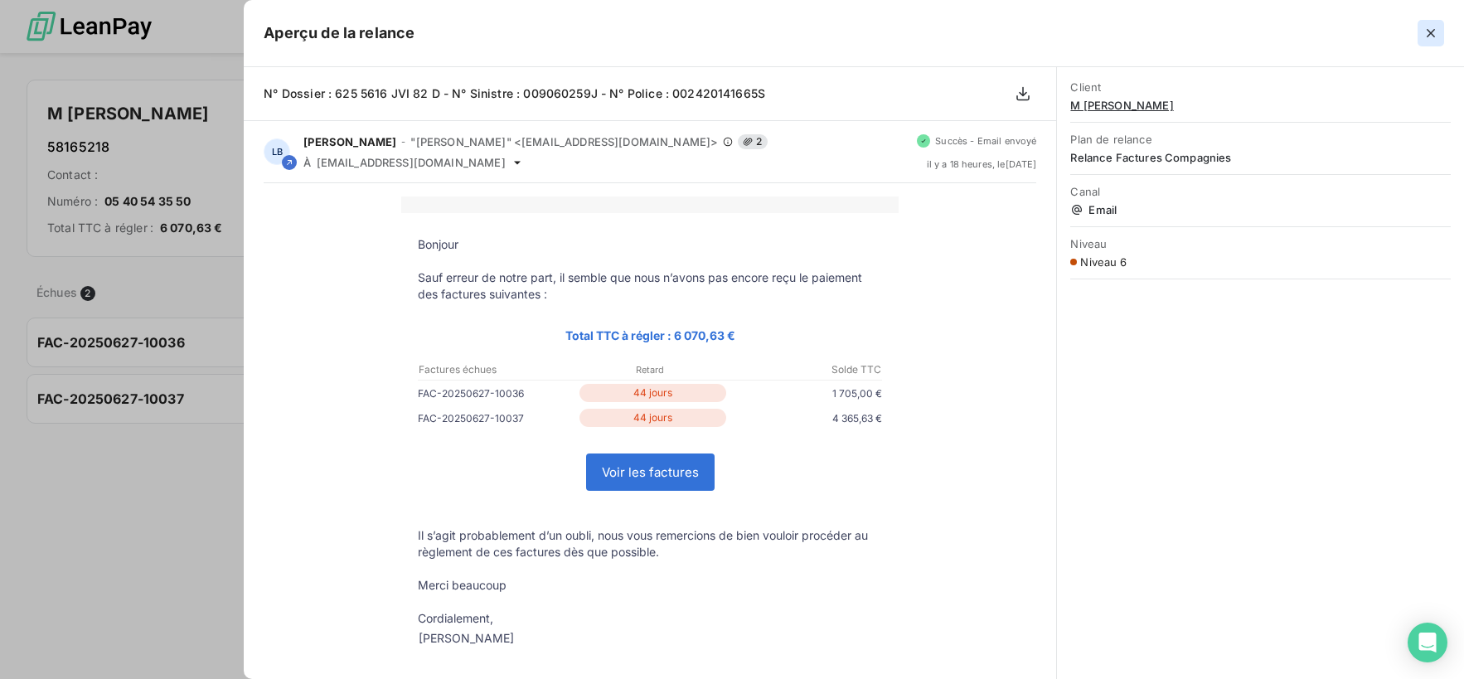
click at [1423, 36] on icon "button" at bounding box center [1431, 33] width 17 height 17
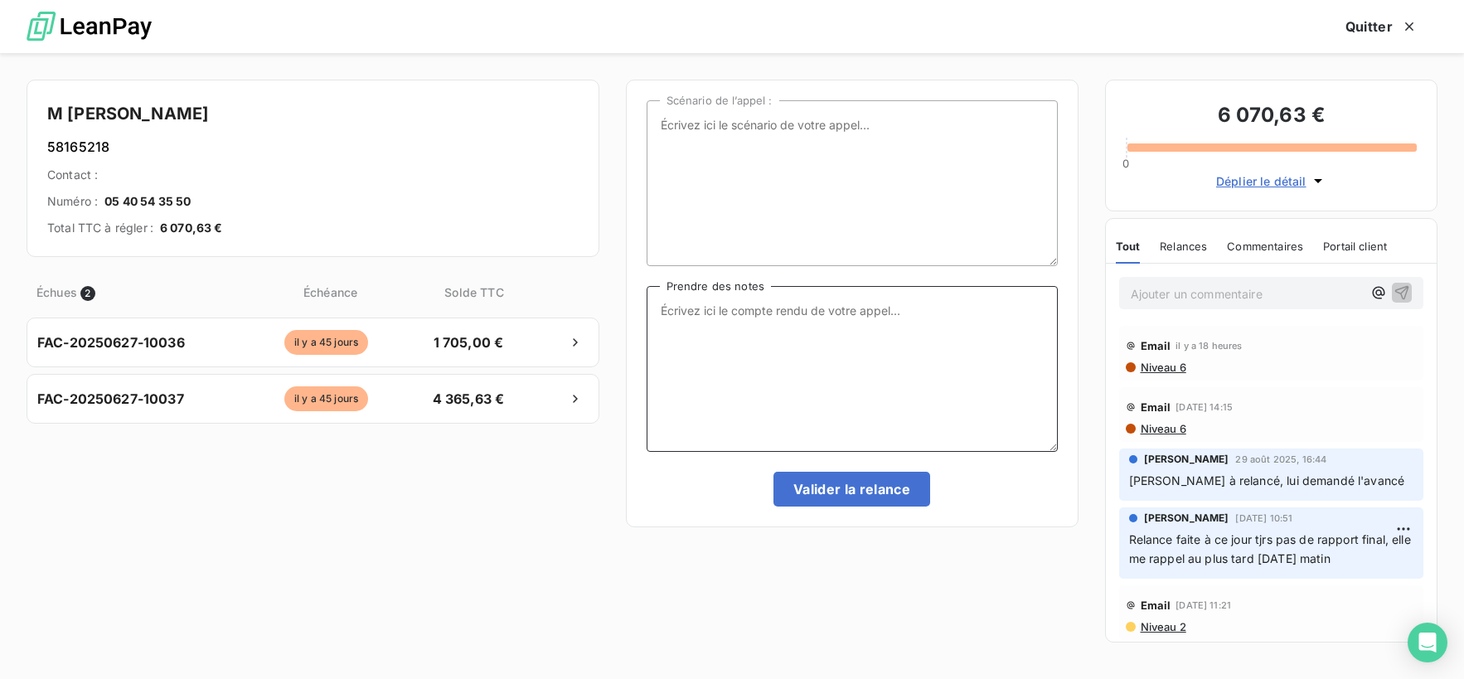
click at [826, 349] on textarea "Prendre des notes" at bounding box center [852, 369] width 411 height 166
drag, startPoint x: 214, startPoint y: 107, endPoint x: 74, endPoint y: 112, distance: 140.2
click at [70, 113] on h4 "M [PERSON_NAME]" at bounding box center [312, 113] width 531 height 27
copy h4 "[PERSON_NAME]"
click at [816, 348] on textarea "Prendre des notes" at bounding box center [852, 369] width 411 height 166
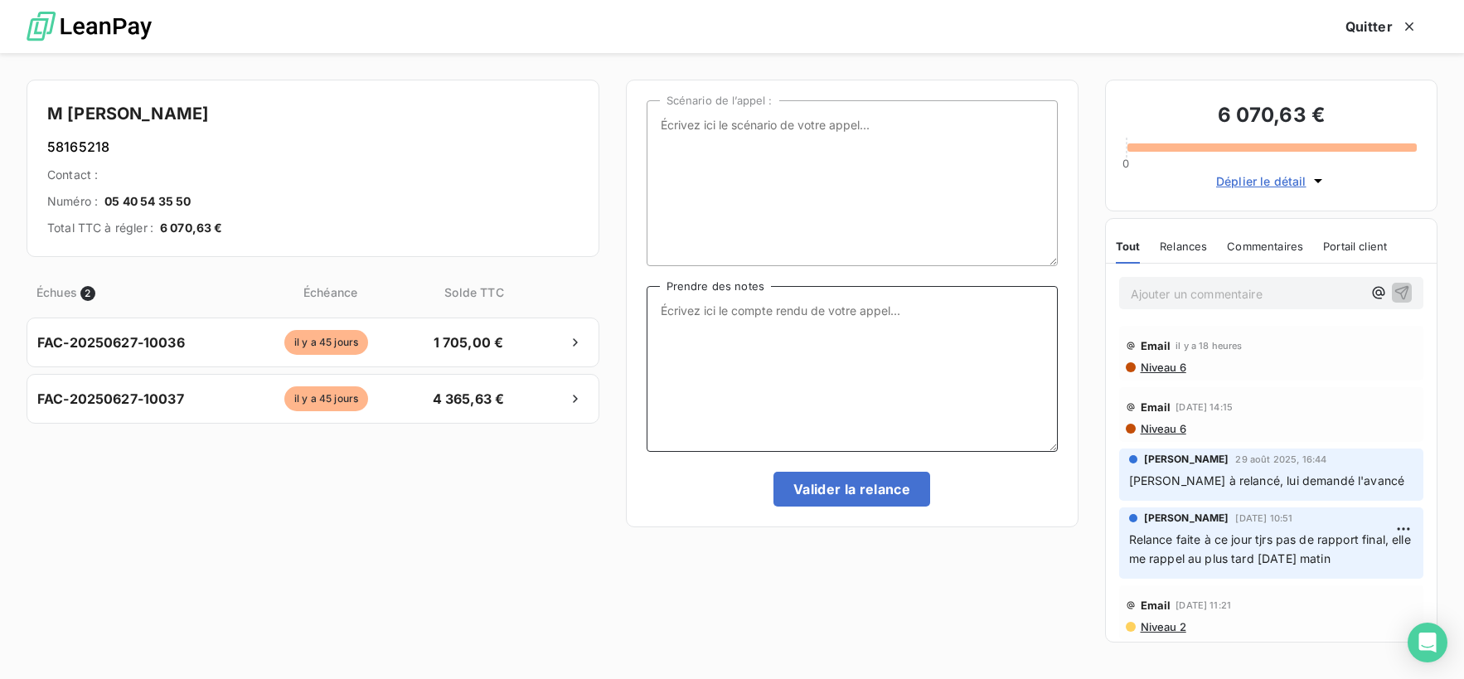
click at [767, 320] on textarea "Prendre des notes" at bounding box center [852, 369] width 411 height 166
click at [720, 326] on textarea "Prendre des notes" at bounding box center [852, 369] width 411 height 166
click at [804, 310] on textarea "Relance faite à ce jour," at bounding box center [852, 369] width 411 height 166
click at [822, 303] on textarea "Relance faite à ce jour," at bounding box center [852, 369] width 411 height 166
click at [868, 318] on textarea "Relance faite à ce jour," at bounding box center [852, 369] width 411 height 166
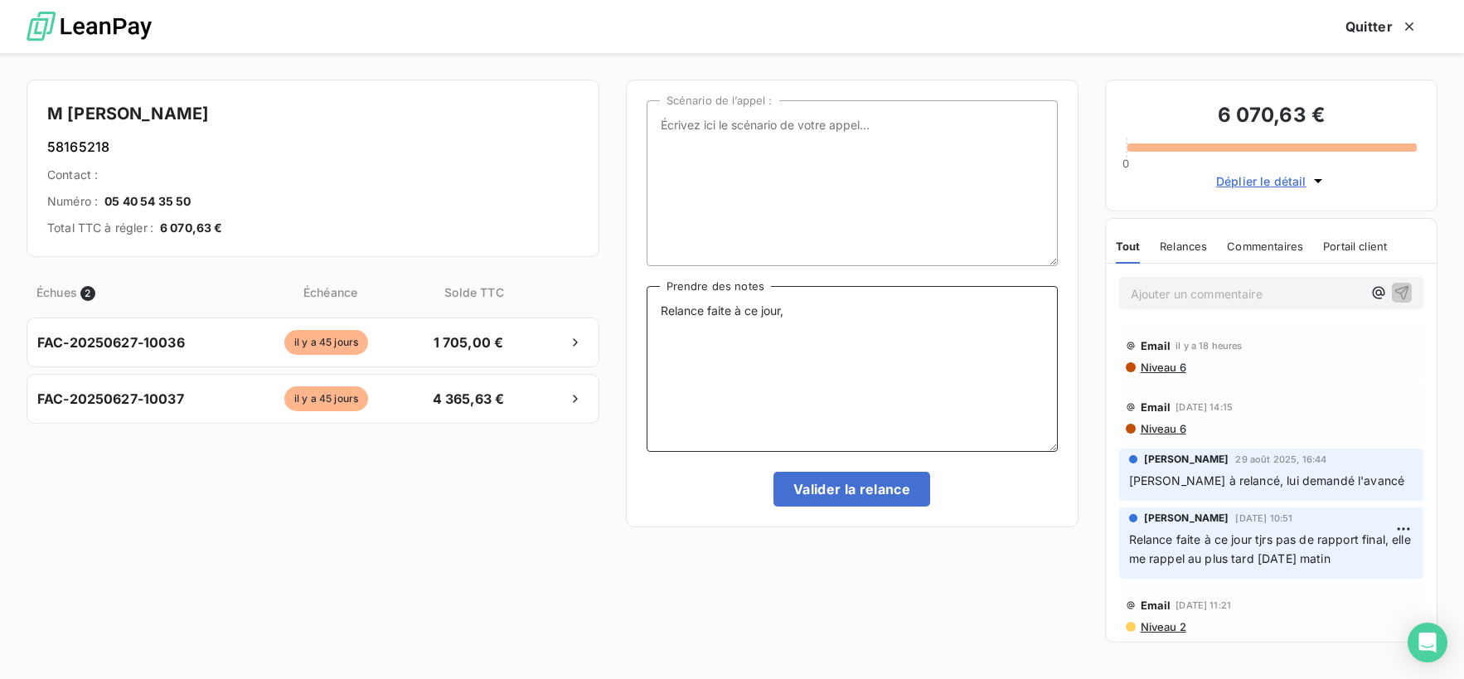
click at [863, 379] on textarea "Relance faite à ce jour," at bounding box center [852, 369] width 411 height 166
click at [905, 328] on textarea "Relance faite à ce jour," at bounding box center [852, 369] width 411 height 166
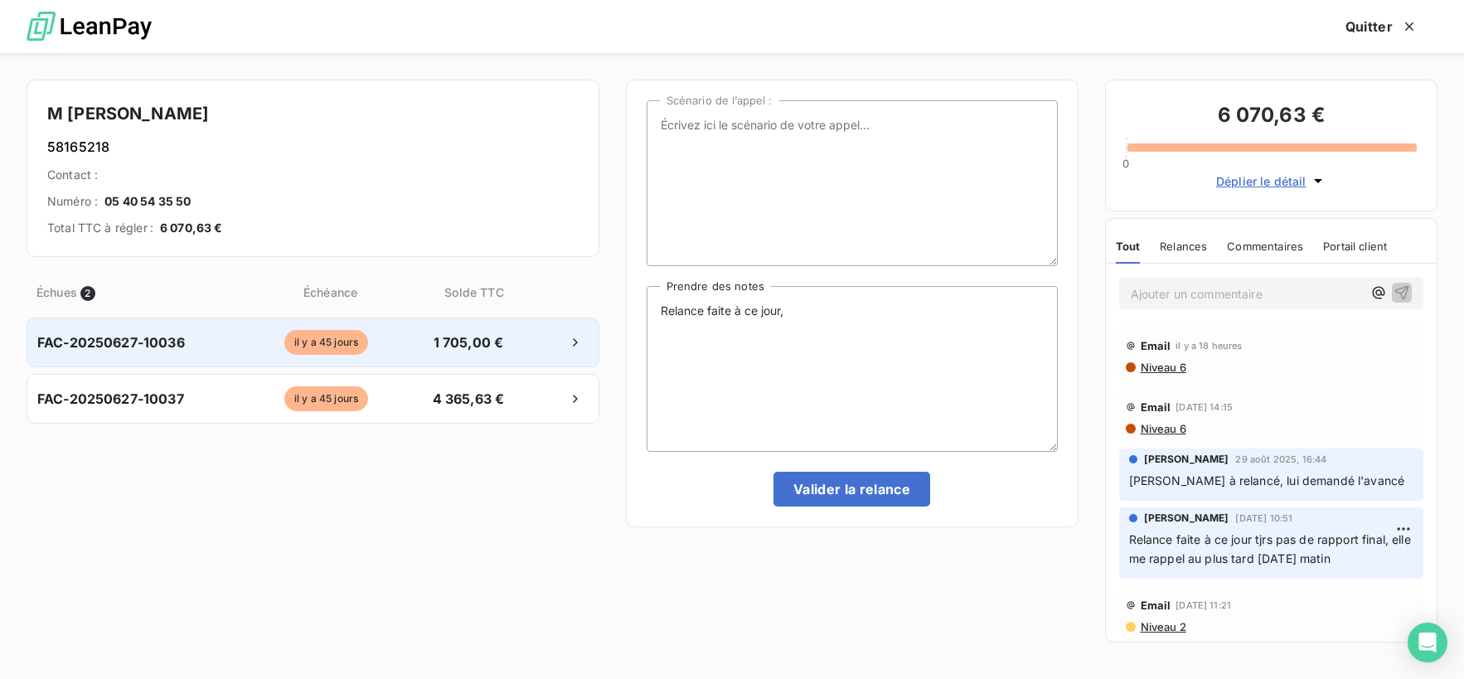
click at [146, 327] on div "FAC-20250627-10036 [DATE] 1 705,00 €" at bounding box center [313, 343] width 573 height 50
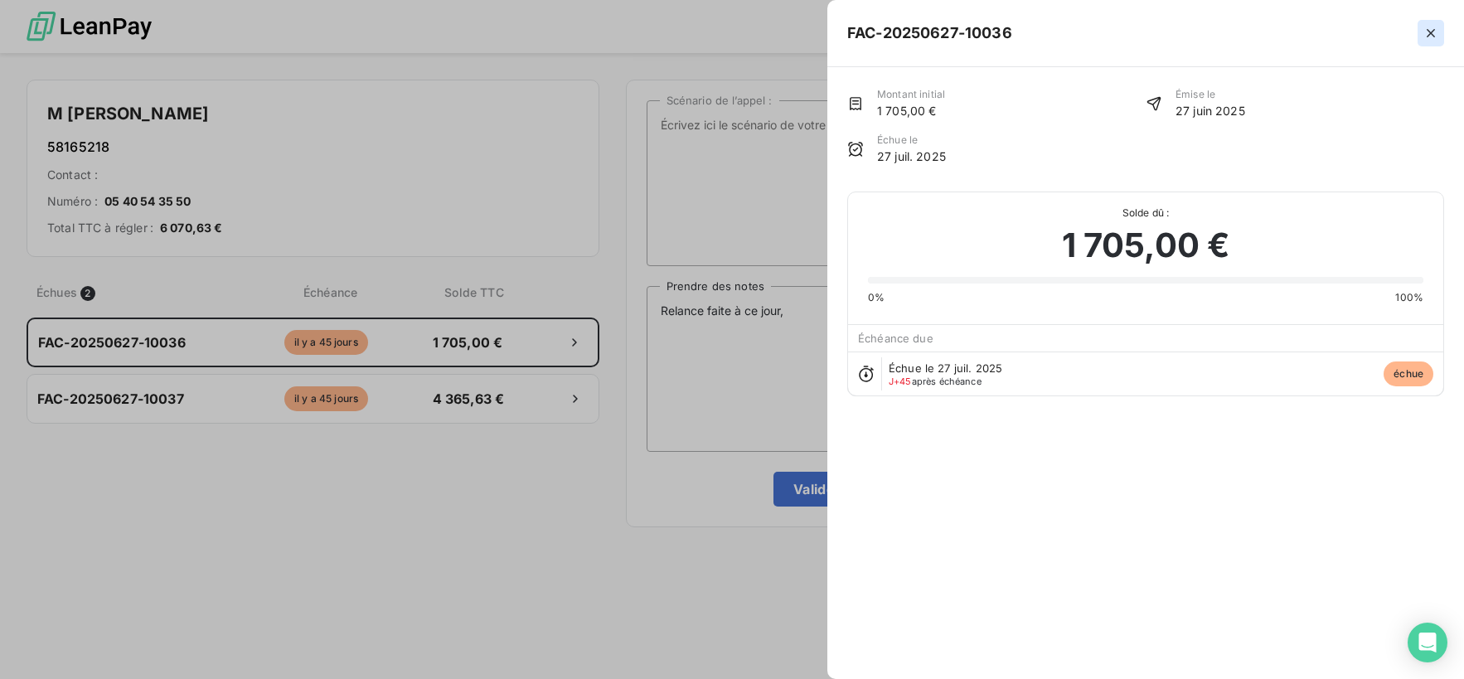
click at [1434, 32] on icon "button" at bounding box center [1431, 33] width 17 height 17
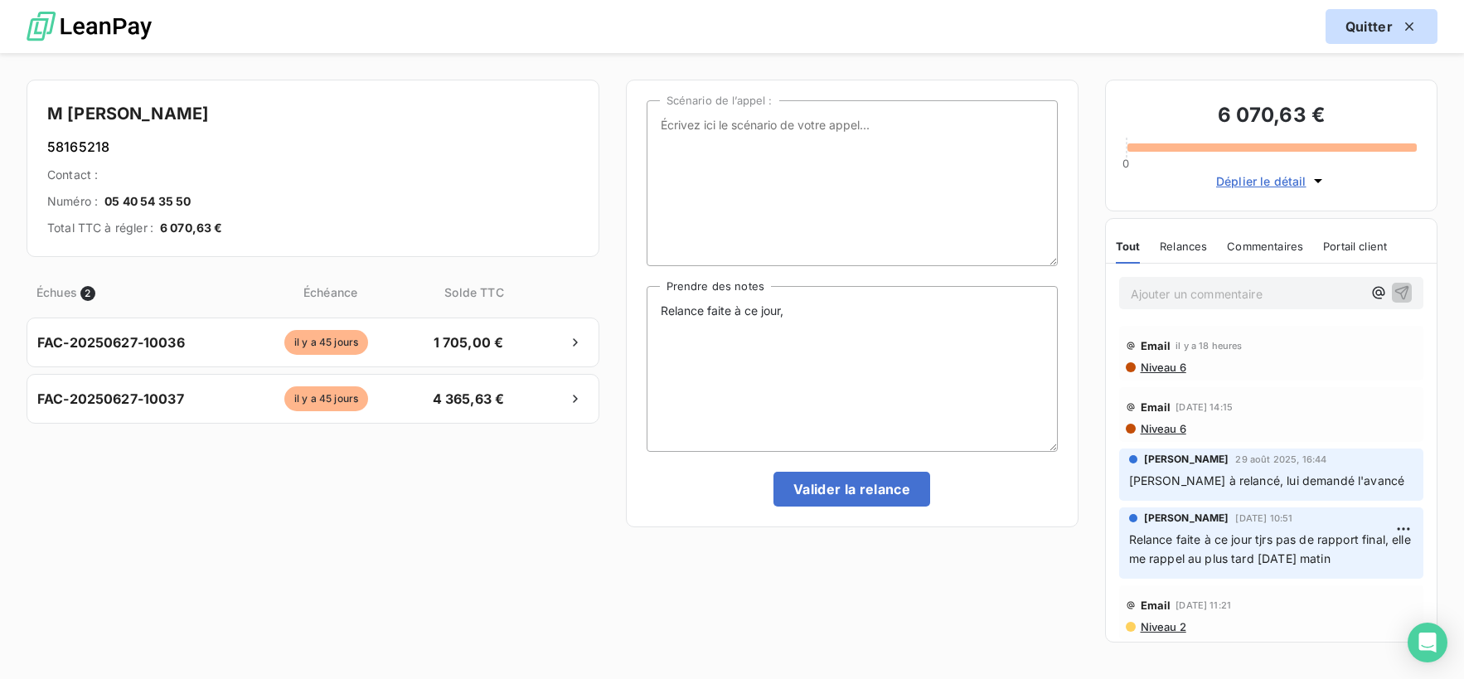
click at [1421, 36] on button "Quitter" at bounding box center [1382, 26] width 112 height 35
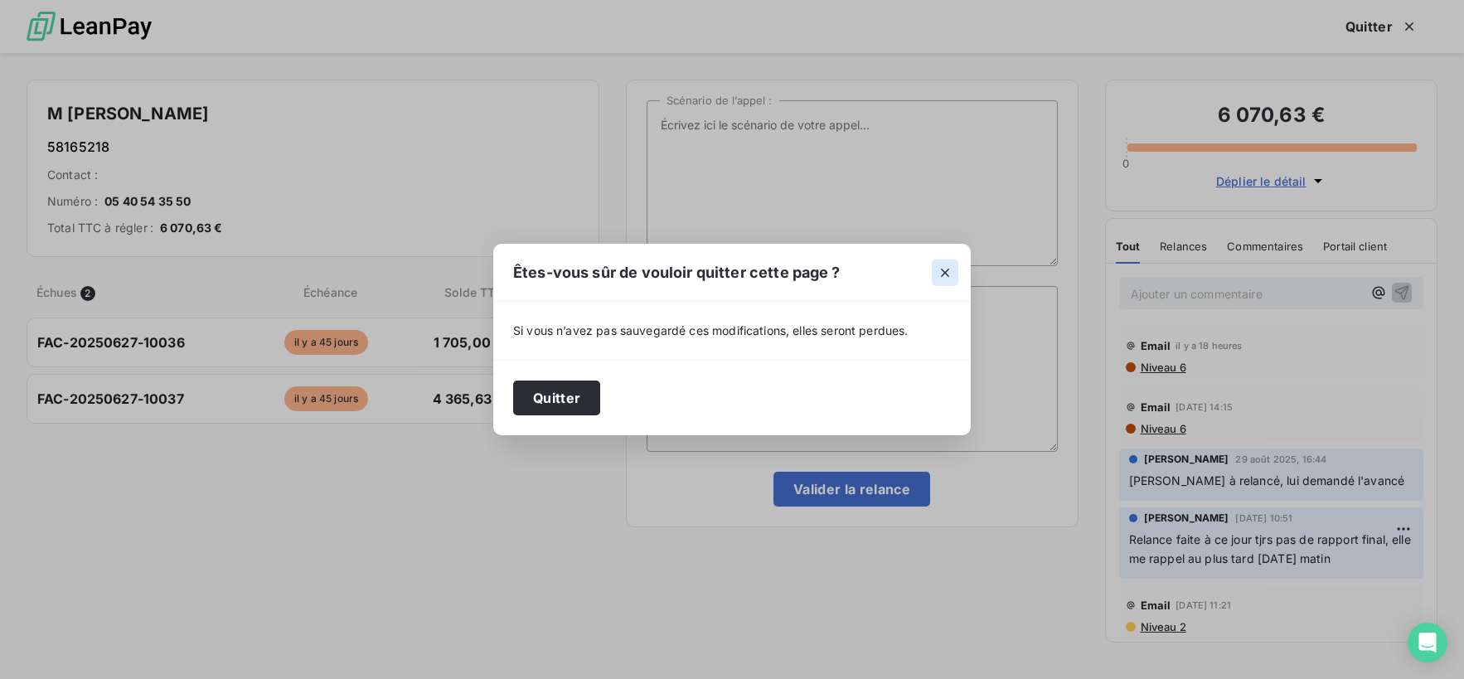
click at [937, 270] on icon "button" at bounding box center [945, 272] width 17 height 17
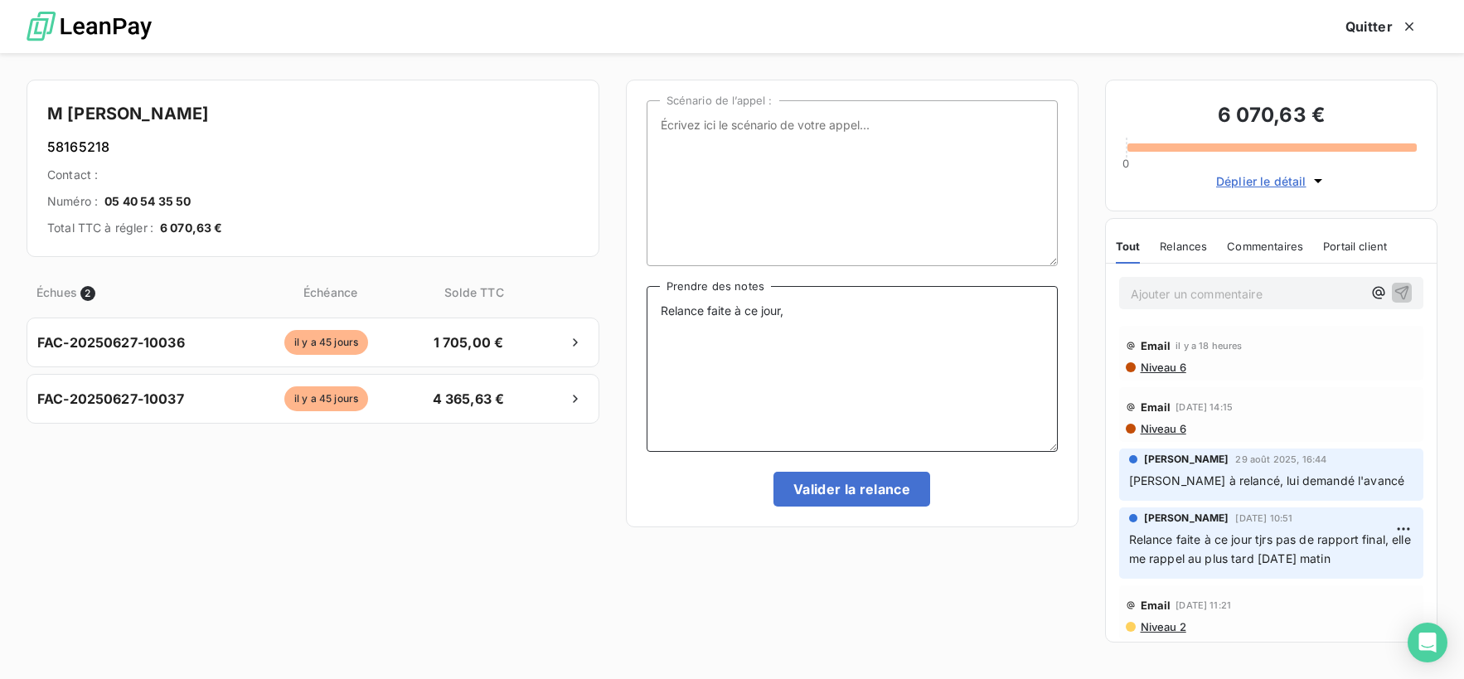
click at [876, 347] on textarea "Relance faite à ce jour," at bounding box center [852, 369] width 411 height 166
type textarea "Relance faite à ce jour, je relance le 15"
click at [867, 492] on button "Valider la relance" at bounding box center [851, 489] width 157 height 35
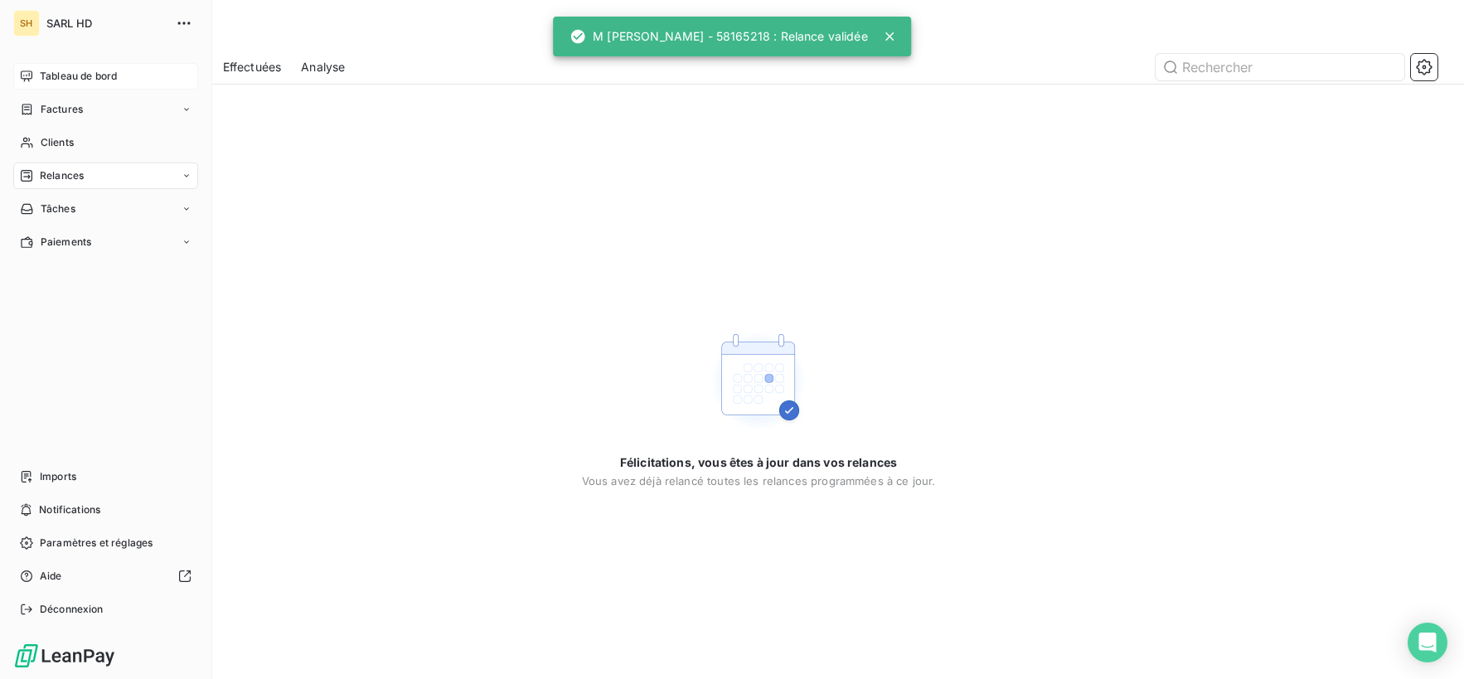
click at [22, 74] on icon at bounding box center [26, 76] width 13 height 13
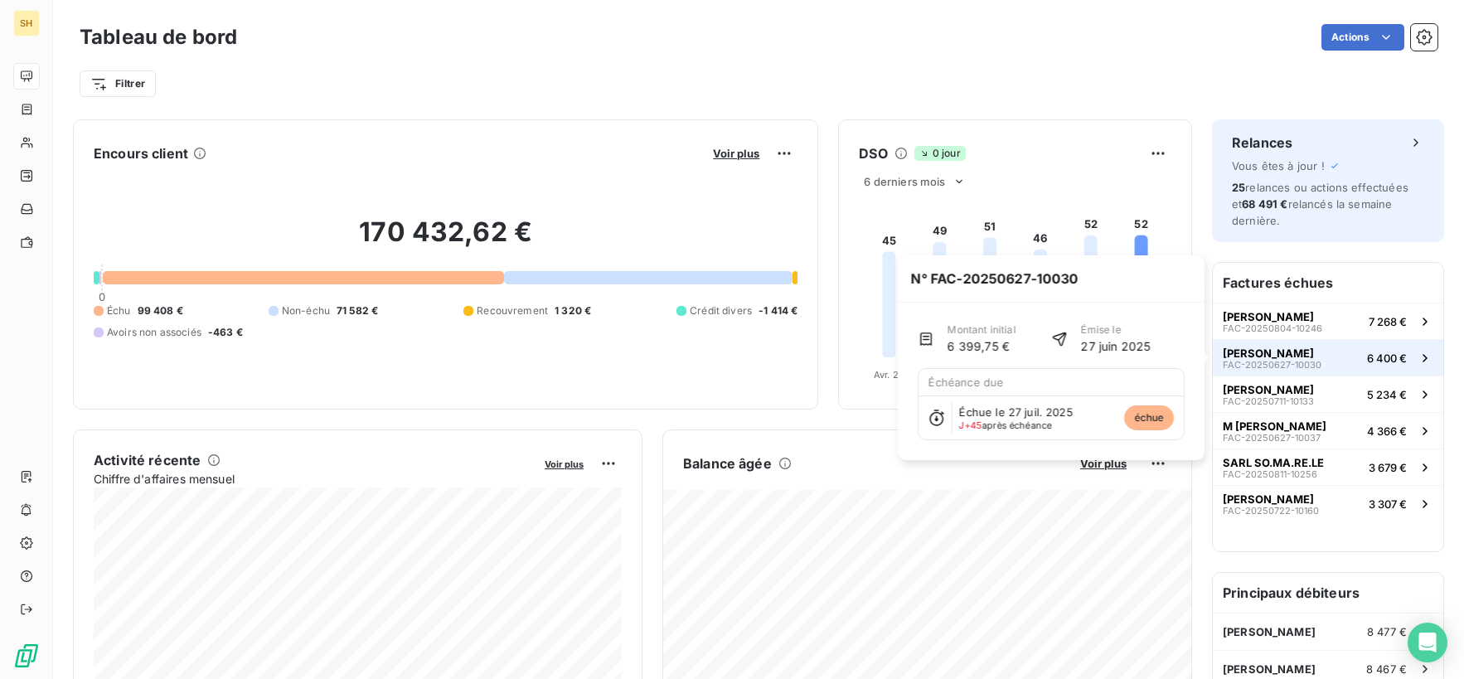
click at [1314, 356] on span "[PERSON_NAME]" at bounding box center [1268, 353] width 91 height 13
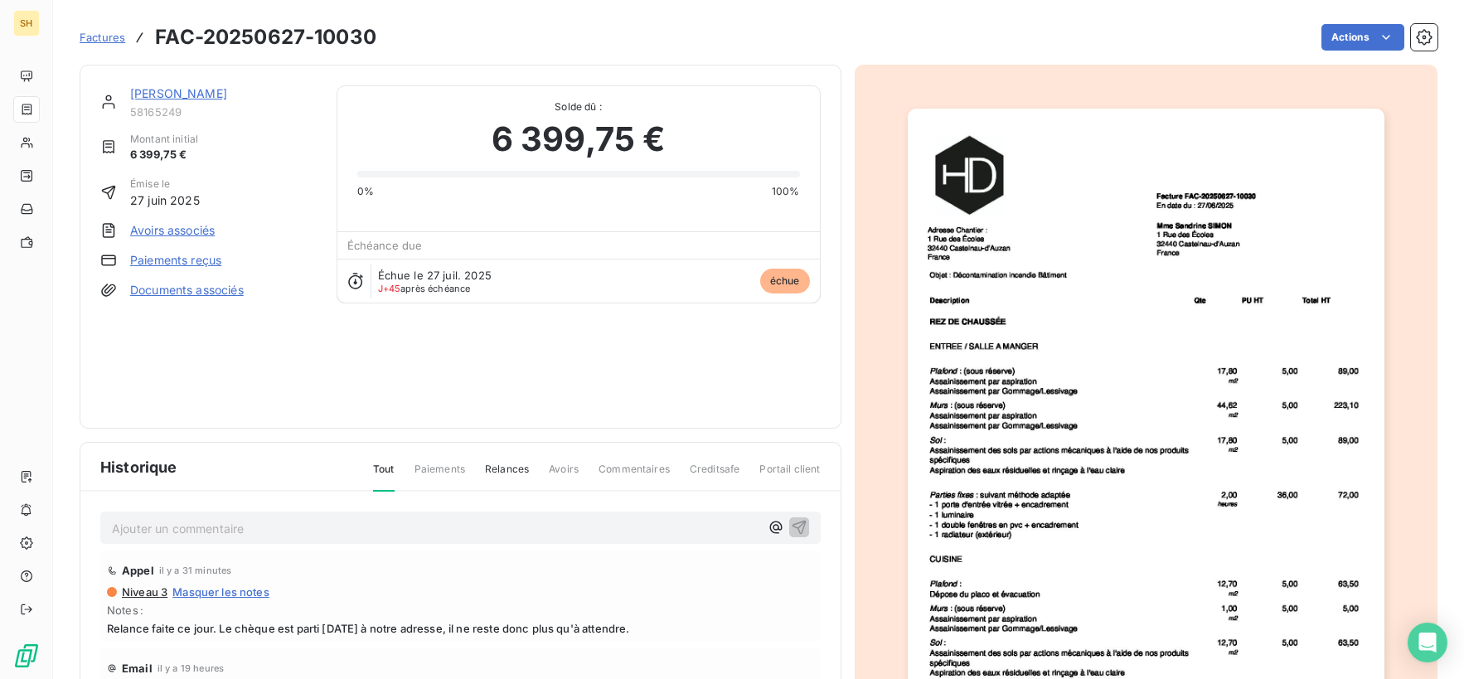
click at [227, 95] on link "[PERSON_NAME]" at bounding box center [178, 93] width 97 height 14
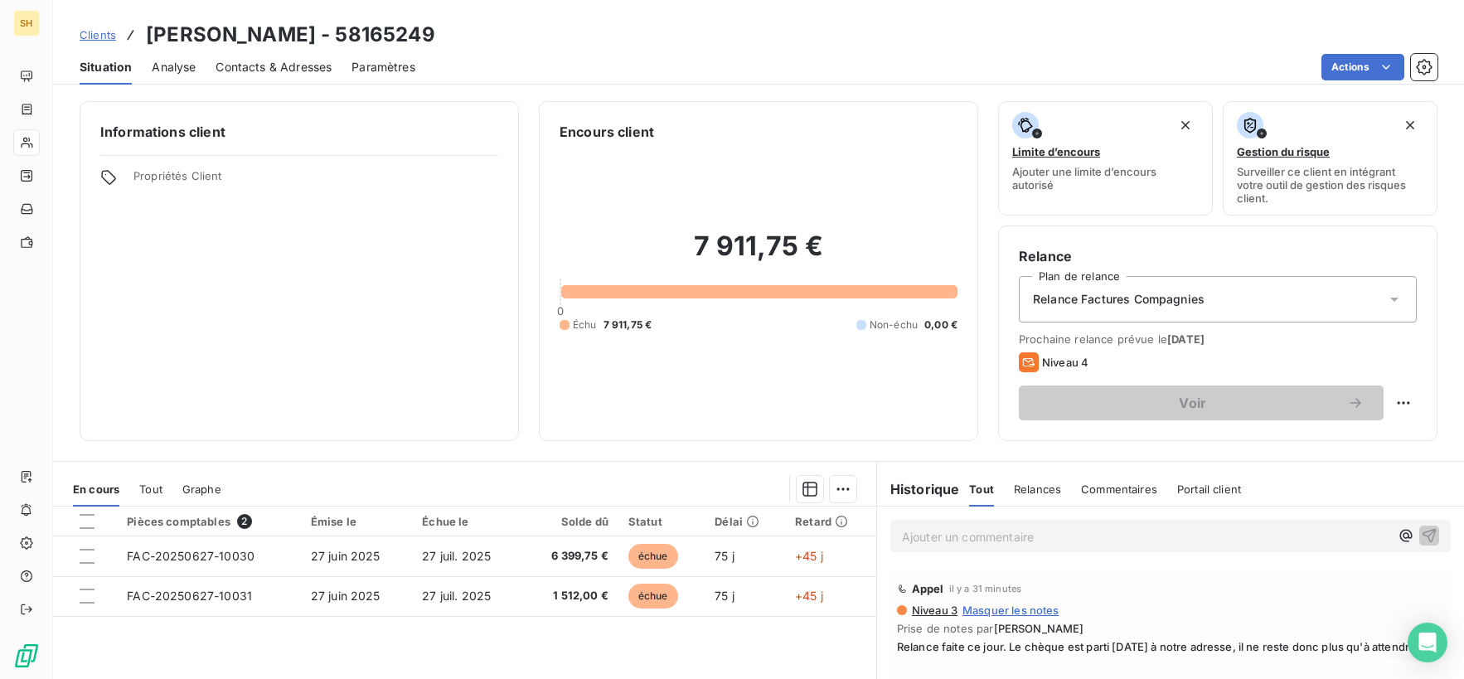
scroll to position [102, 0]
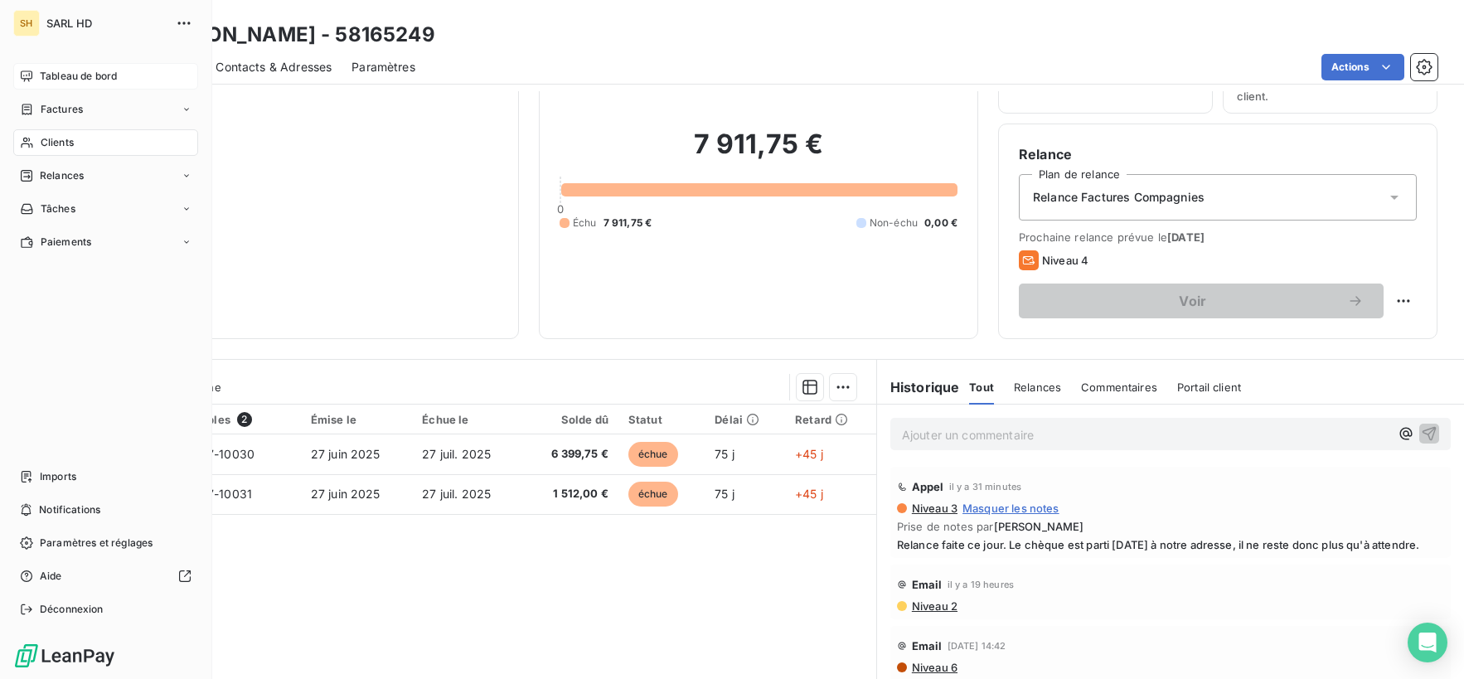
click at [32, 86] on div "Tableau de bord" at bounding box center [105, 76] width 185 height 27
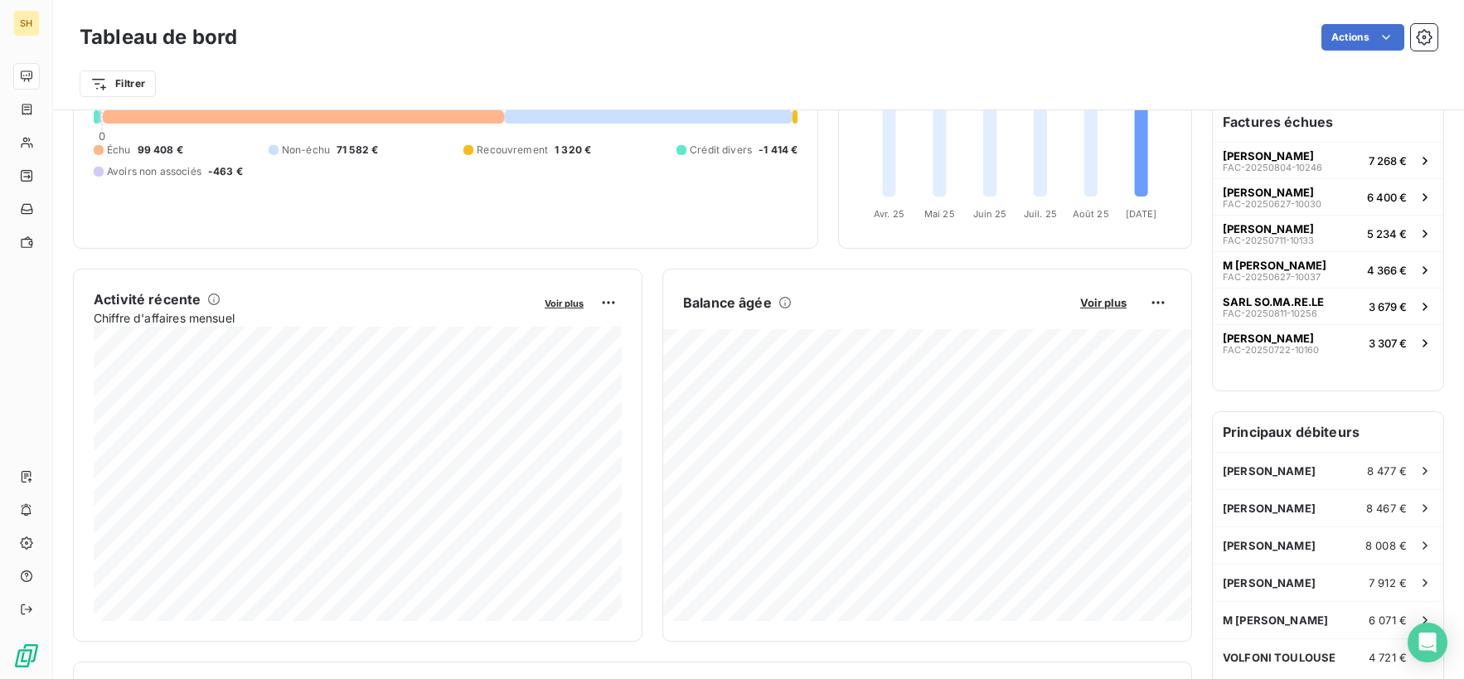
scroll to position [8, 0]
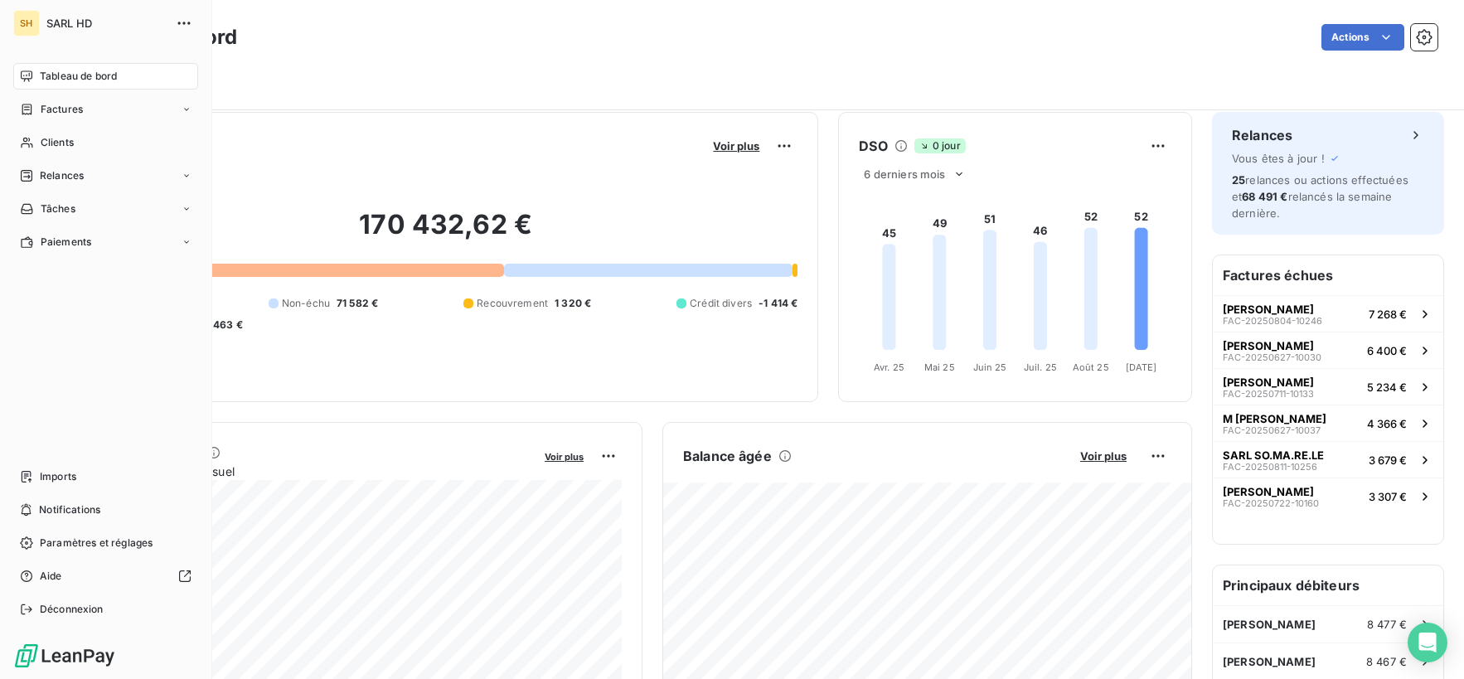
click at [37, 80] on div "Tableau de bord" at bounding box center [105, 76] width 185 height 27
click at [77, 181] on span "Relances" at bounding box center [62, 175] width 44 height 15
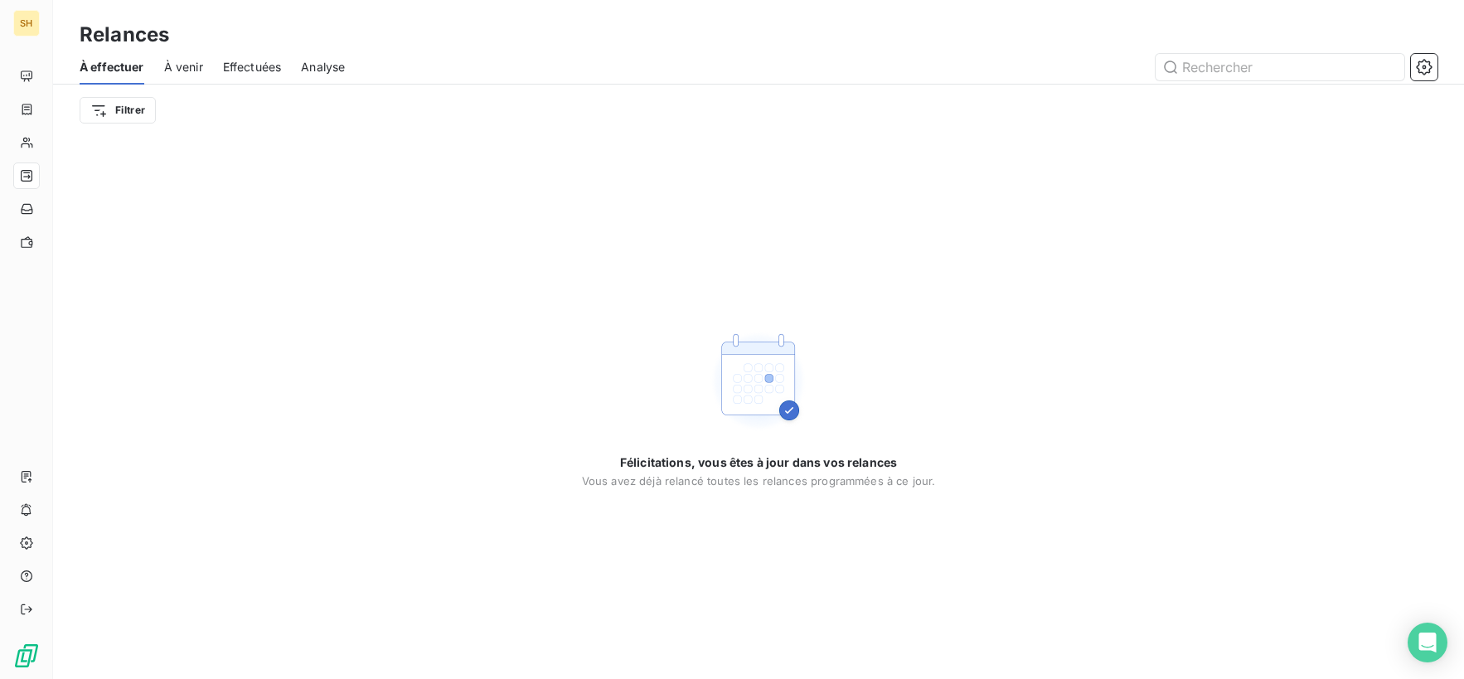
click at [174, 62] on span "À venir" at bounding box center [183, 67] width 39 height 17
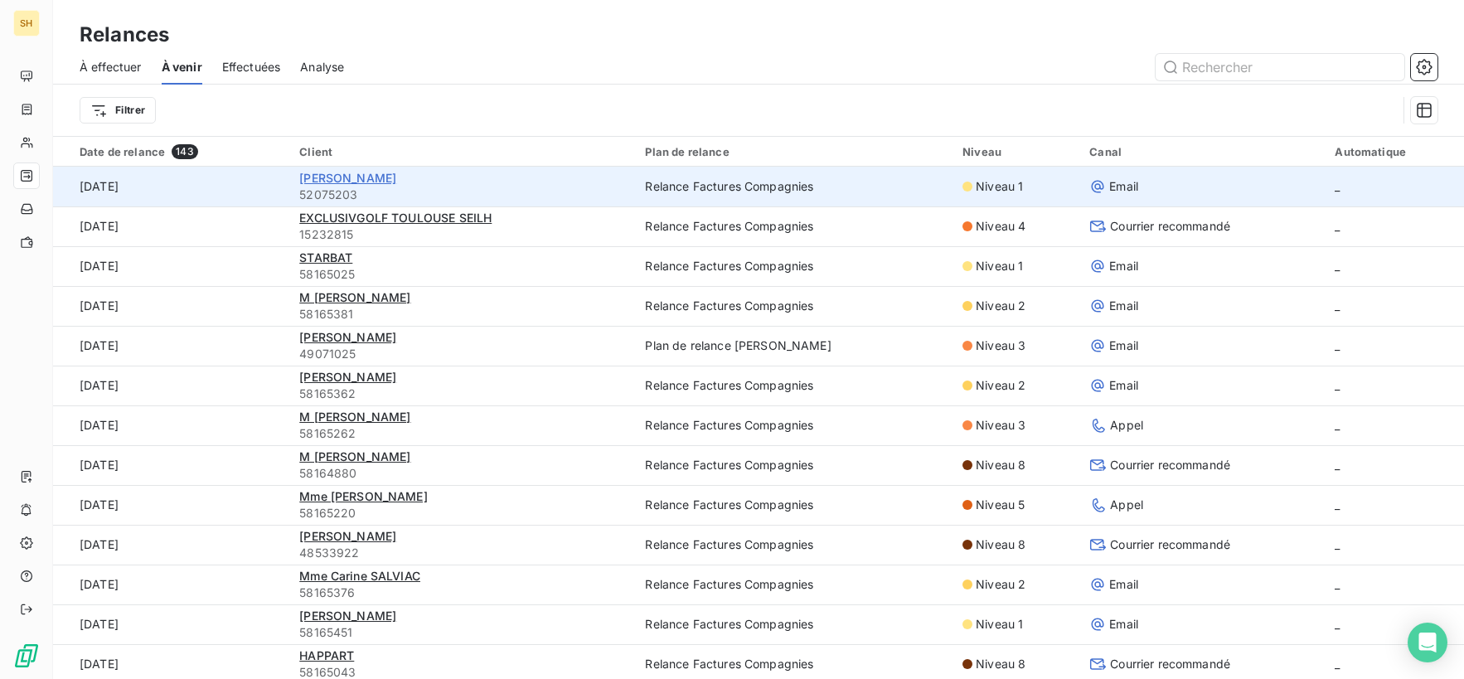
click at [379, 182] on span "[PERSON_NAME]" at bounding box center [347, 178] width 97 height 14
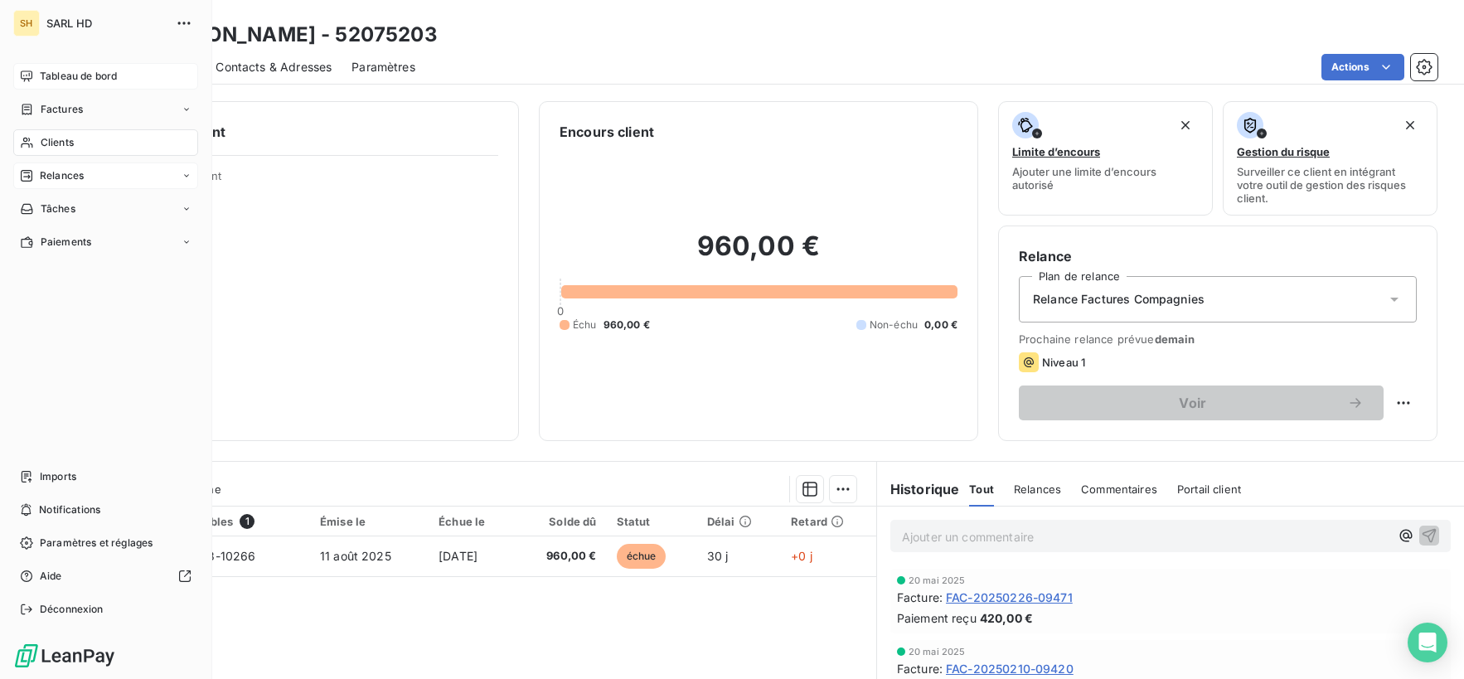
click at [40, 74] on span "Tableau de bord" at bounding box center [78, 76] width 77 height 15
